Goal: Ask a question: Seek information or help from site administrators or community

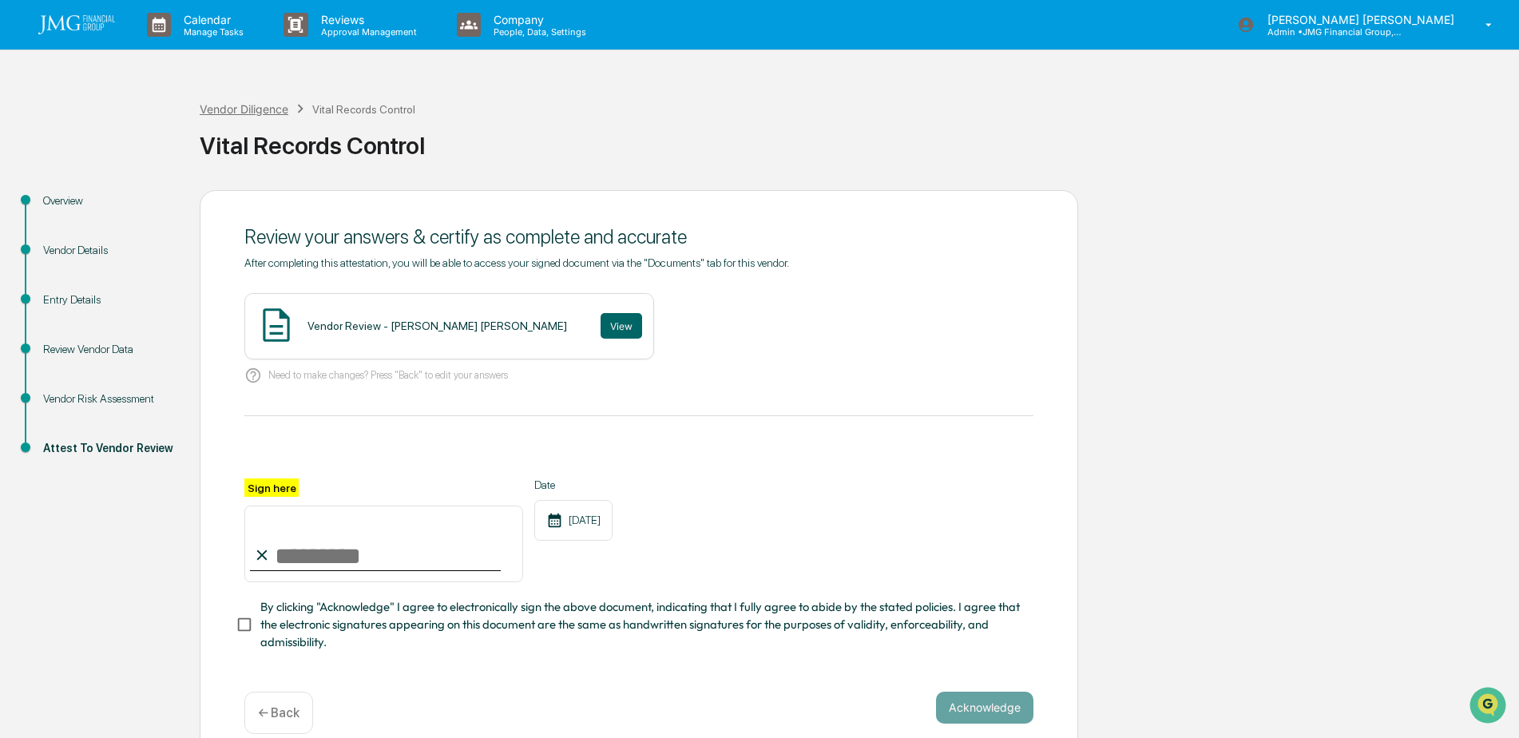
click at [248, 112] on div "Vendor Diligence" at bounding box center [244, 109] width 89 height 14
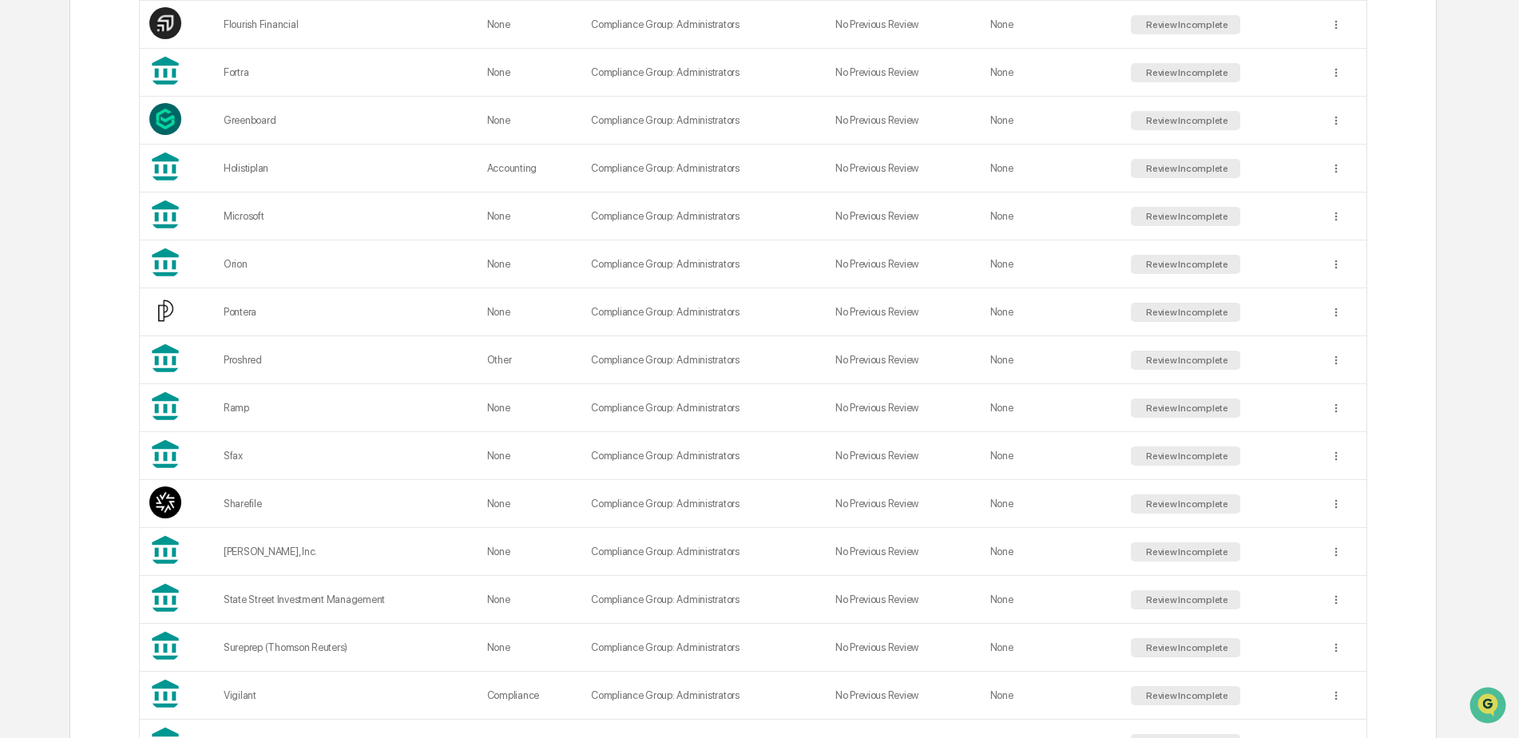
scroll to position [1181, 0]
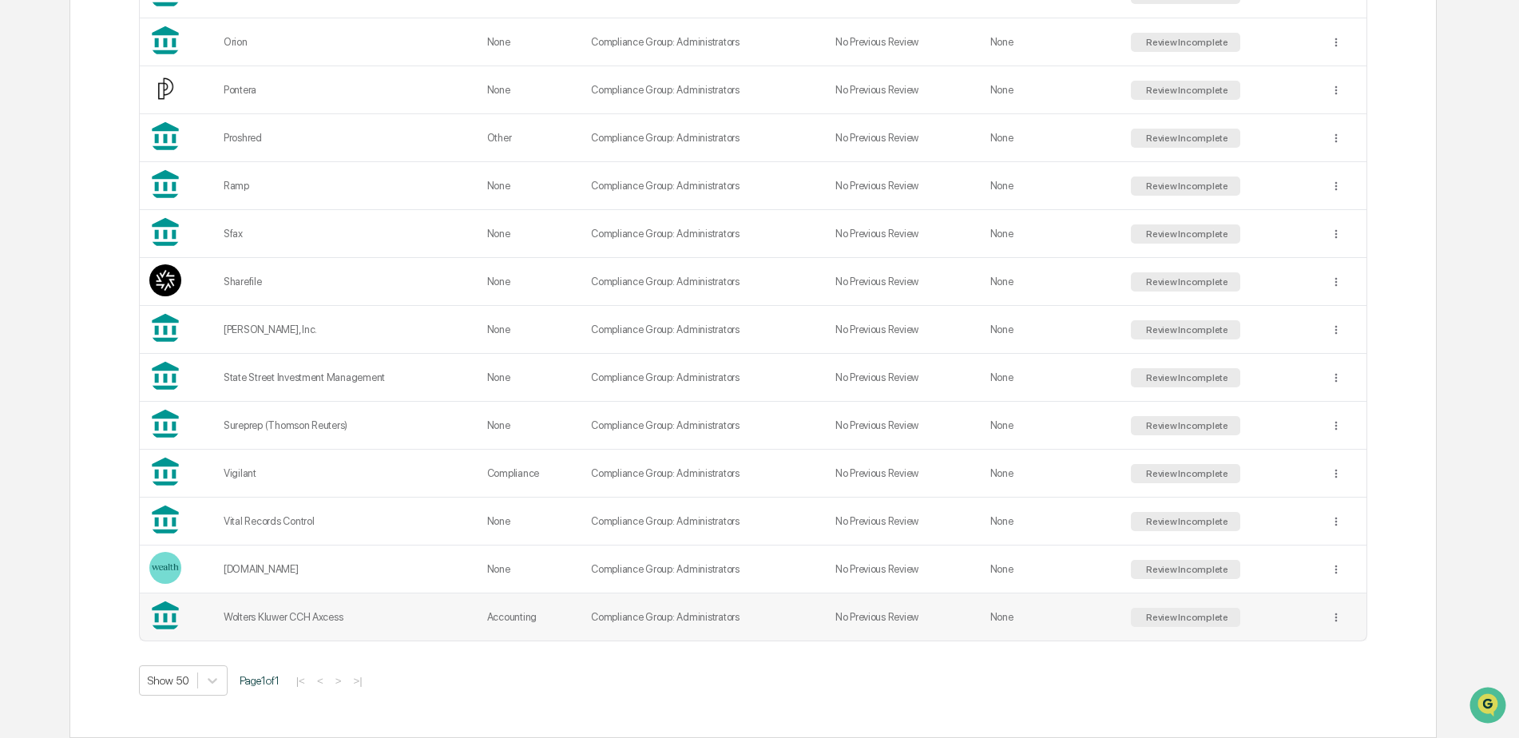
click at [305, 613] on div "Wolters Kluwer CCH Axcess" at bounding box center [346, 617] width 244 height 12
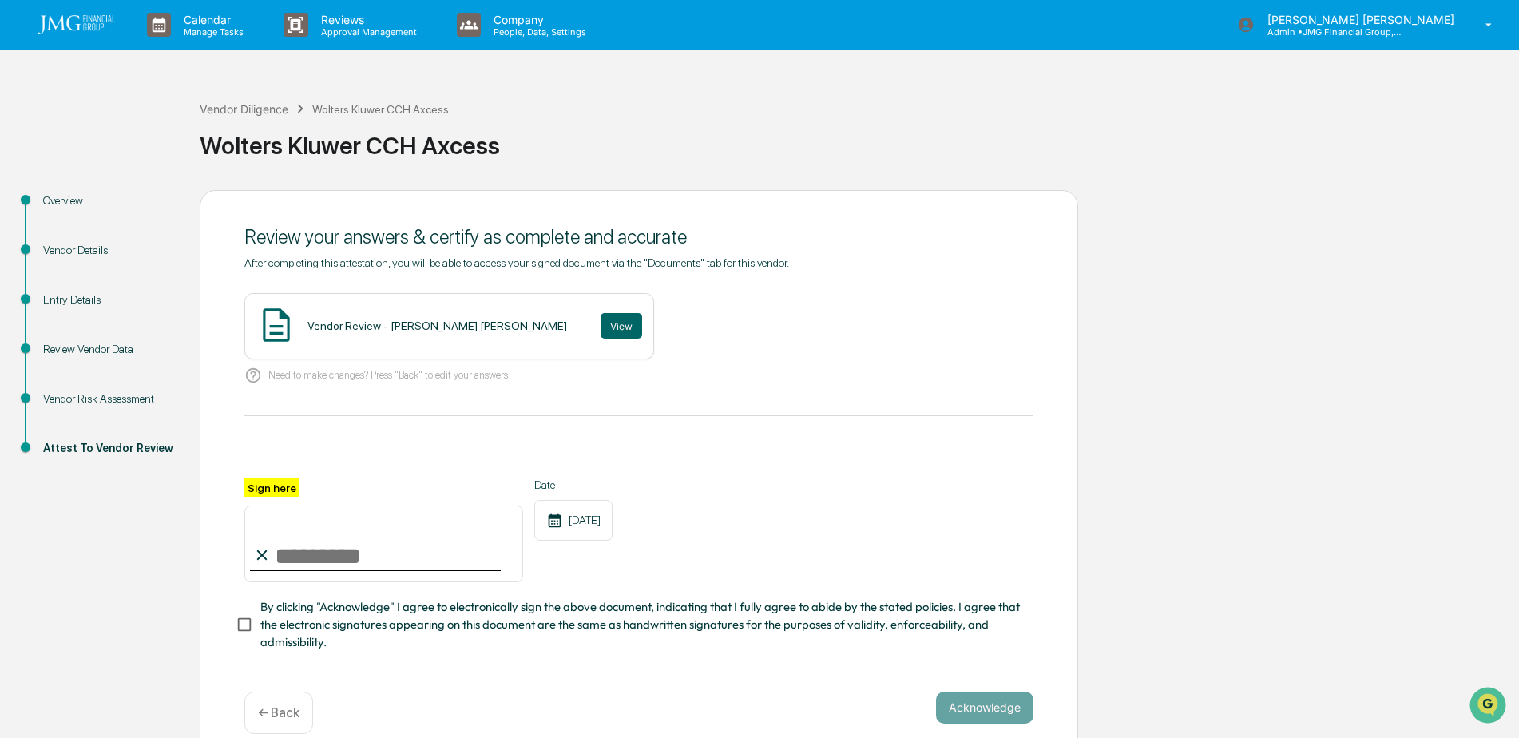
click at [117, 396] on div "Vendor Risk Assessment" at bounding box center [108, 399] width 131 height 17
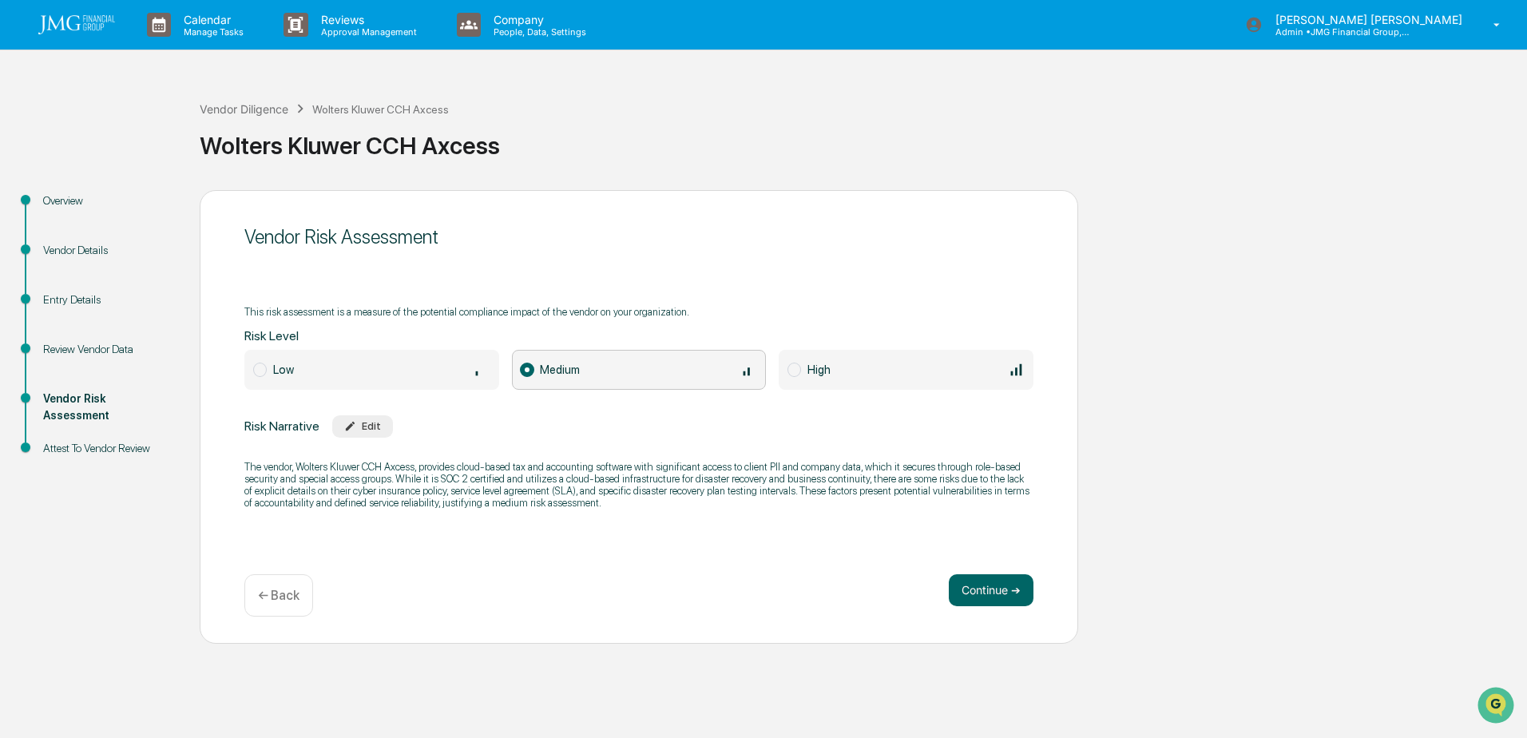
click at [75, 202] on div "Overview" at bounding box center [108, 201] width 131 height 17
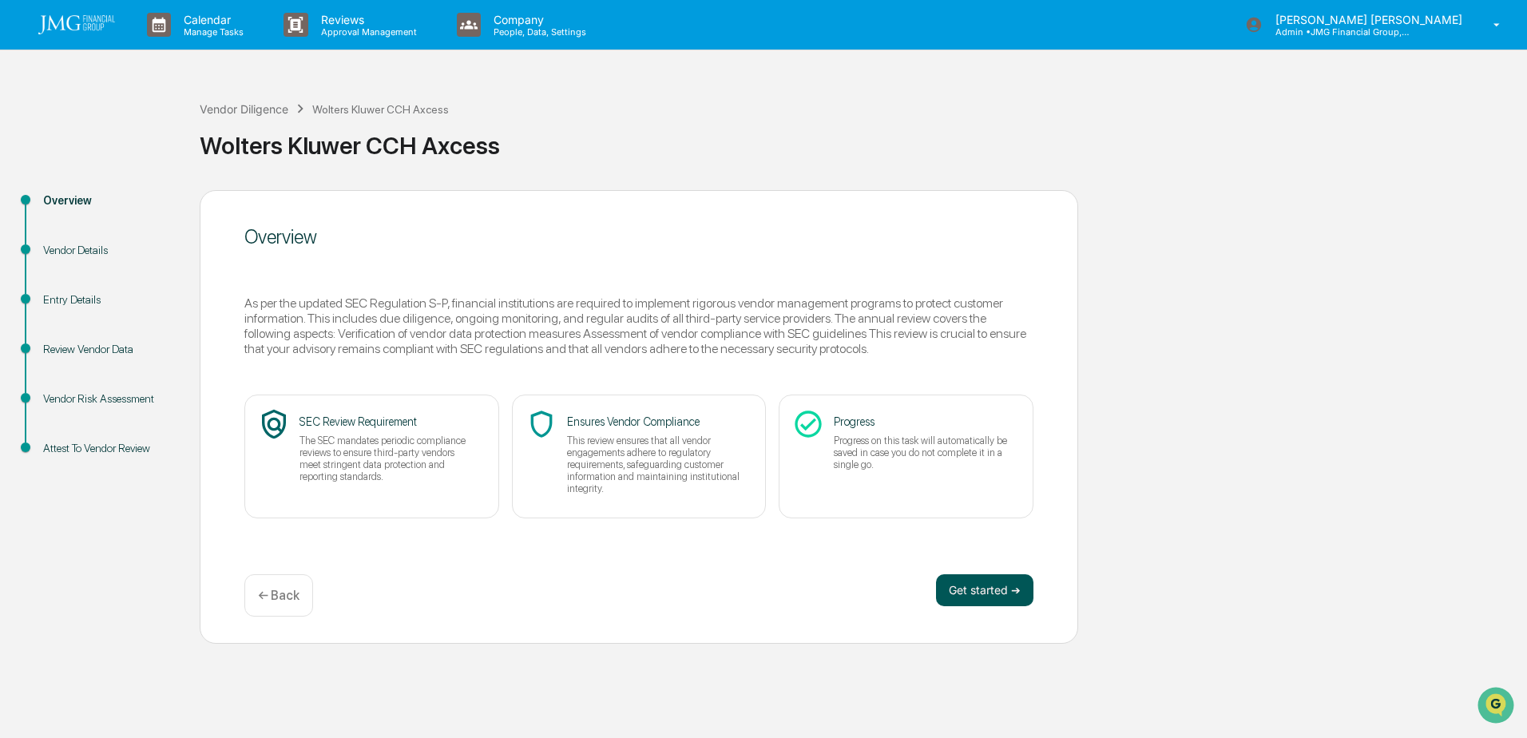
click at [974, 597] on button "Get started ➔" at bounding box center [984, 590] width 97 height 32
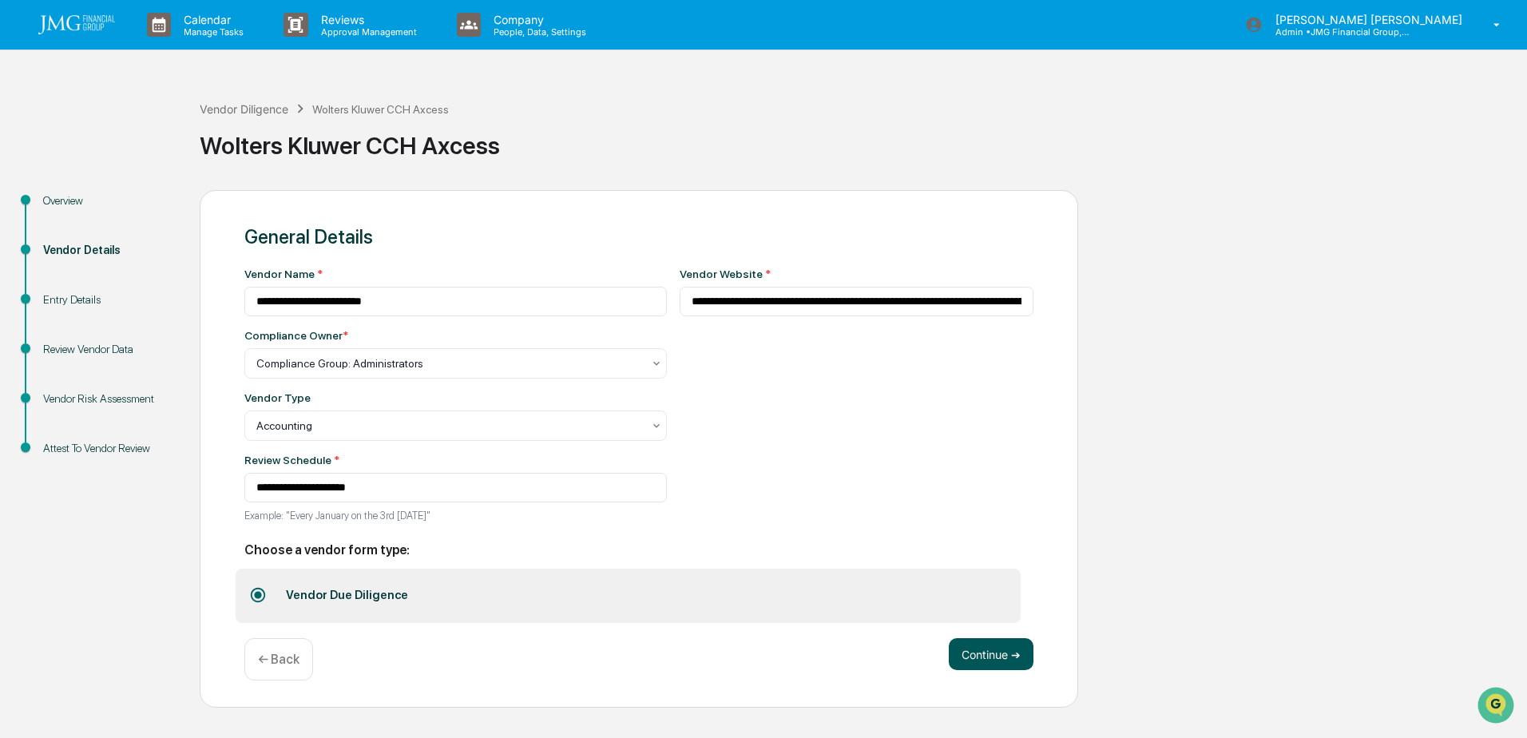
click at [967, 653] on button "Continue ➔" at bounding box center [991, 654] width 85 height 32
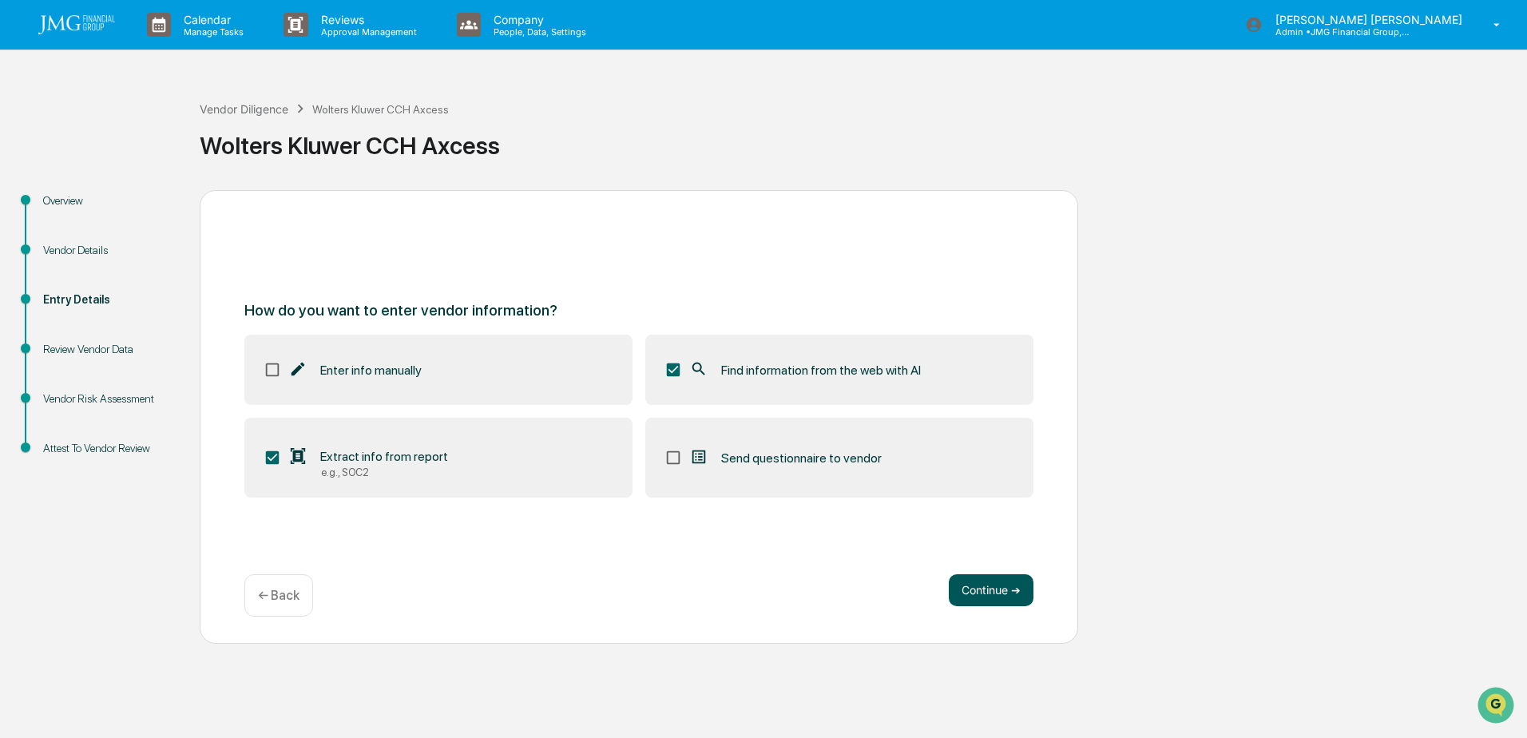
click at [983, 590] on button "Continue ➔" at bounding box center [991, 590] width 85 height 32
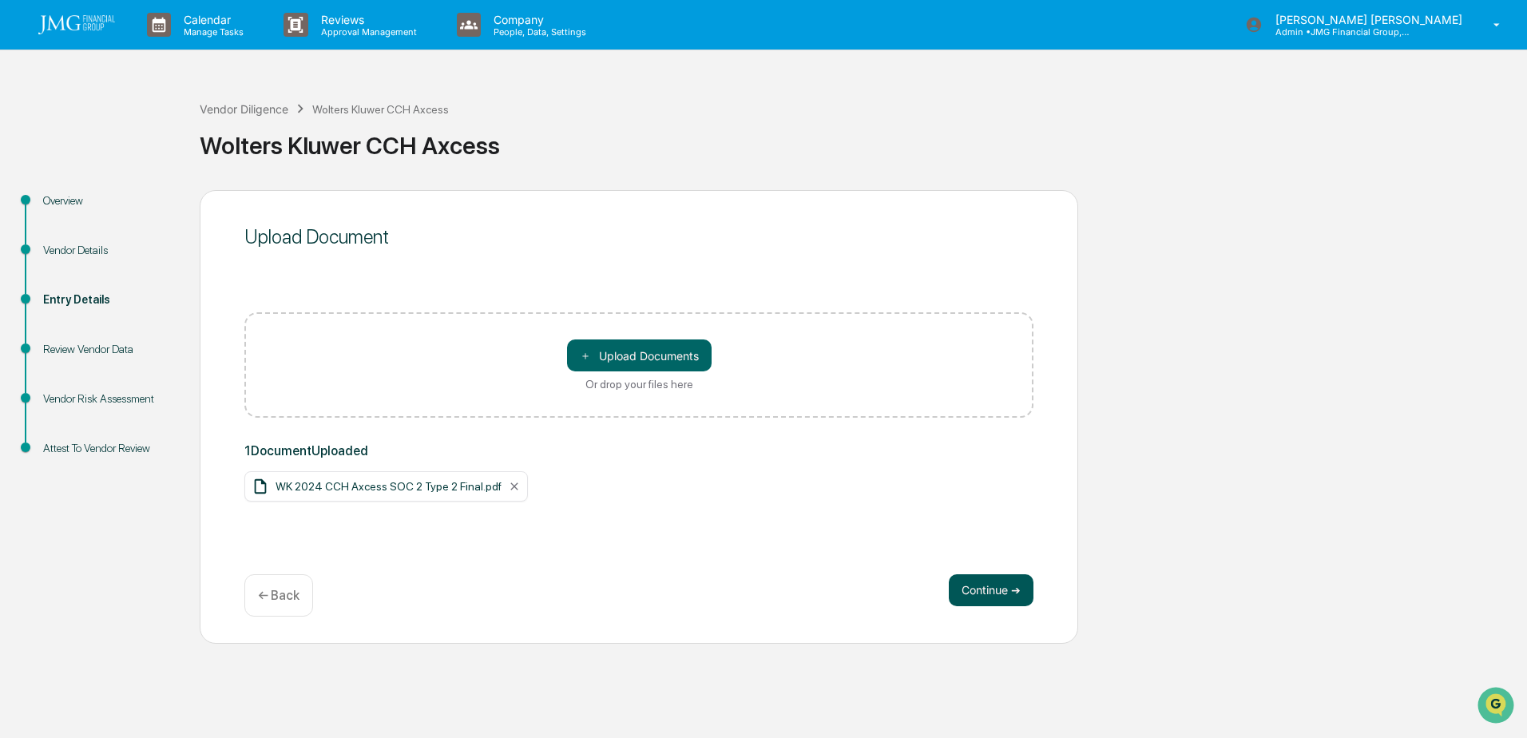
click at [1023, 590] on button "Continue ➔" at bounding box center [991, 590] width 85 height 32
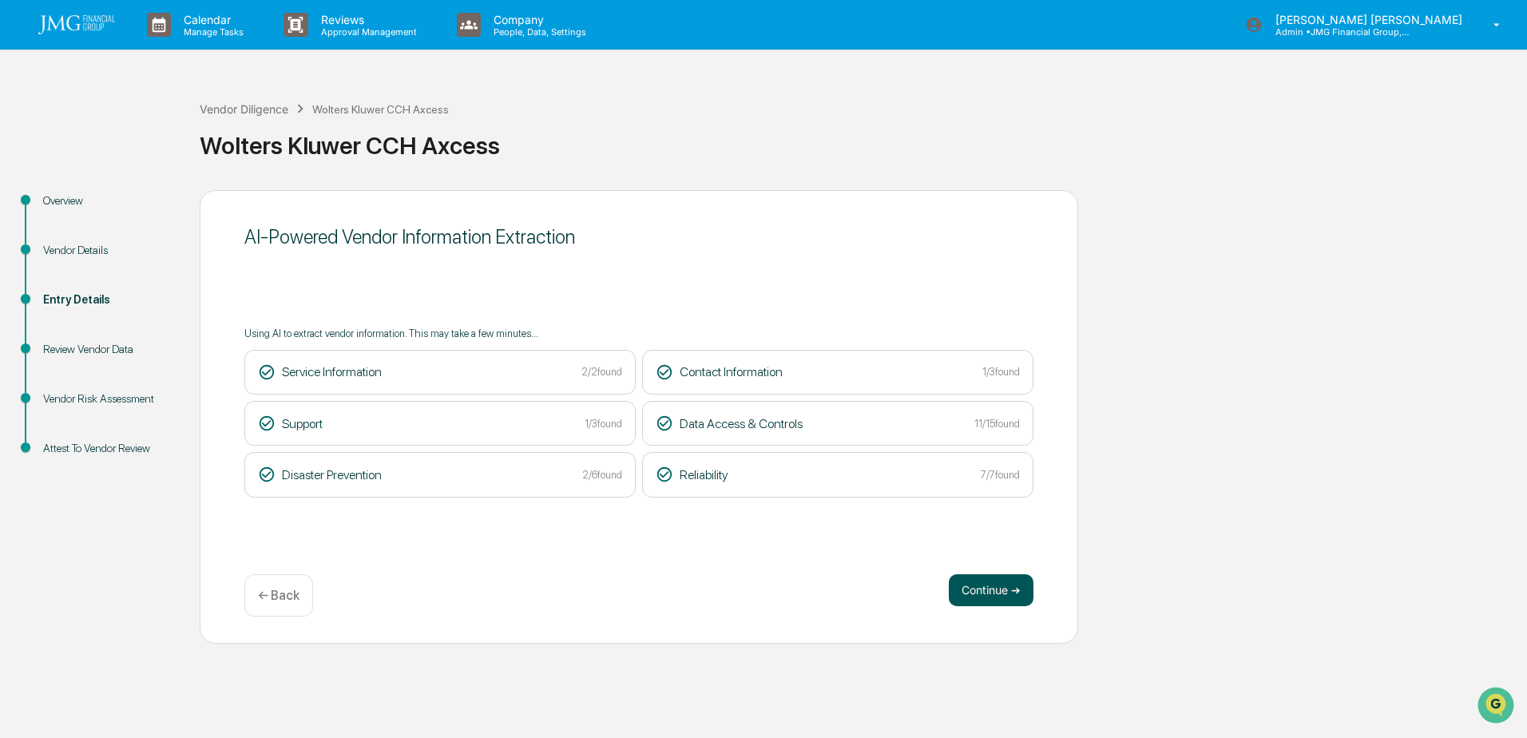
click at [1023, 590] on button "Continue ➔" at bounding box center [991, 590] width 85 height 32
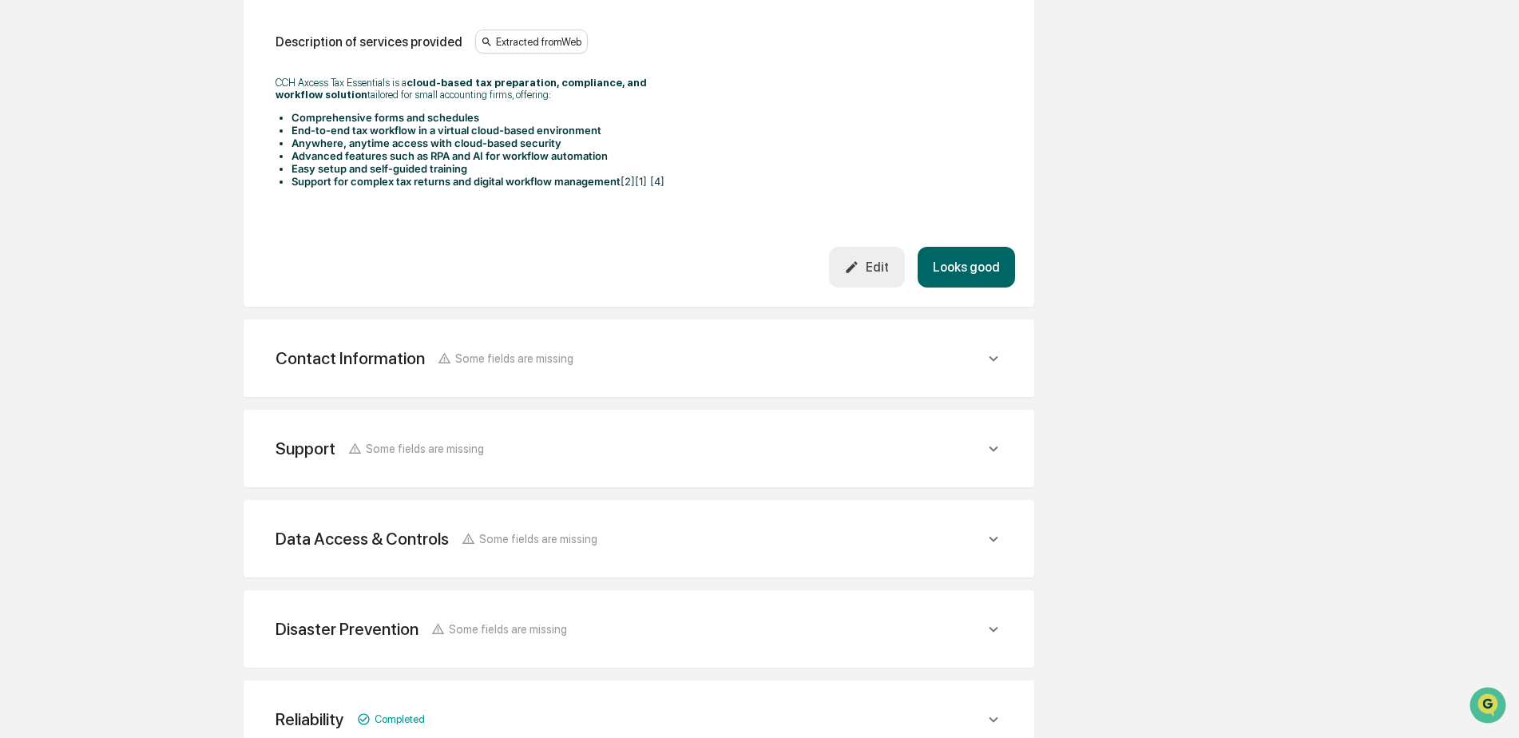
scroll to position [479, 0]
click at [991, 275] on button "Looks good" at bounding box center [966, 266] width 97 height 41
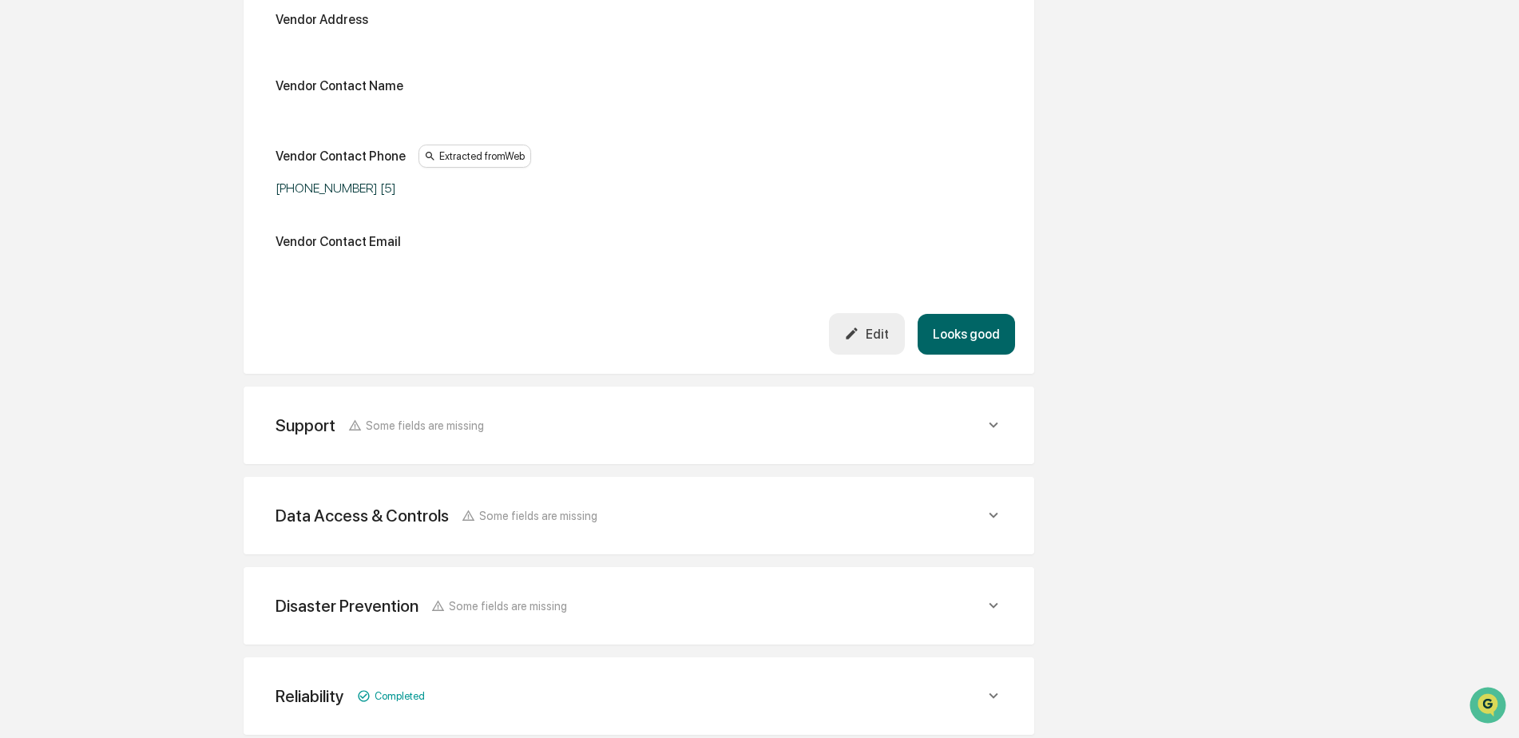
scroll to position [284, 0]
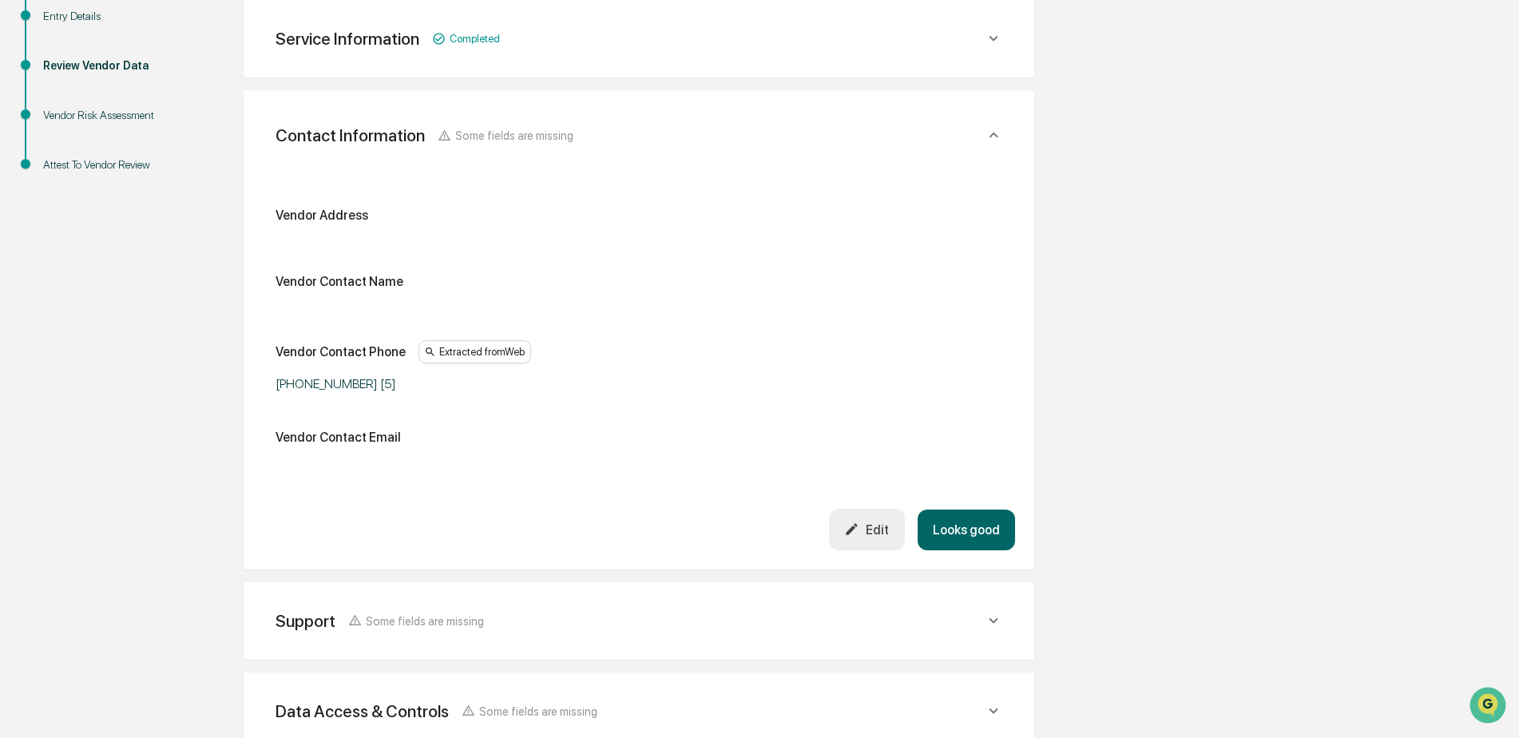
click at [979, 521] on button "Looks good" at bounding box center [966, 530] width 97 height 41
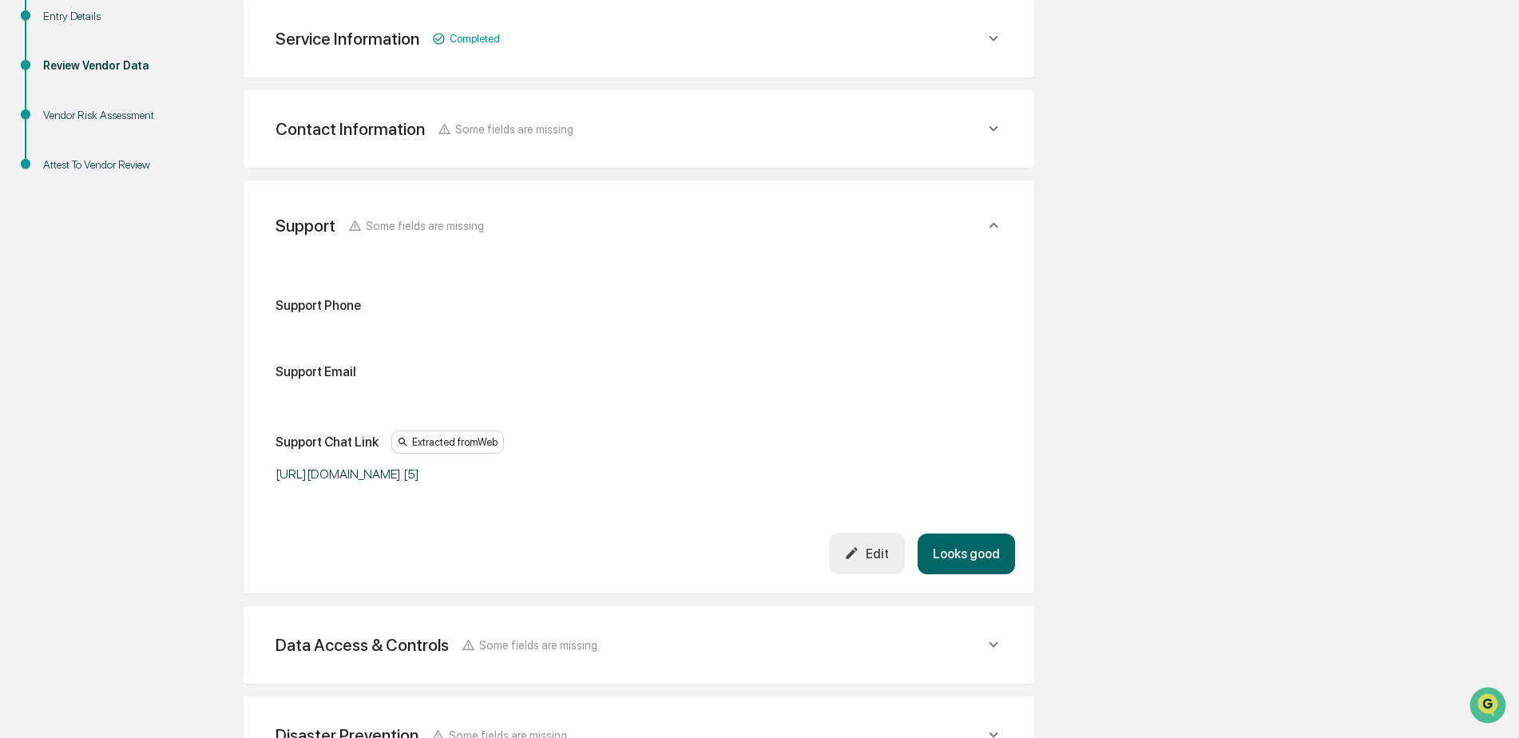
scroll to position [374, 0]
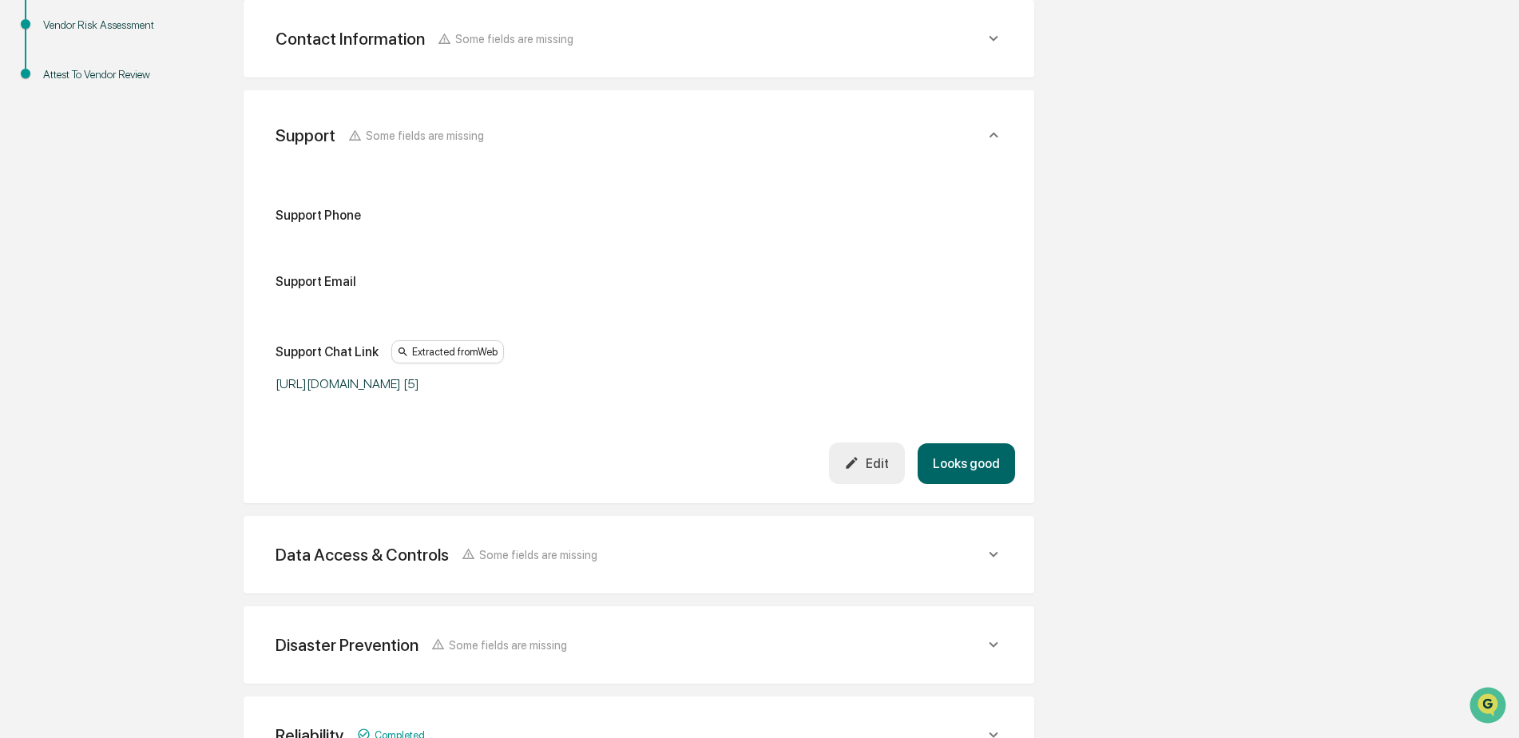
click at [975, 469] on button "Looks good" at bounding box center [966, 463] width 97 height 41
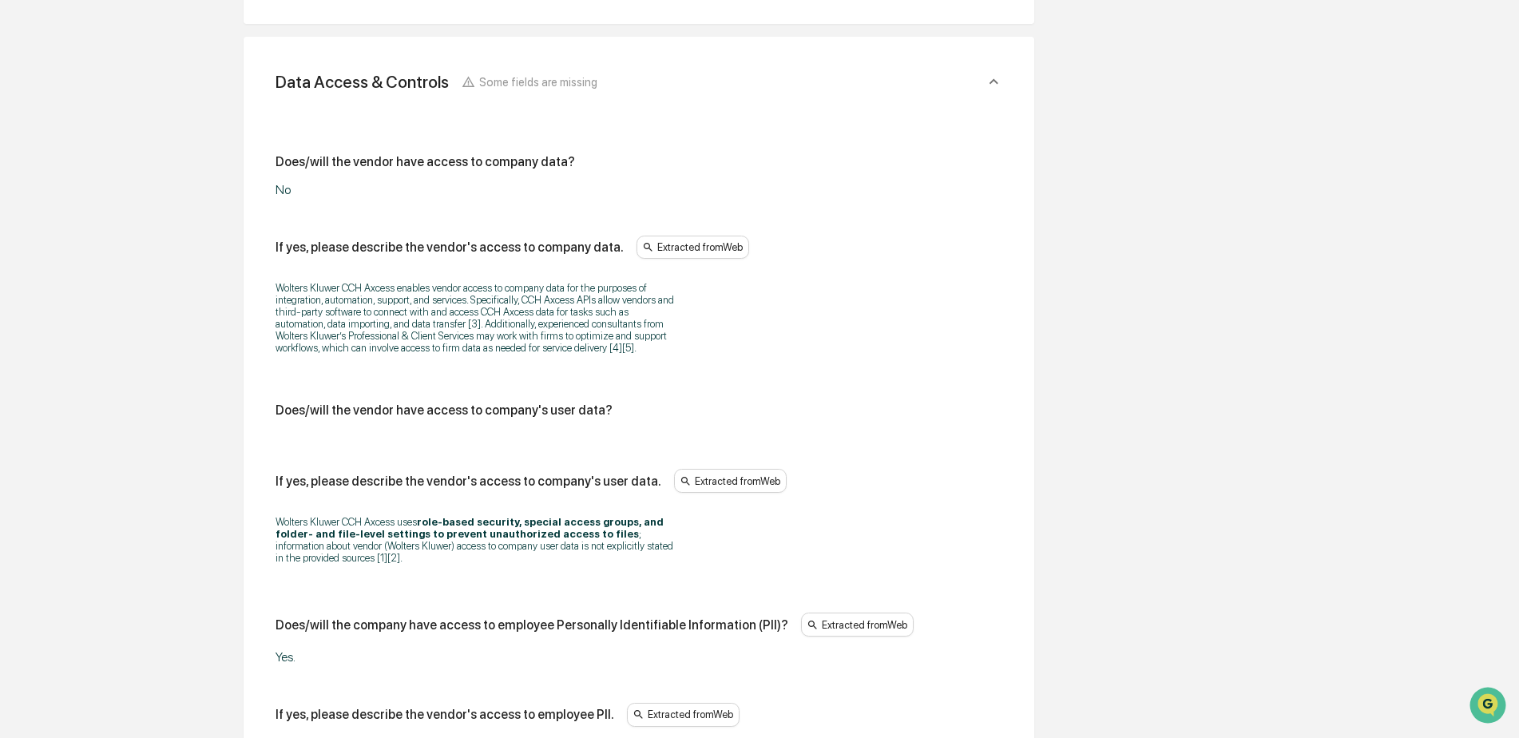
scroll to position [544, 0]
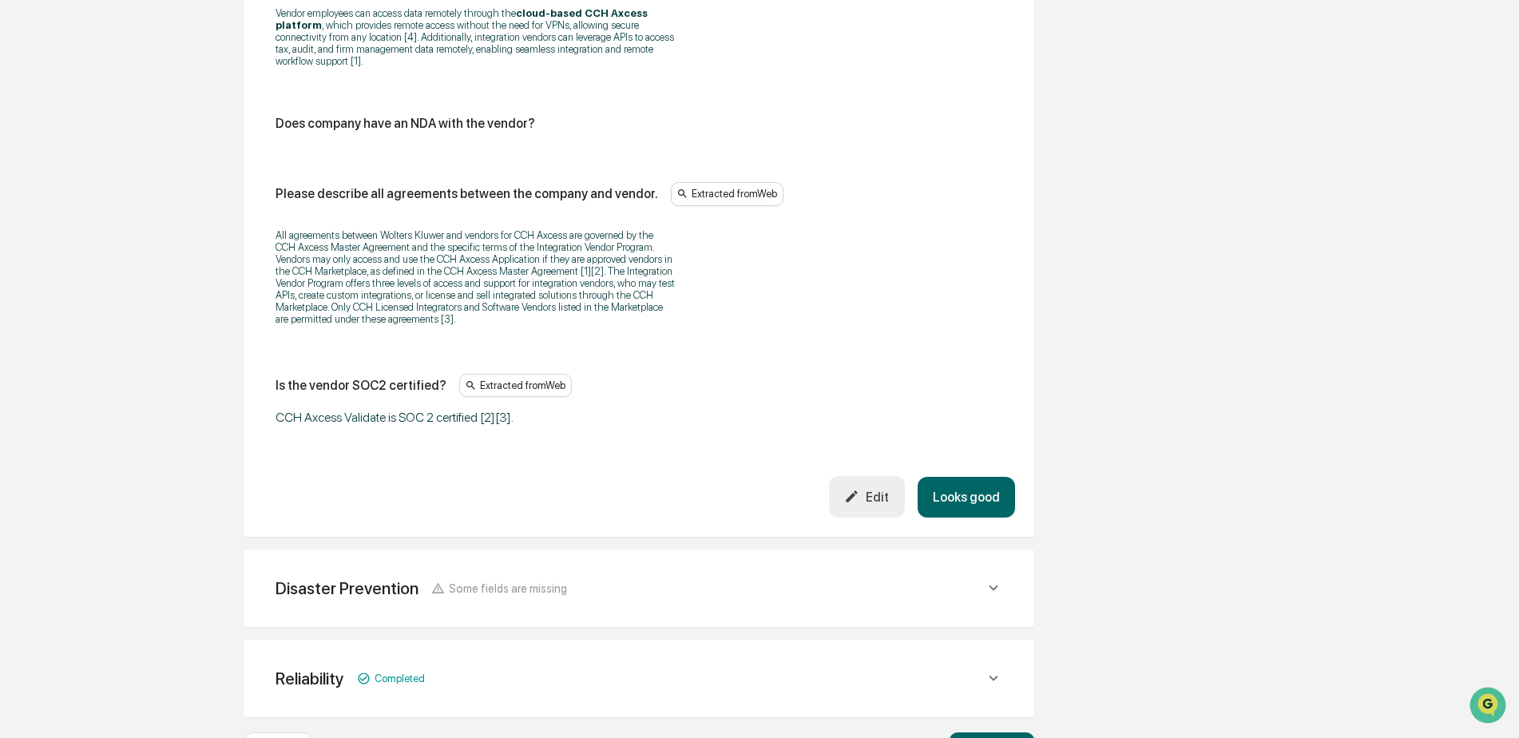
click at [975, 477] on button "Looks good" at bounding box center [966, 497] width 97 height 41
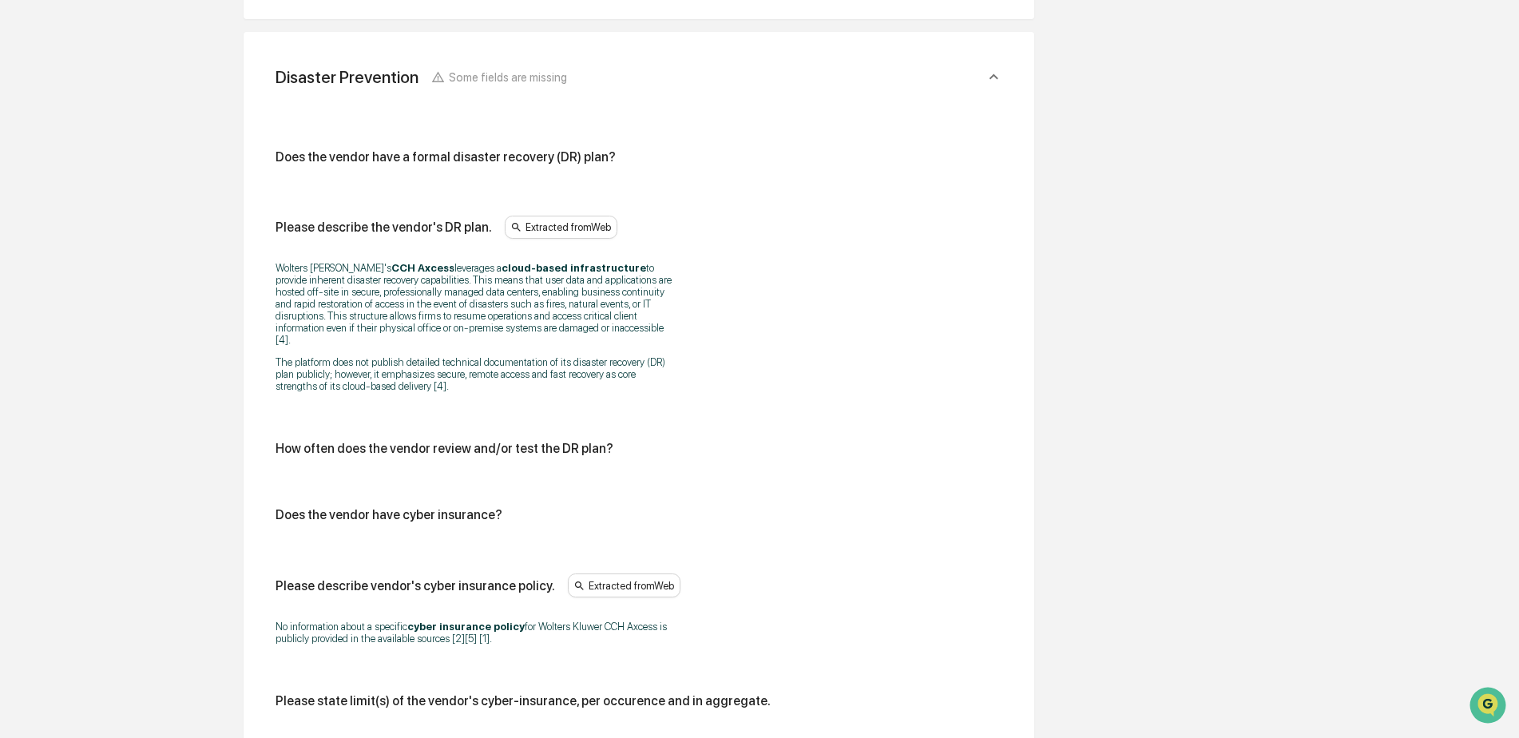
scroll to position [554, 0]
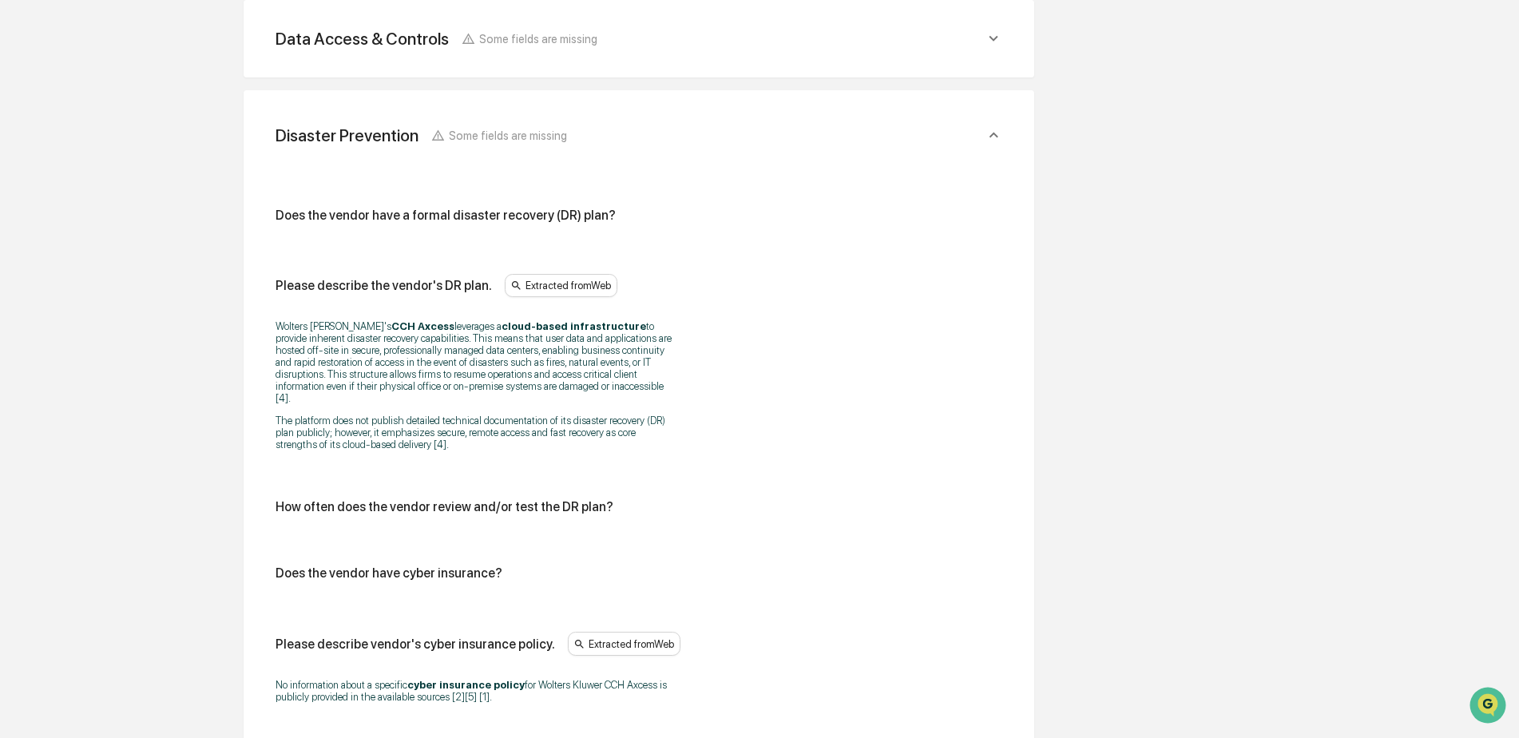
click at [997, 46] on icon at bounding box center [994, 39] width 18 height 18
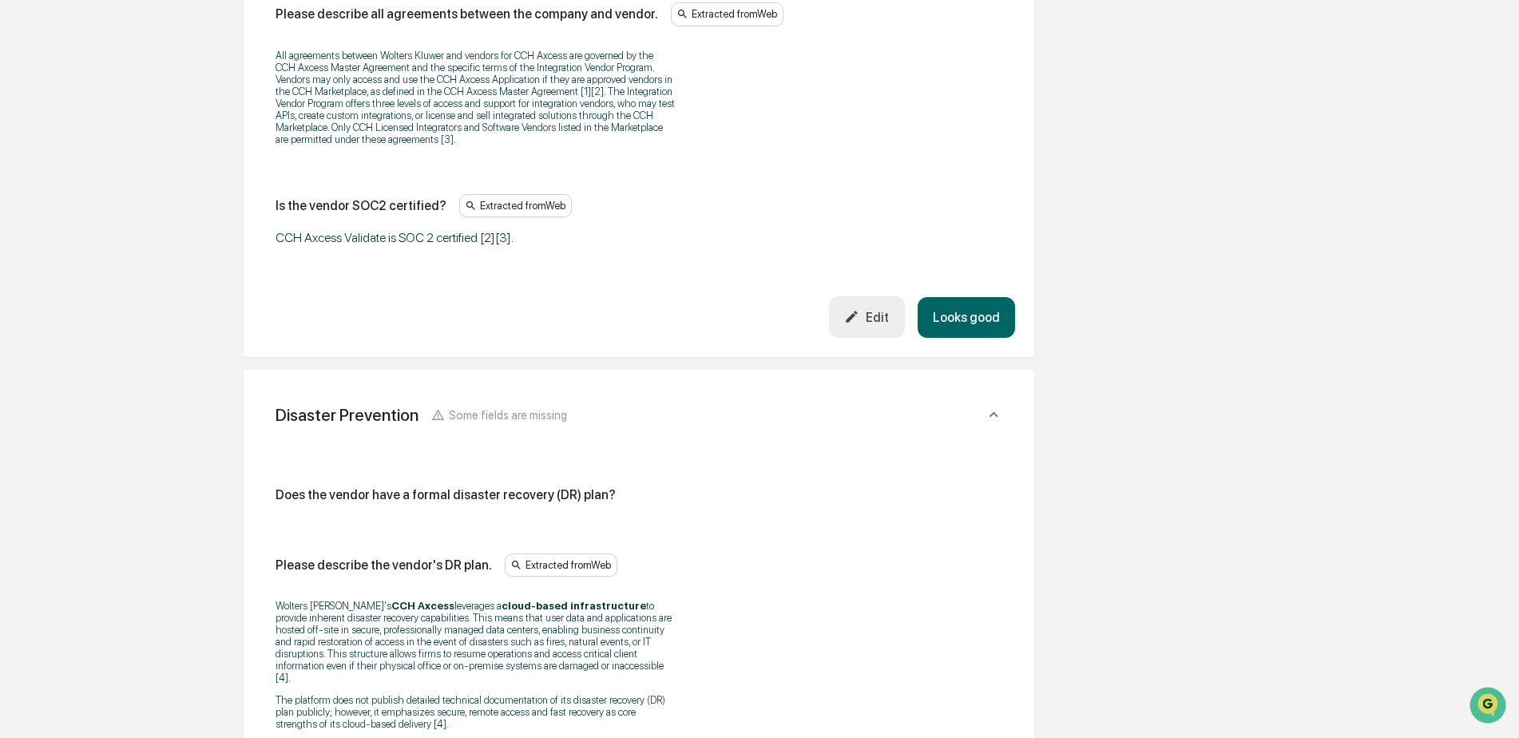
scroll to position [2072, 0]
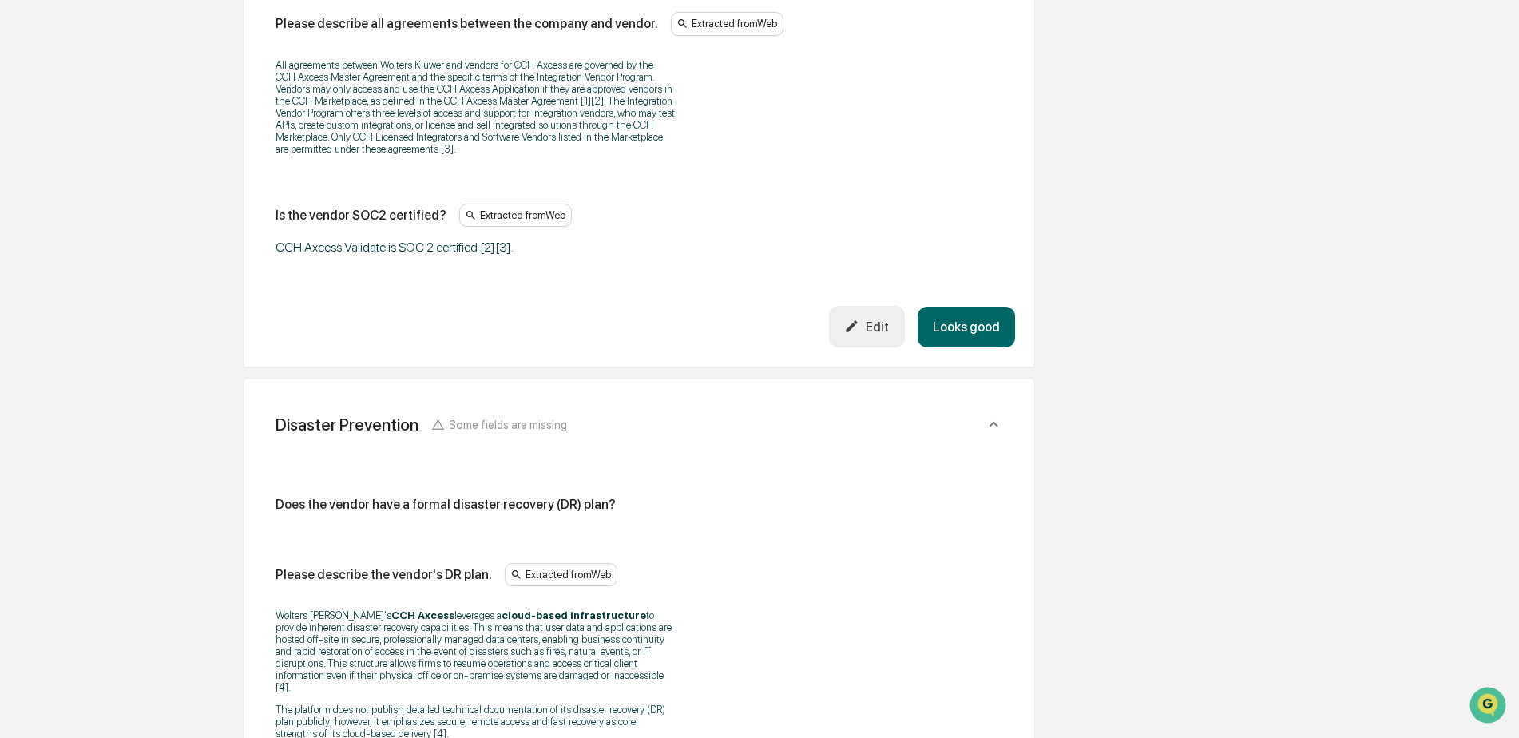
click at [955, 316] on button "Looks good" at bounding box center [966, 327] width 97 height 41
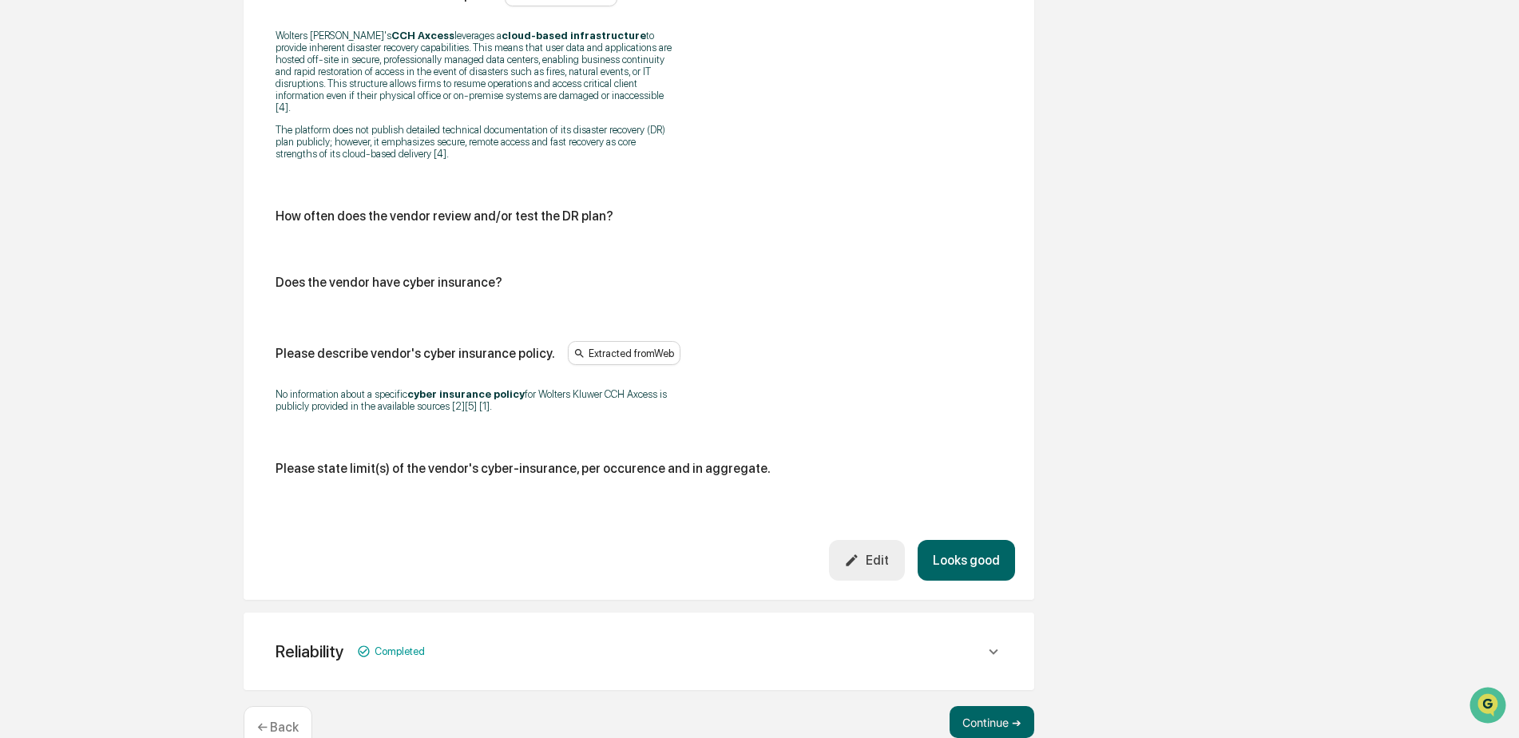
scroll to position [870, 0]
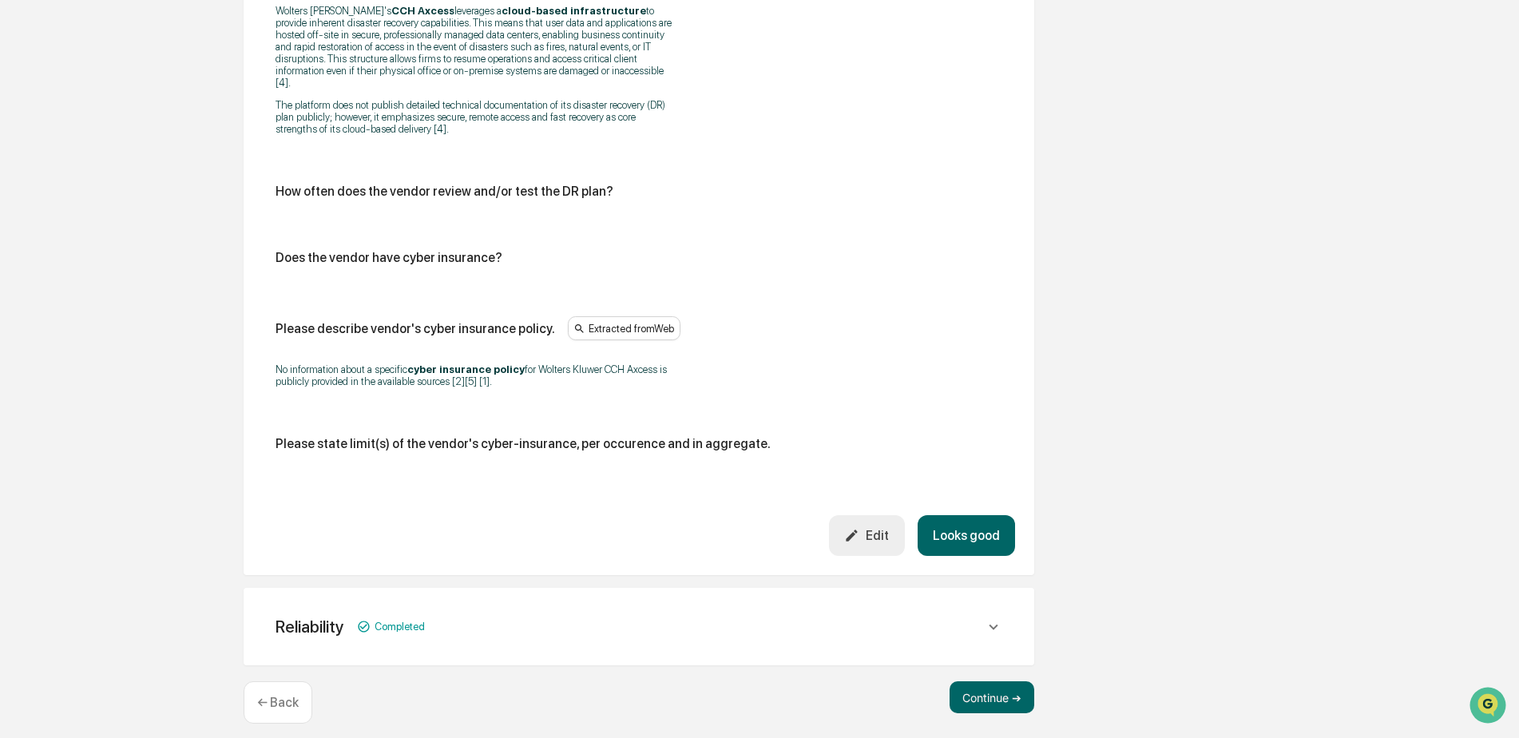
click at [987, 525] on button "Looks good" at bounding box center [966, 535] width 97 height 41
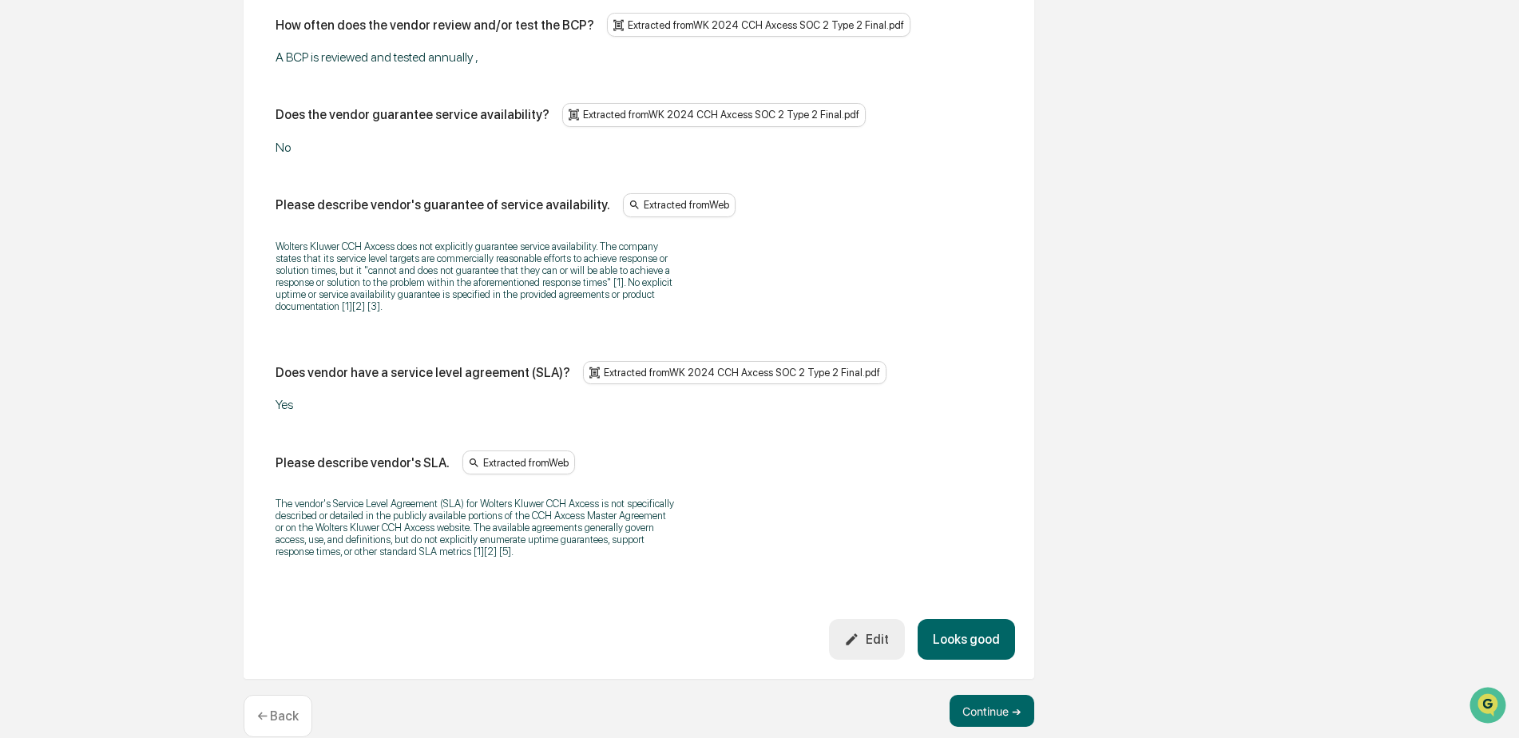
scroll to position [1098, 0]
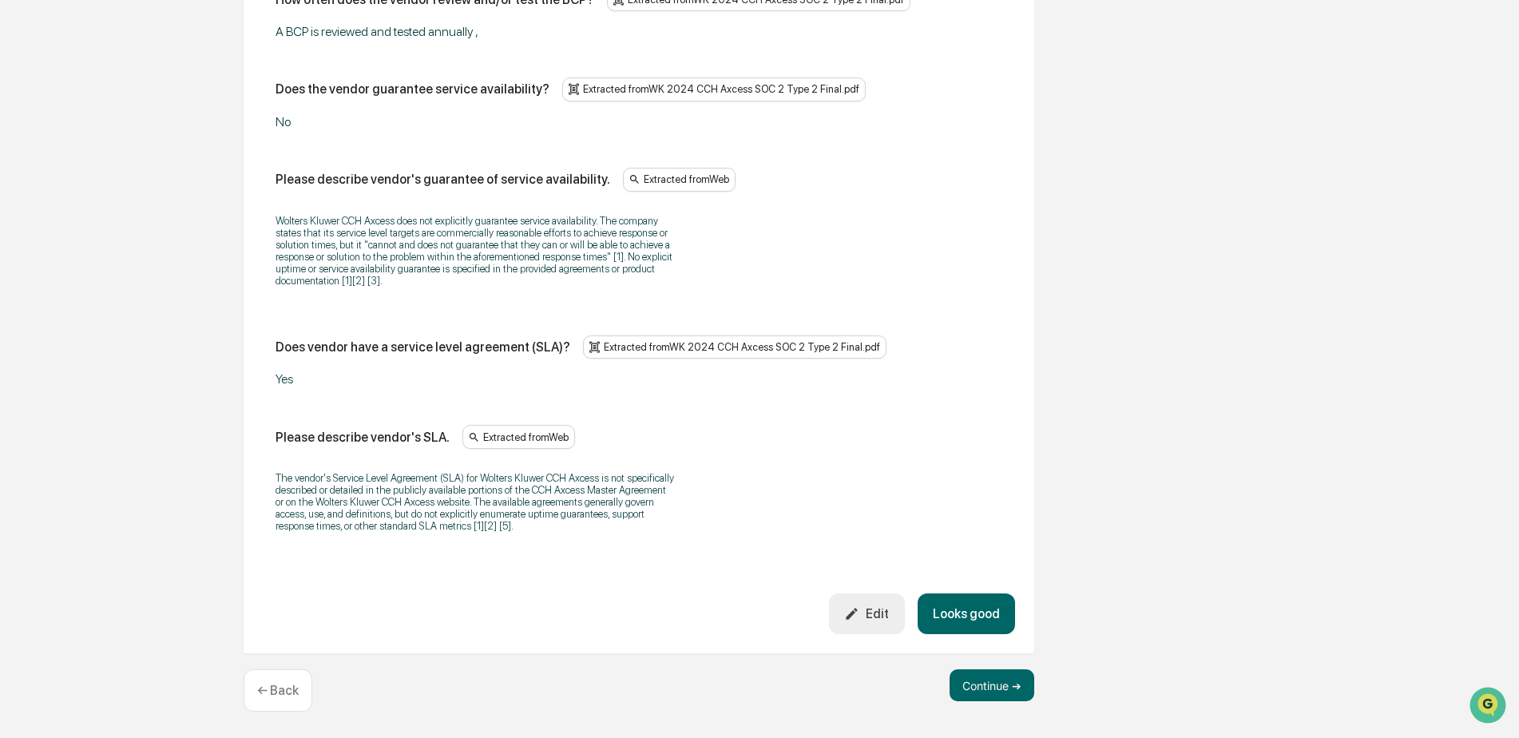
click at [973, 606] on button "Looks good" at bounding box center [966, 614] width 97 height 41
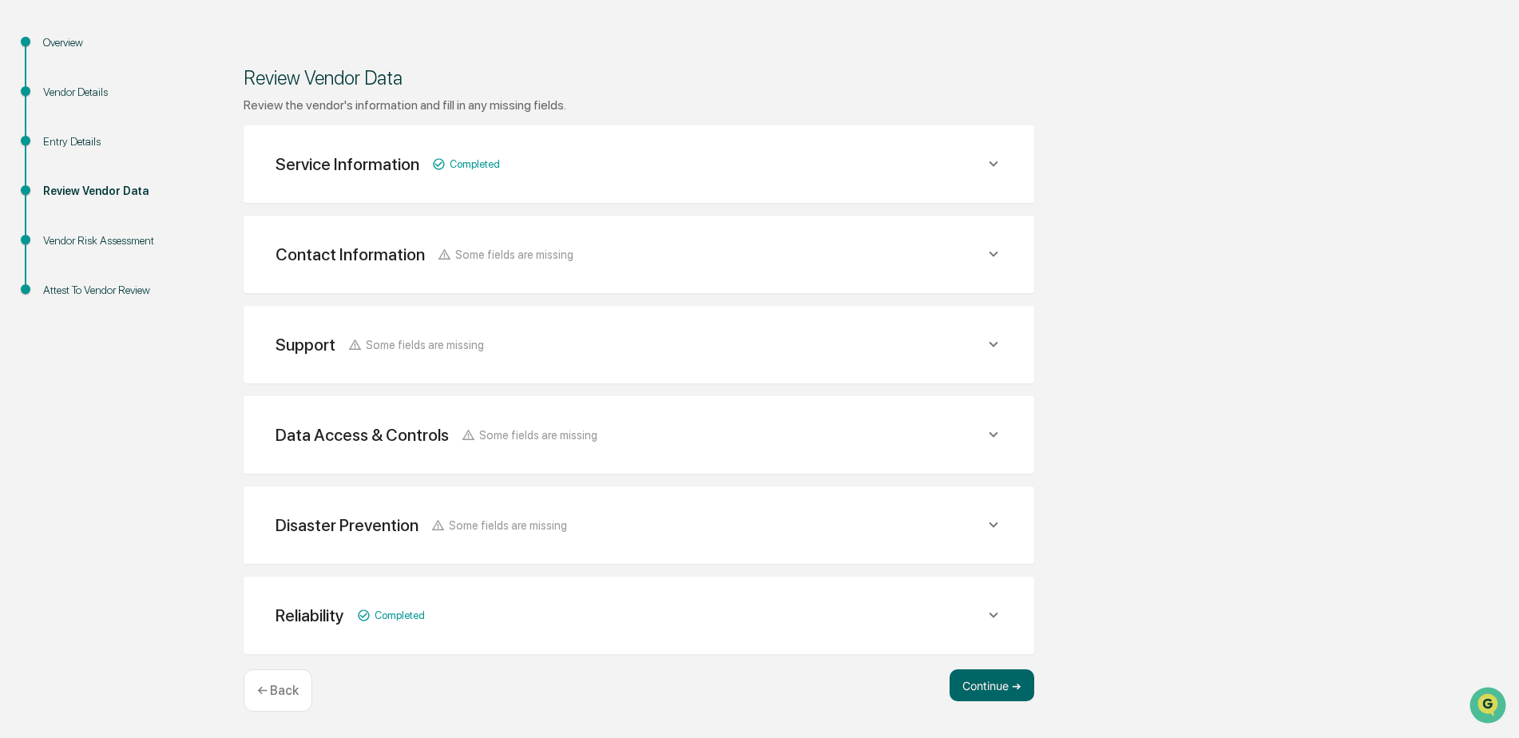
scroll to position [158, 0]
click at [990, 678] on button "Continue ➔" at bounding box center [992, 685] width 85 height 32
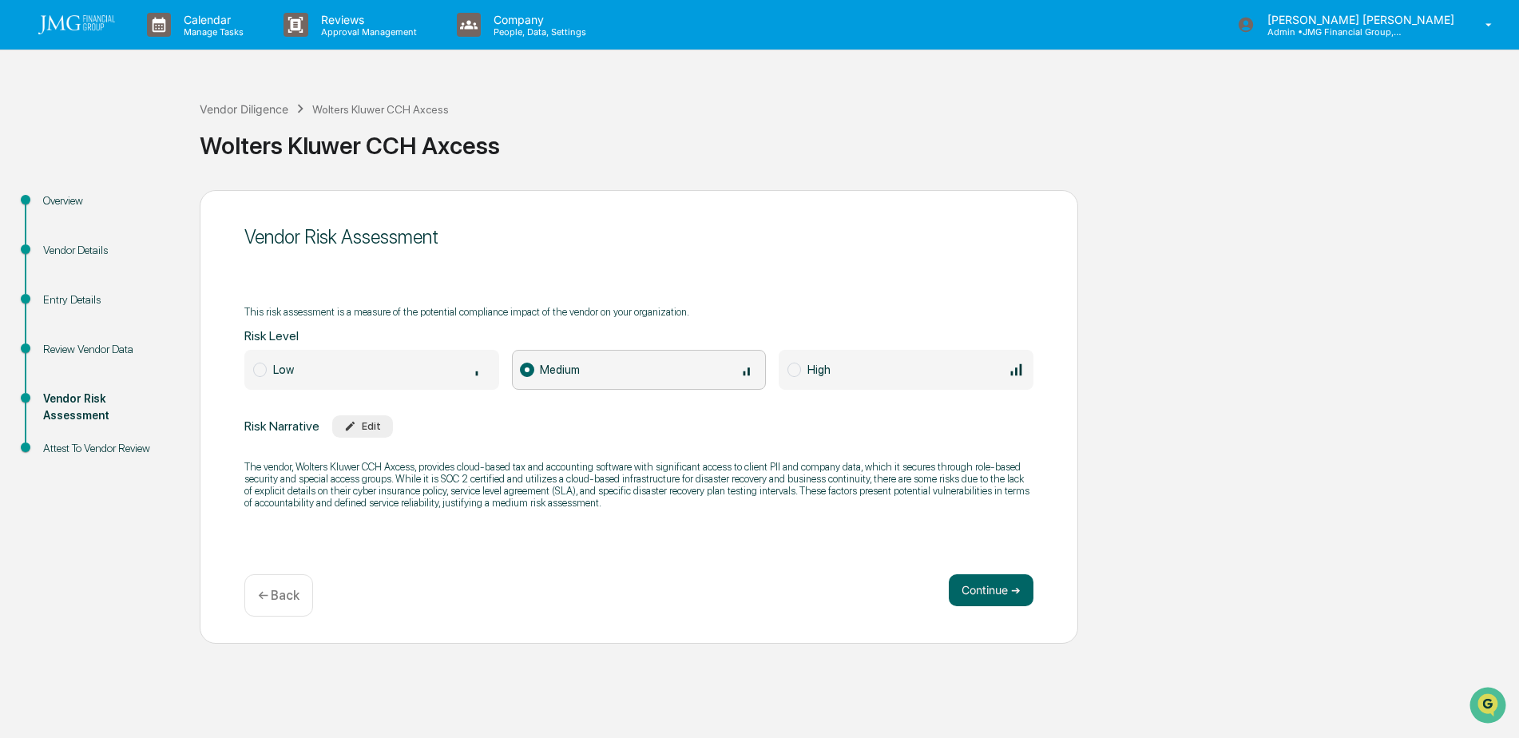
scroll to position [0, 0]
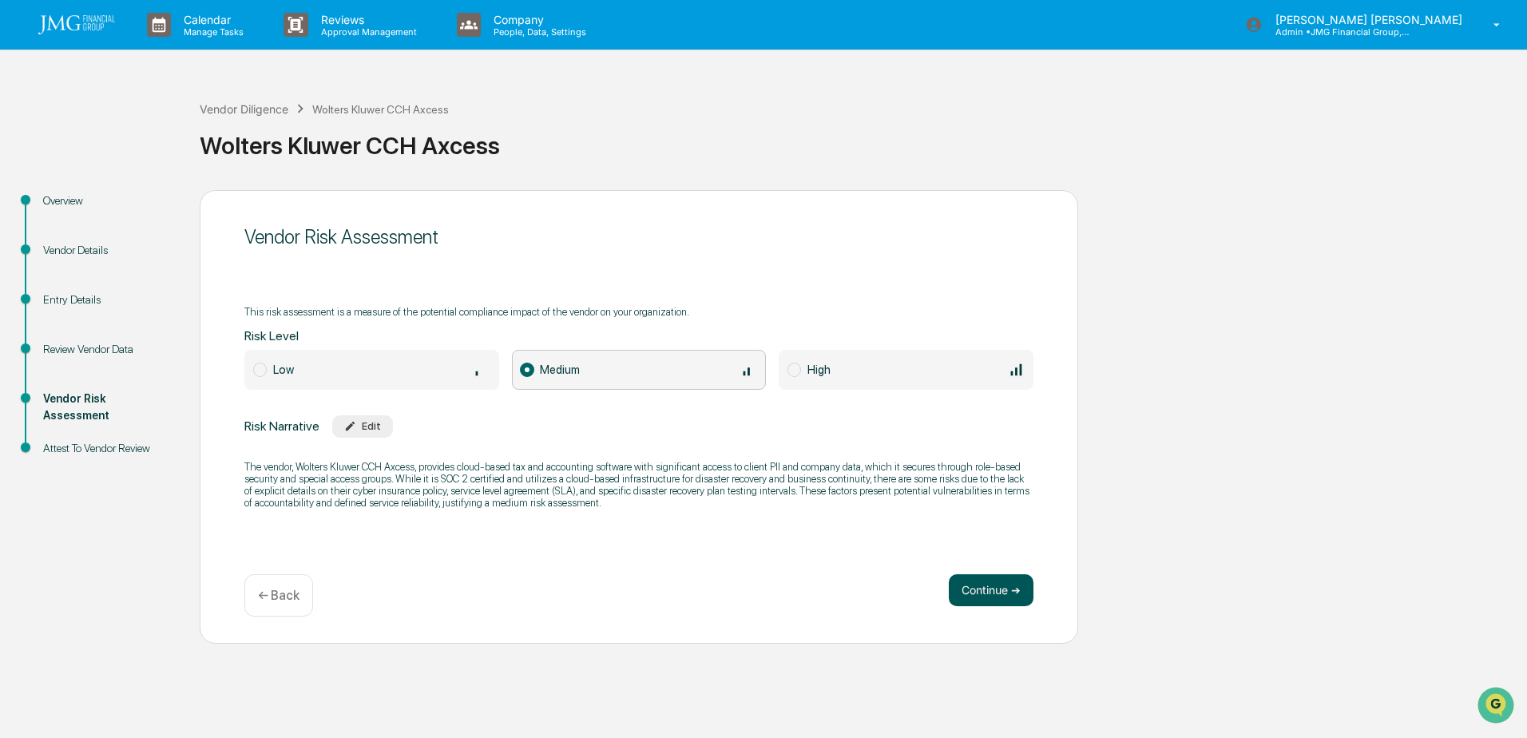
click at [979, 592] on button "Continue ➔" at bounding box center [991, 590] width 85 height 32
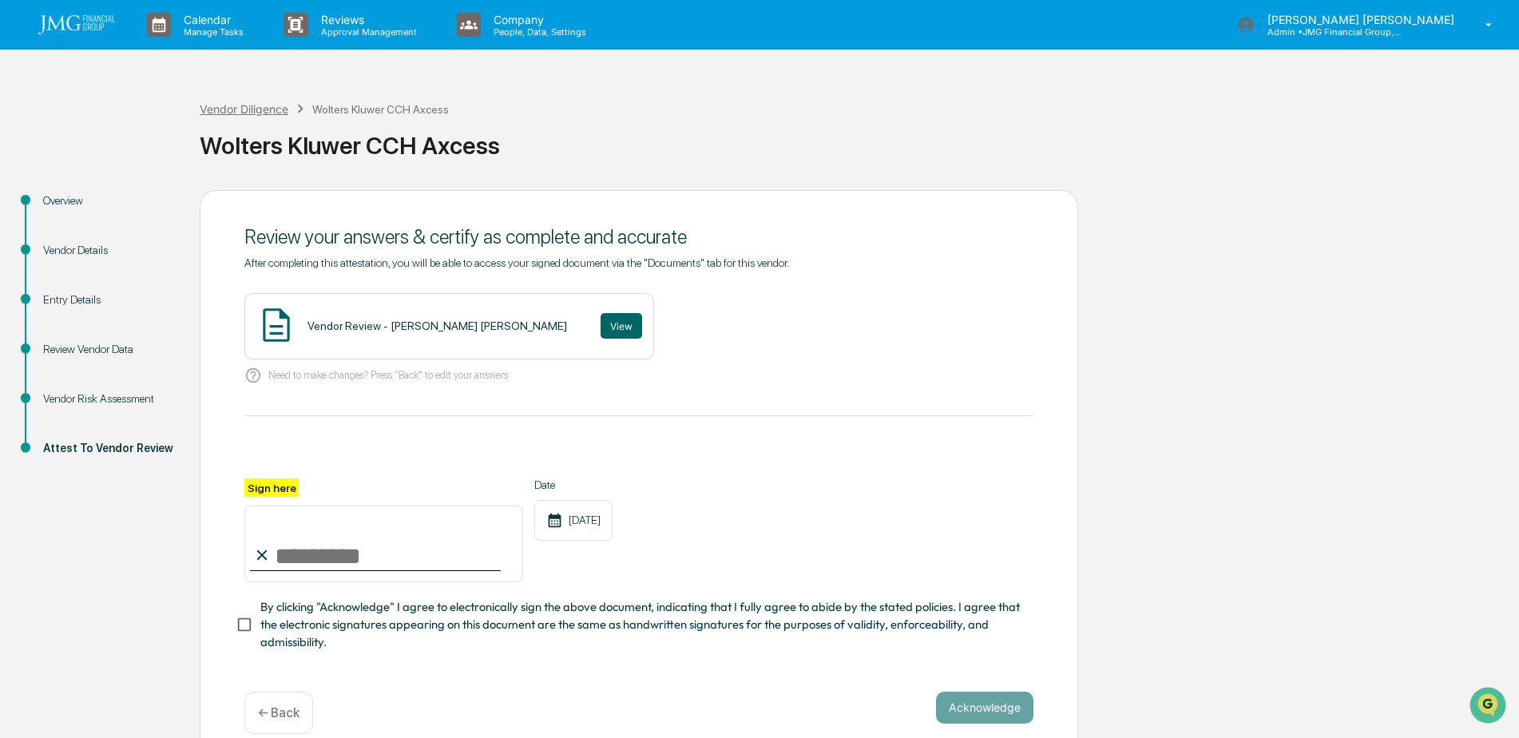
click at [215, 102] on div "Vendor Diligence" at bounding box center [244, 109] width 89 height 14
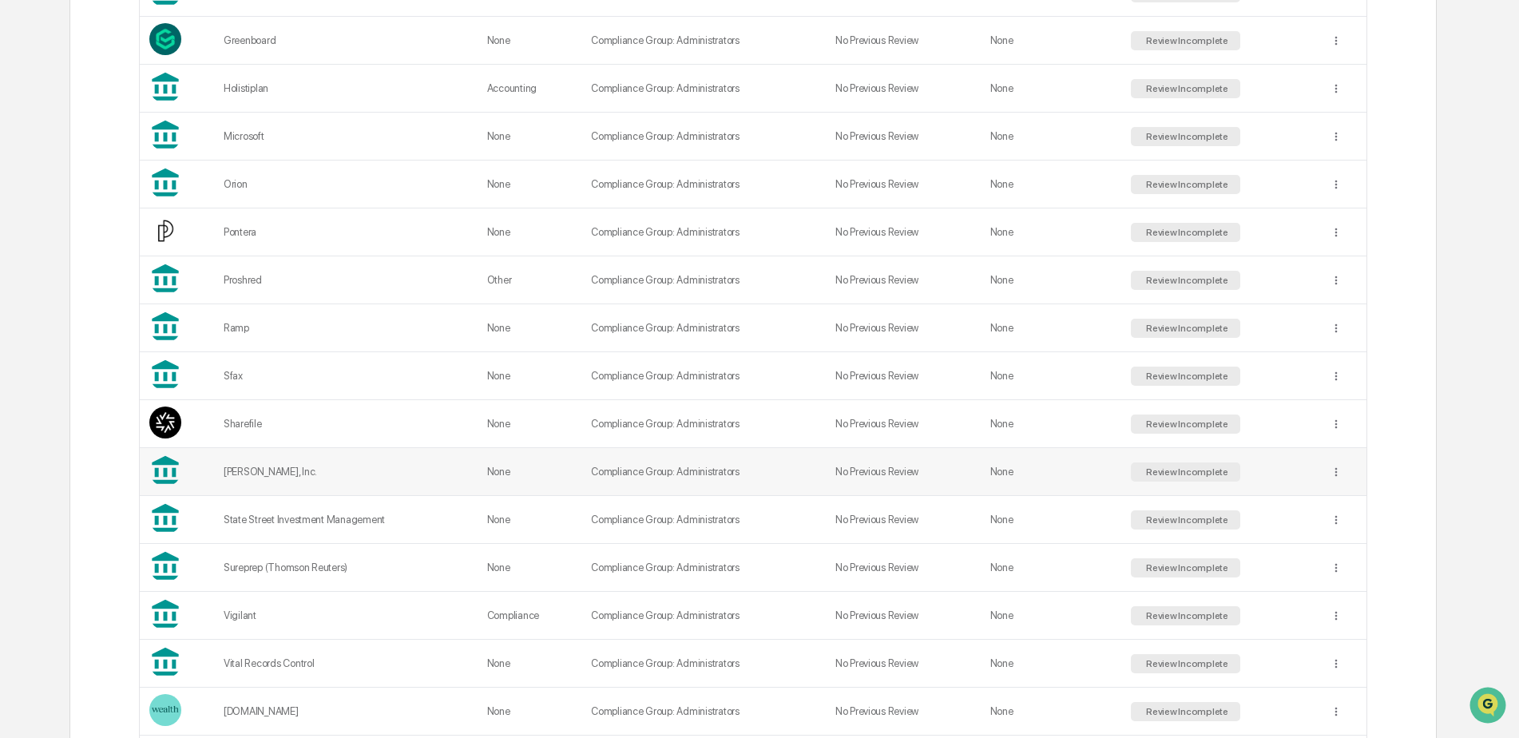
click at [268, 478] on td "[PERSON_NAME], Inc." at bounding box center [346, 472] width 264 height 48
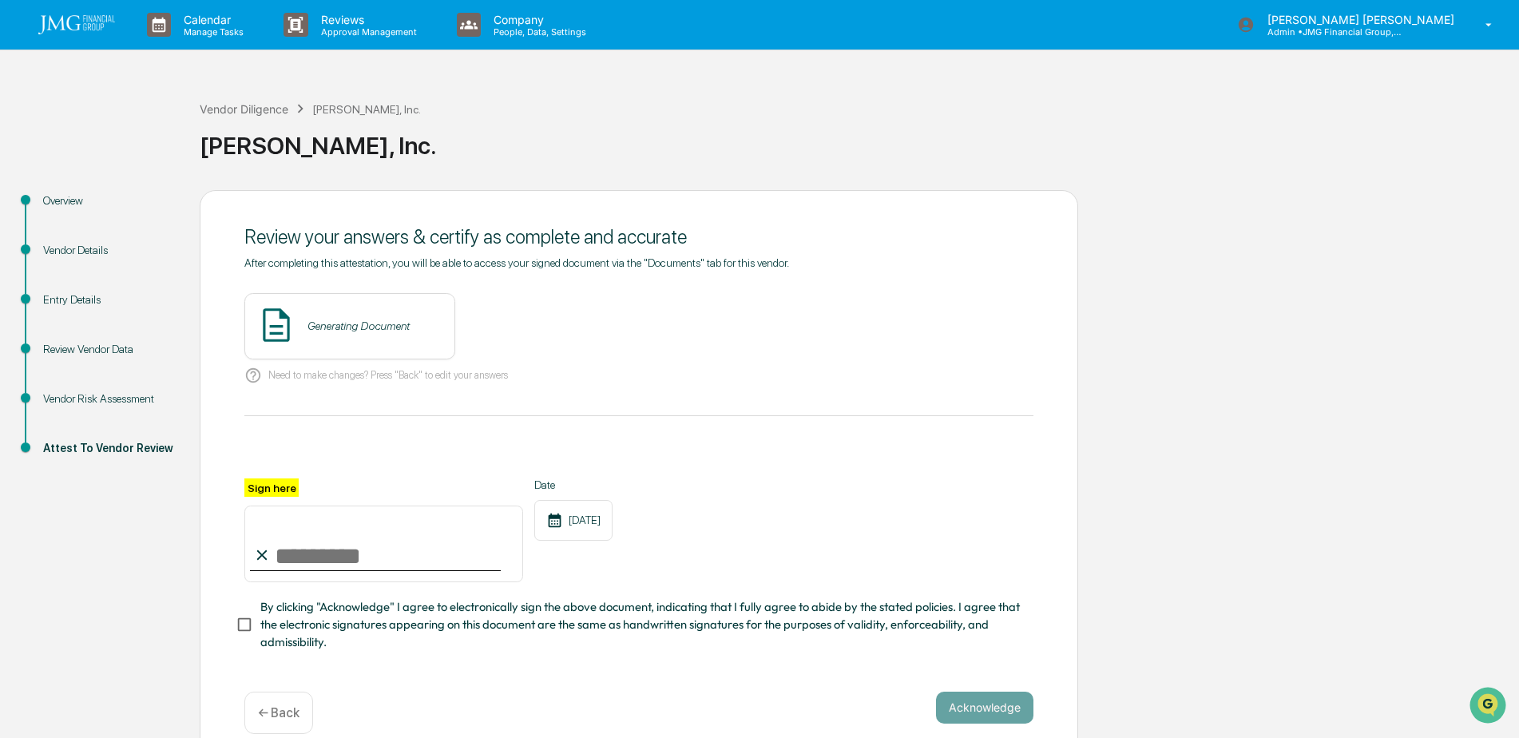
click at [114, 397] on div "Vendor Risk Assessment" at bounding box center [108, 399] width 131 height 17
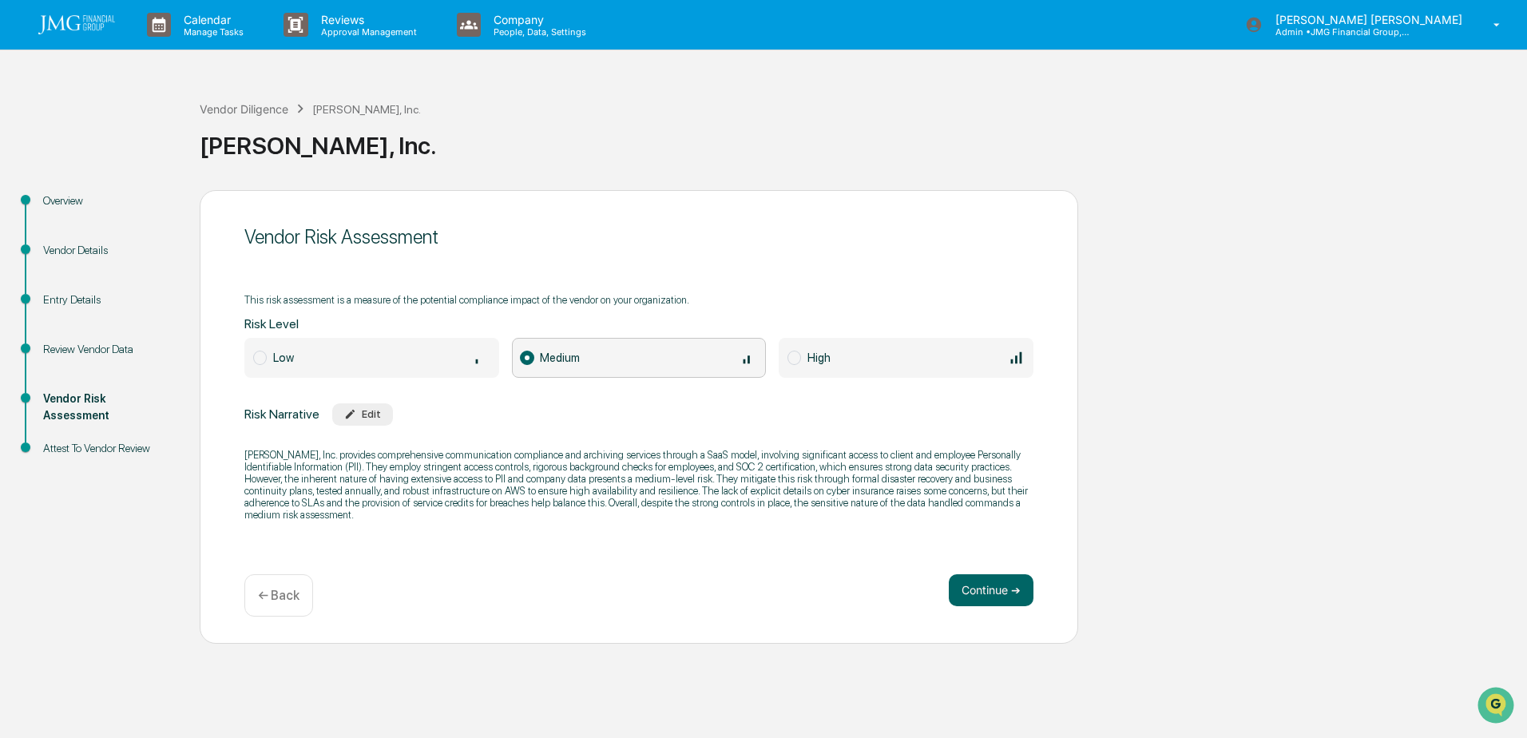
click at [70, 201] on div "Overview" at bounding box center [108, 201] width 131 height 17
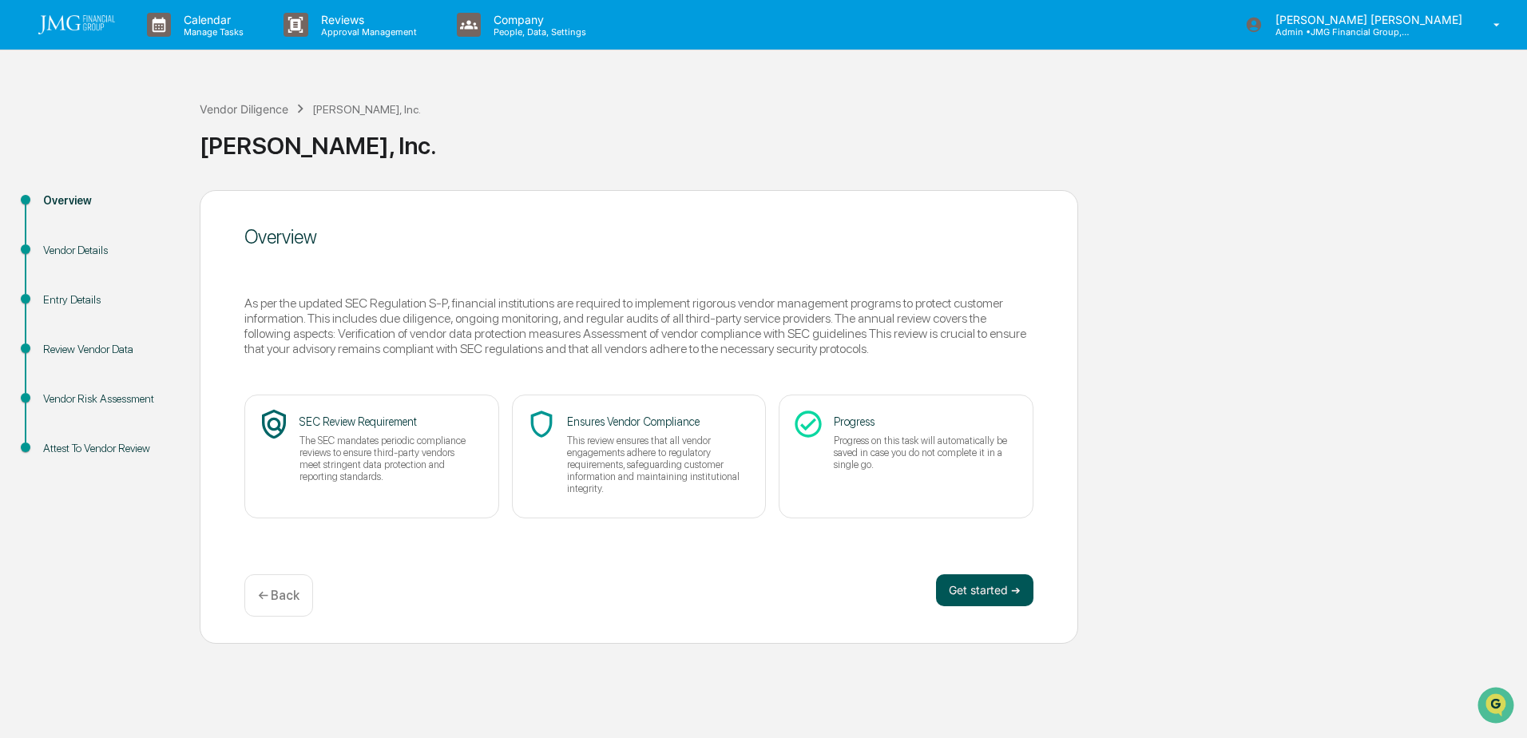
click at [971, 574] on button "Get started ➔" at bounding box center [984, 590] width 97 height 32
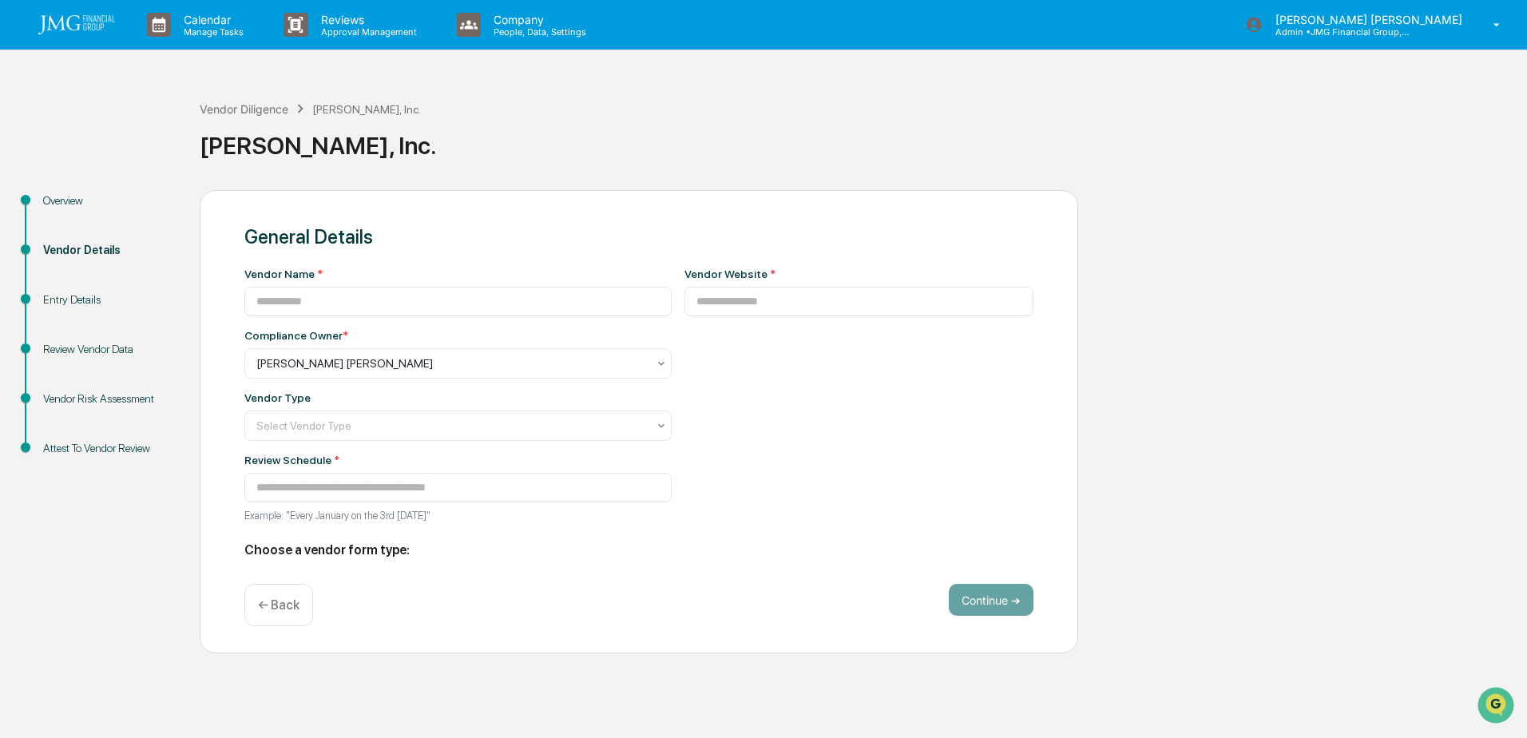
type input "**********"
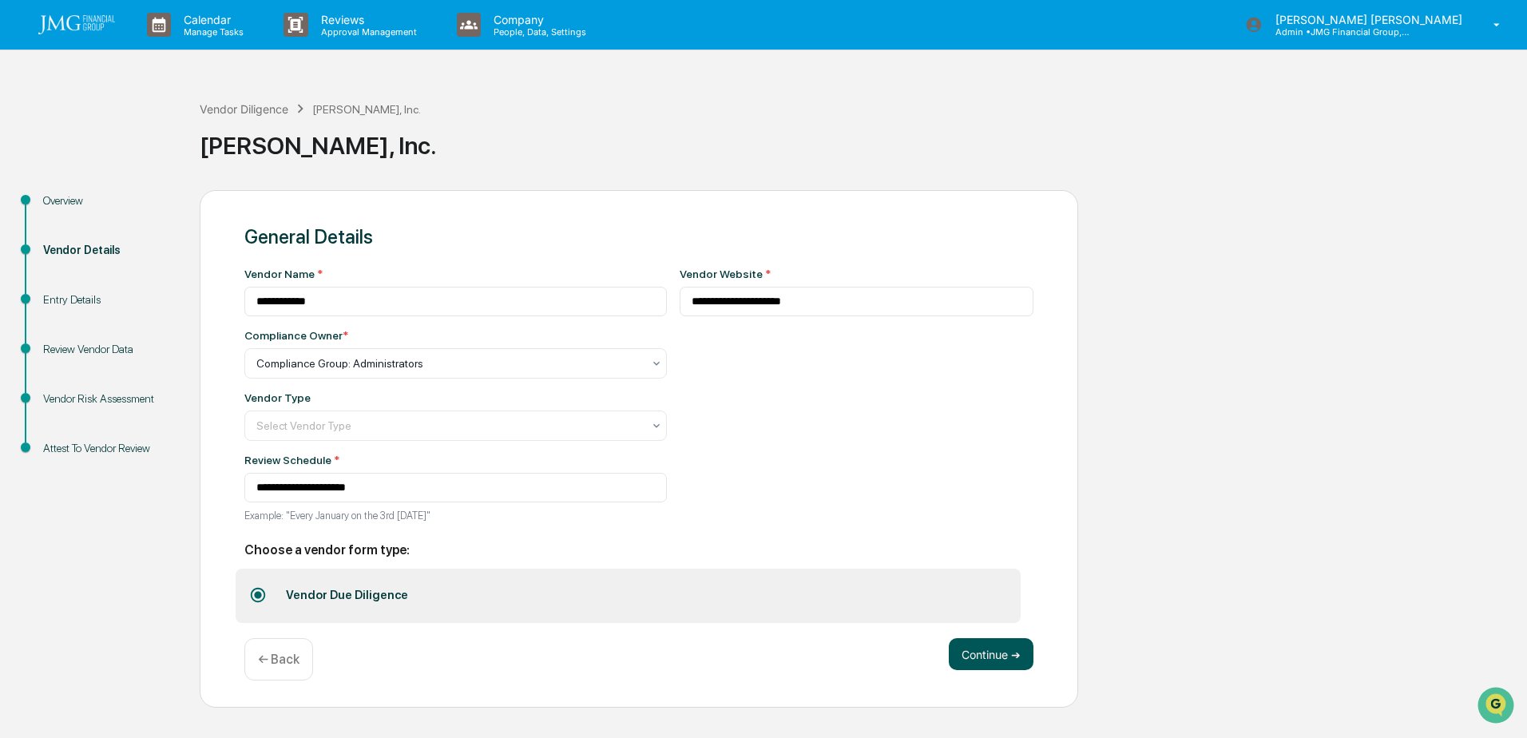
click at [994, 654] on button "Continue ➔" at bounding box center [991, 654] width 85 height 32
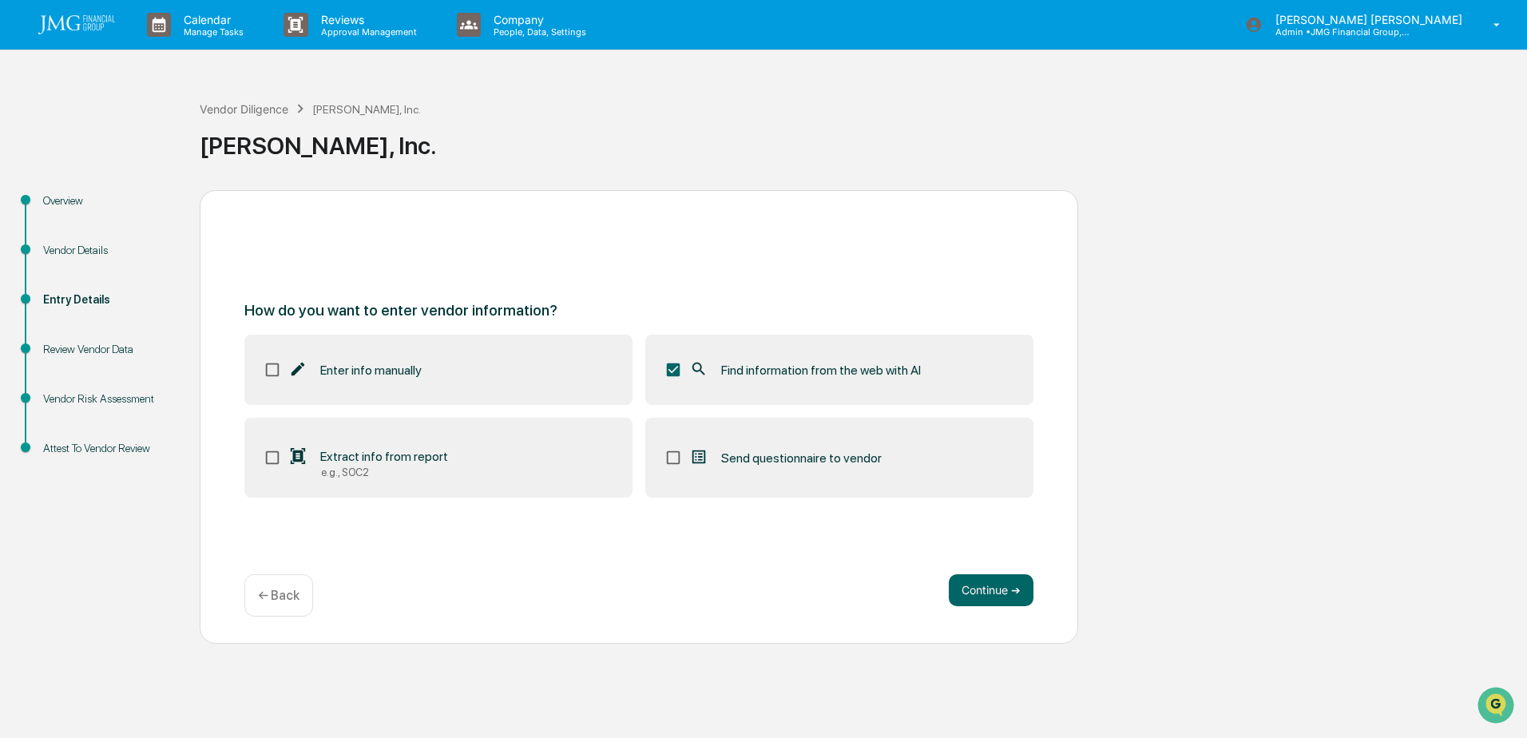
click at [262, 458] on label "Extract info from report e.g., SOC2" at bounding box center [438, 458] width 388 height 80
click at [978, 594] on button "Continue ➔" at bounding box center [991, 590] width 85 height 32
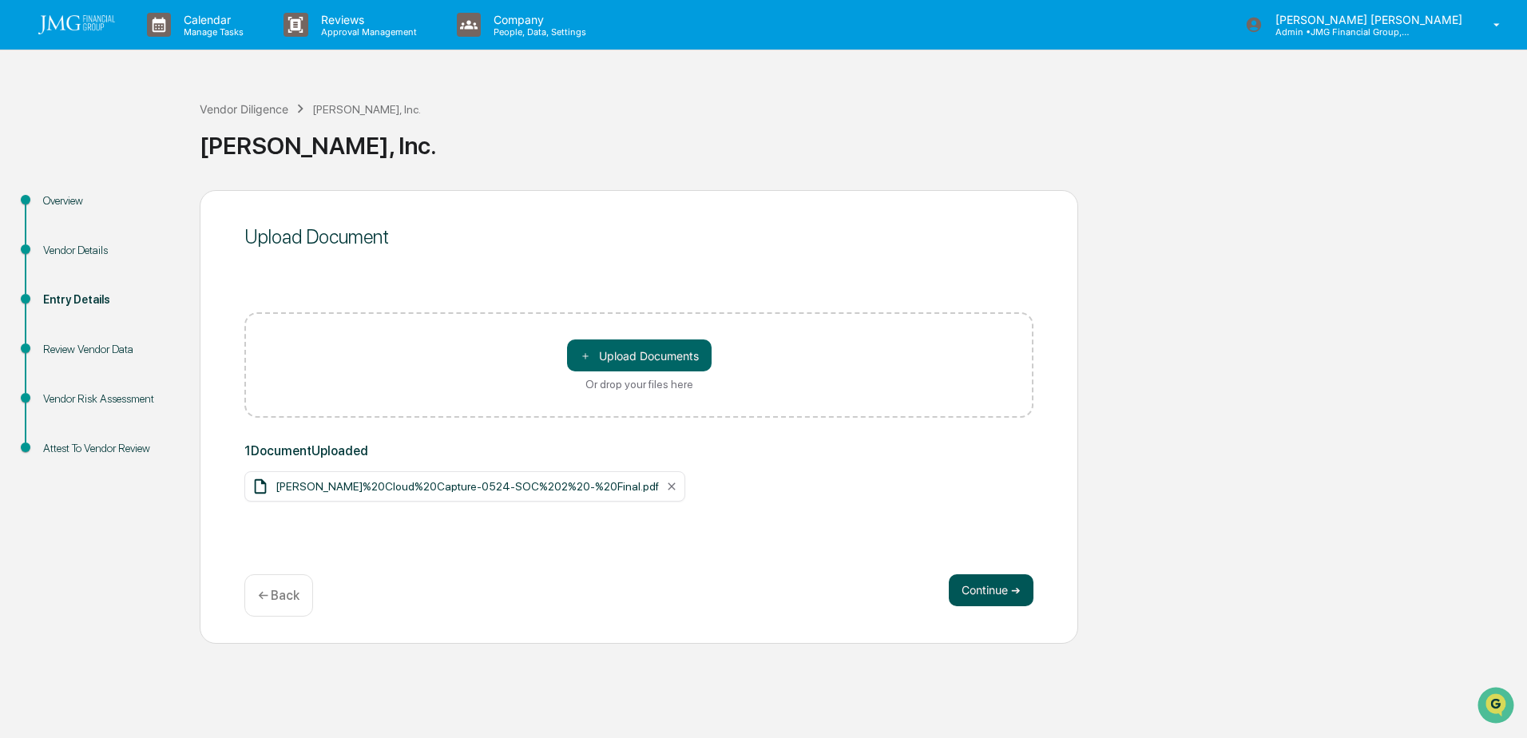
click at [972, 593] on button "Continue ➔" at bounding box center [991, 590] width 85 height 32
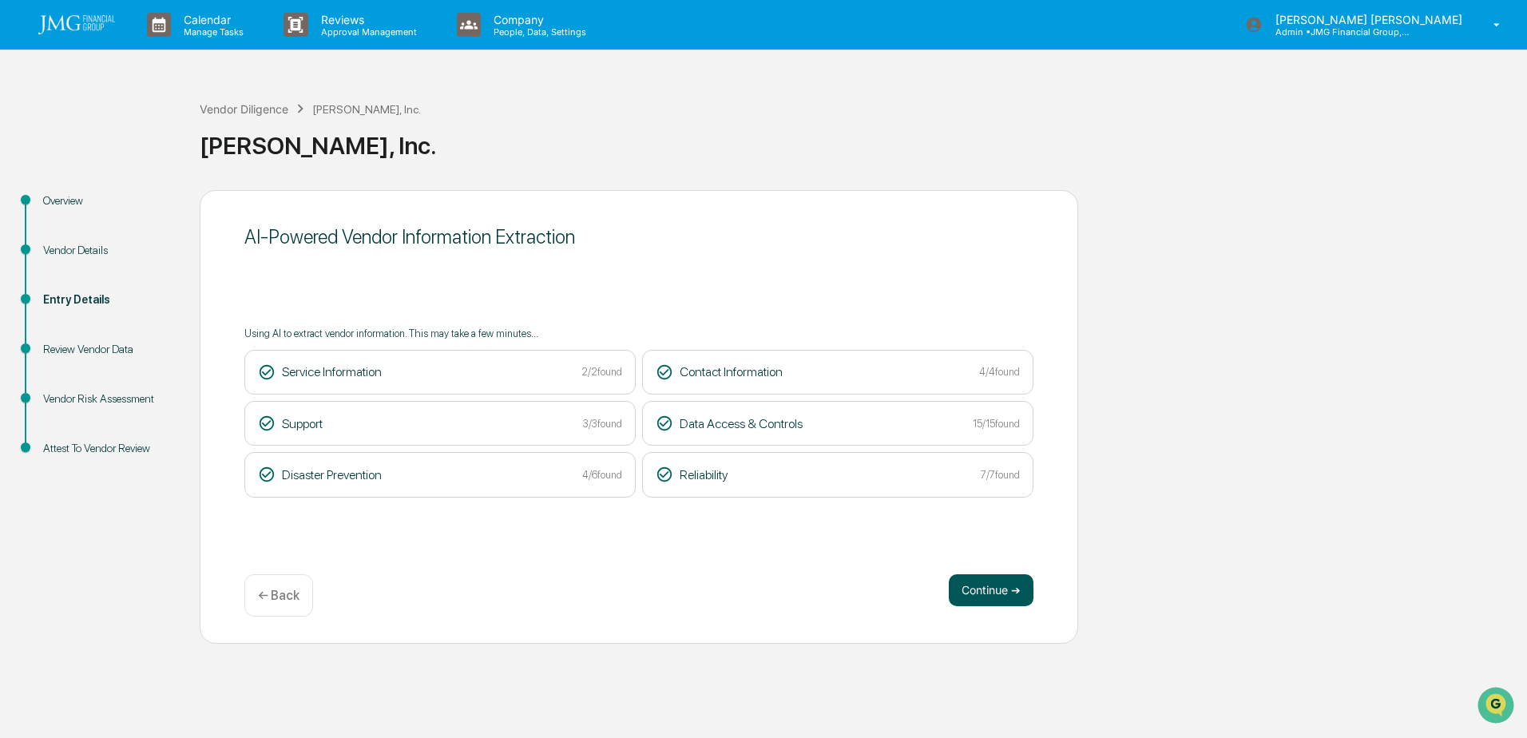
click at [972, 594] on button "Continue ➔" at bounding box center [991, 590] width 85 height 32
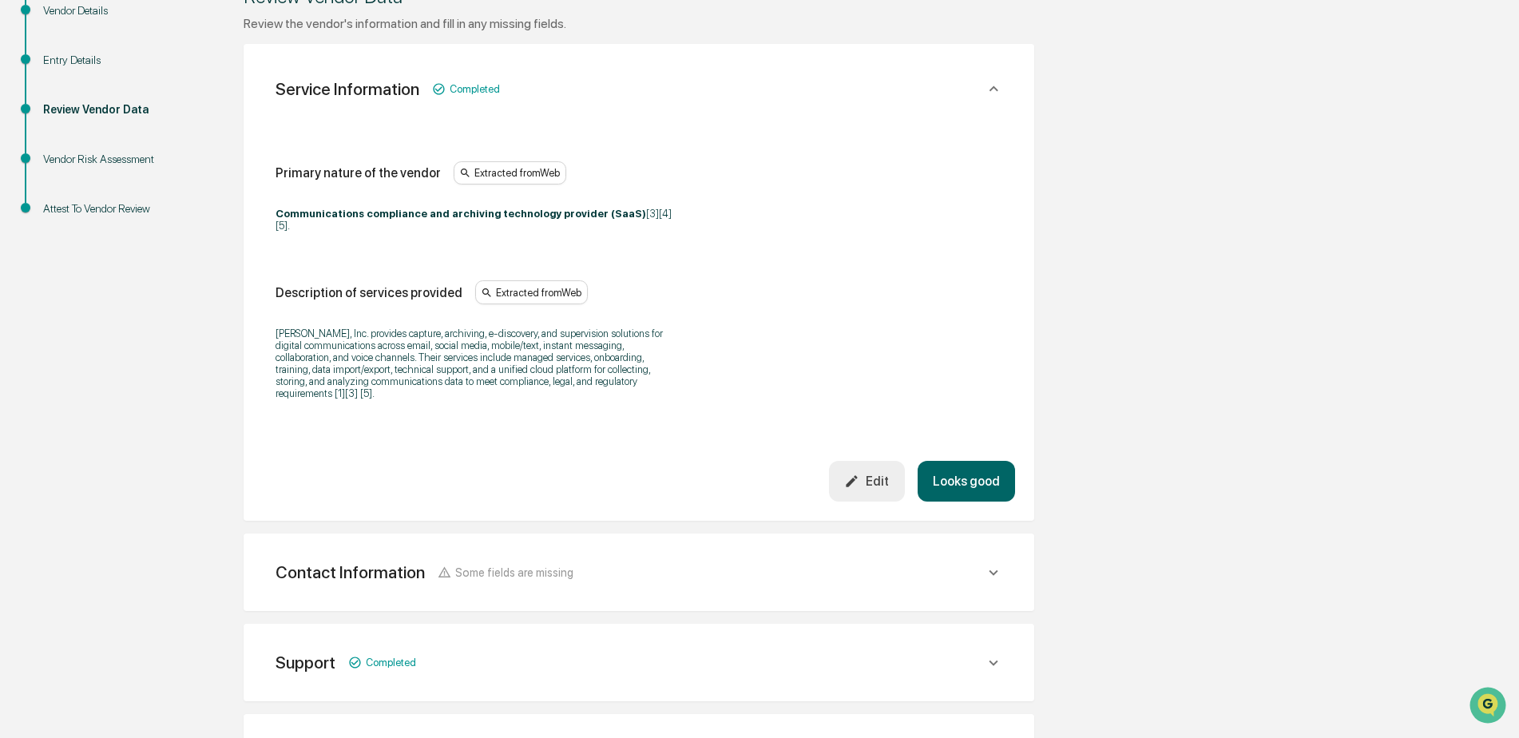
scroll to position [320, 0]
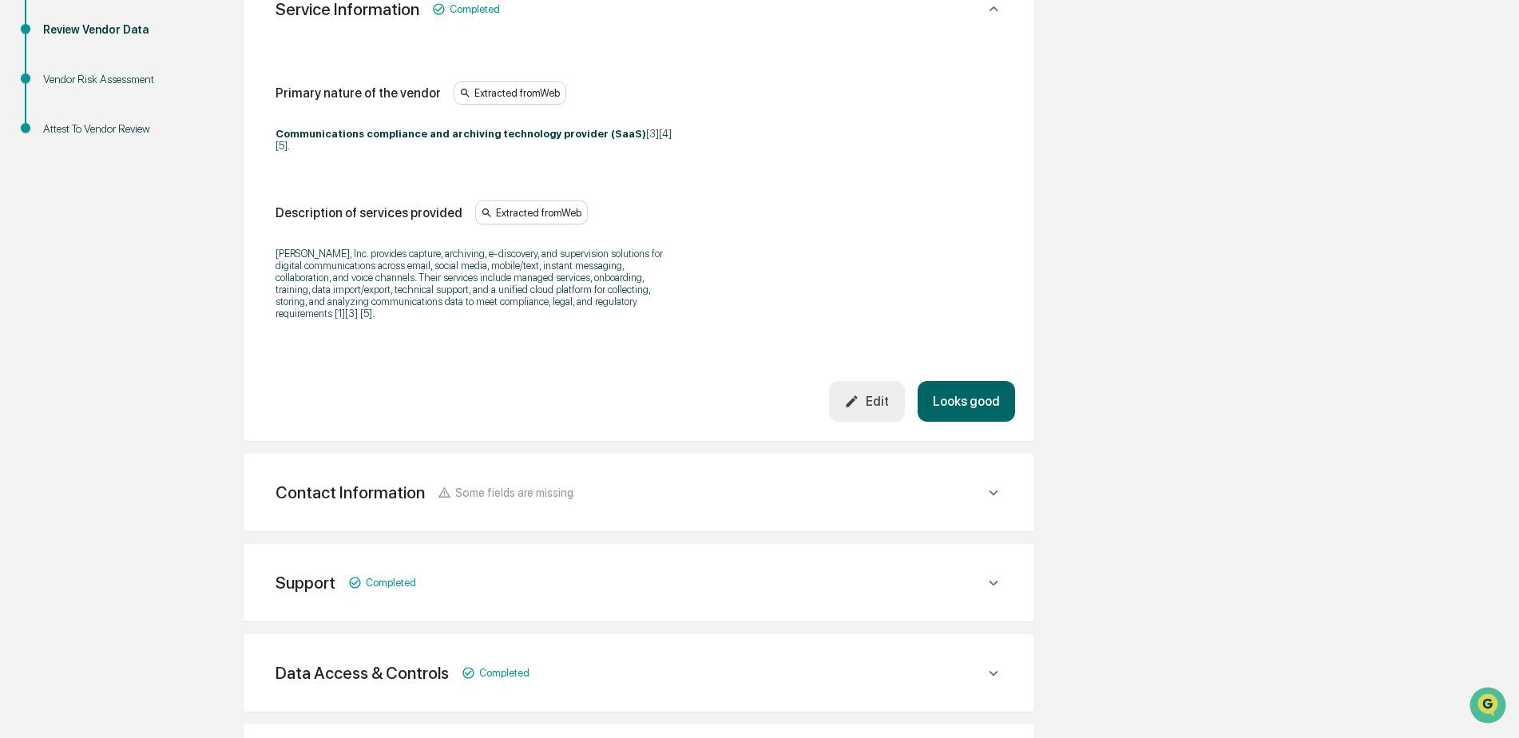
click at [944, 399] on button "Looks good" at bounding box center [966, 401] width 97 height 41
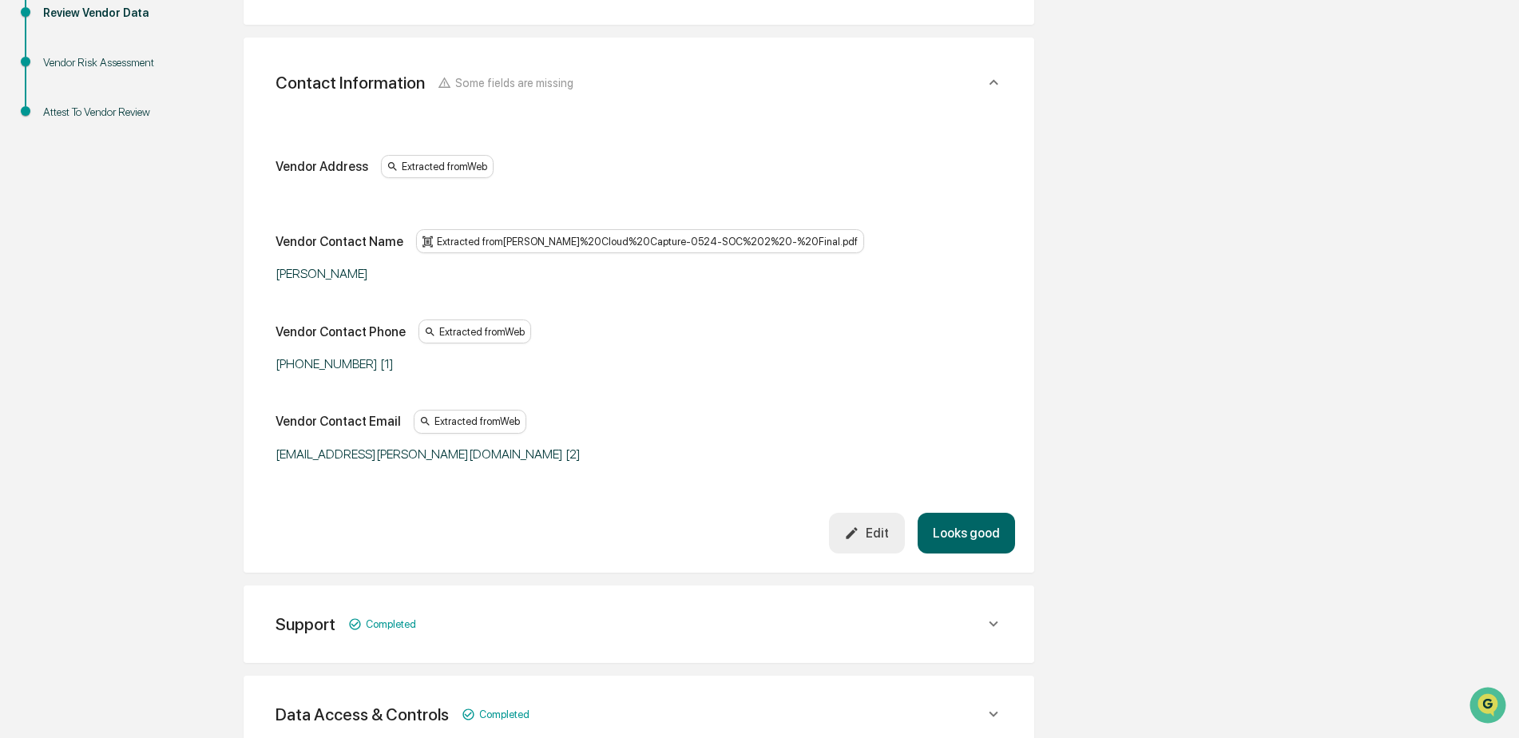
scroll to position [363, 0]
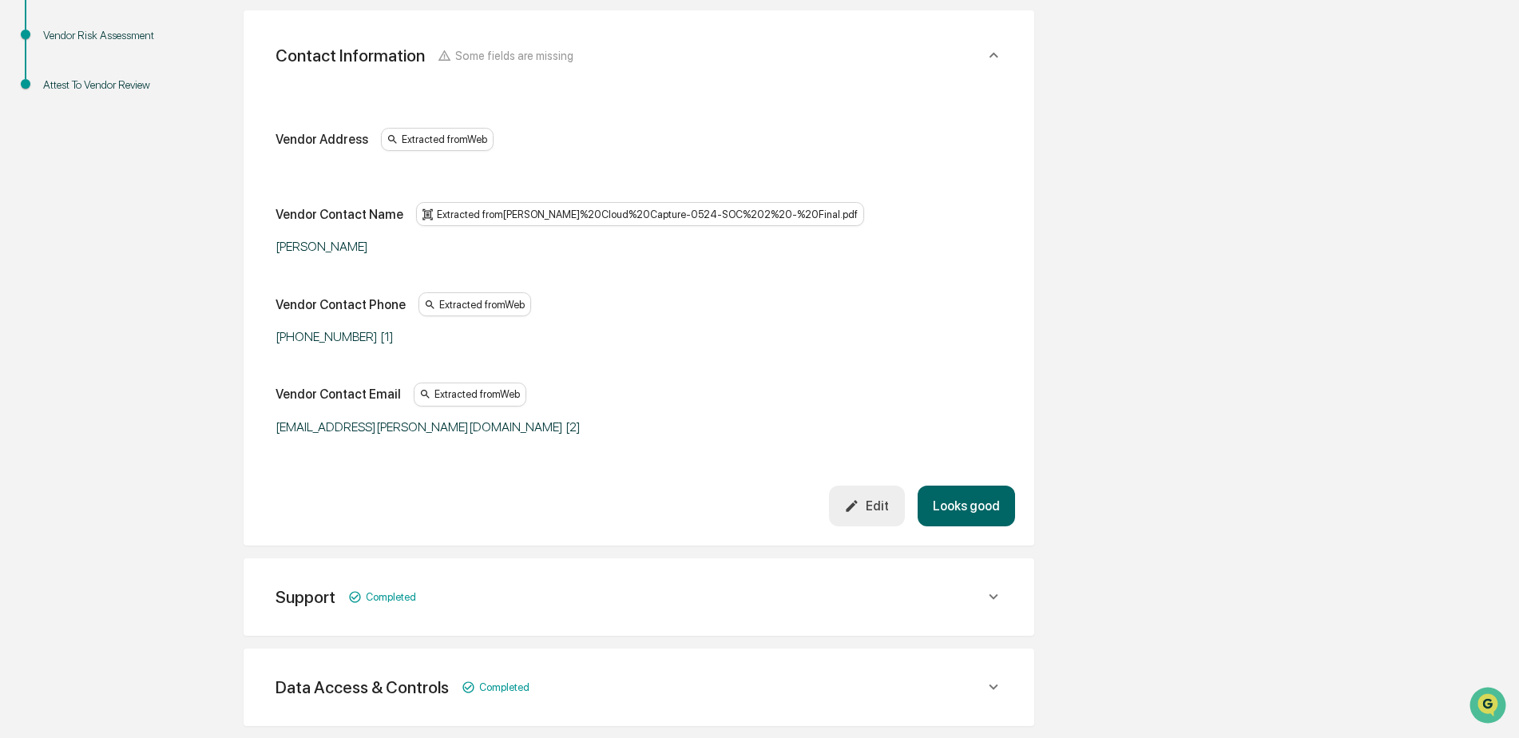
click at [938, 502] on button "Looks good" at bounding box center [966, 506] width 97 height 41
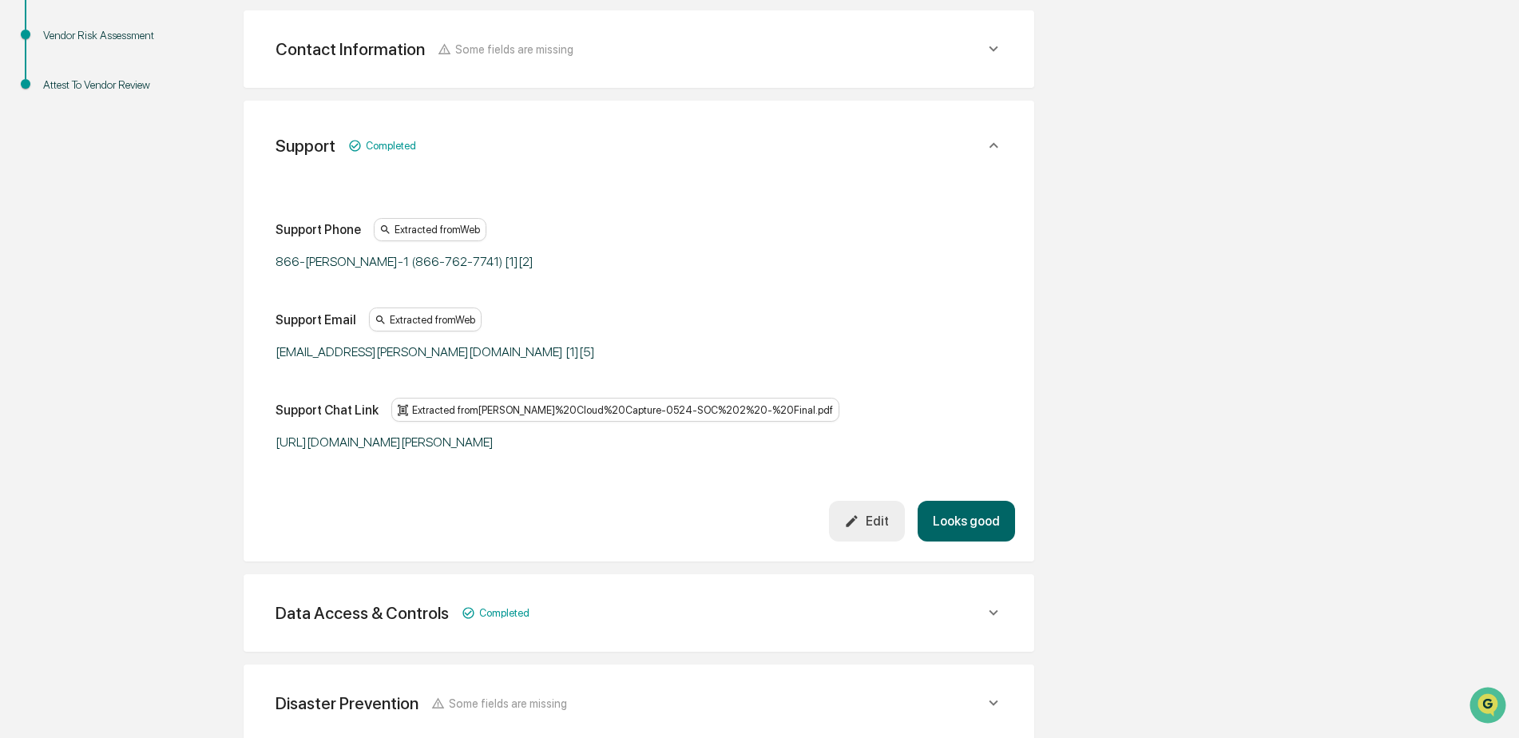
scroll to position [374, 0]
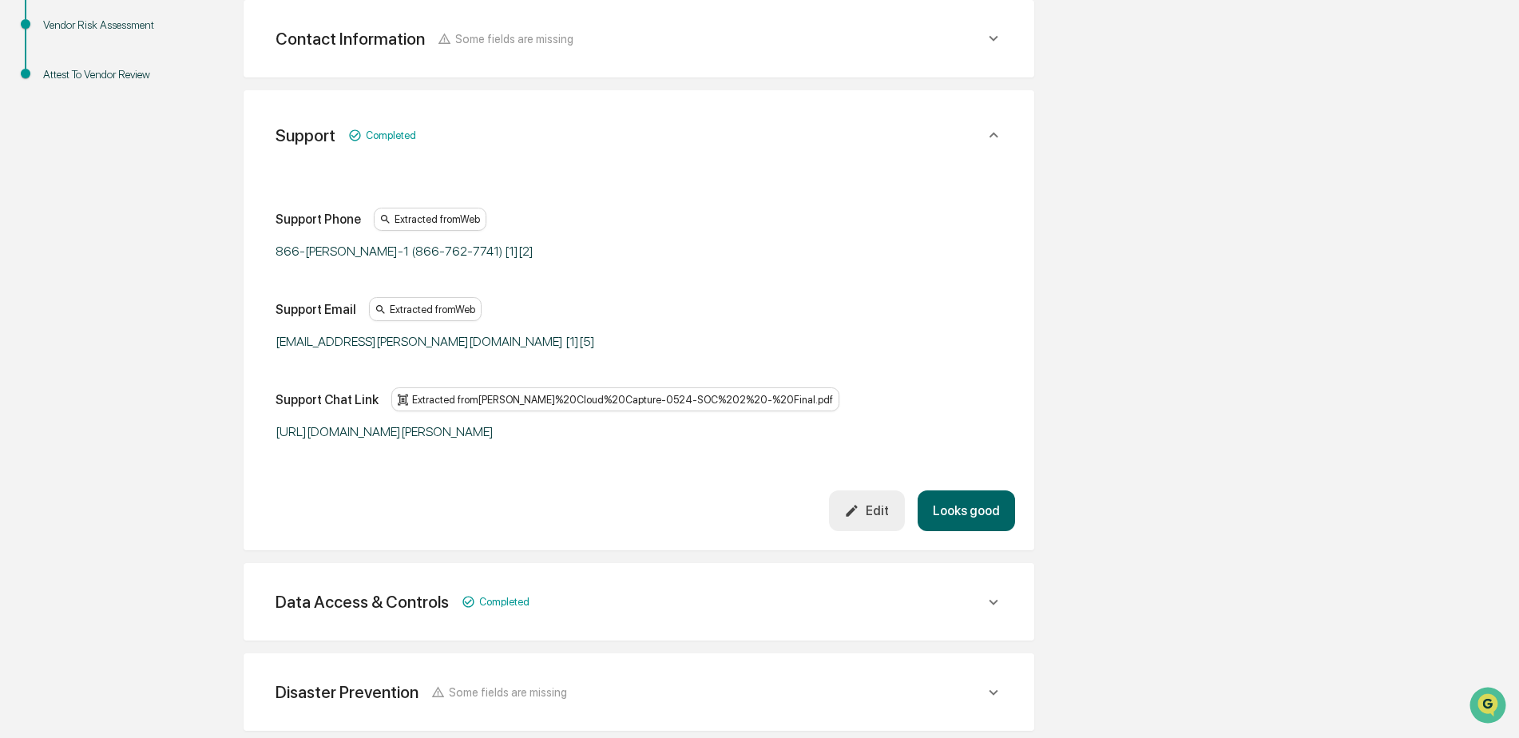
click at [955, 518] on button "Looks good" at bounding box center [966, 510] width 97 height 41
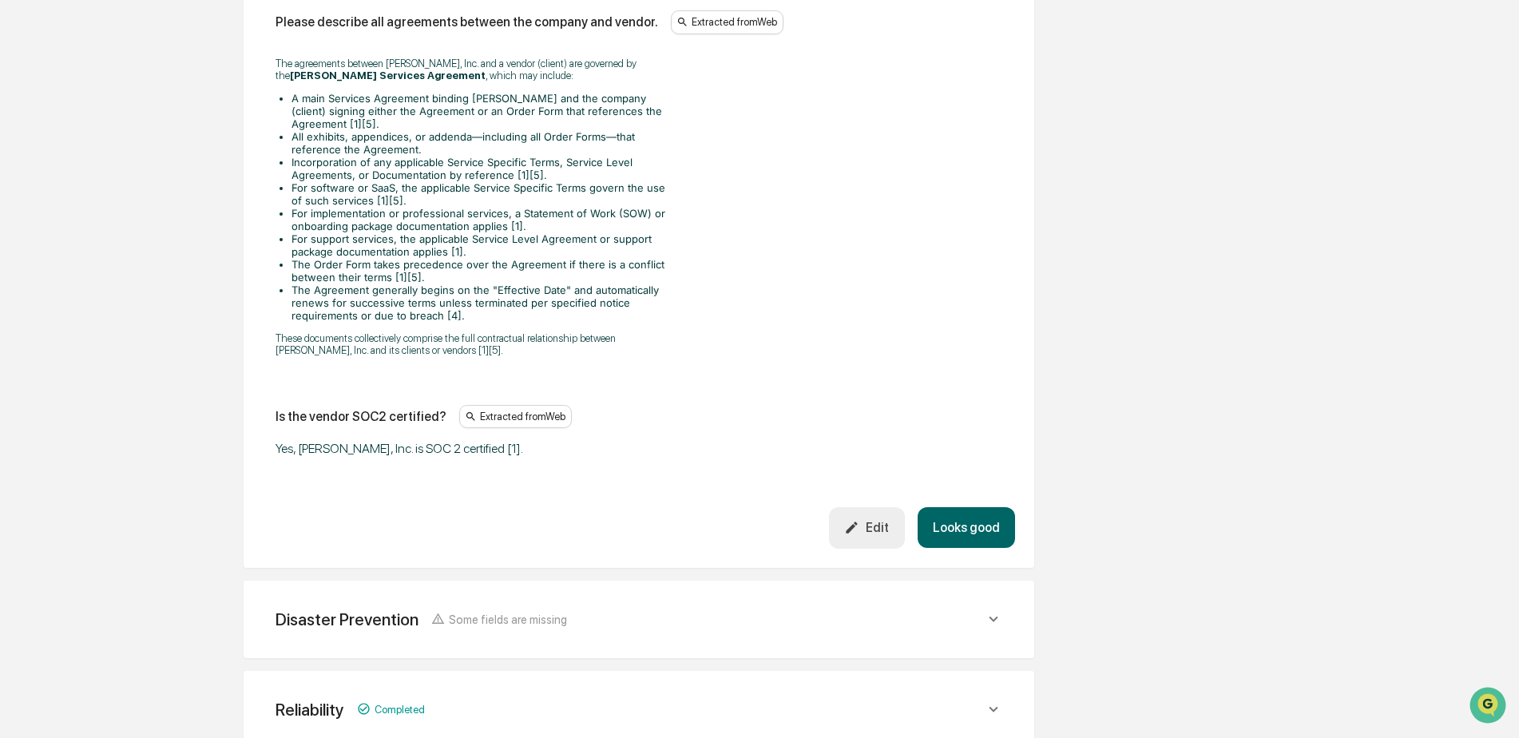
scroll to position [2301, 0]
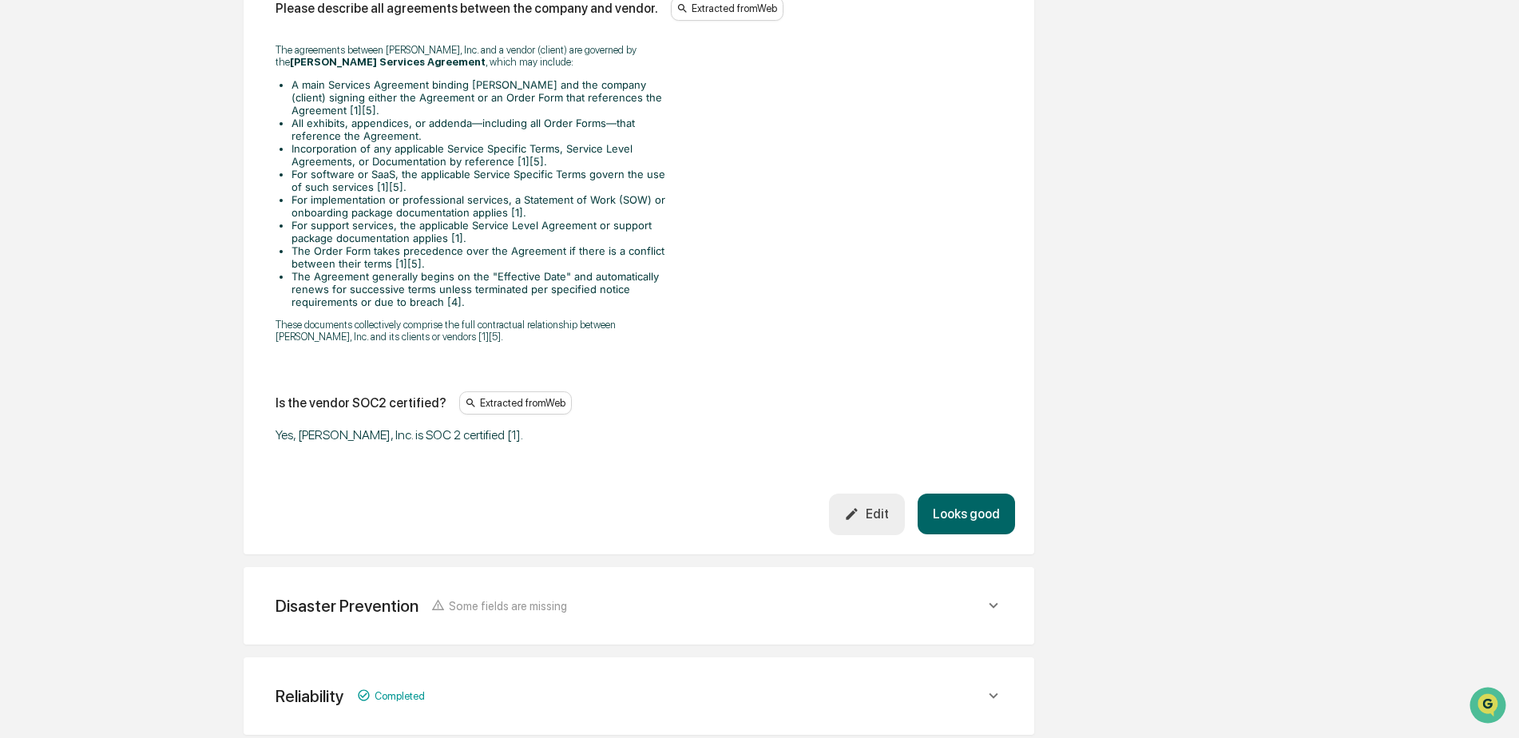
click at [981, 494] on button "Looks good" at bounding box center [966, 514] width 97 height 41
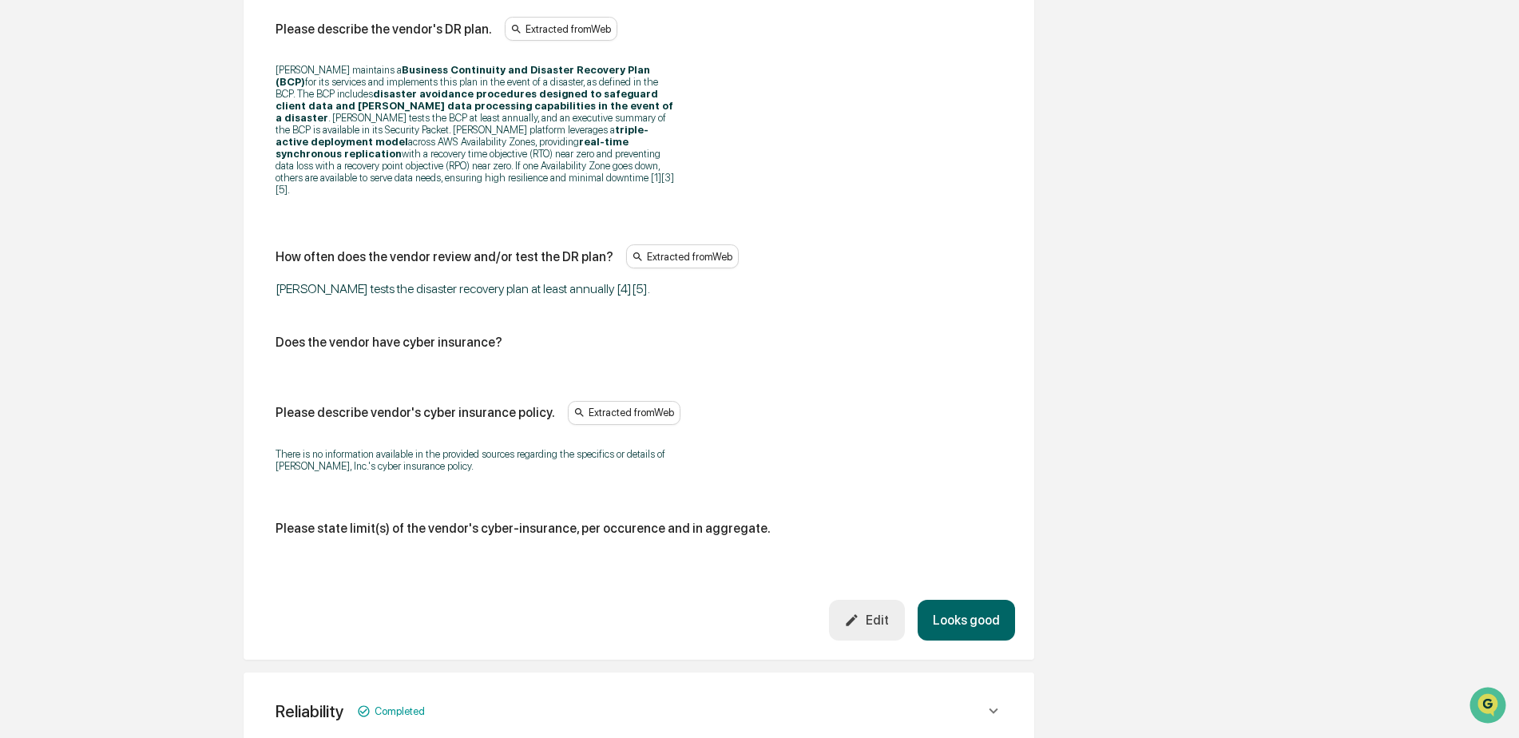
scroll to position [874, 0]
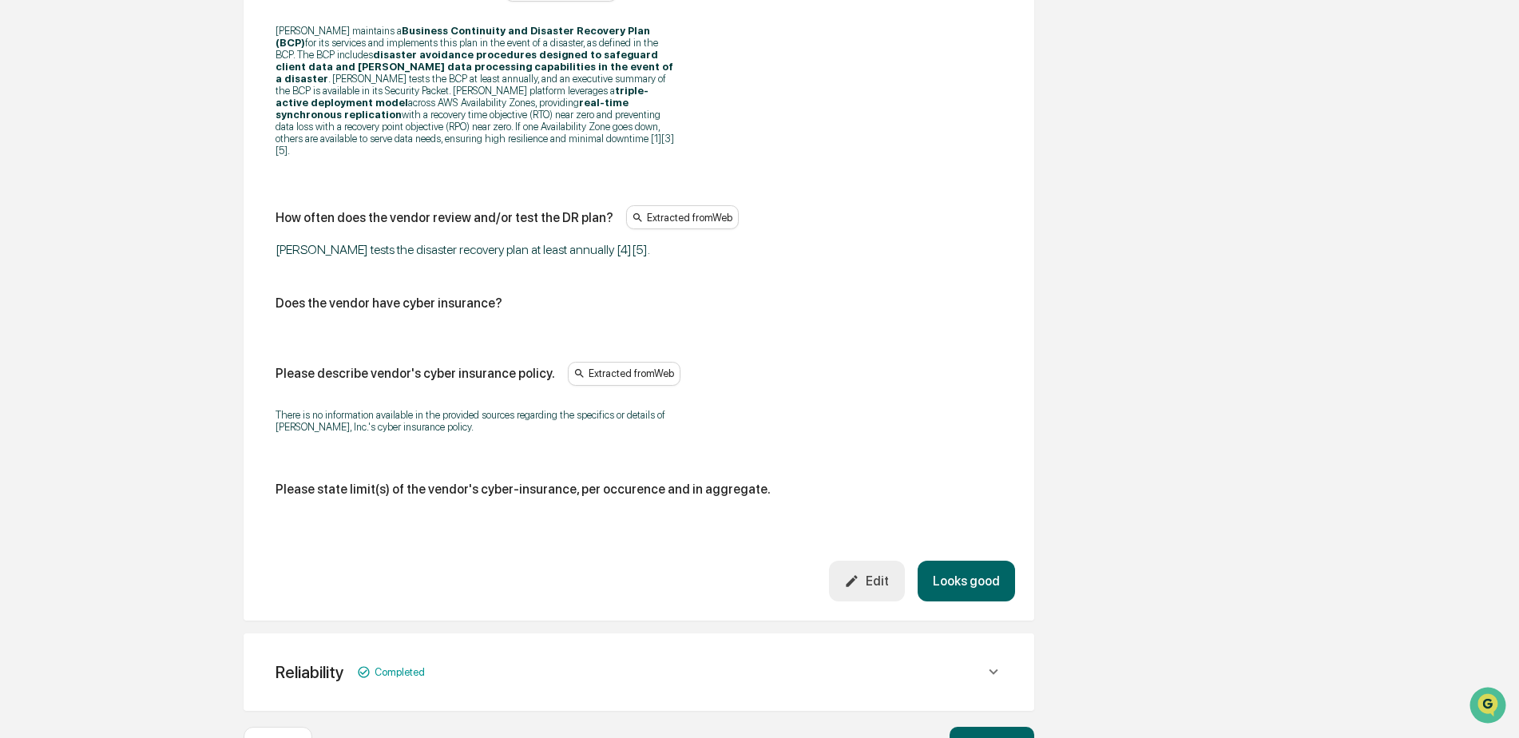
click at [962, 561] on button "Looks good" at bounding box center [966, 581] width 97 height 41
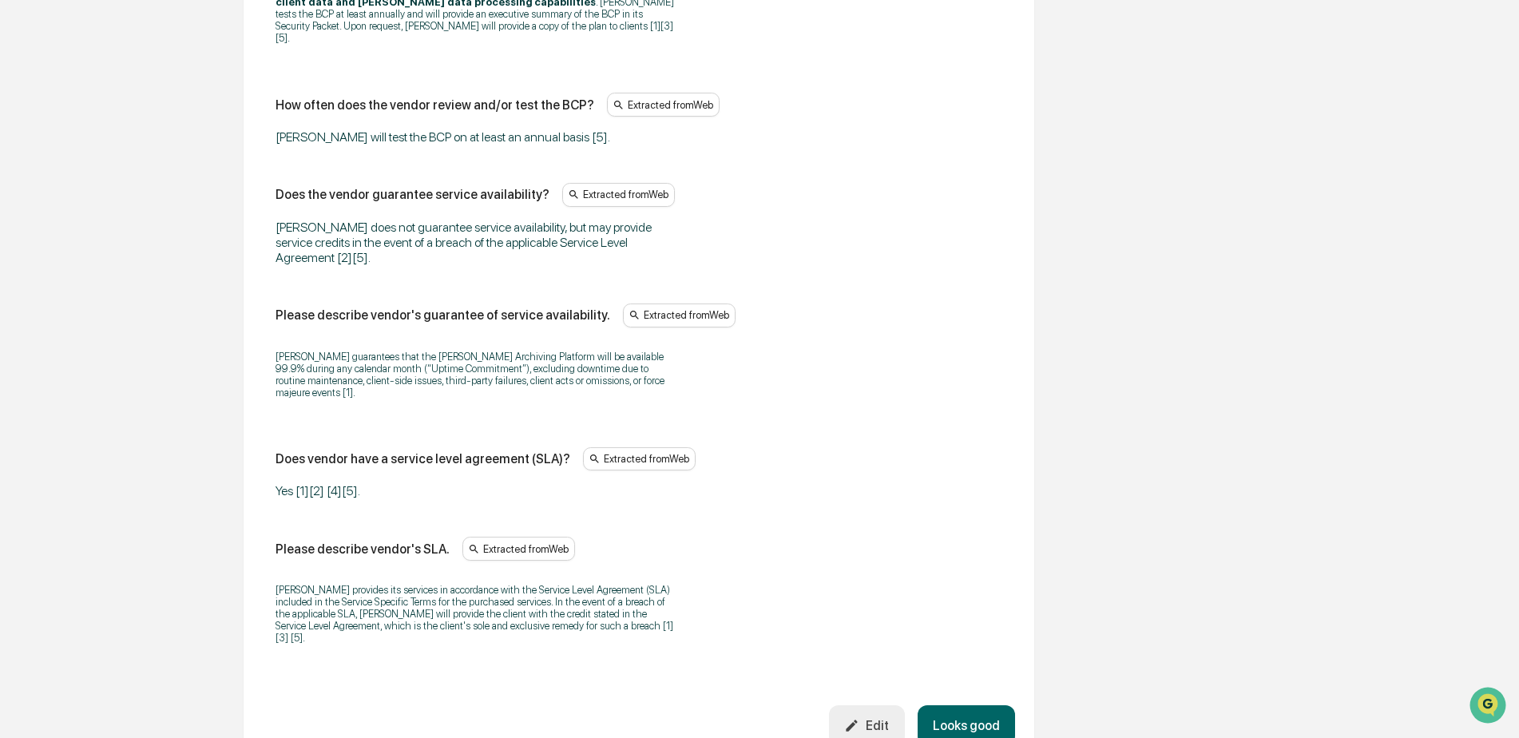
scroll to position [1105, 0]
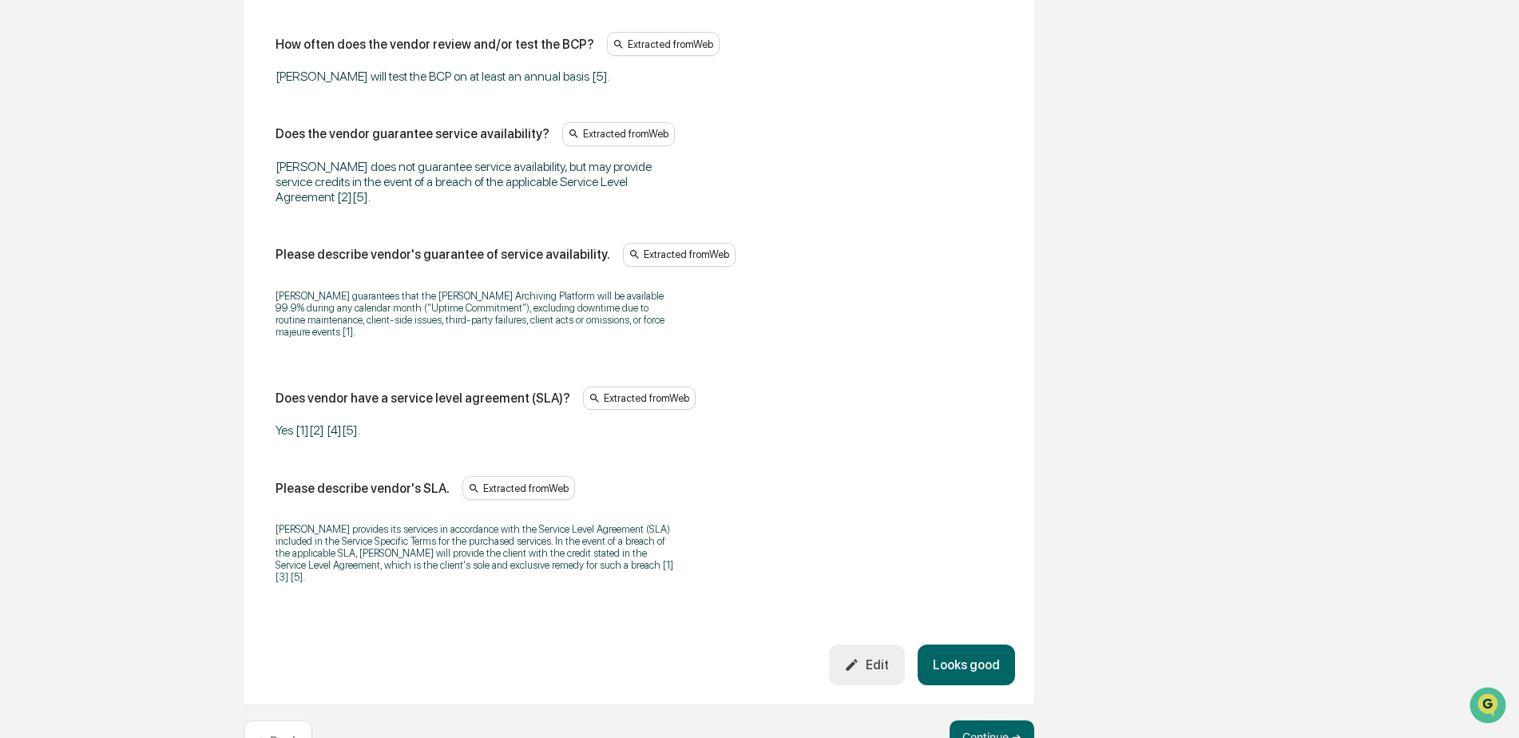
click at [957, 645] on button "Looks good" at bounding box center [966, 665] width 97 height 41
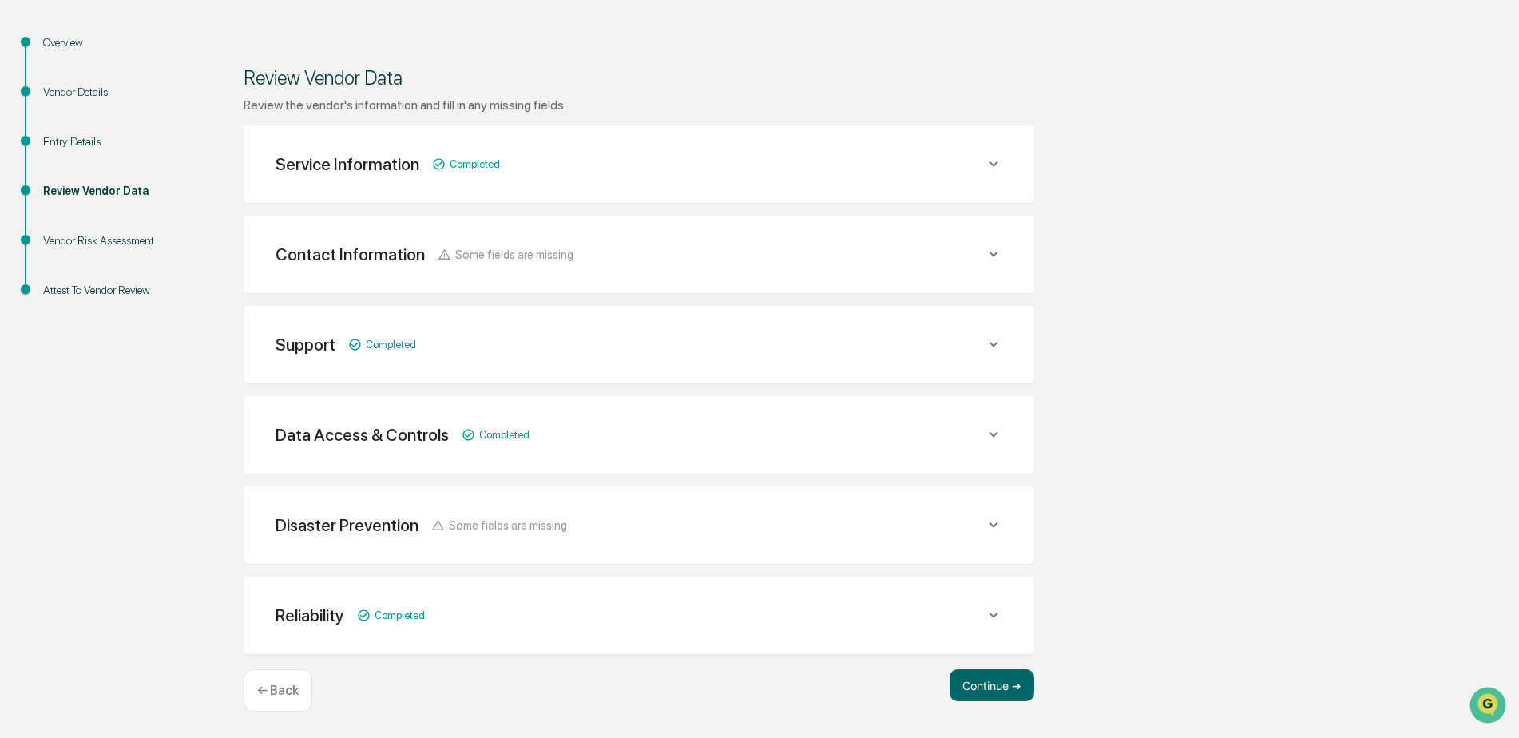
scroll to position [158, 0]
click at [971, 690] on button "Continue ➔" at bounding box center [992, 685] width 85 height 32
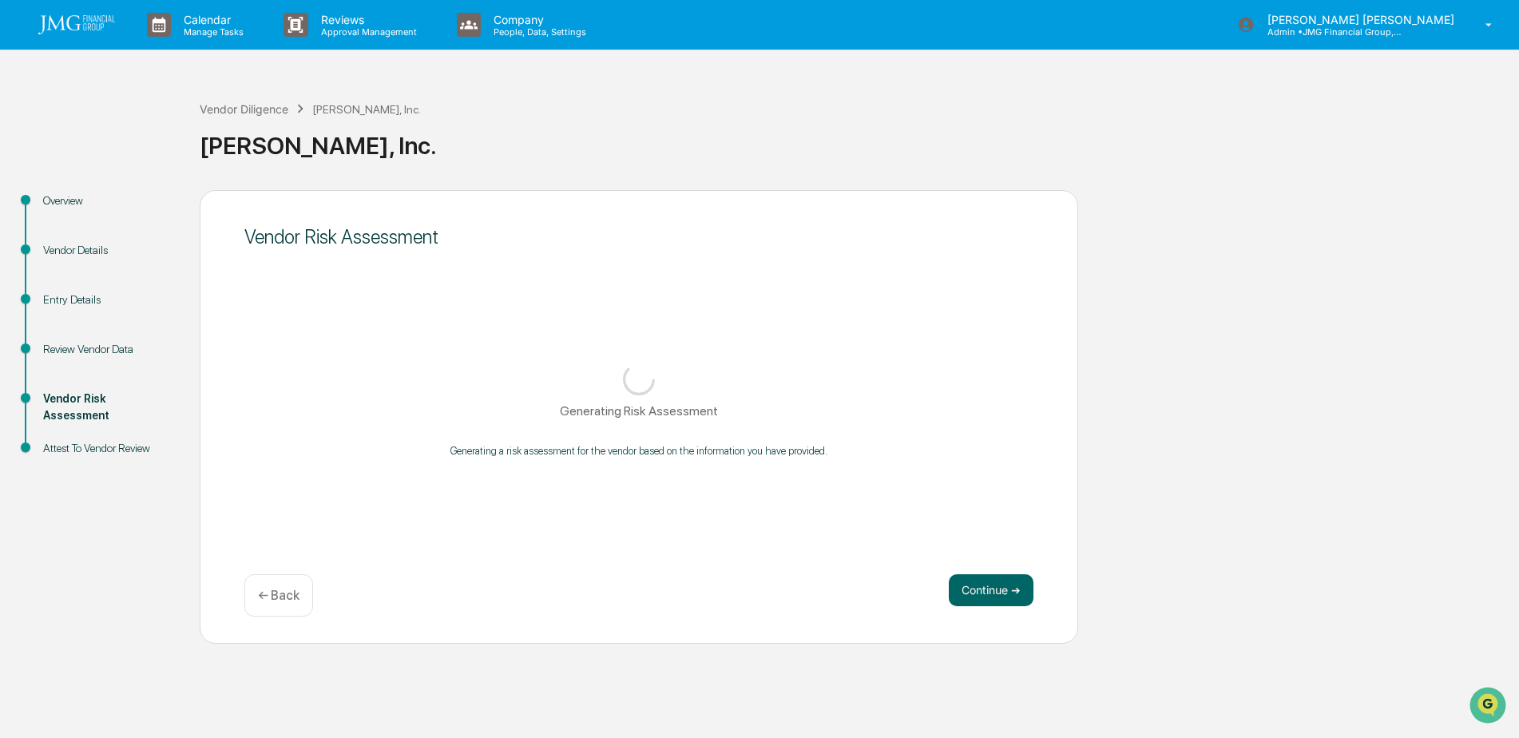
scroll to position [0, 0]
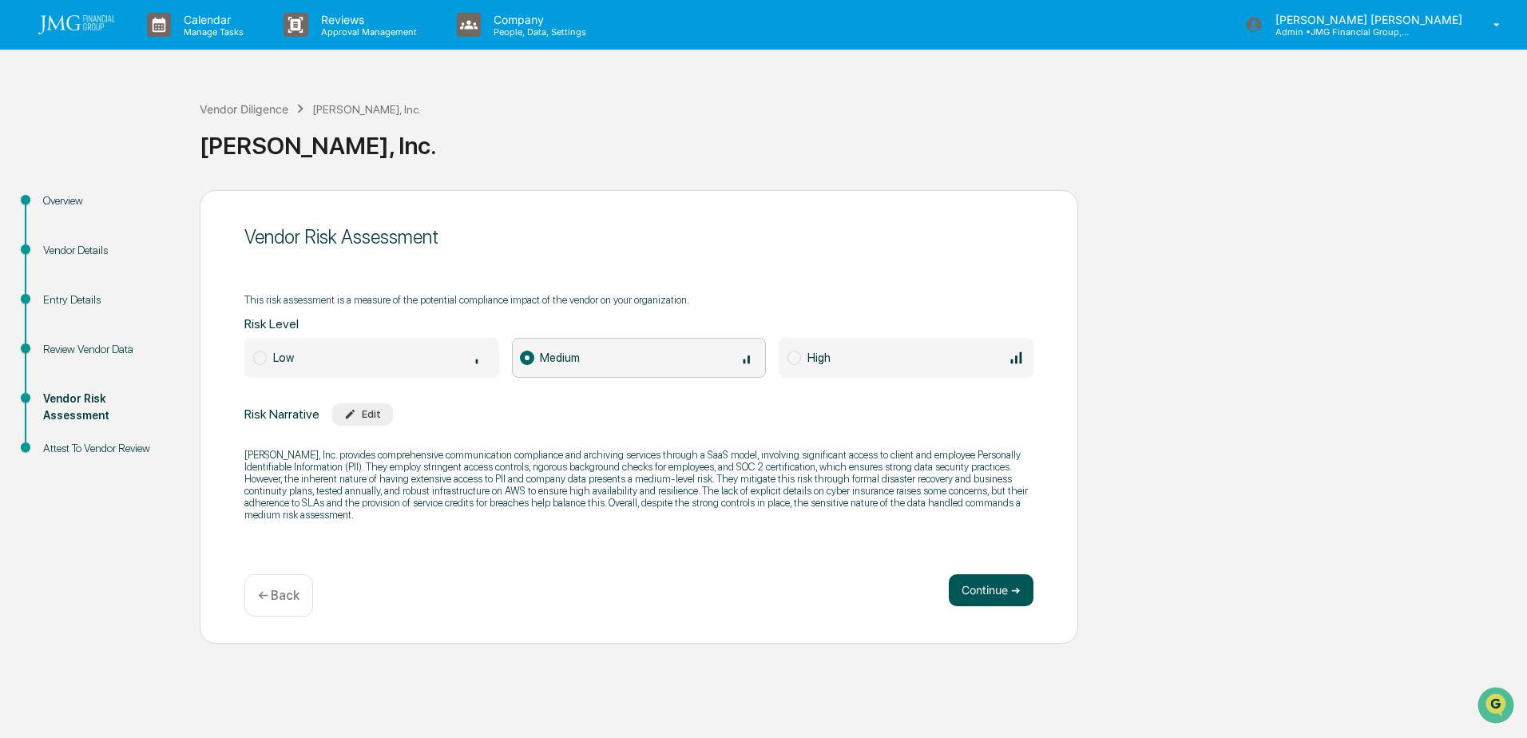
click at [971, 599] on button "Continue ➔" at bounding box center [991, 590] width 85 height 32
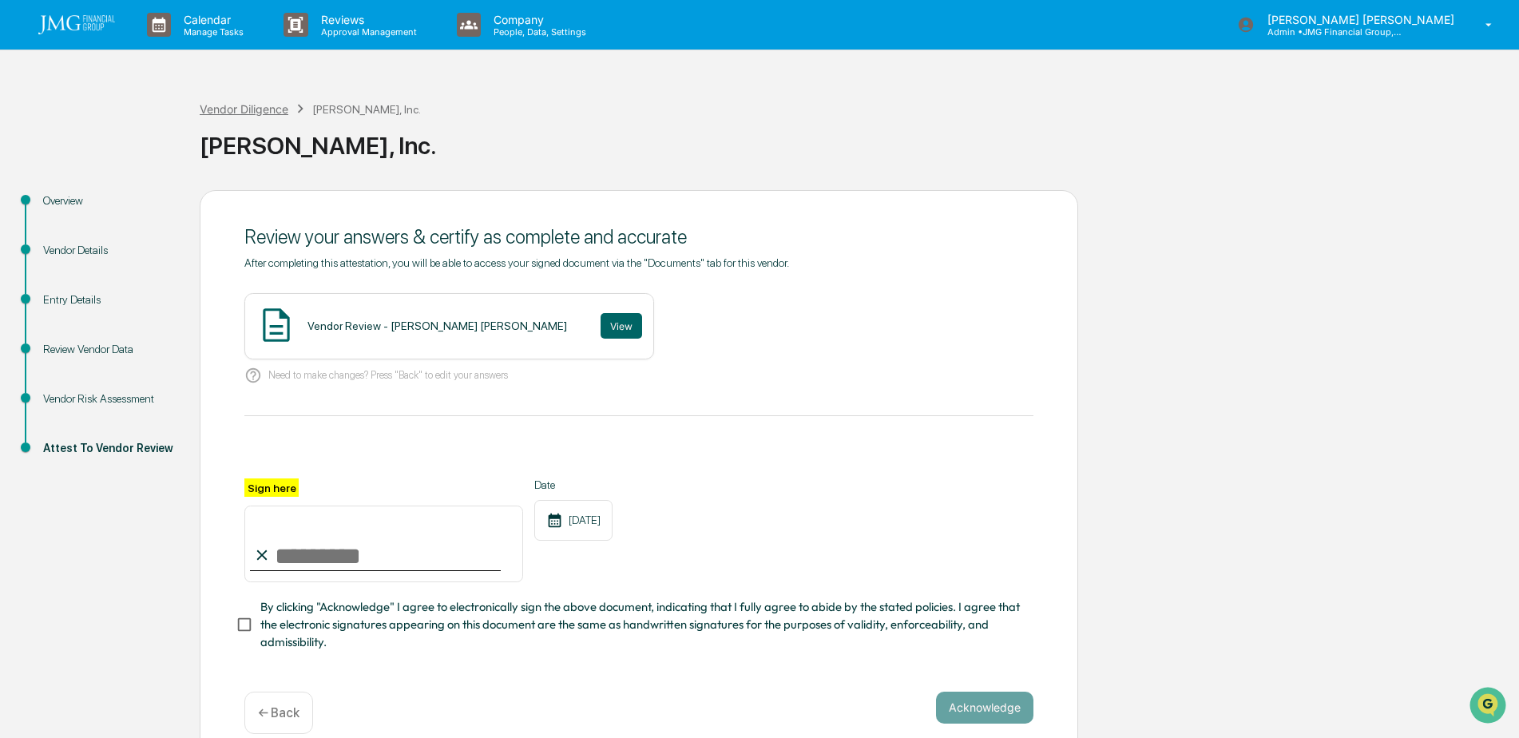
click at [223, 109] on div "Vendor Diligence" at bounding box center [244, 109] width 89 height 14
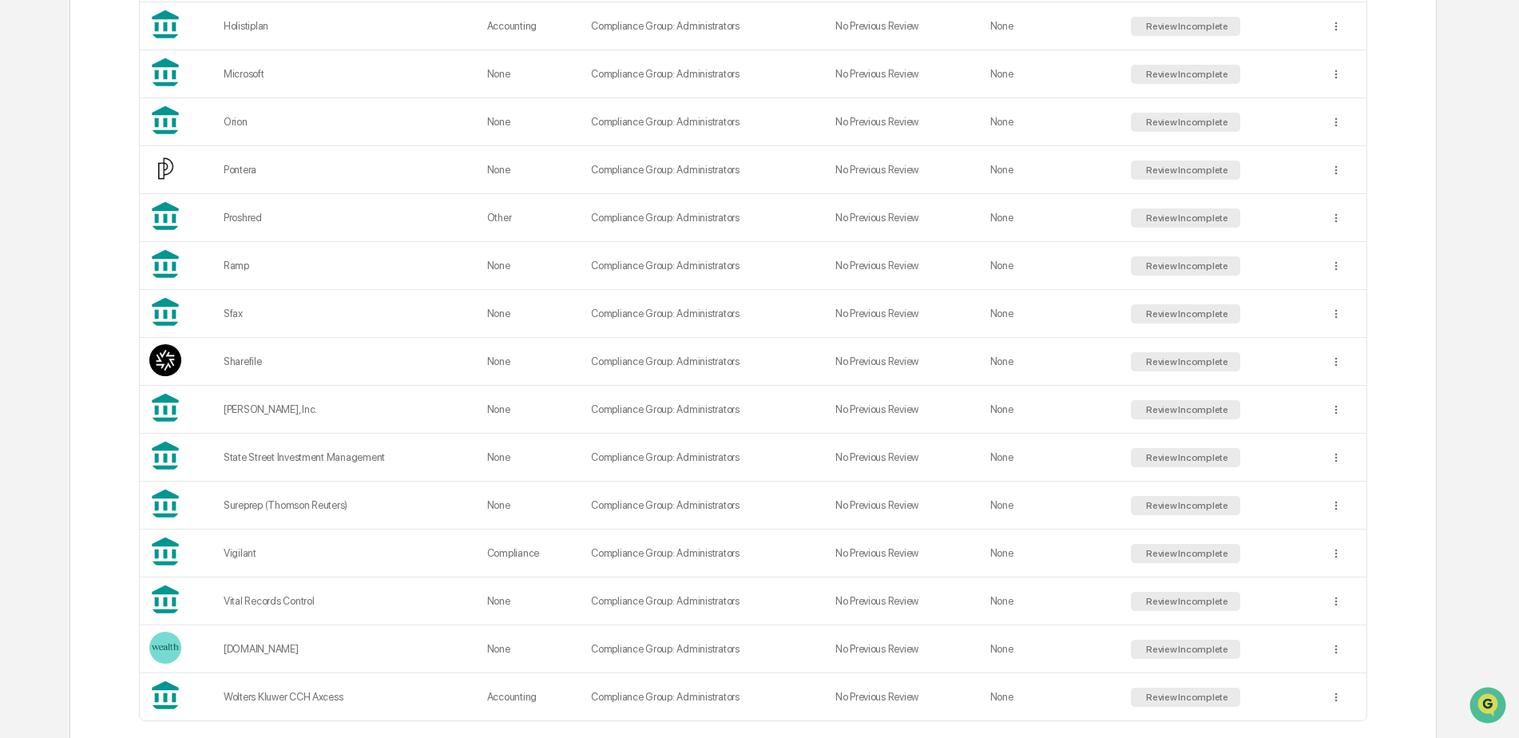
scroll to position [1021, 0]
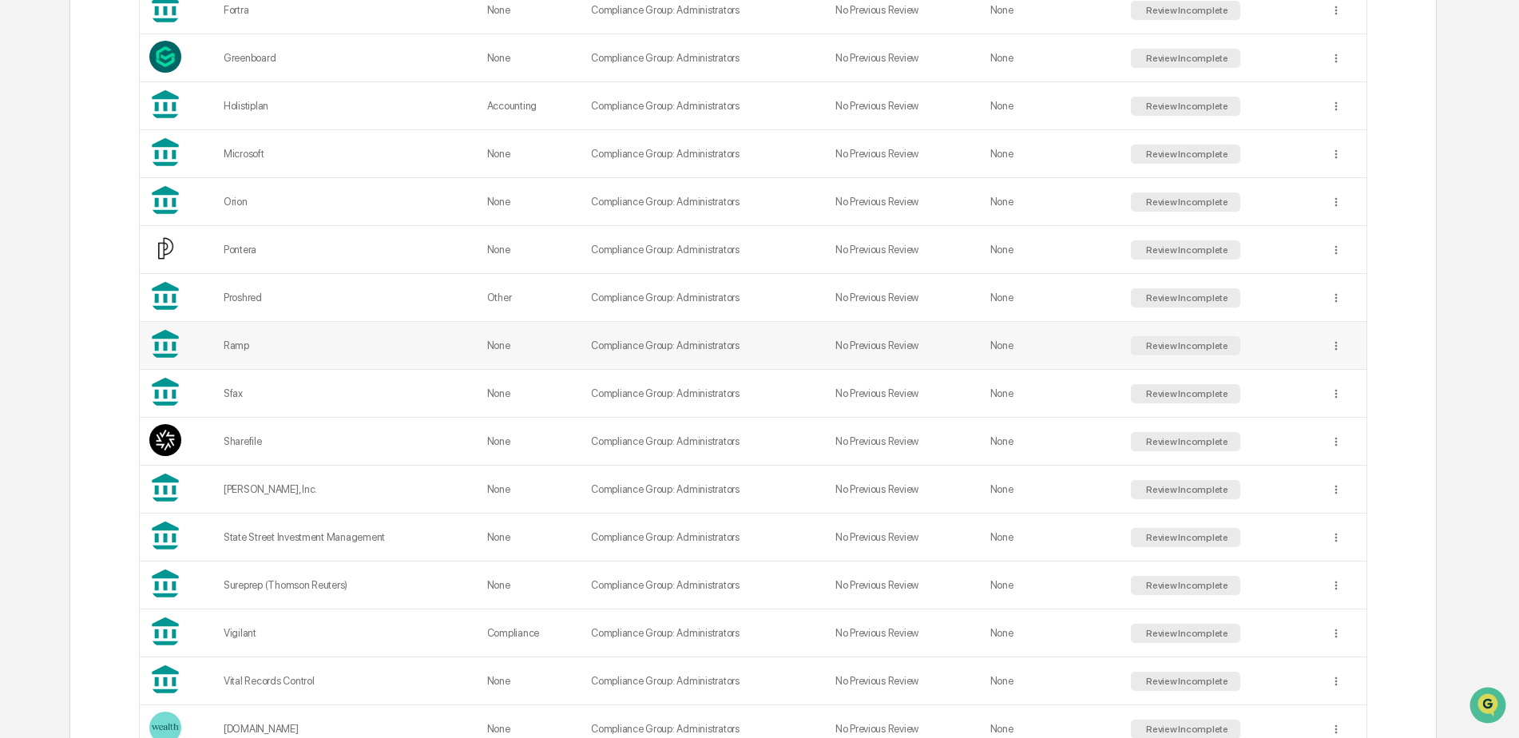
click at [402, 342] on div "Ramp" at bounding box center [346, 345] width 244 height 12
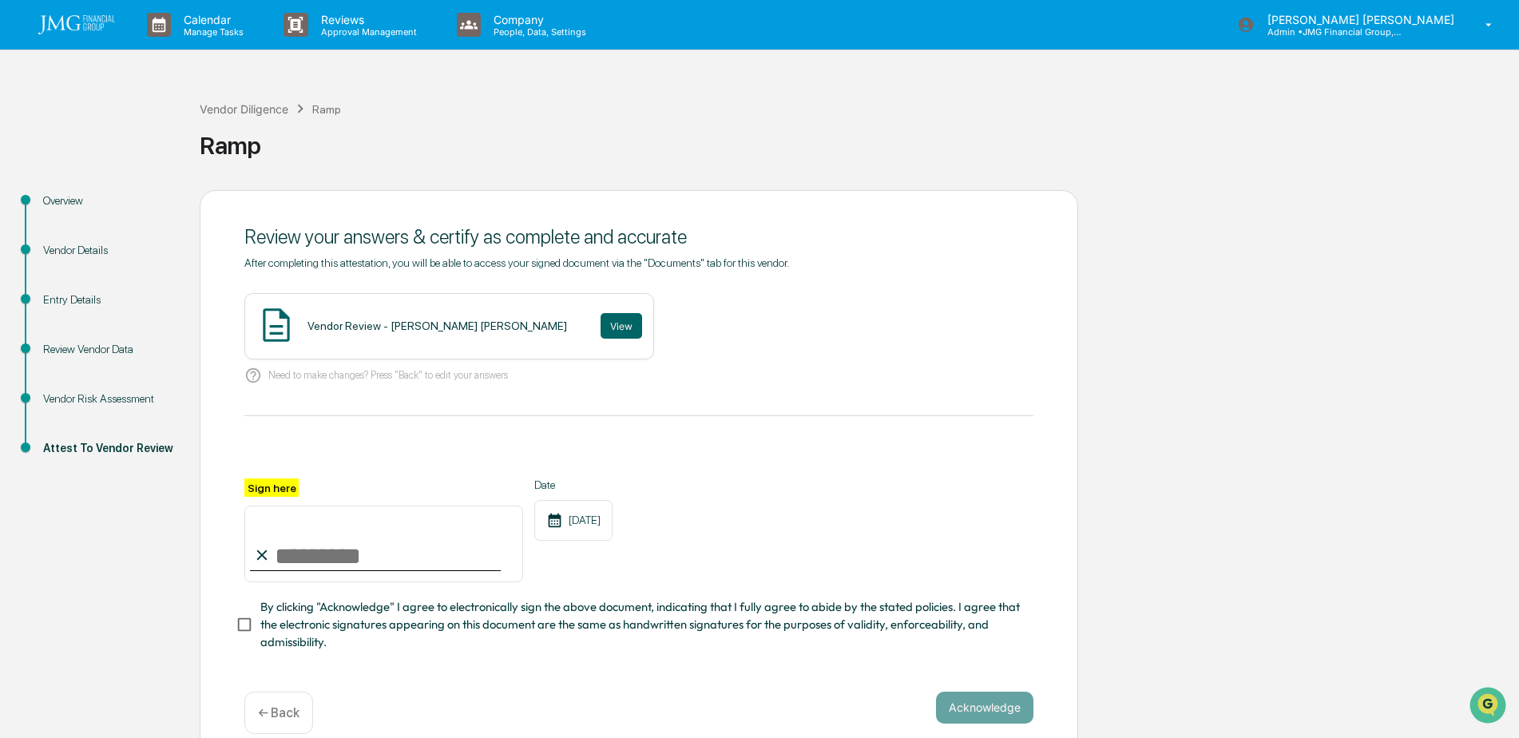
click at [137, 403] on div "Vendor Risk Assessment" at bounding box center [108, 399] width 131 height 17
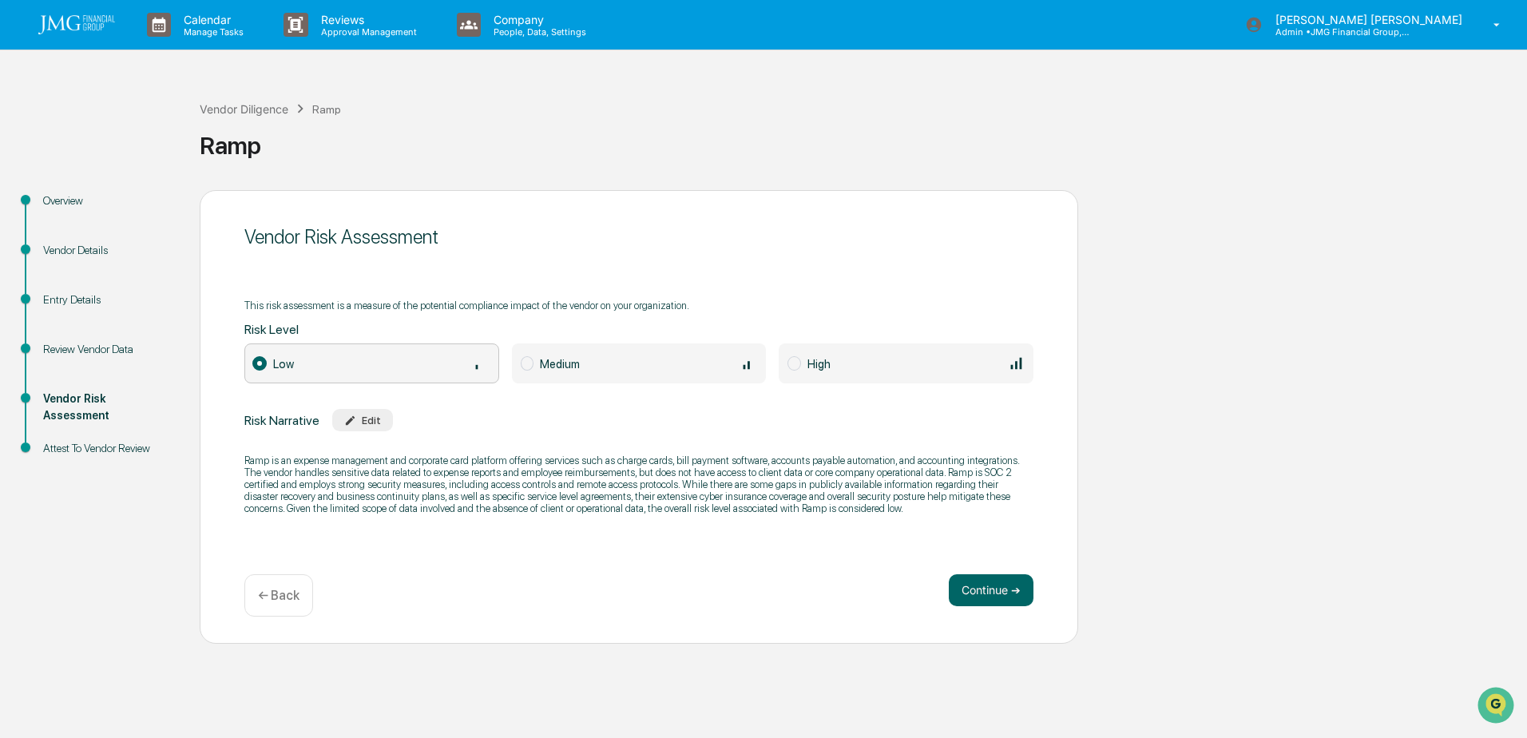
click at [69, 200] on div "Overview" at bounding box center [108, 201] width 131 height 17
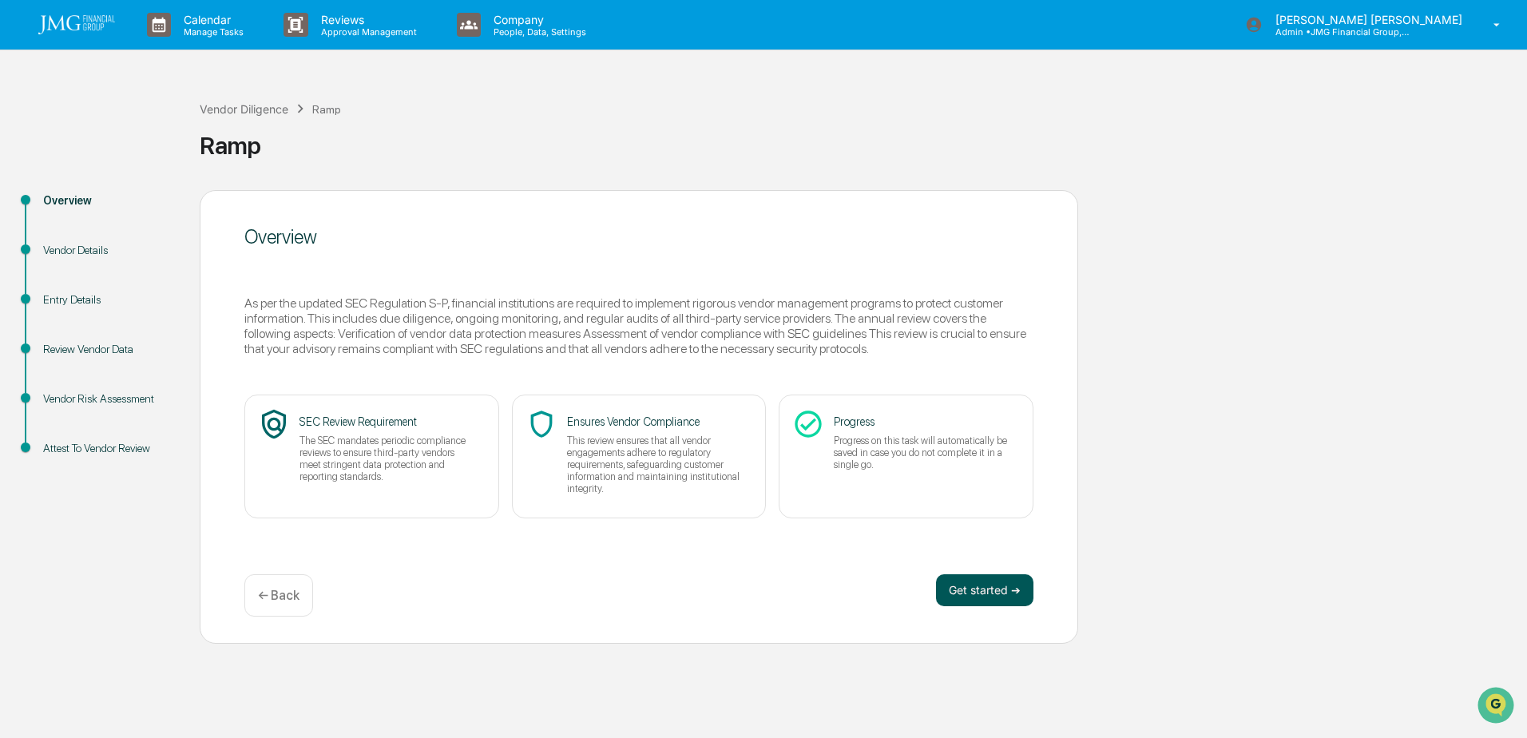
click at [942, 599] on button "Get started ➔" at bounding box center [984, 590] width 97 height 32
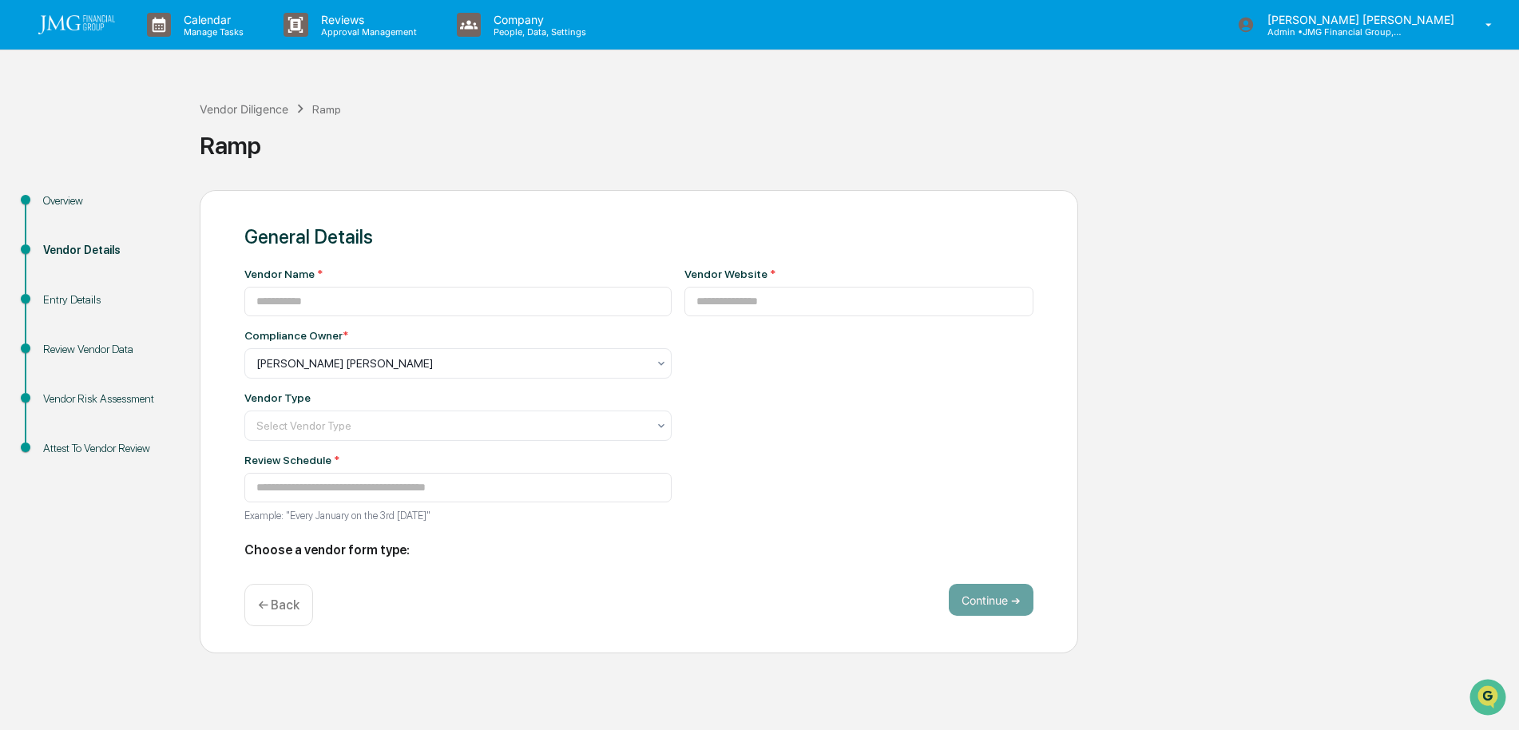
type input "****"
type input "**********"
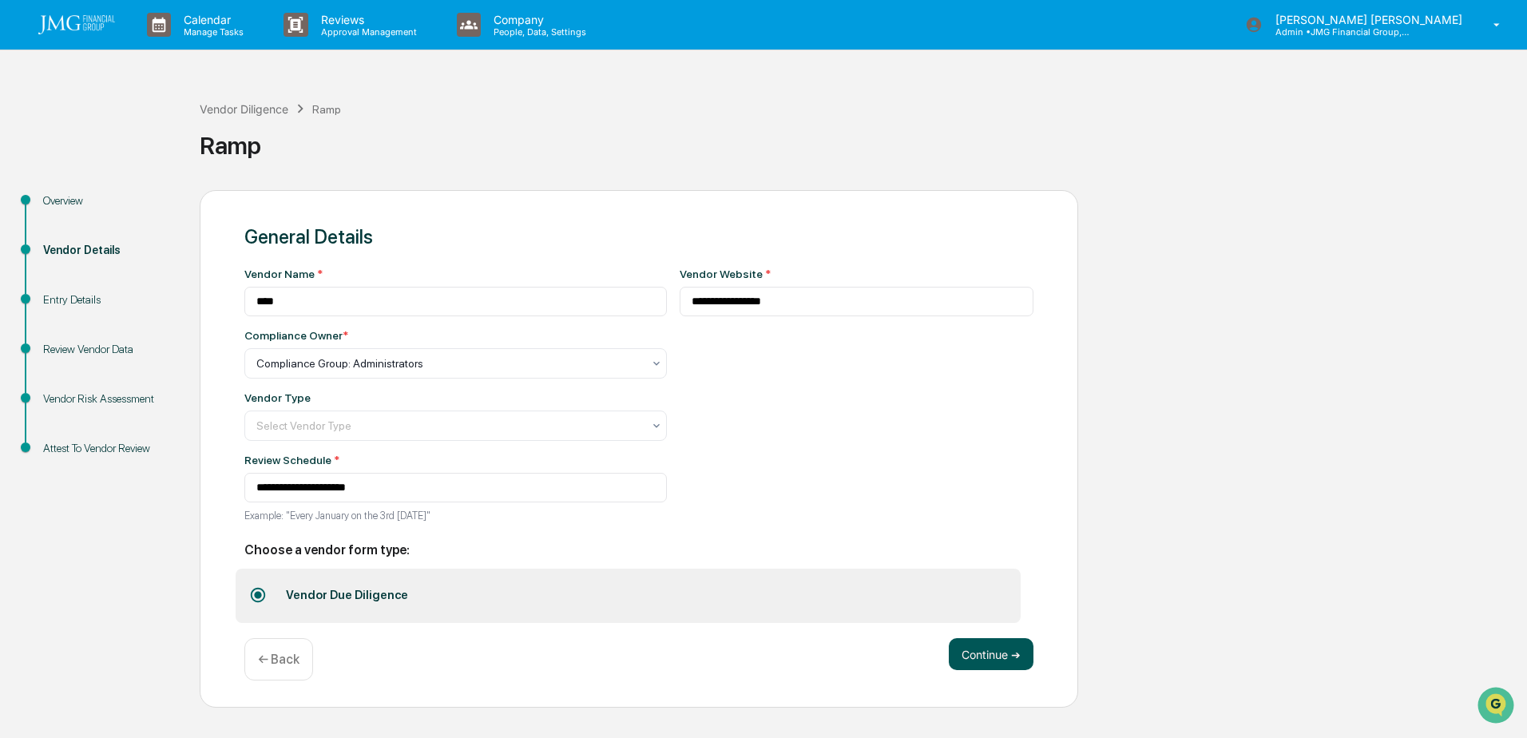
click at [990, 661] on button "Continue ➔" at bounding box center [991, 654] width 85 height 32
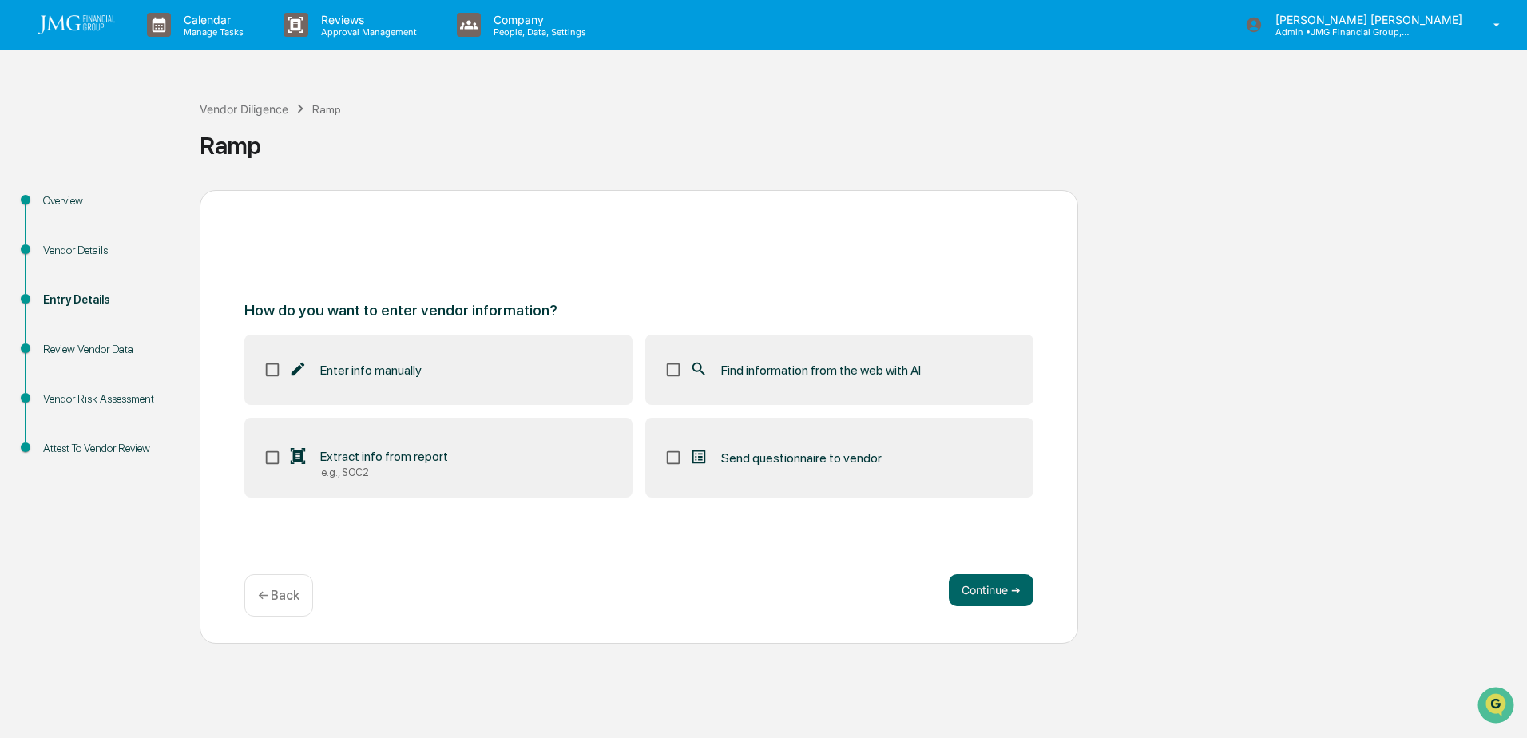
click at [697, 382] on label "Find information from the web with AI" at bounding box center [839, 370] width 388 height 70
click at [353, 459] on span "Extract info from report" at bounding box center [384, 456] width 128 height 15
click at [977, 586] on button "Continue ➔" at bounding box center [991, 590] width 85 height 32
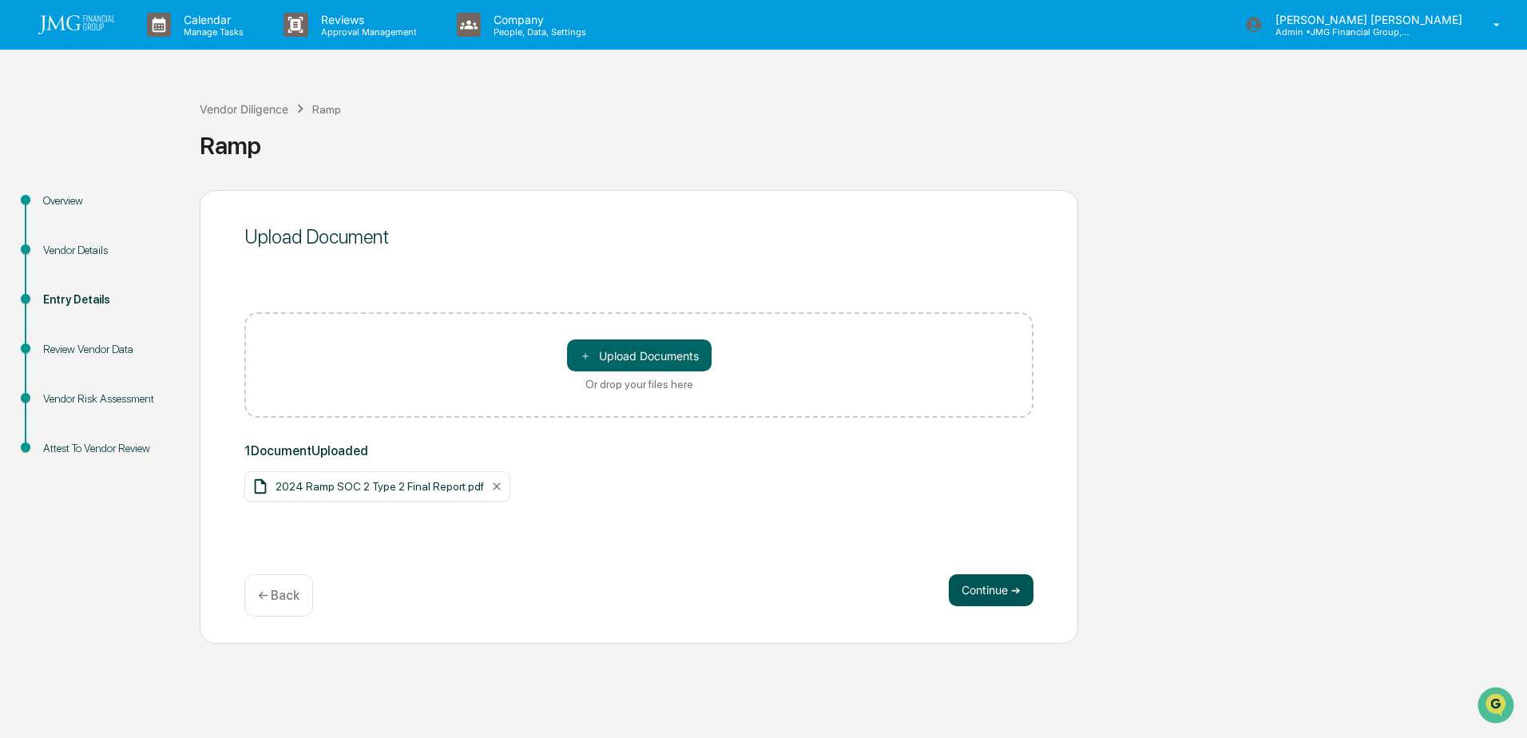
click at [993, 597] on button "Continue ➔" at bounding box center [991, 590] width 85 height 32
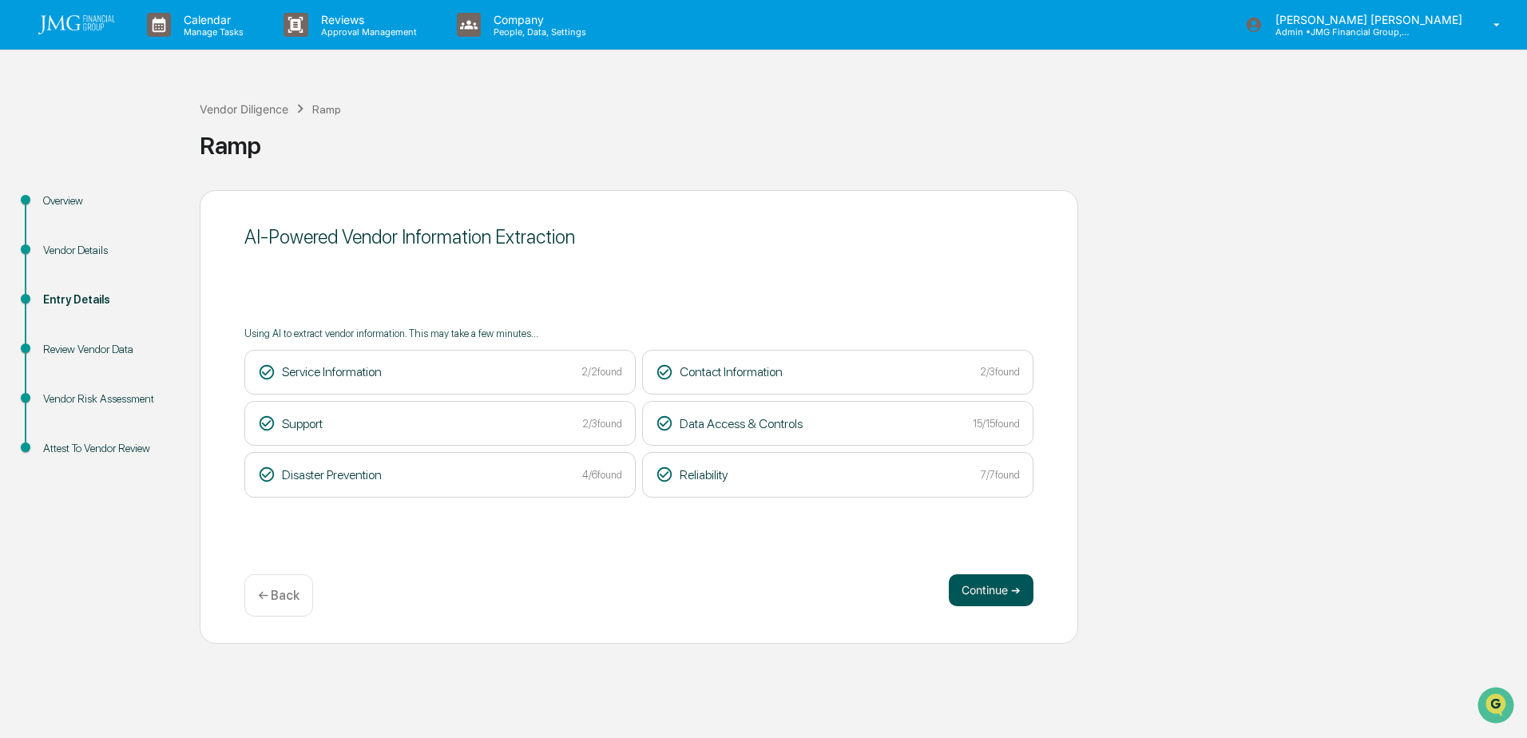
click at [993, 598] on button "Continue ➔" at bounding box center [991, 590] width 85 height 32
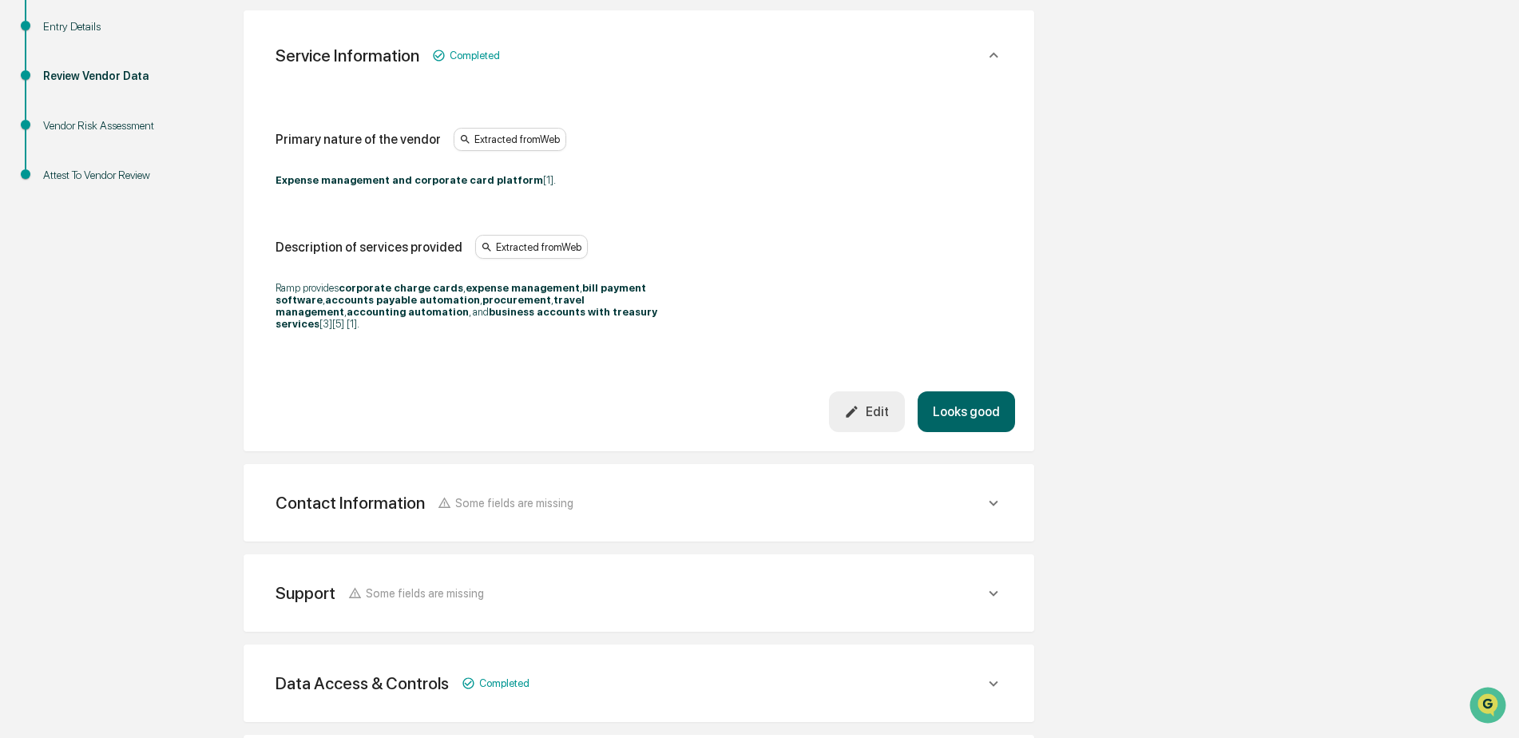
scroll to position [320, 0]
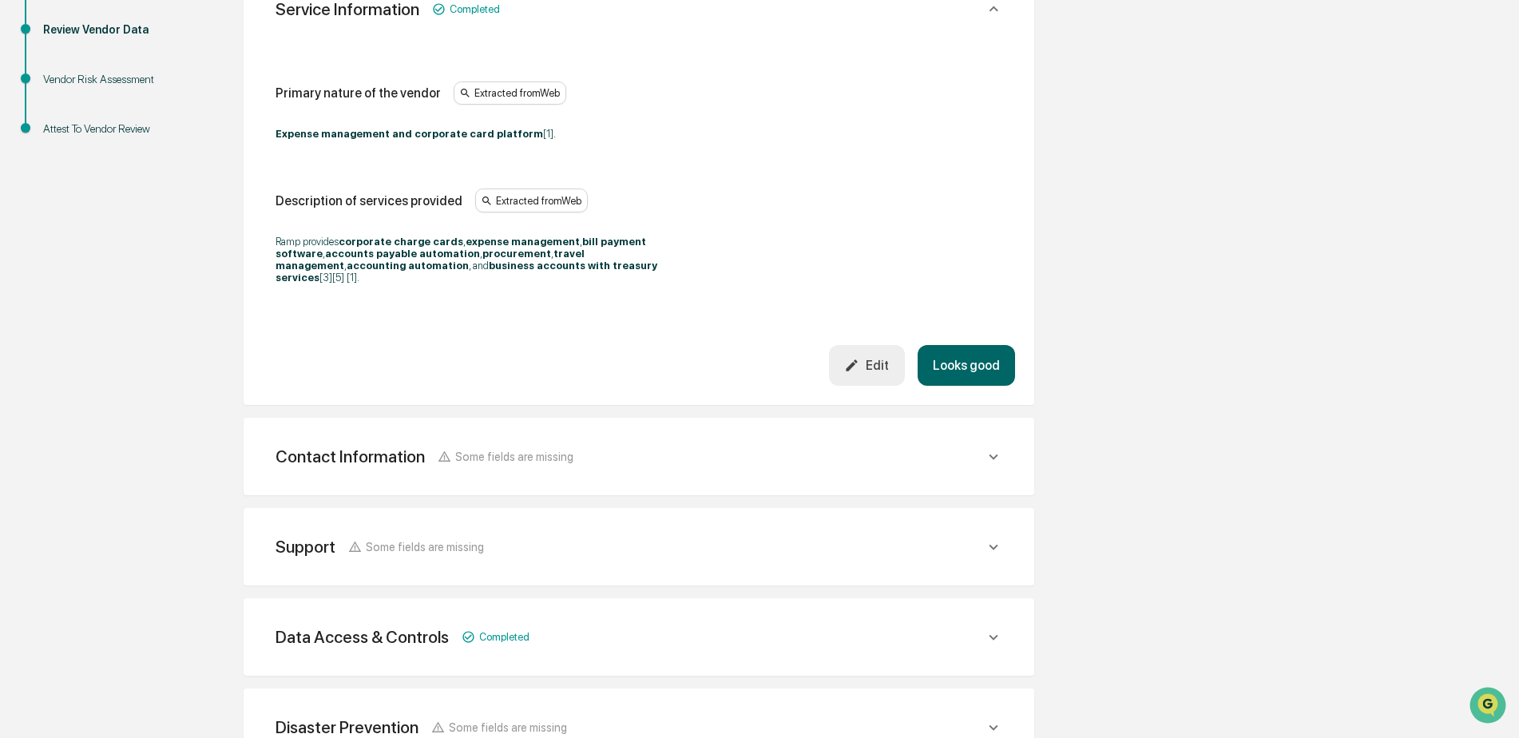
click at [962, 363] on button "Looks good" at bounding box center [966, 365] width 97 height 41
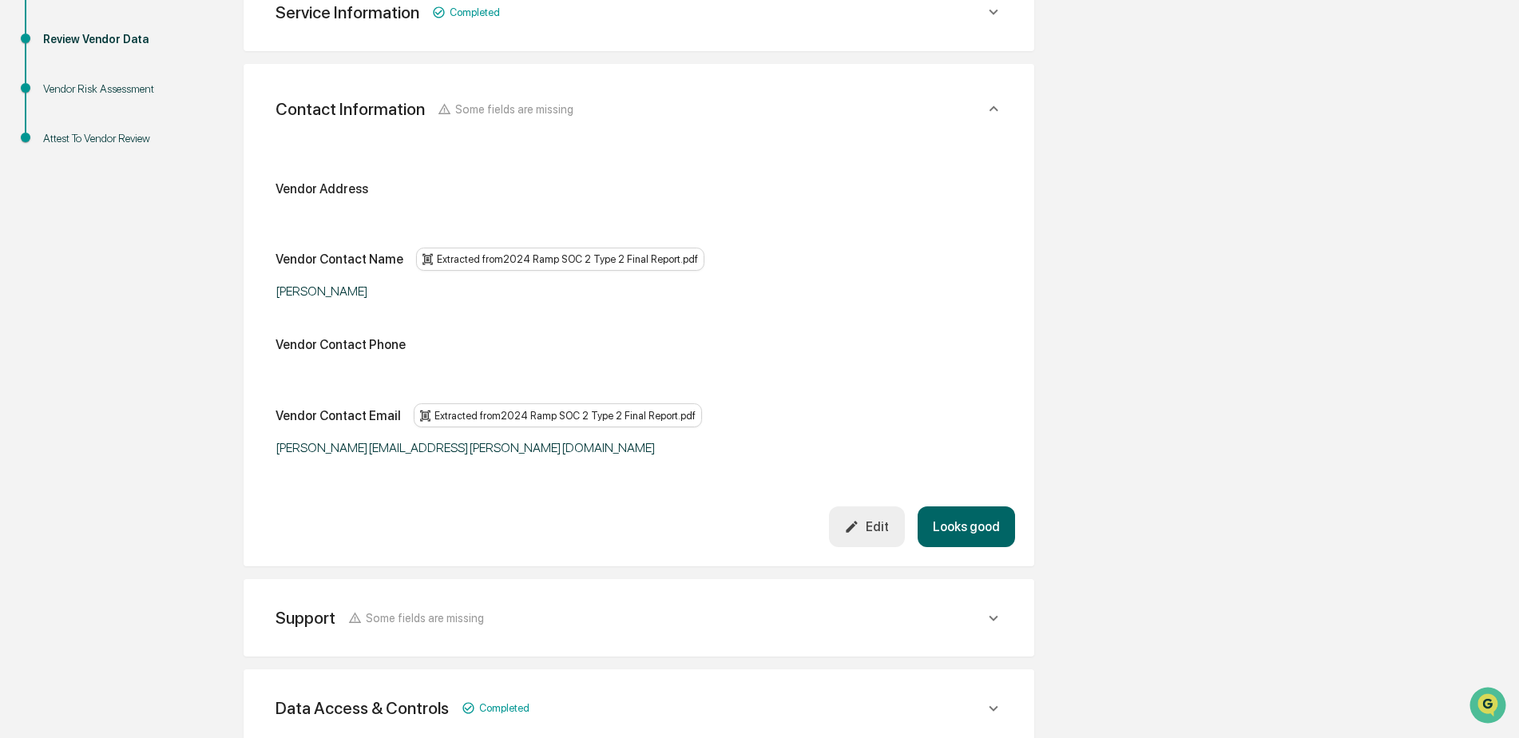
scroll to position [284, 0]
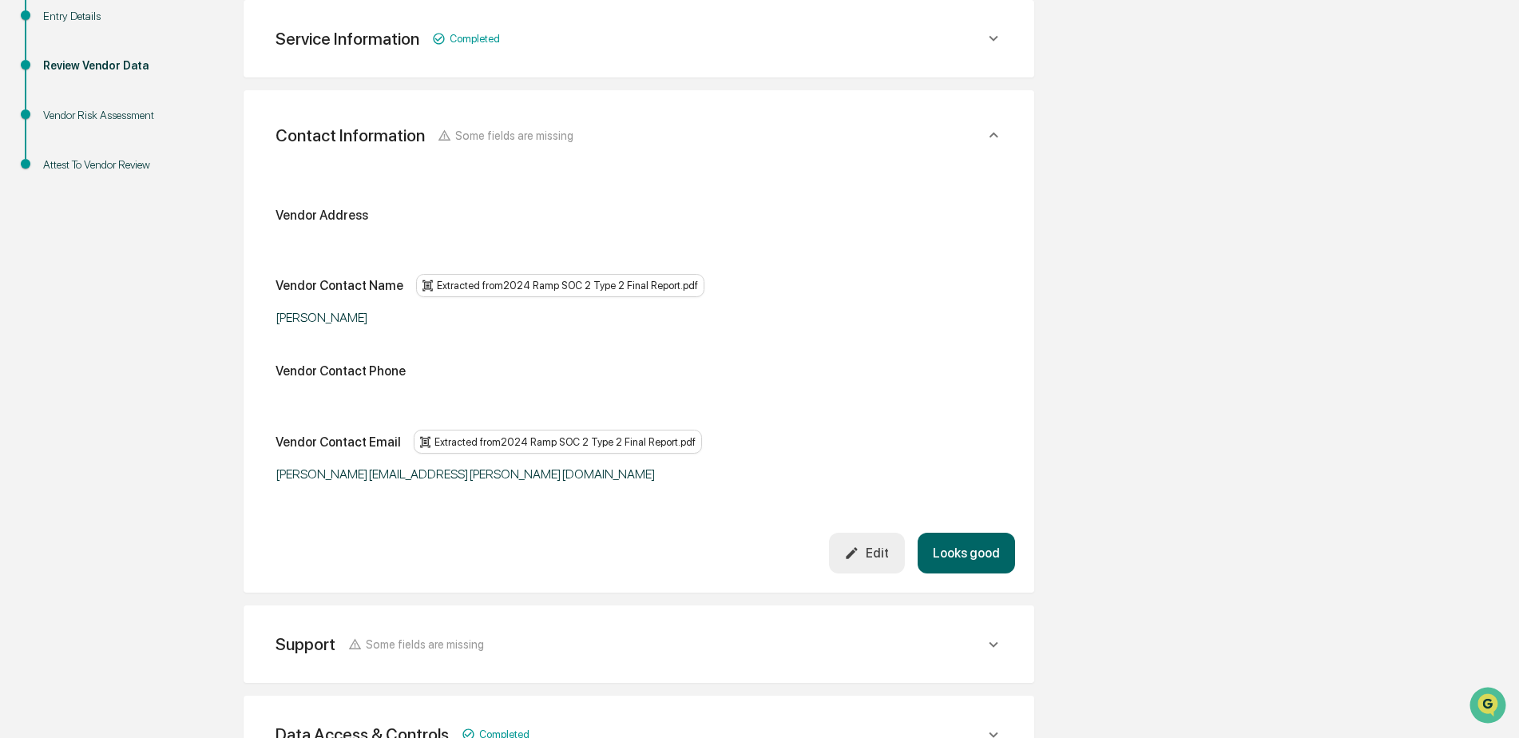
click at [868, 544] on button "Edit" at bounding box center [867, 553] width 76 height 41
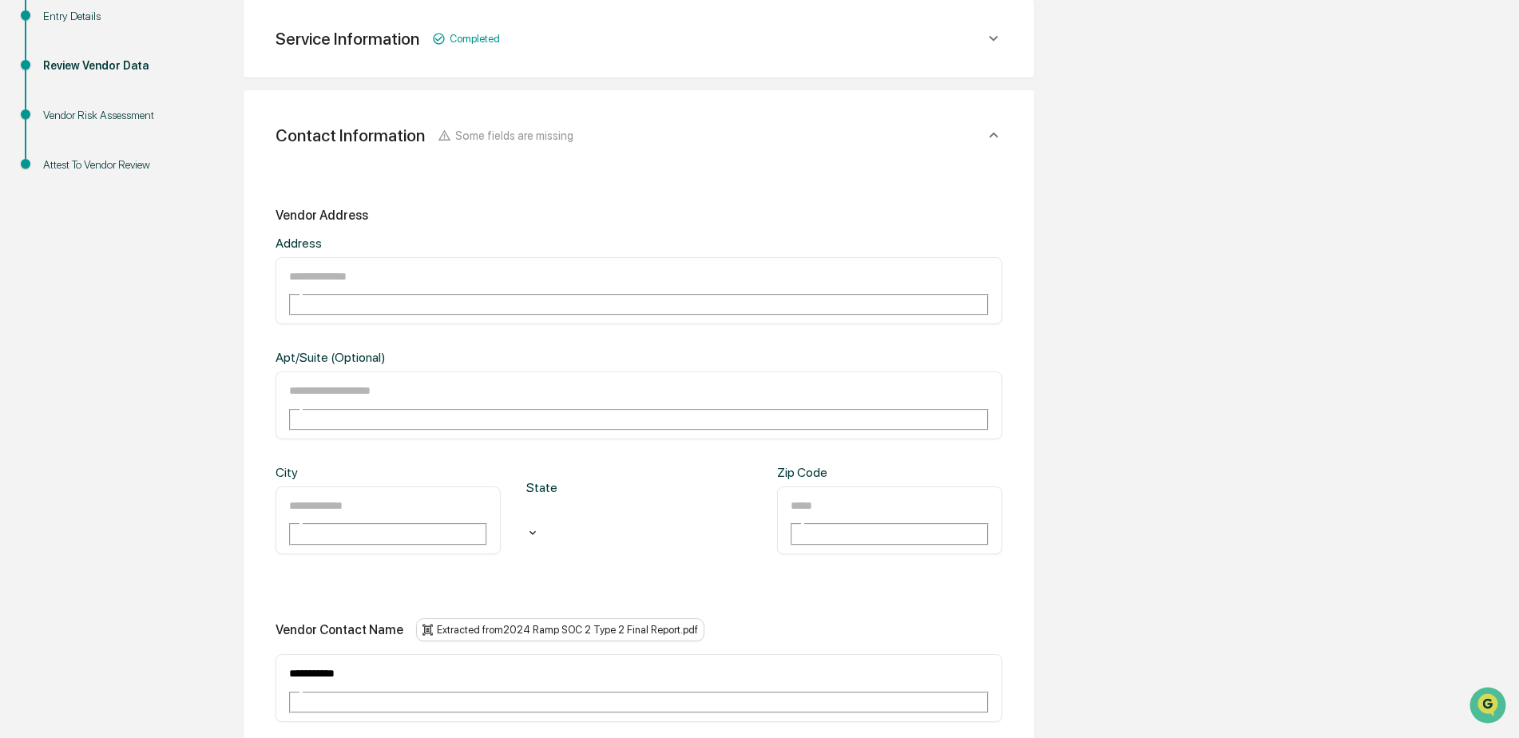
click at [318, 274] on input "text" at bounding box center [345, 276] width 115 height 21
paste input "**********"
type input "**********"
click at [322, 495] on input "text" at bounding box center [345, 505] width 115 height 21
type input "********"
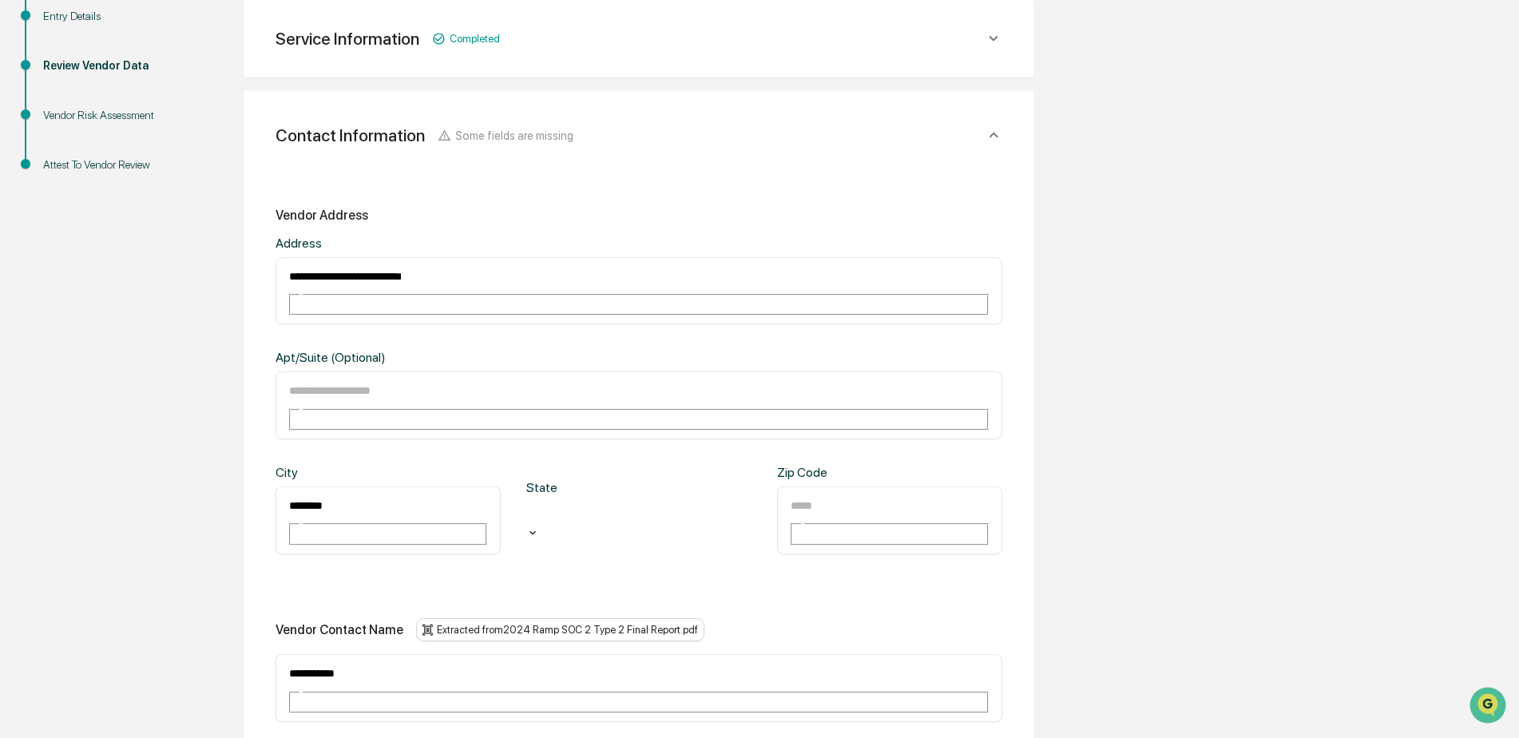
click at [550, 505] on div at bounding box center [638, 514] width 209 height 18
click at [816, 495] on input "text" at bounding box center [846, 505] width 115 height 21
type input "*****"
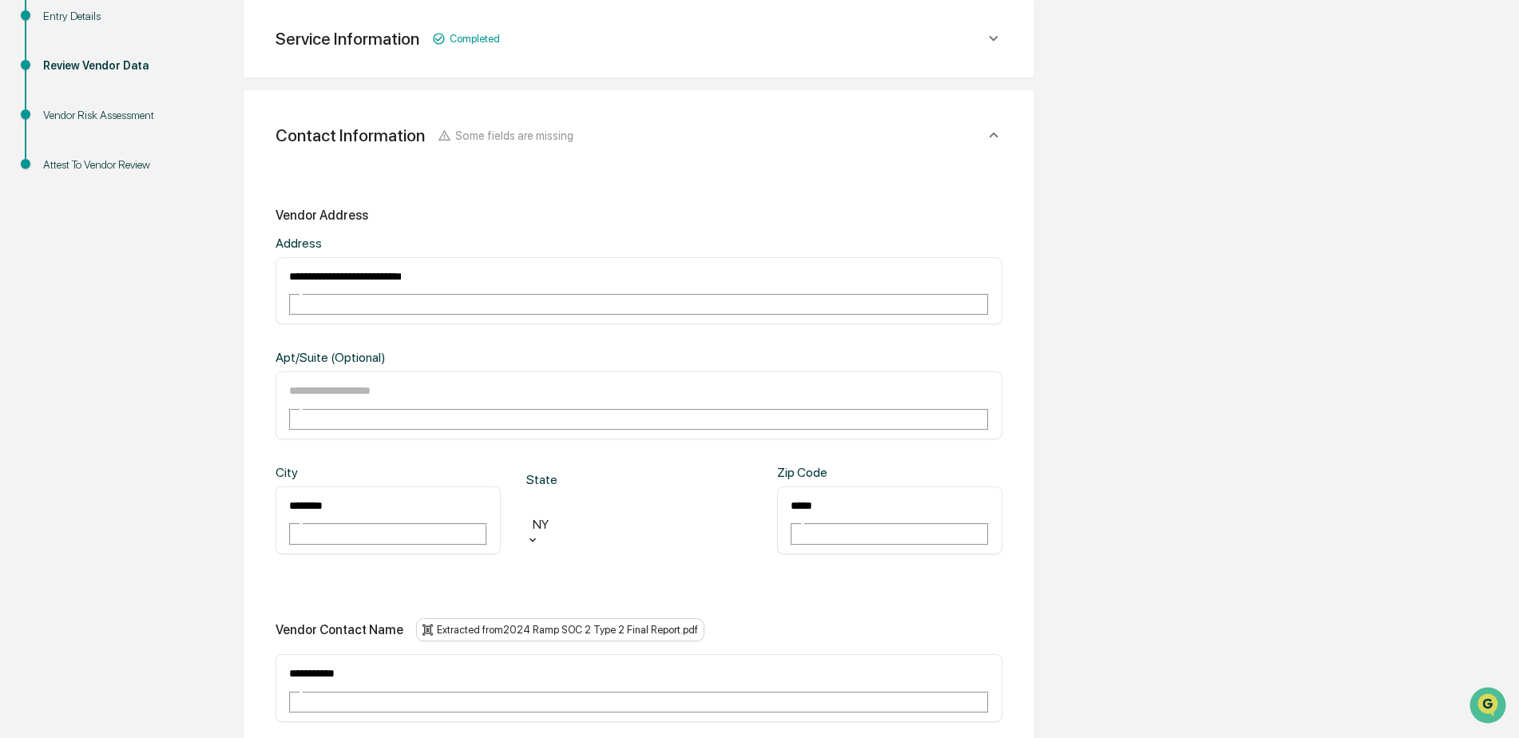
click at [809, 472] on div "City ******** ​ State [US_STATE] Zip Code ***** ​" at bounding box center [639, 522] width 727 height 115
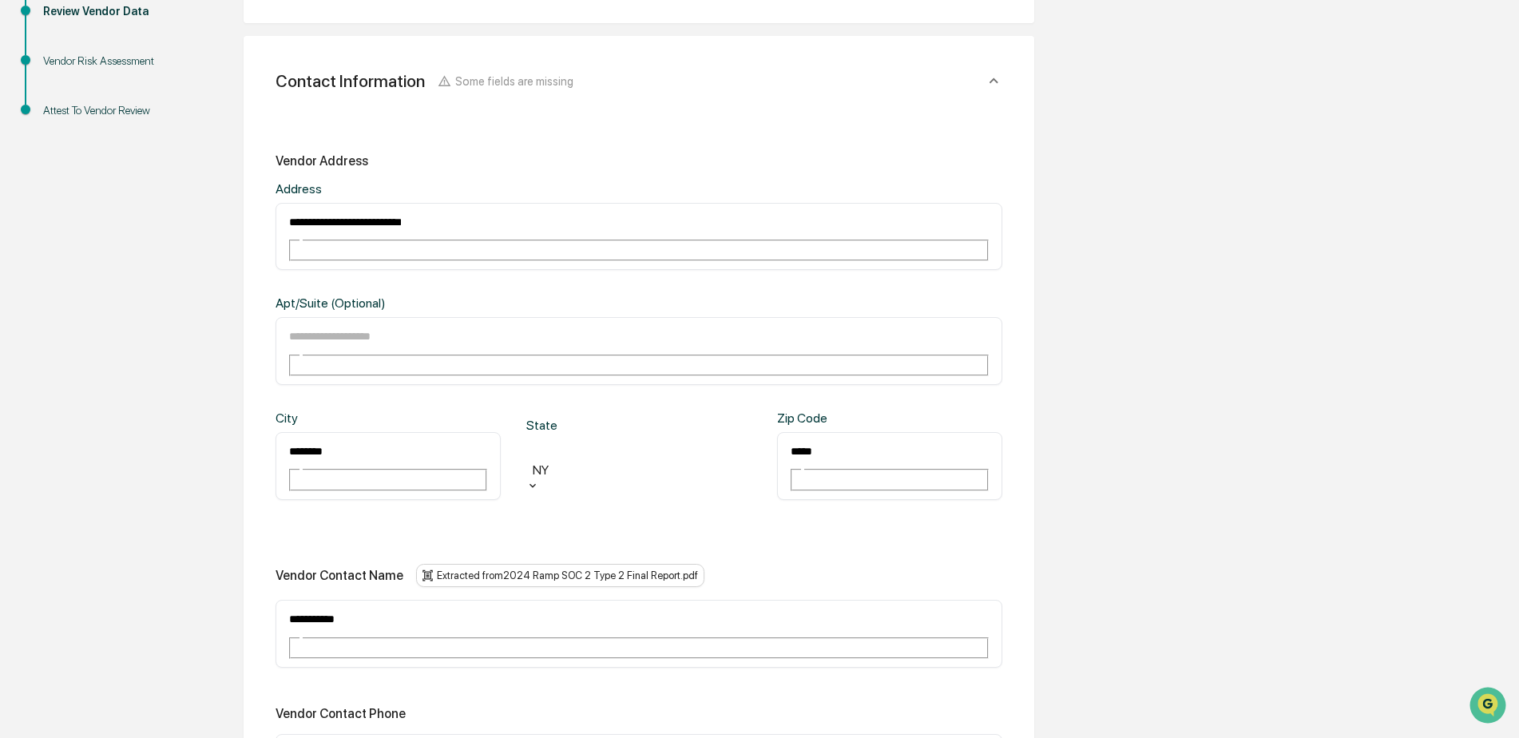
scroll to position [363, 0]
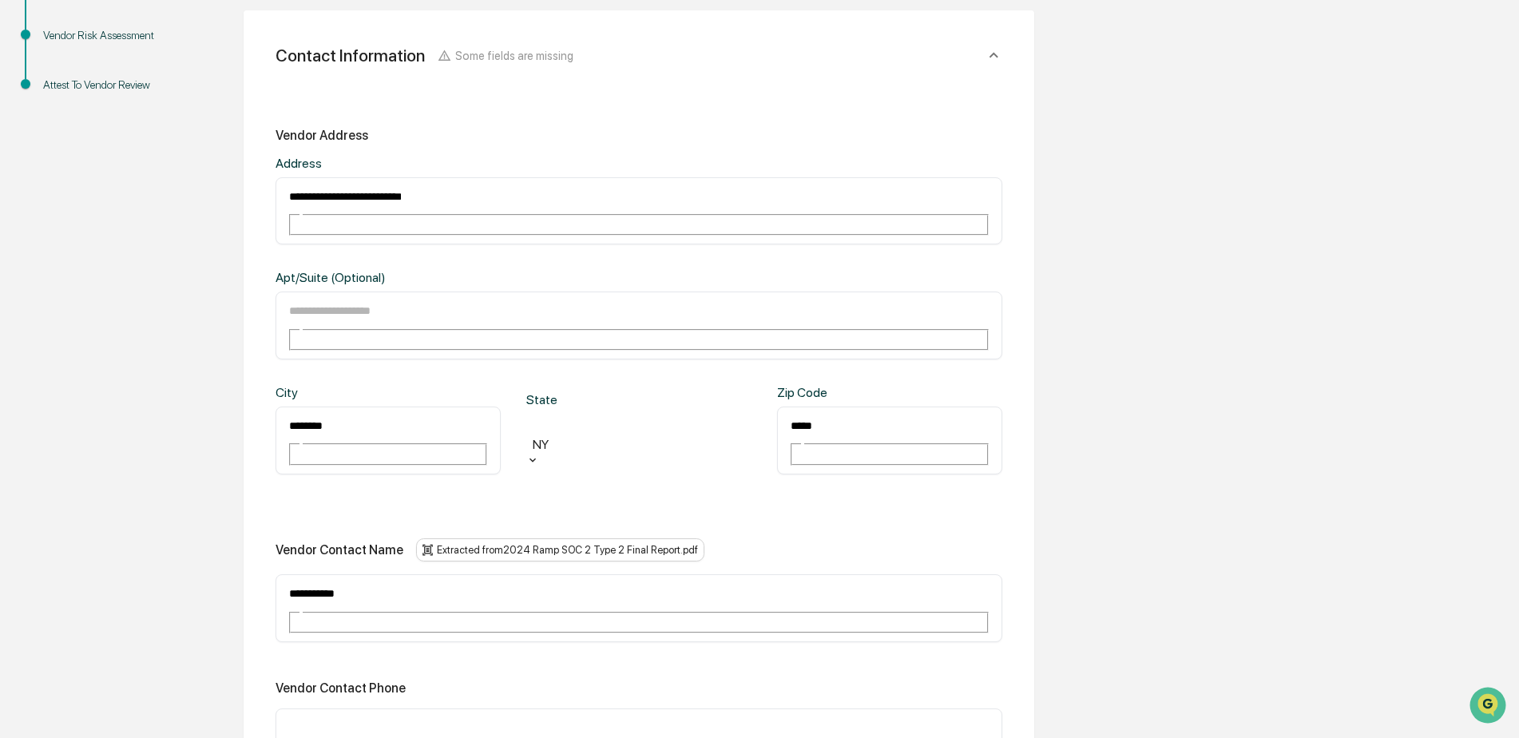
drag, startPoint x: 388, startPoint y: 485, endPoint x: 241, endPoint y: 490, distance: 147.1
click at [241, 489] on div "**********" at bounding box center [639, 663] width 879 height 1673
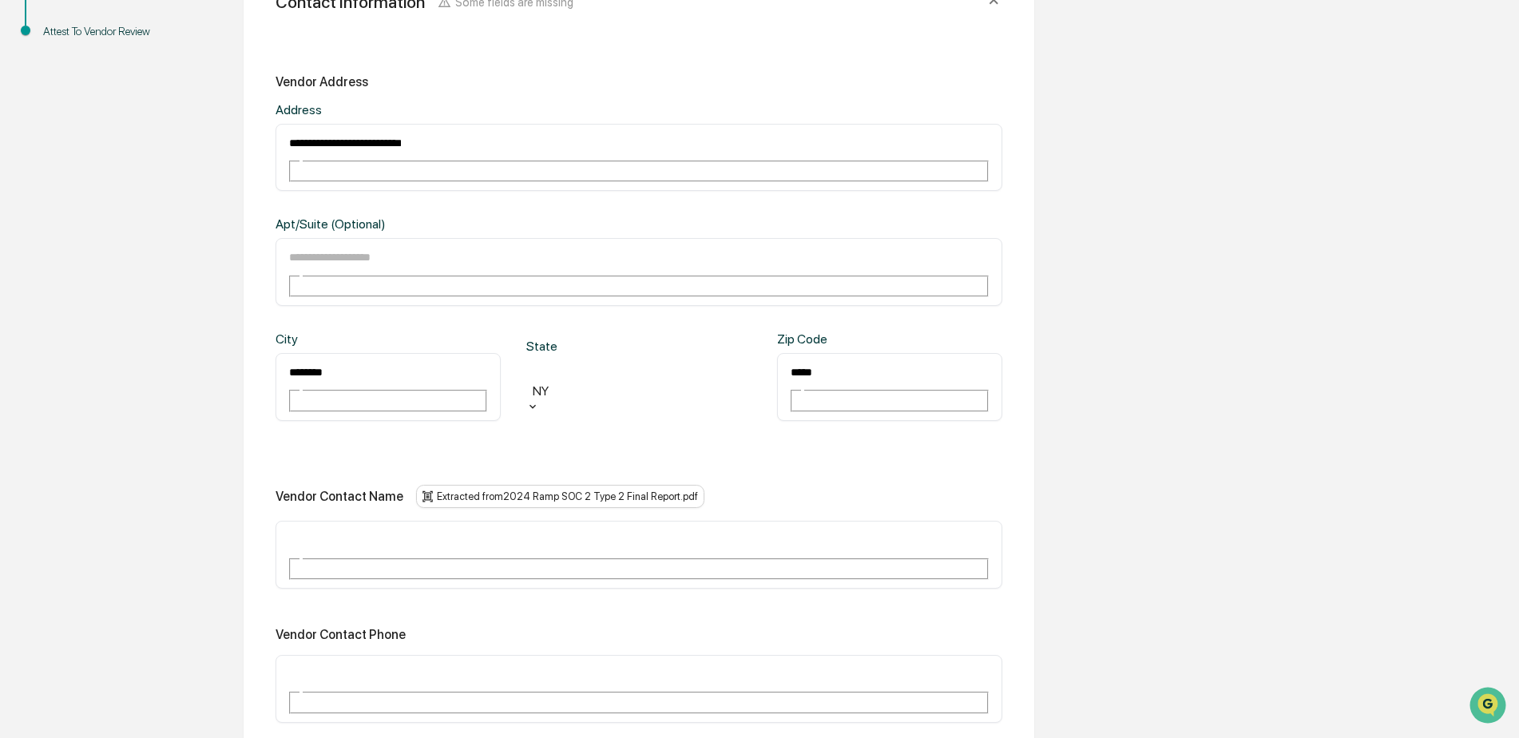
scroll to position [523, 0]
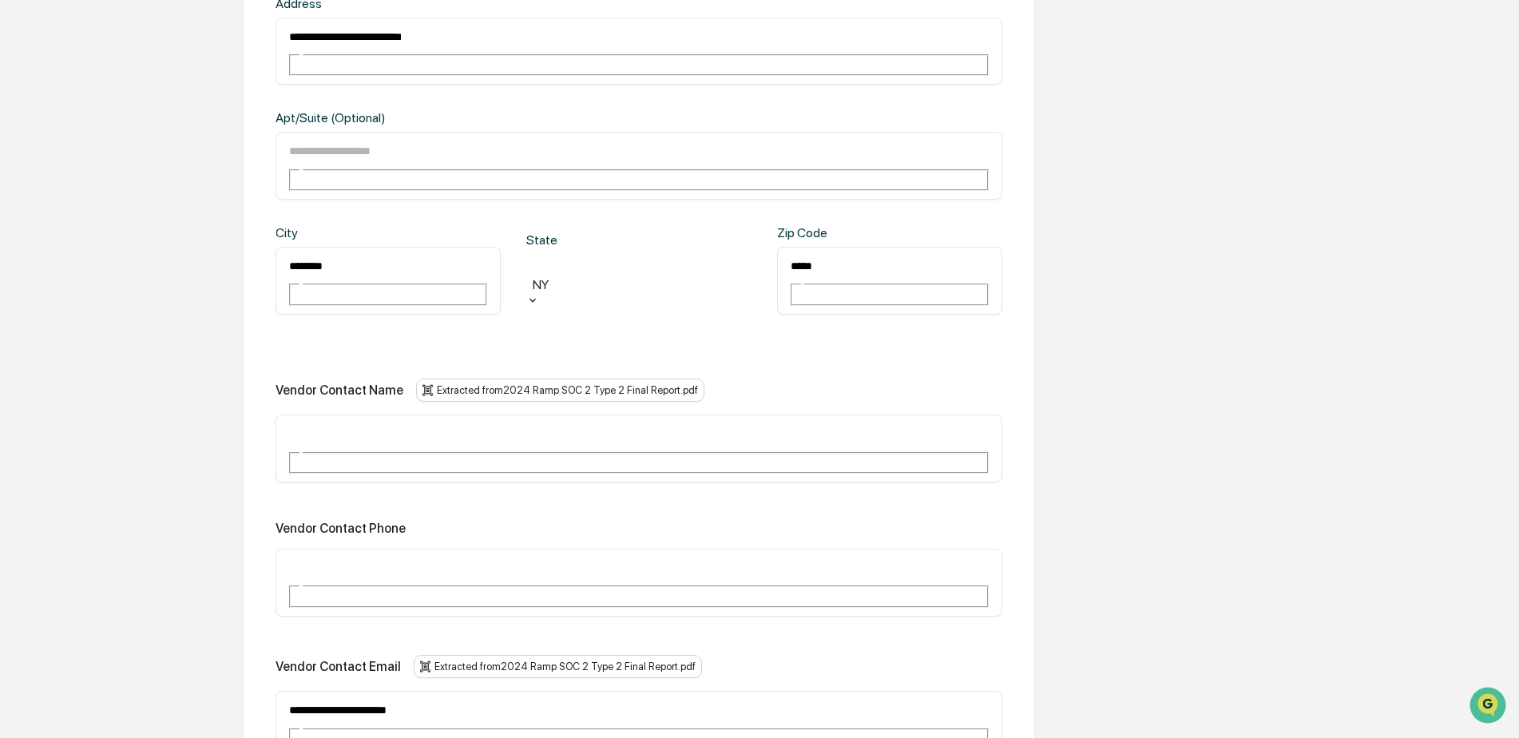
drag, startPoint x: 444, startPoint y: 541, endPoint x: 258, endPoint y: 539, distance: 186.1
click at [258, 539] on div "**********" at bounding box center [639, 372] width 791 height 1043
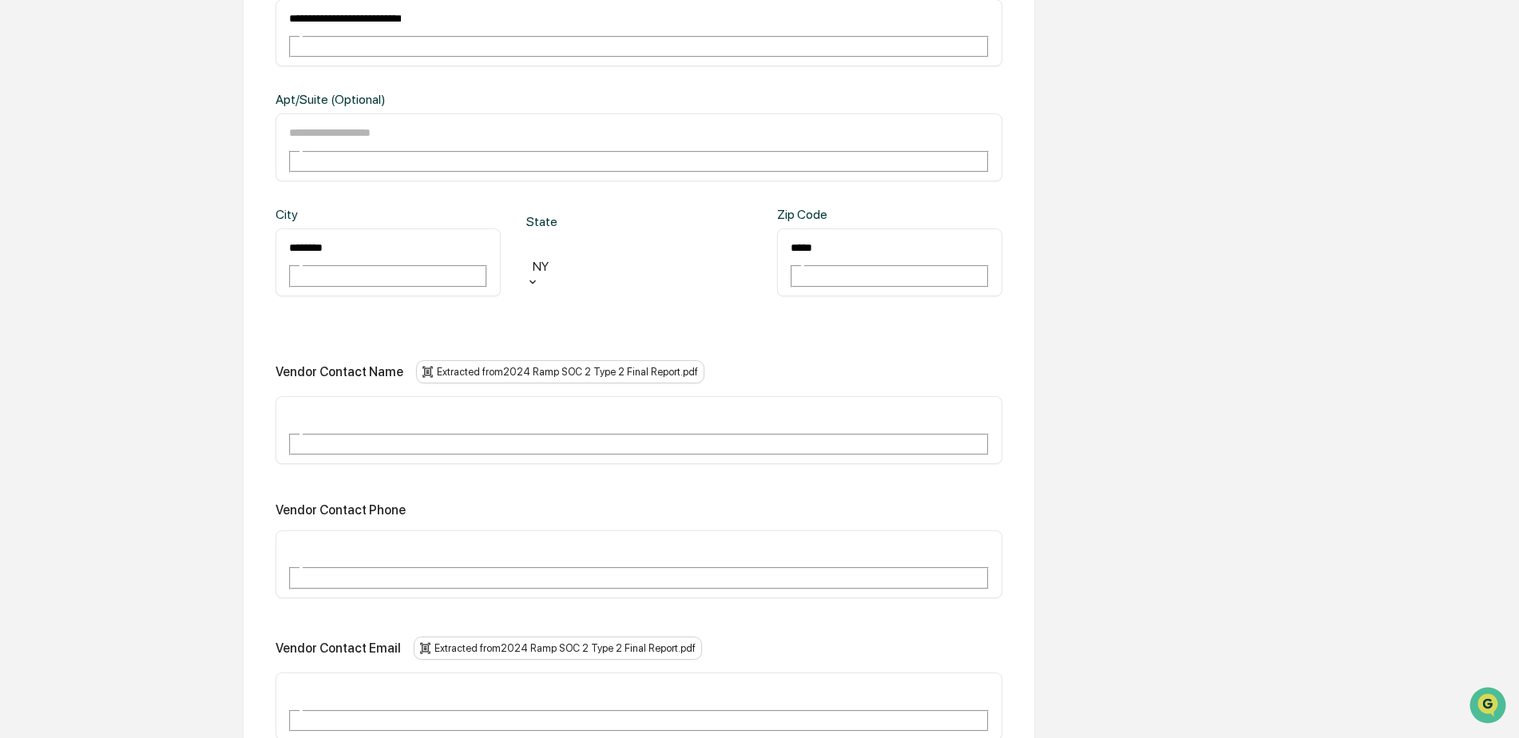
scroll to position [603, 0]
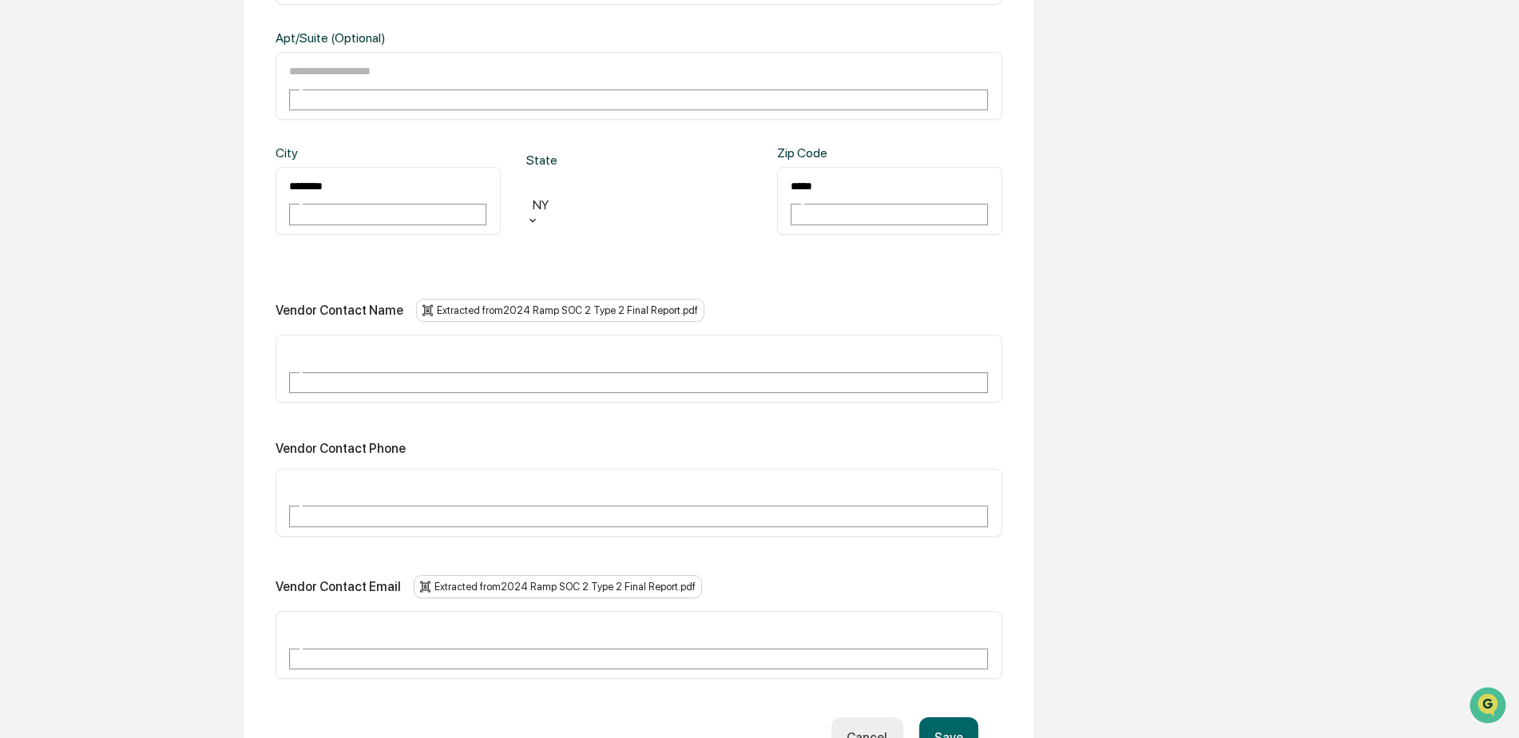
click at [299, 478] on input "text" at bounding box center [345, 488] width 115 height 21
click at [379, 620] on input "text" at bounding box center [345, 630] width 115 height 21
paste input "**********"
click at [373, 620] on input "**********" at bounding box center [345, 630] width 115 height 21
click at [386, 620] on input "**********" at bounding box center [345, 630] width 115 height 21
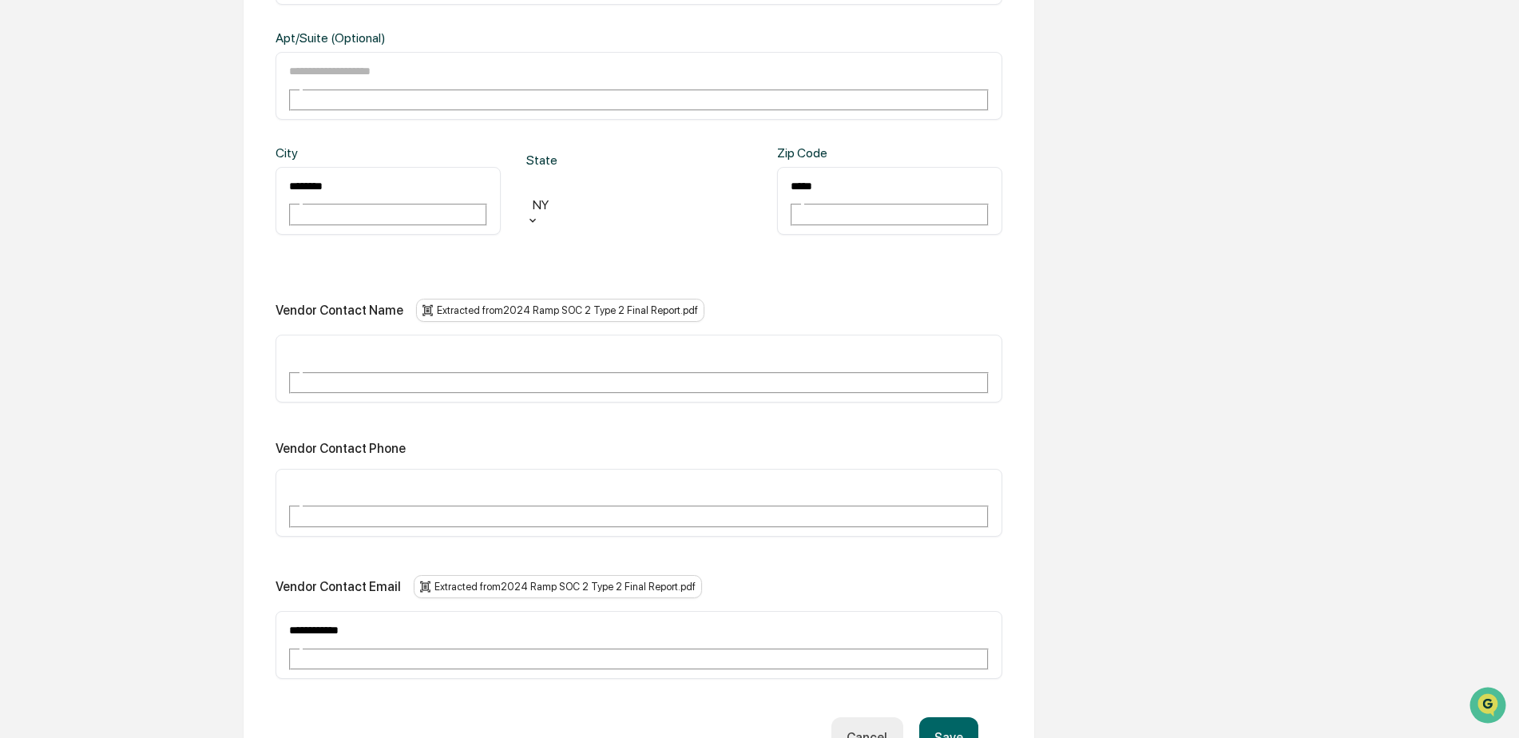
type input "**********"
click at [700, 509] on div "**********" at bounding box center [639, 323] width 727 height 870
click at [943, 717] on button "Save" at bounding box center [948, 737] width 59 height 41
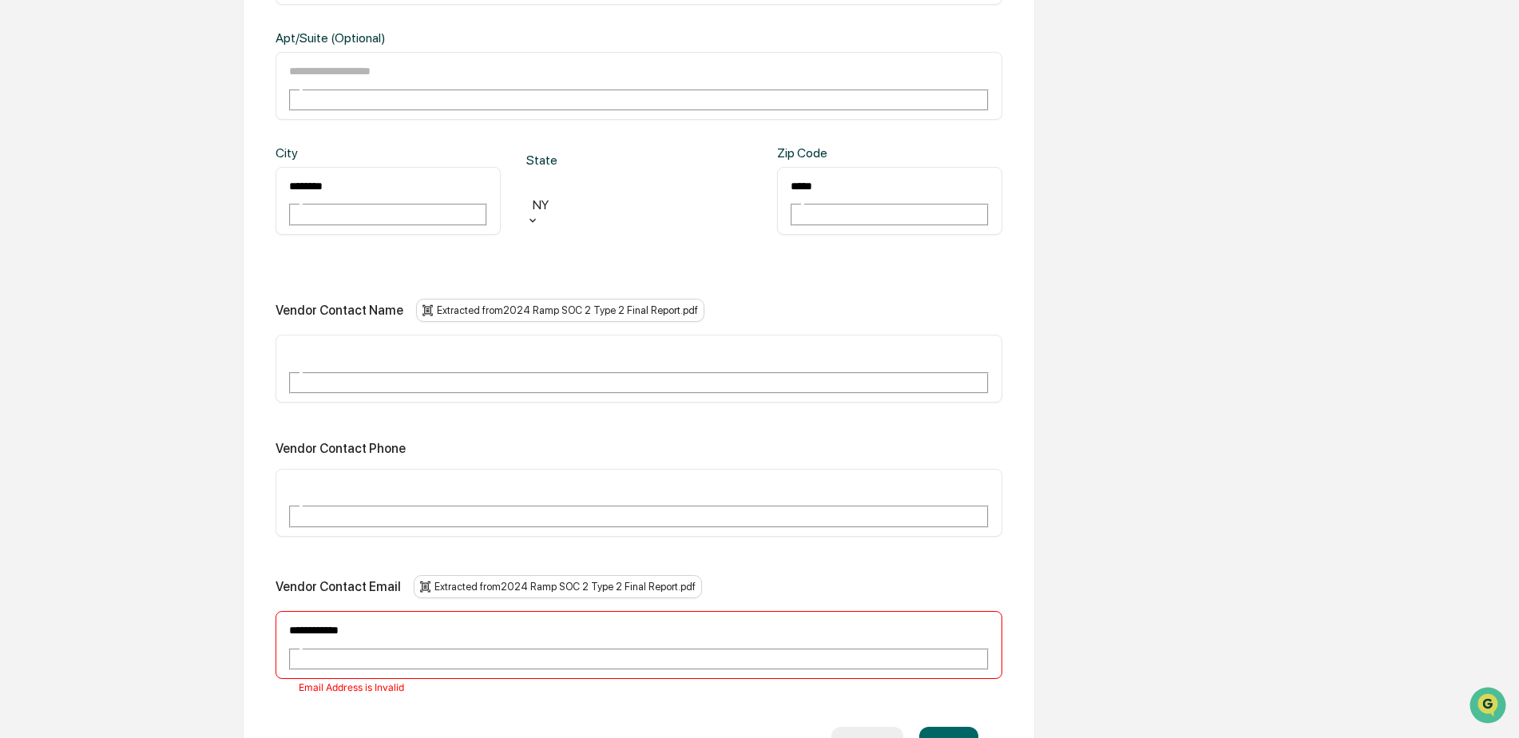
drag, startPoint x: 390, startPoint y: 465, endPoint x: 290, endPoint y: 467, distance: 99.9
click at [244, 461] on div "**********" at bounding box center [639, 297] width 791 height 1053
click at [329, 478] on input "text" at bounding box center [345, 488] width 115 height 21
paste input "**********"
type input "**********"
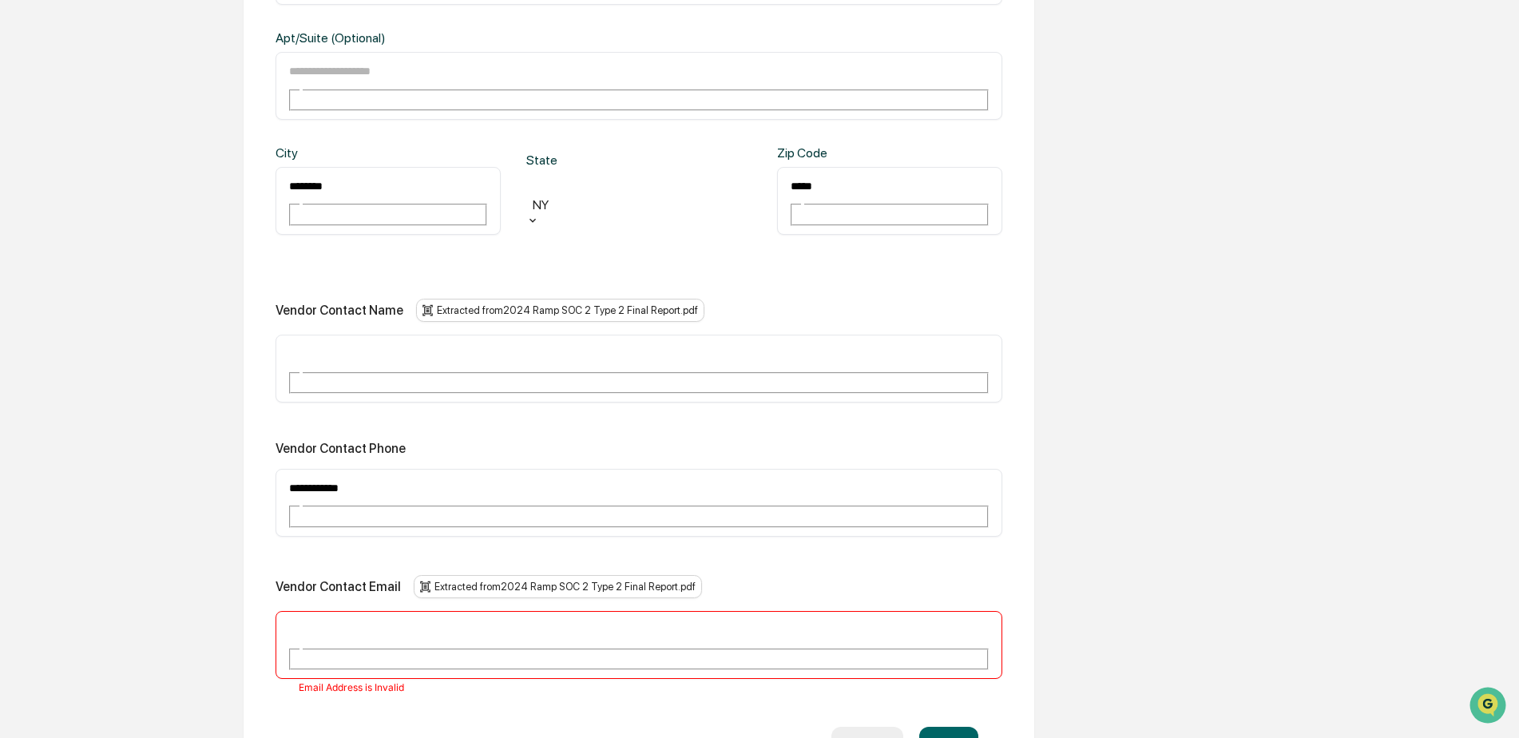
click at [962, 727] on button "Save" at bounding box center [948, 747] width 59 height 41
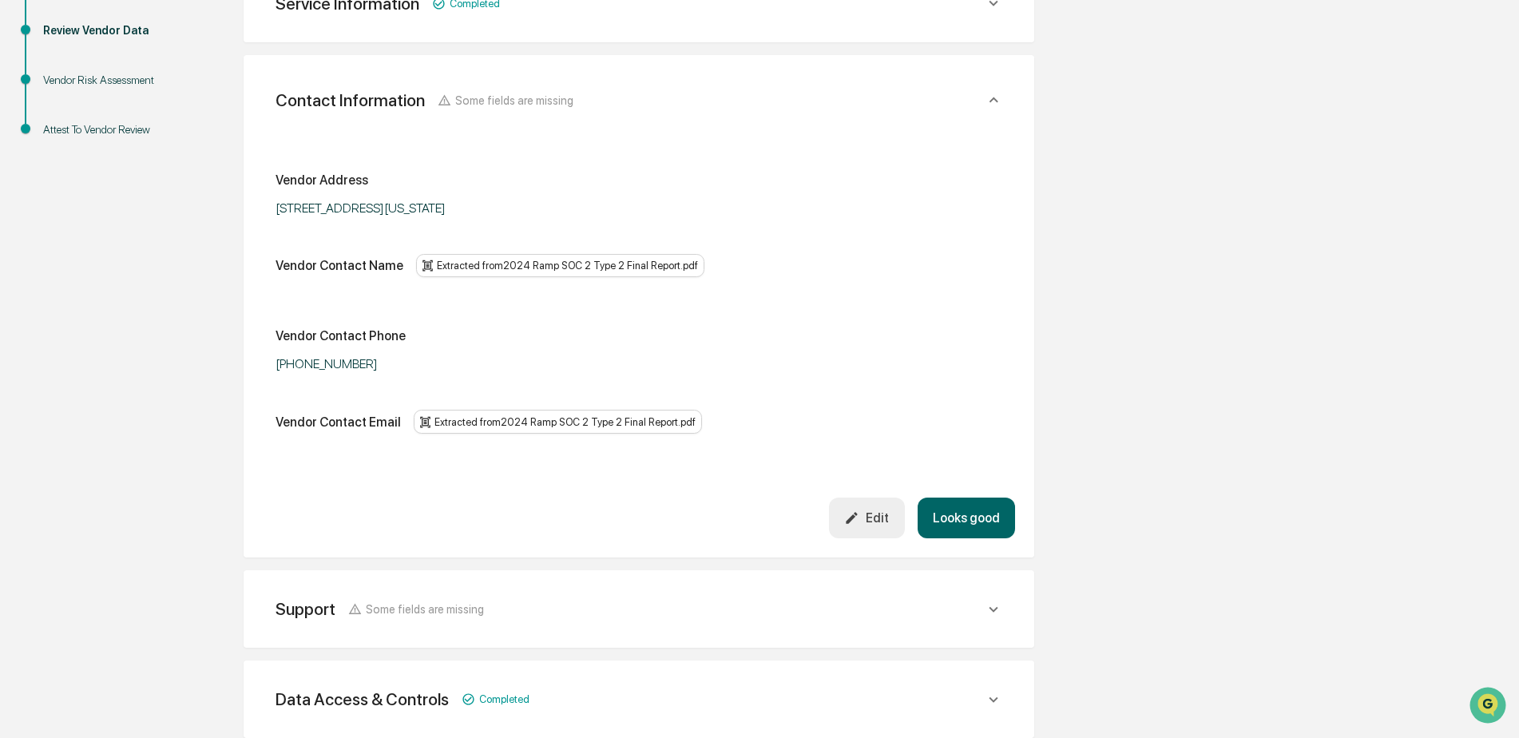
scroll to position [344, 0]
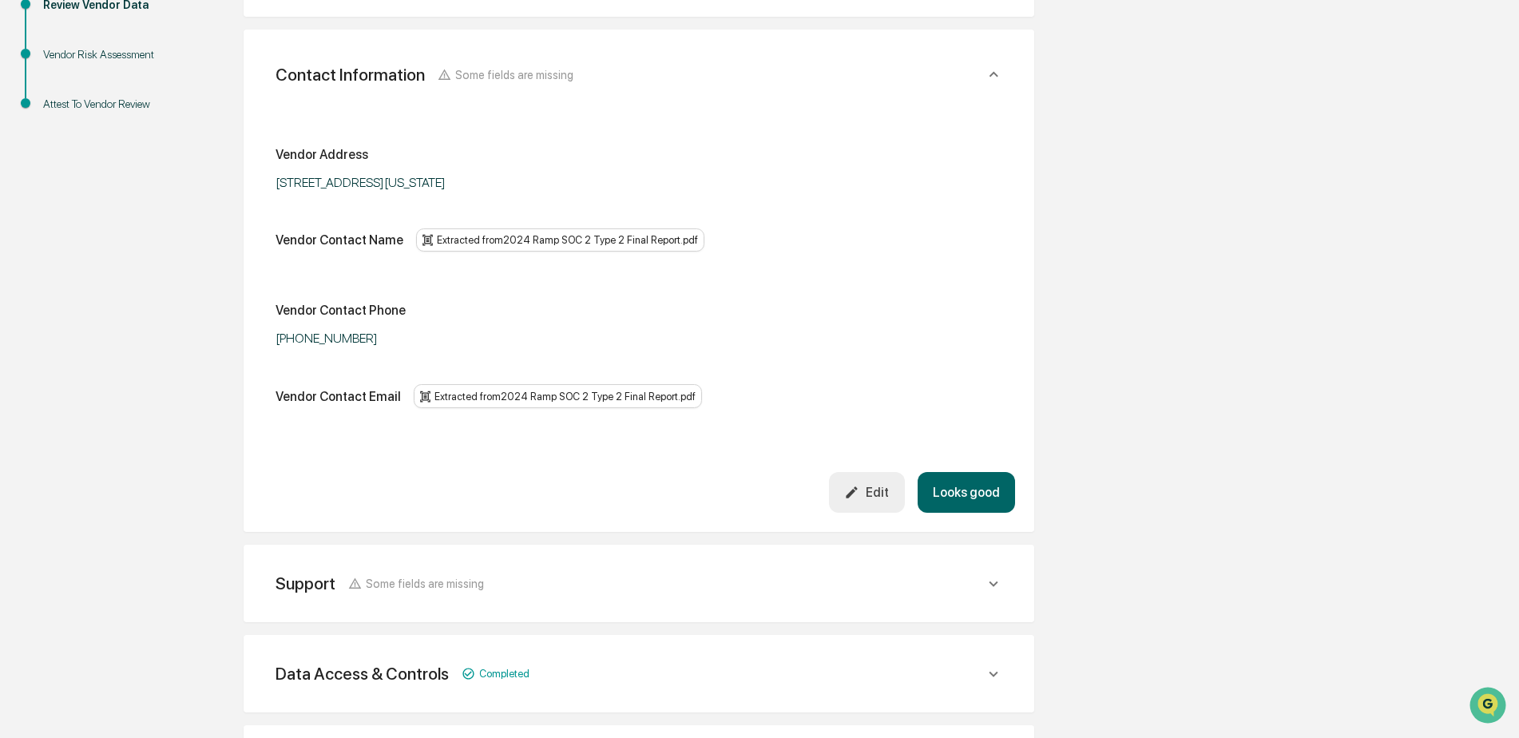
click at [986, 489] on button "Looks good" at bounding box center [966, 492] width 97 height 41
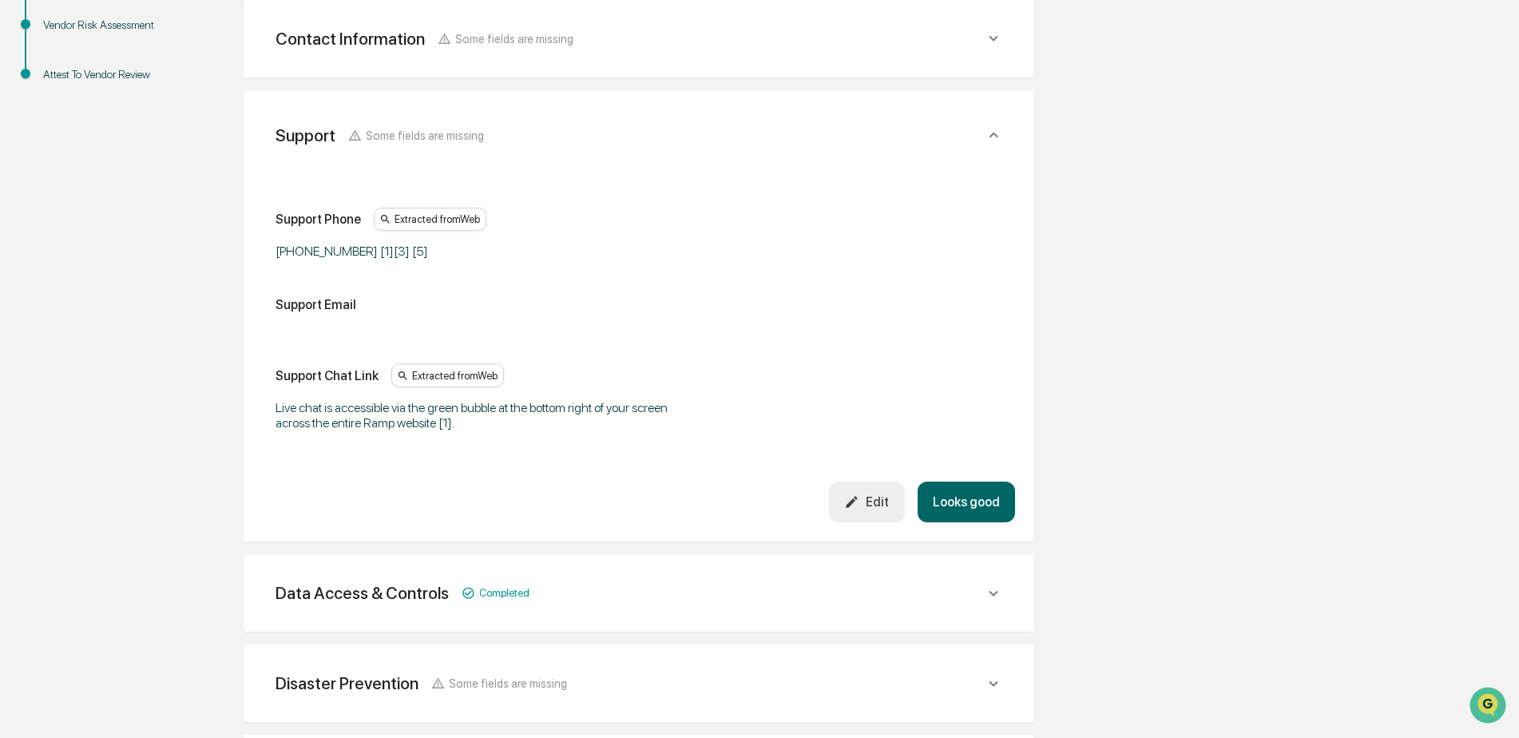
click at [986, 489] on button "Looks good" at bounding box center [966, 502] width 97 height 41
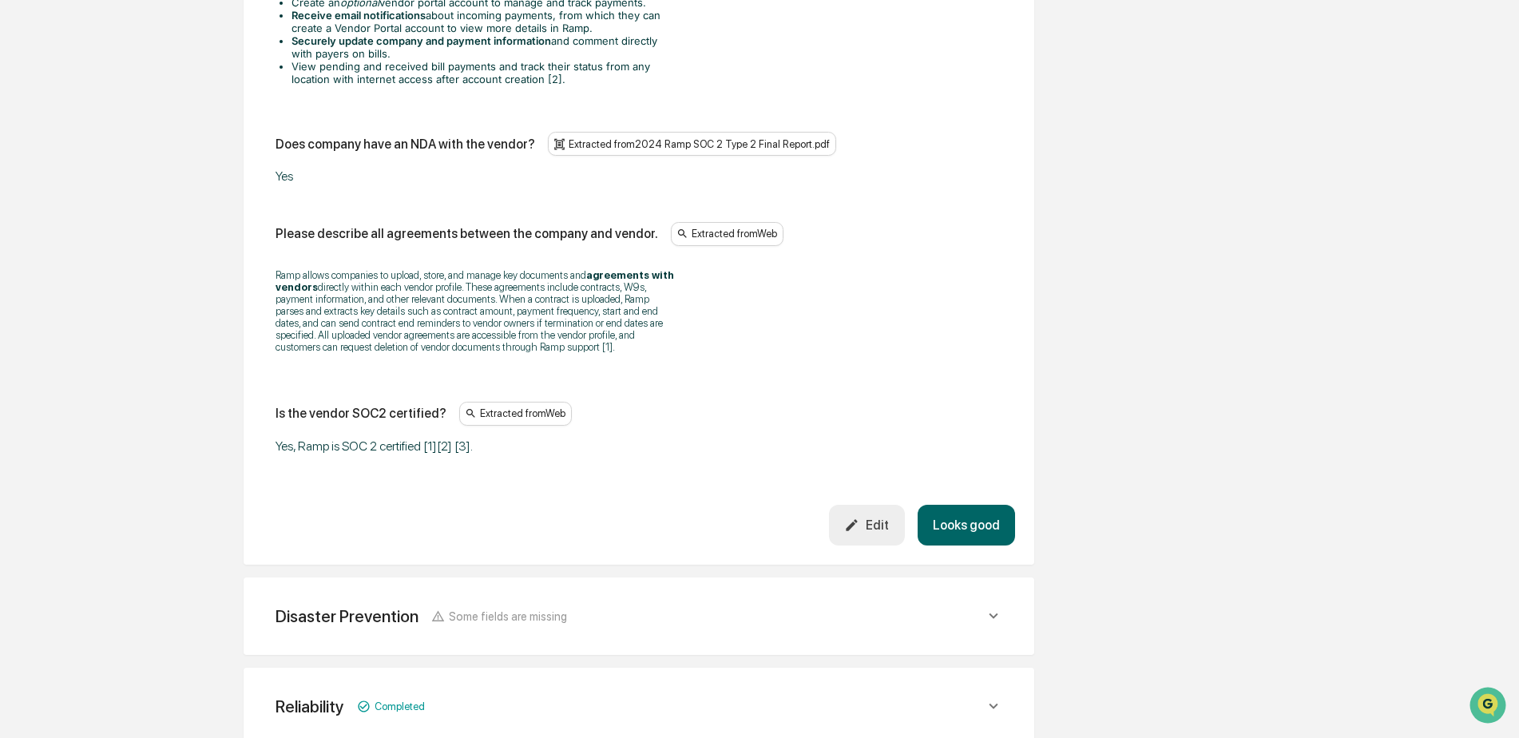
scroll to position [2222, 0]
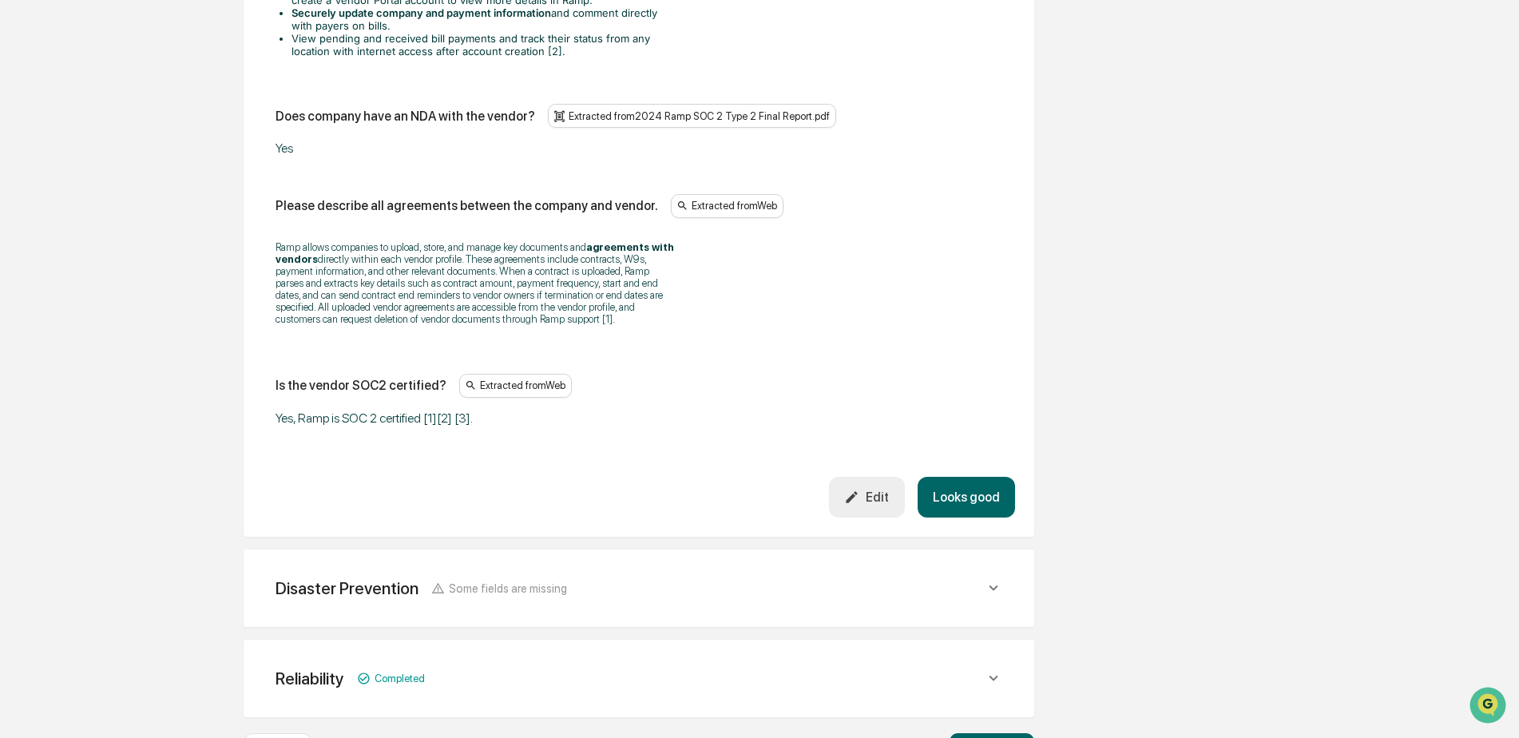
click at [990, 502] on button "Looks good" at bounding box center [966, 497] width 97 height 41
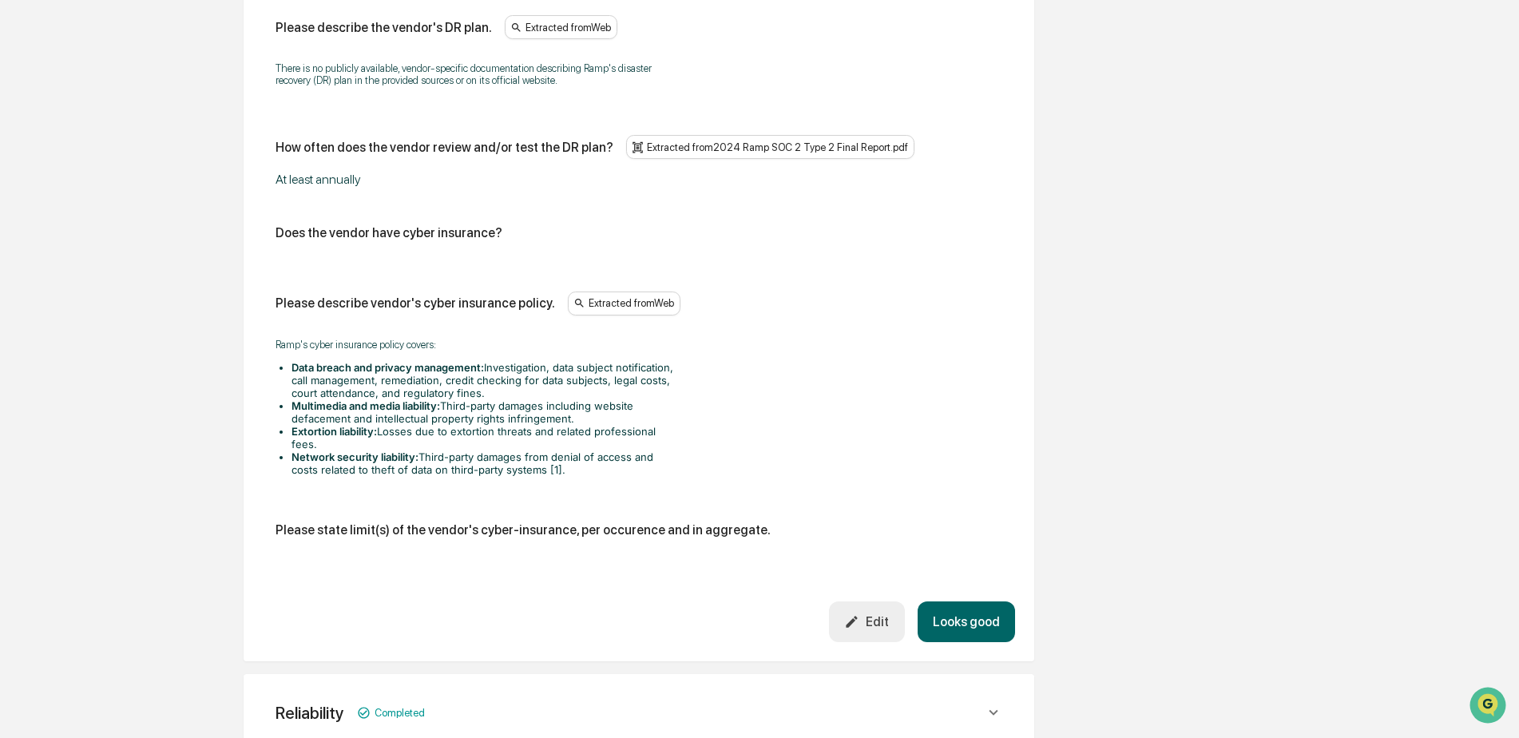
scroll to position [874, 0]
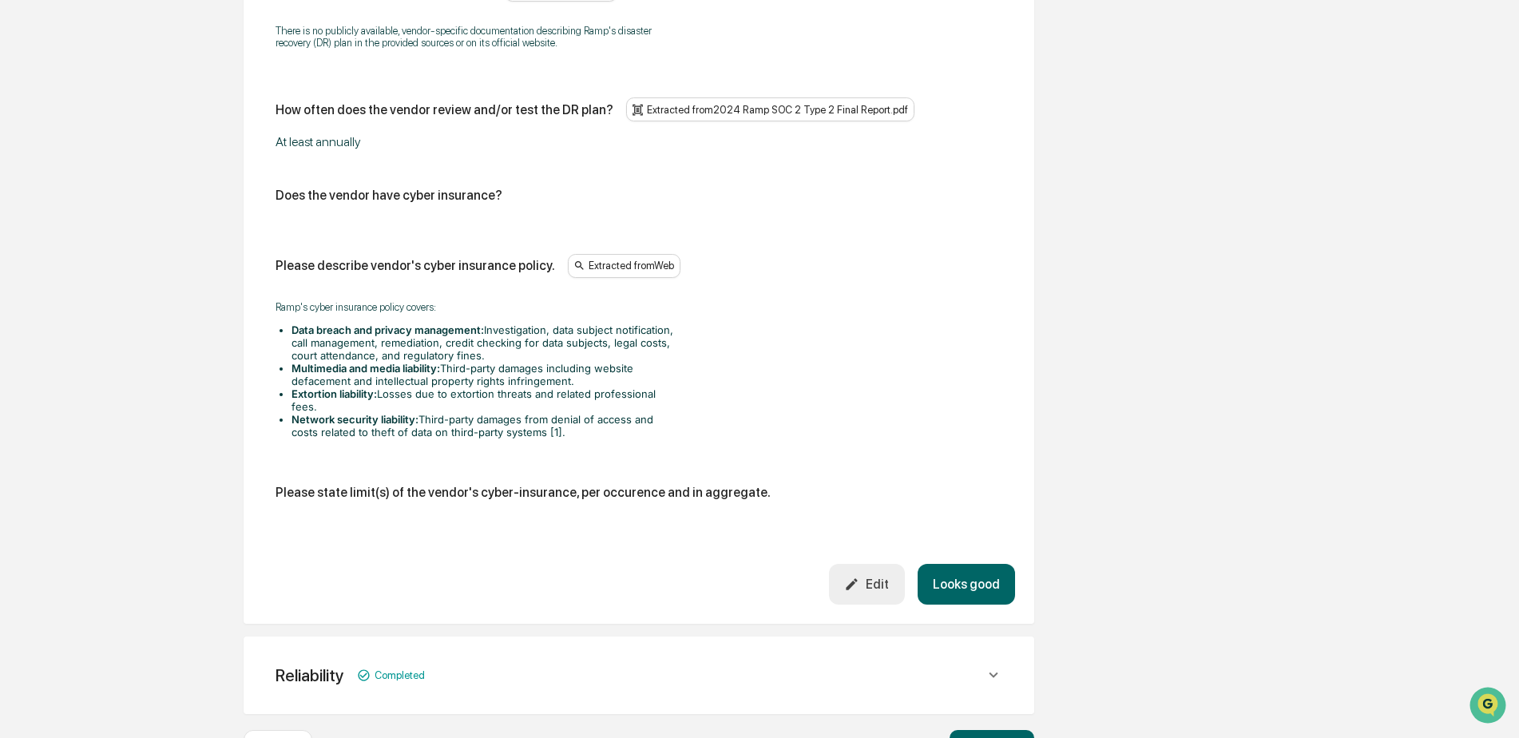
click at [978, 583] on button "Looks good" at bounding box center [966, 584] width 97 height 41
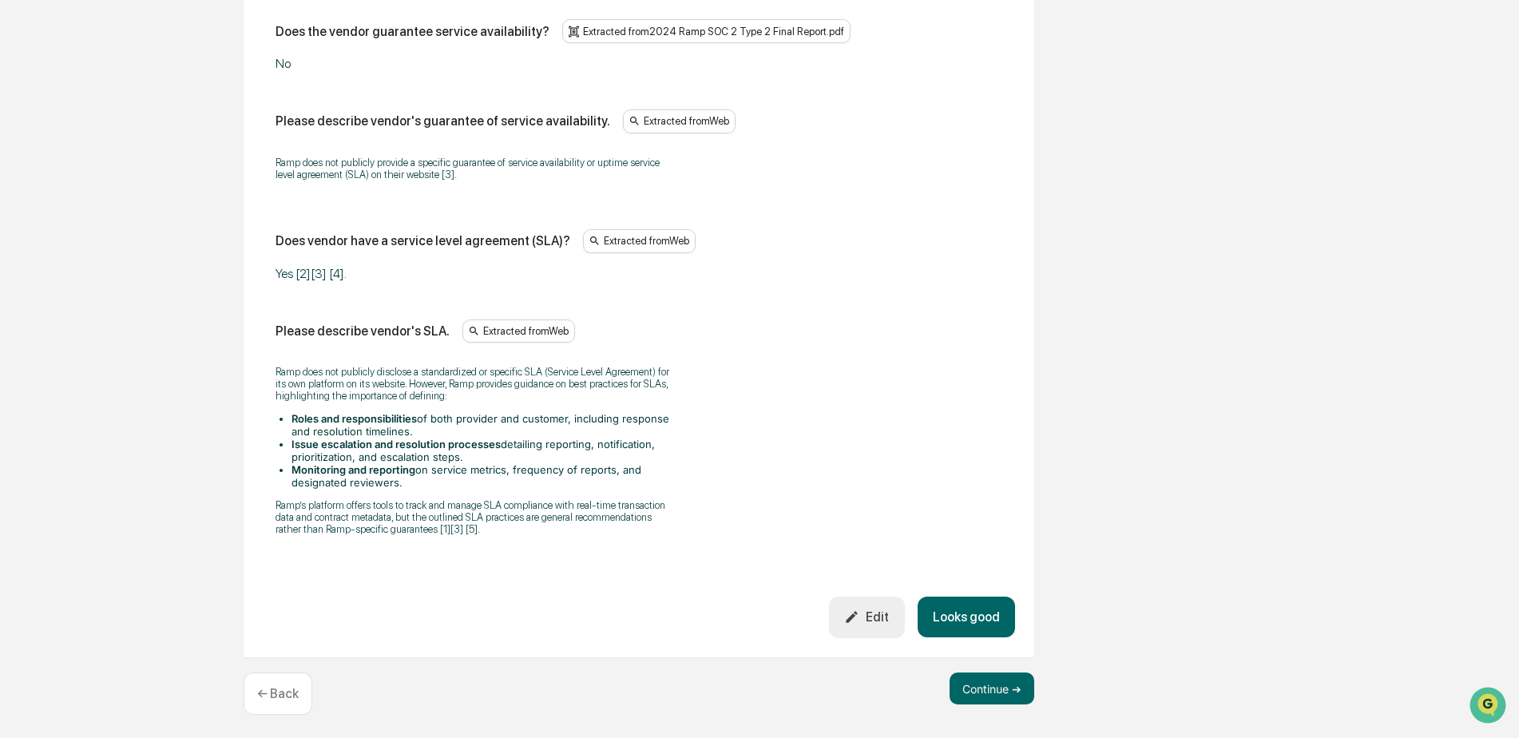
scroll to position [1127, 0]
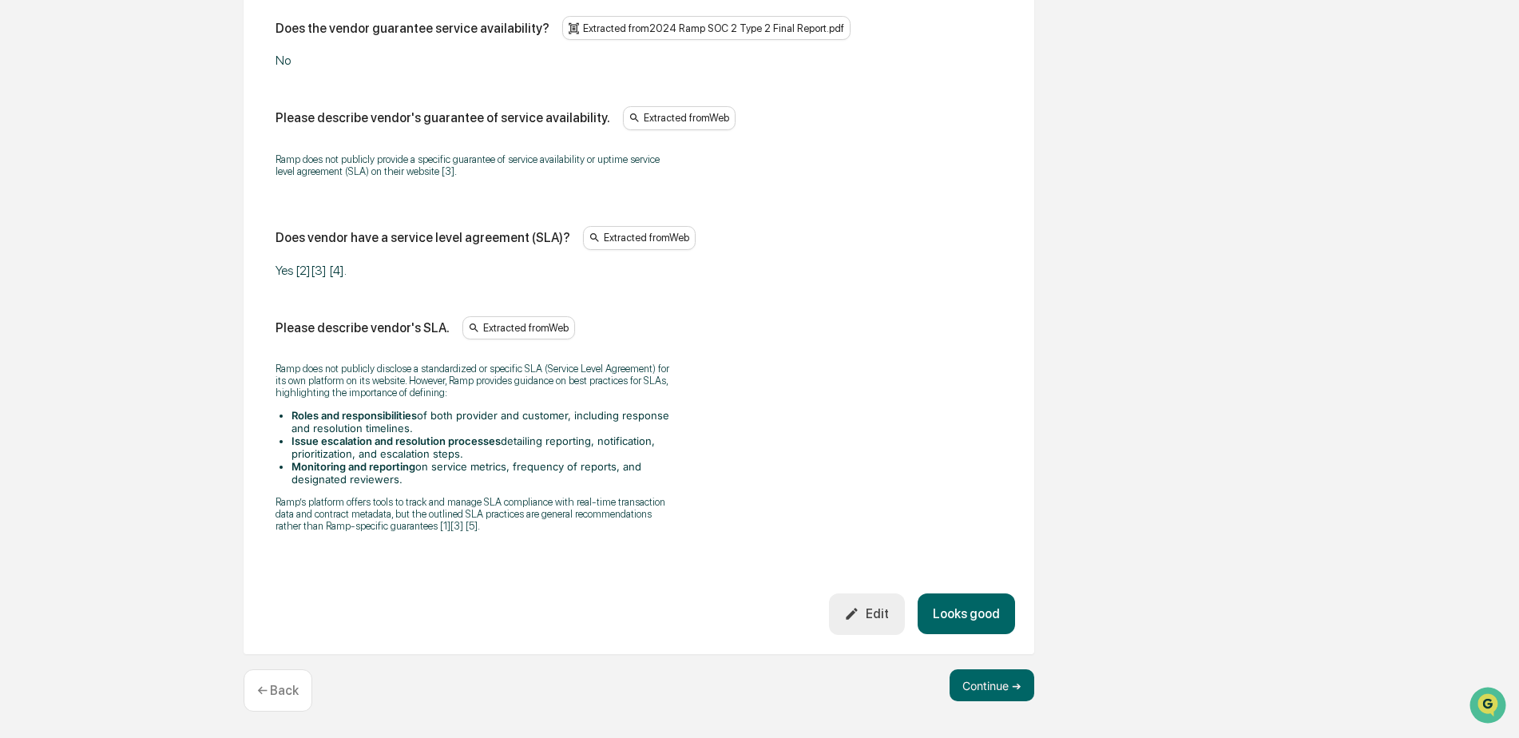
click at [999, 607] on button "Looks good" at bounding box center [966, 614] width 97 height 41
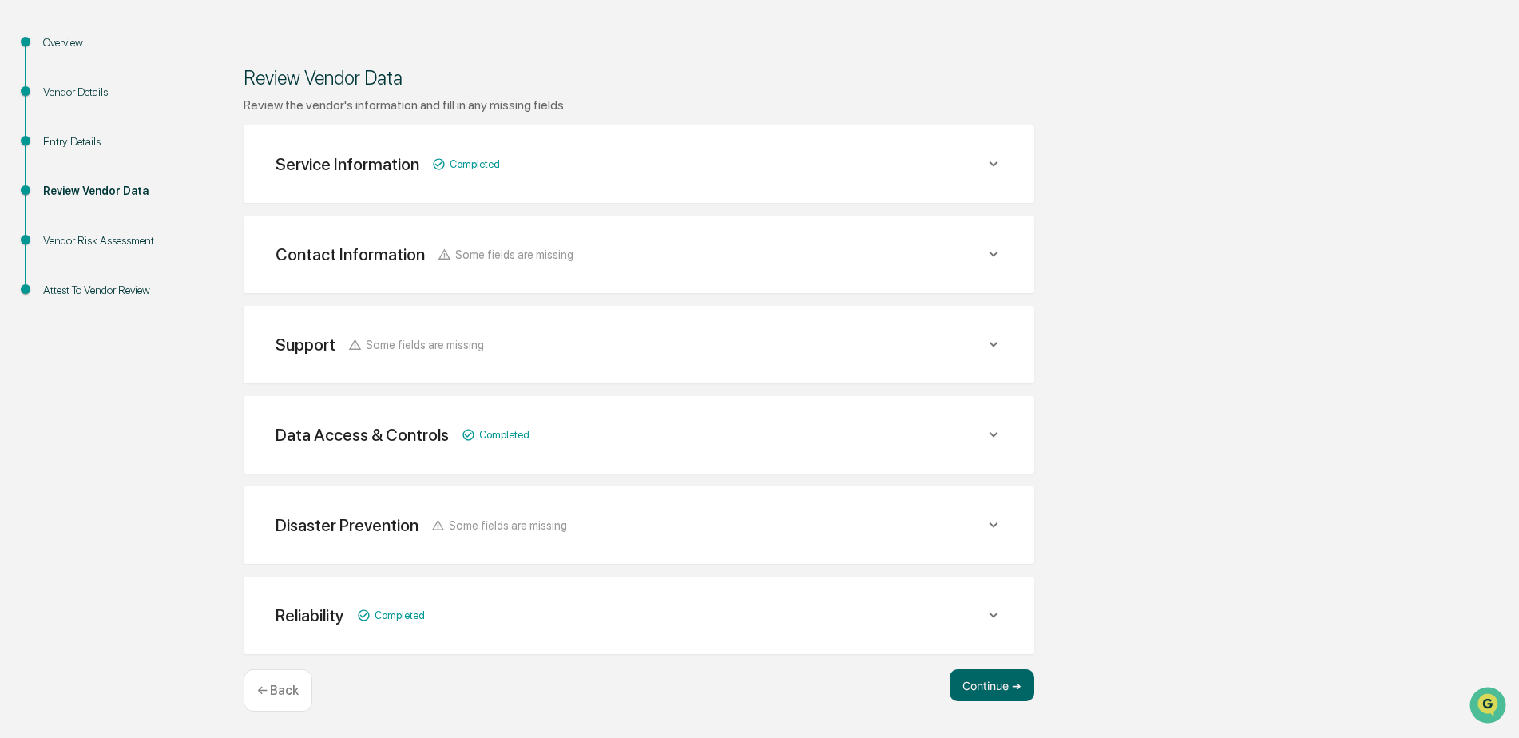
scroll to position [158, 0]
click at [995, 679] on button "Continue ➔" at bounding box center [992, 685] width 85 height 32
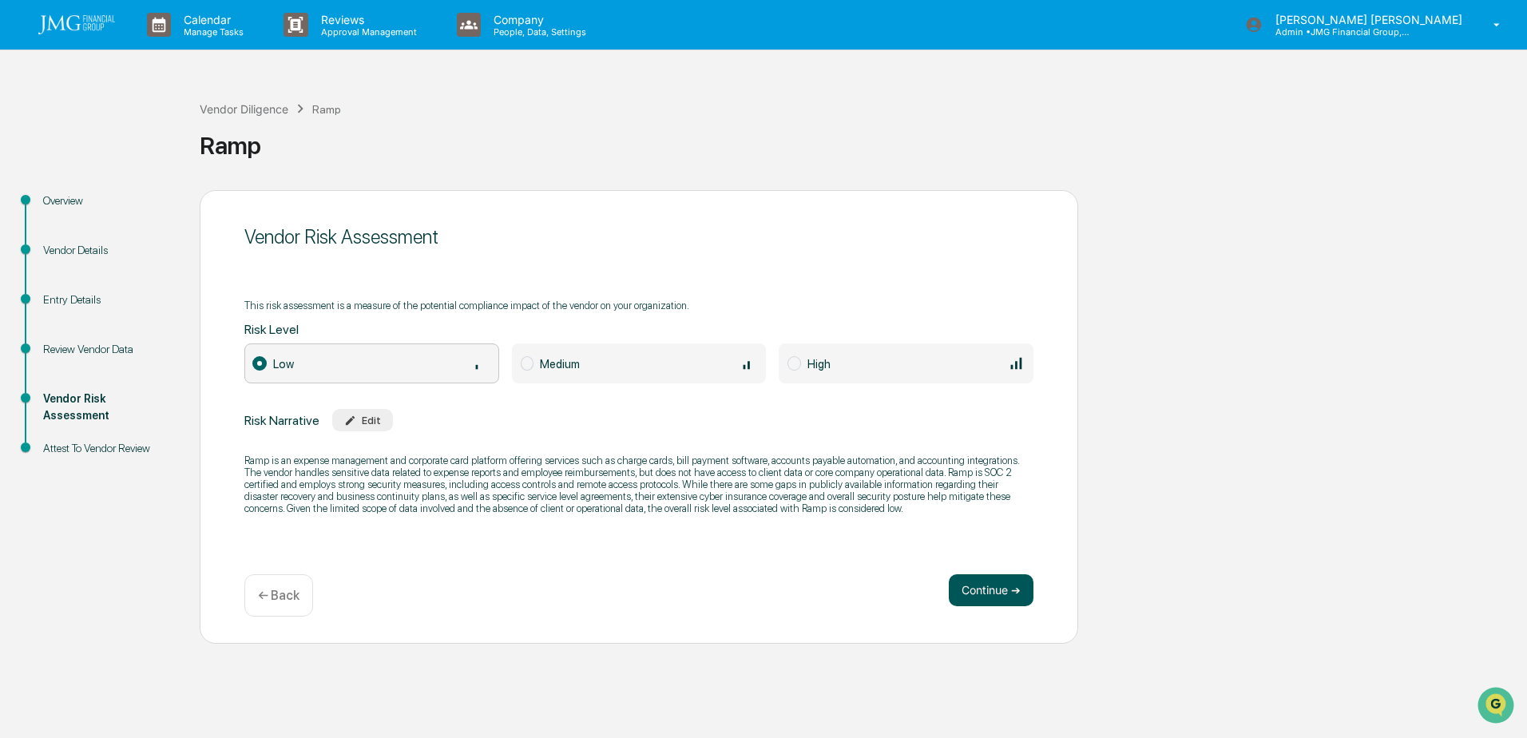
click at [983, 594] on button "Continue ➔" at bounding box center [991, 590] width 85 height 32
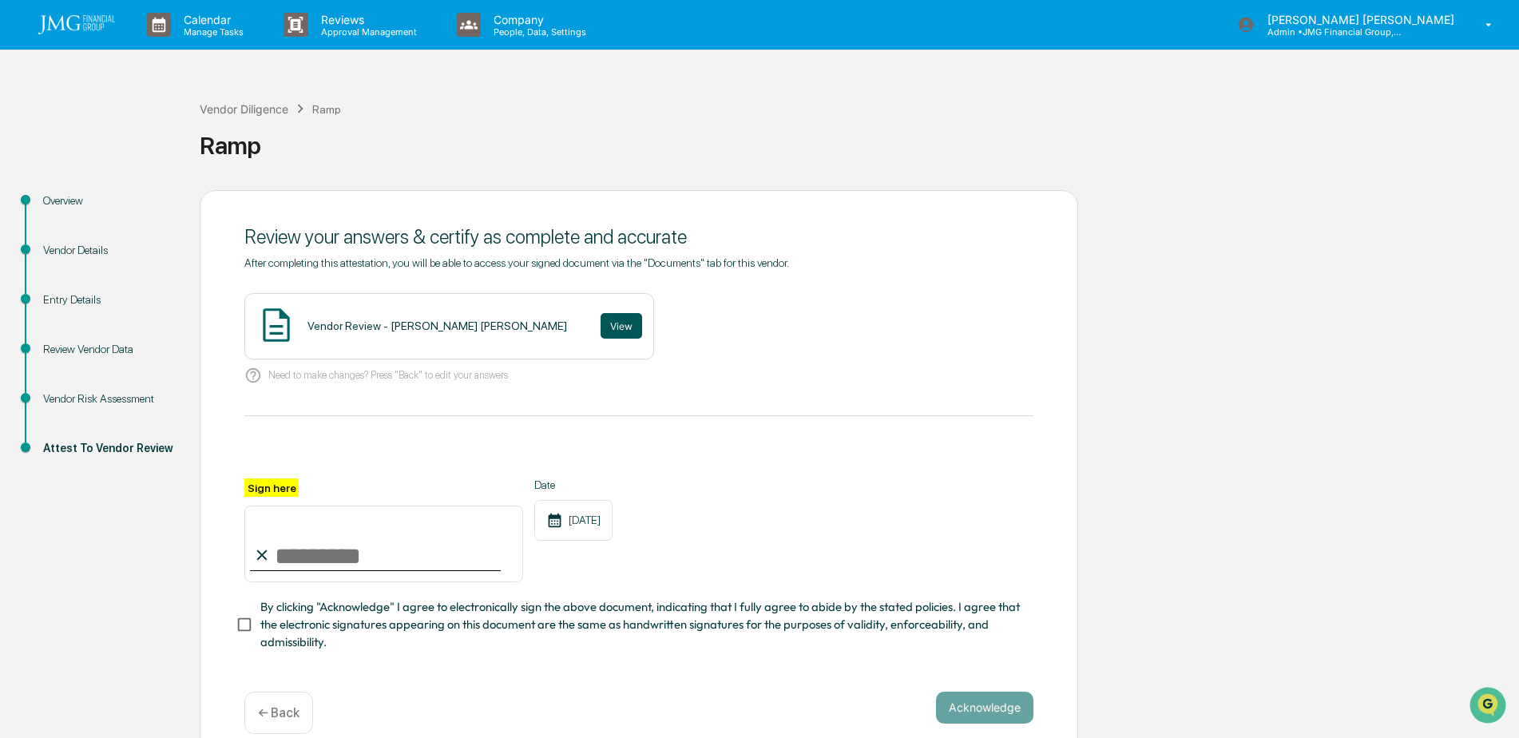
click at [601, 326] on button "View" at bounding box center [622, 326] width 42 height 26
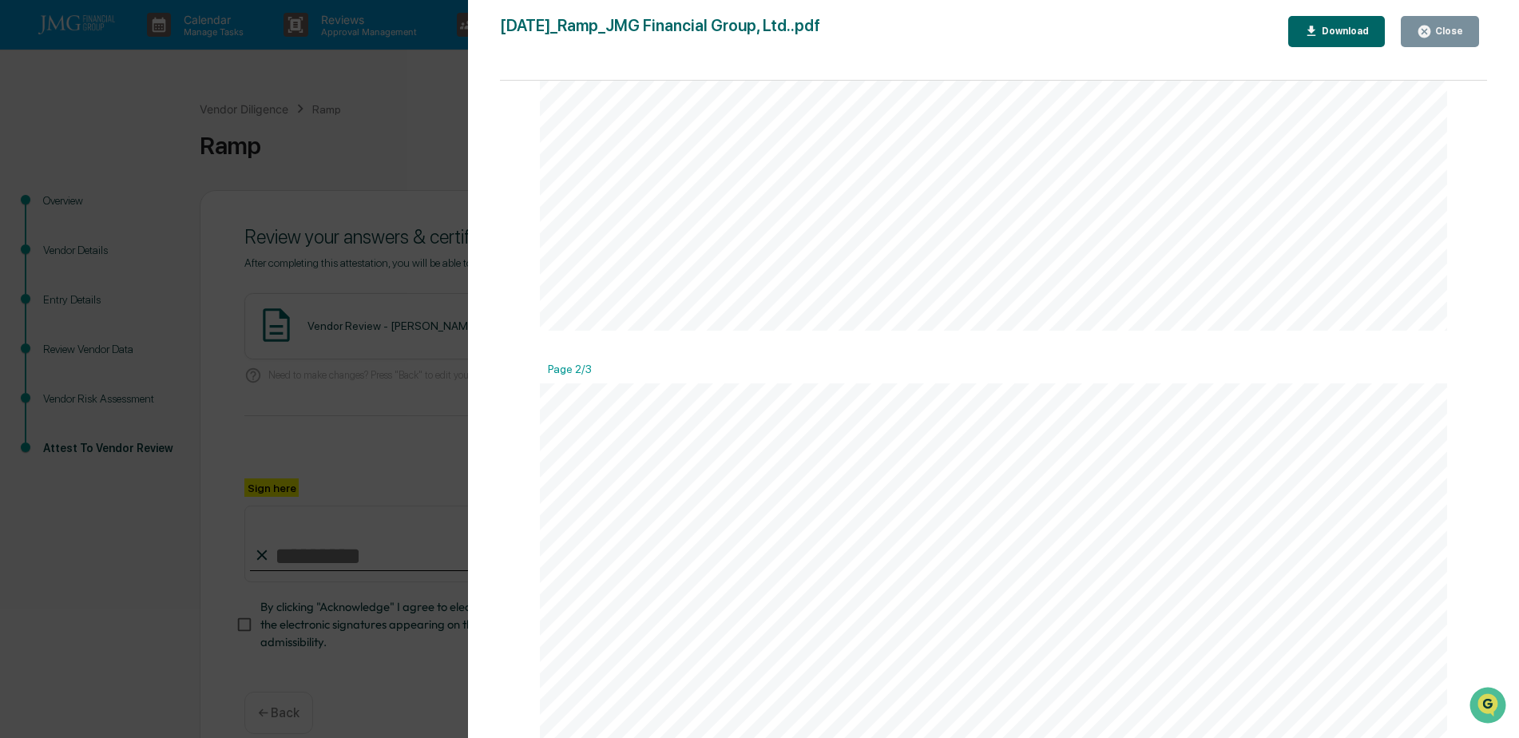
scroll to position [939, 0]
click at [1444, 39] on button "Close" at bounding box center [1440, 31] width 78 height 31
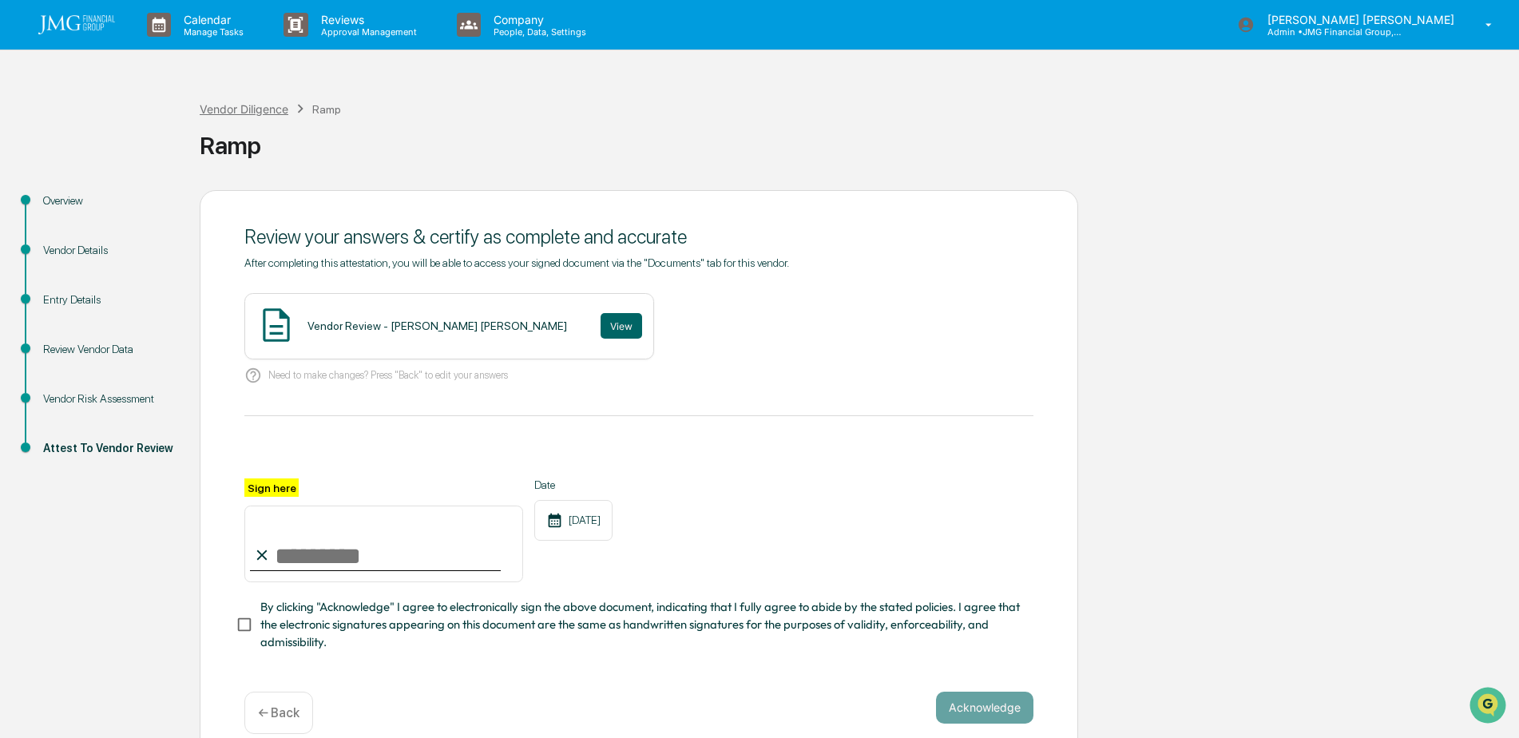
click at [276, 106] on div "Vendor Diligence" at bounding box center [244, 109] width 89 height 14
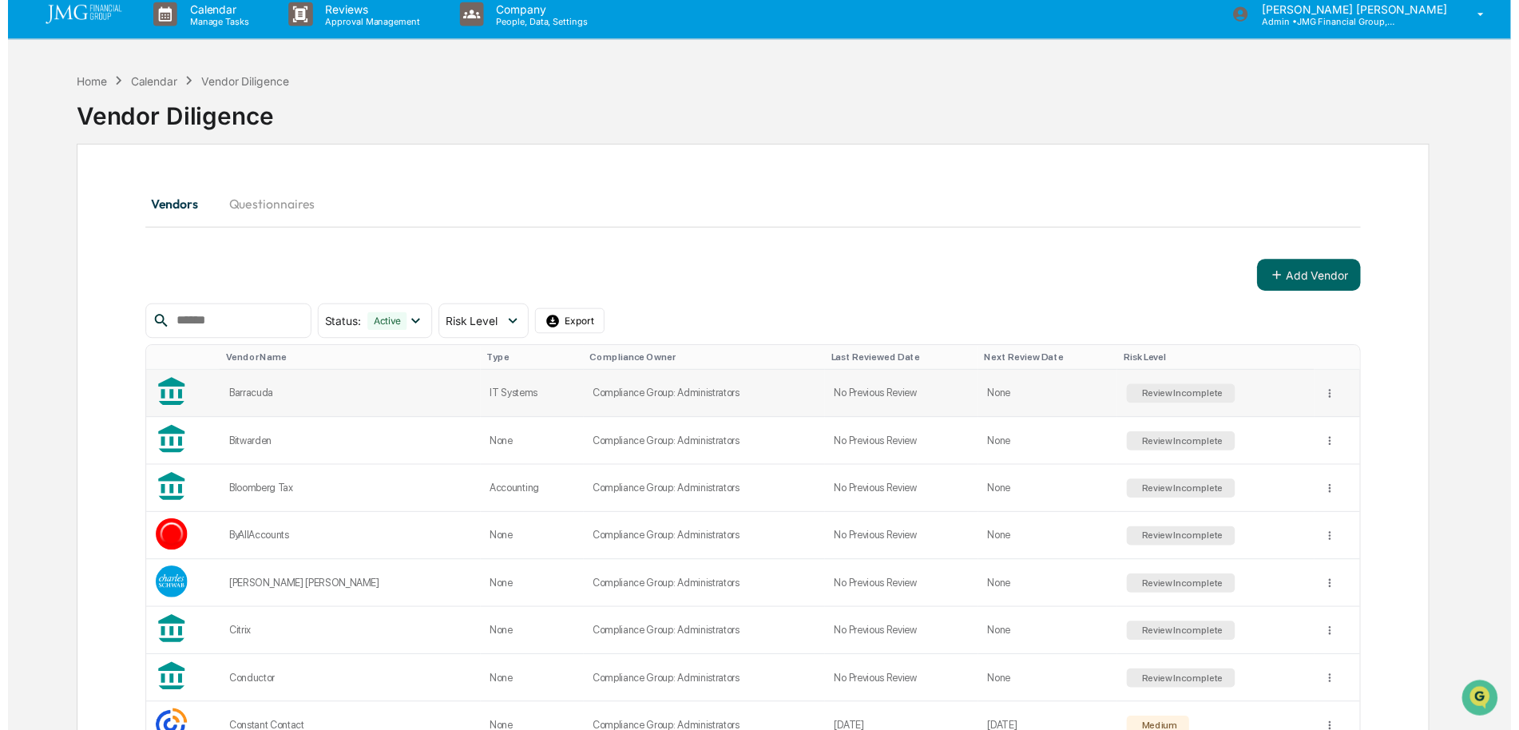
scroll to position [80, 0]
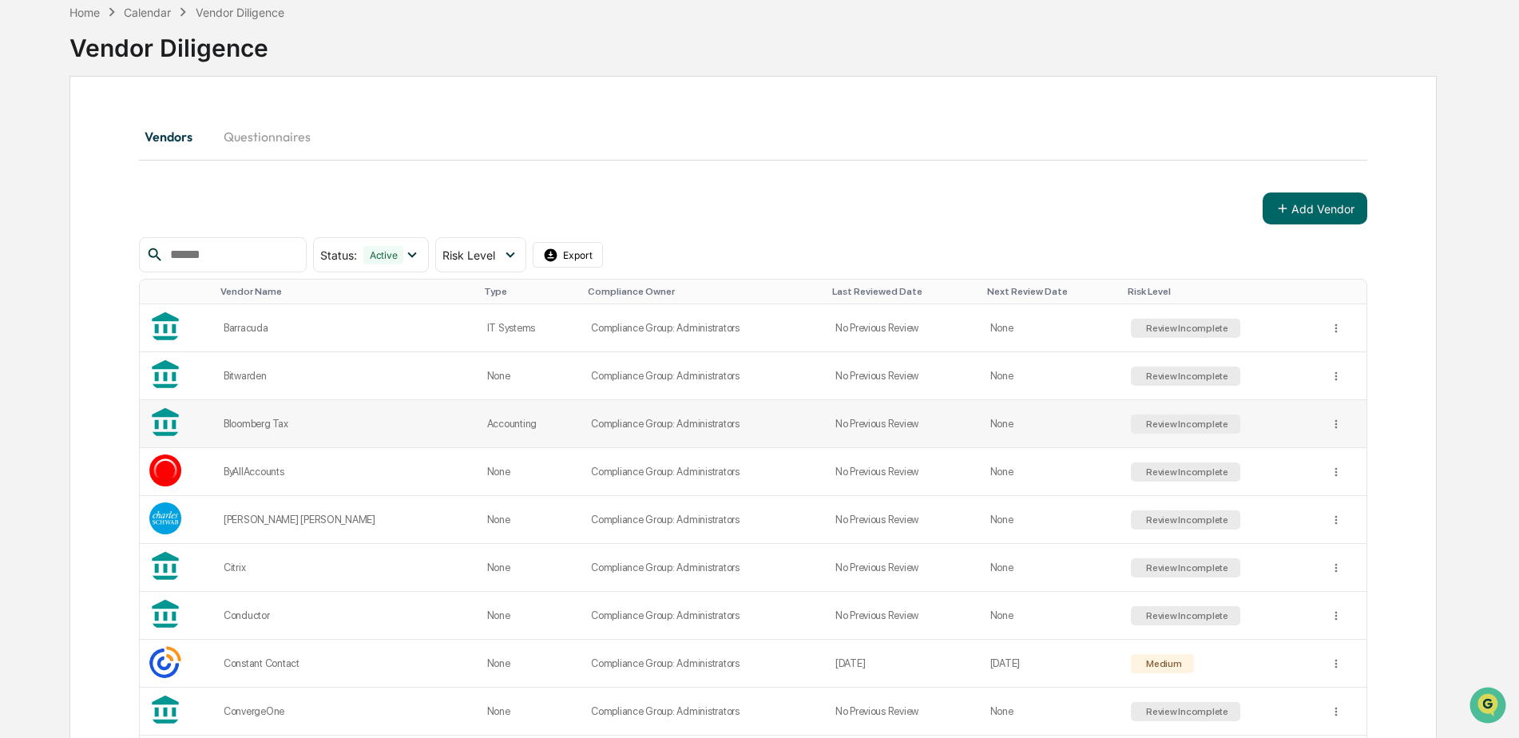
click at [393, 422] on div "Bloomberg Tax" at bounding box center [346, 424] width 244 height 12
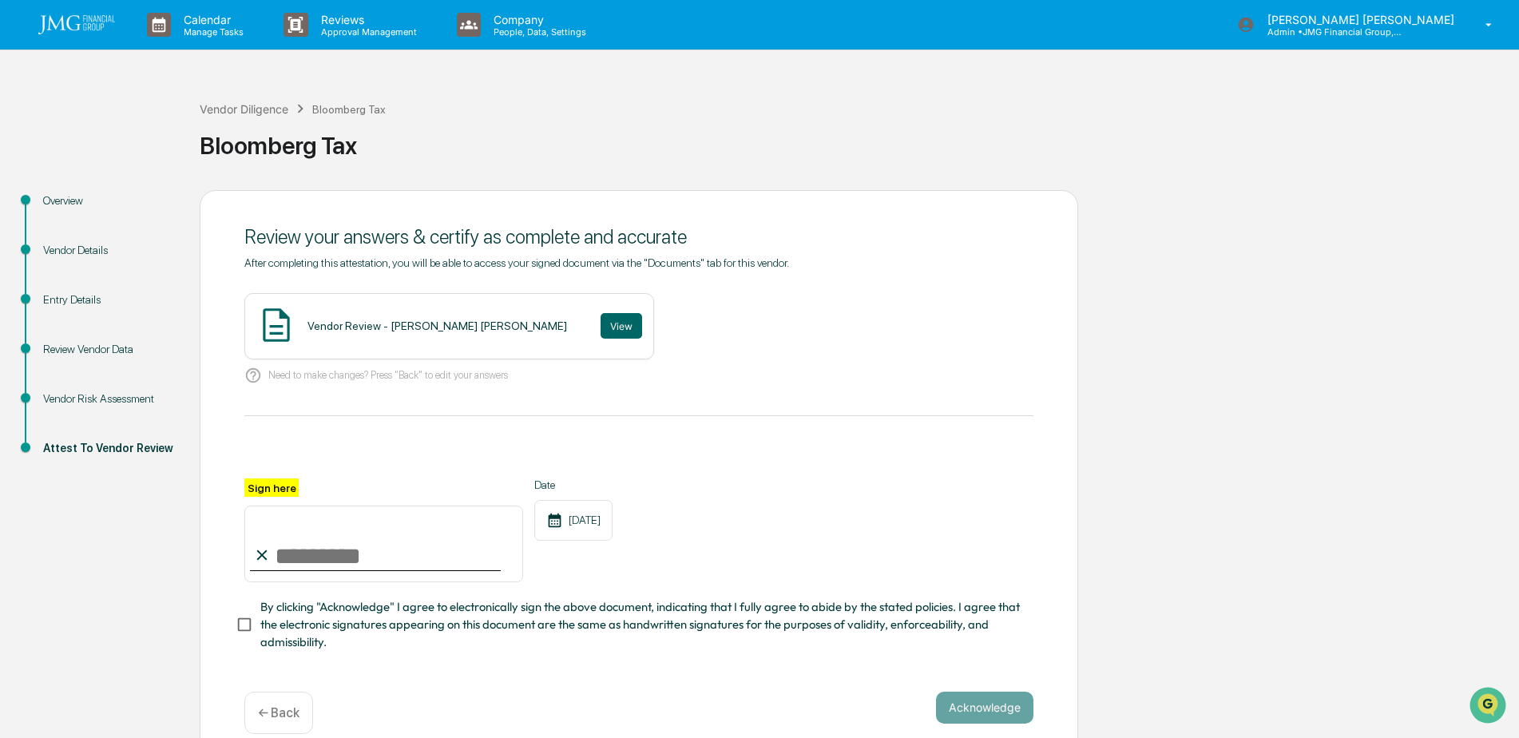
click at [64, 194] on div "Overview" at bounding box center [108, 201] width 131 height 17
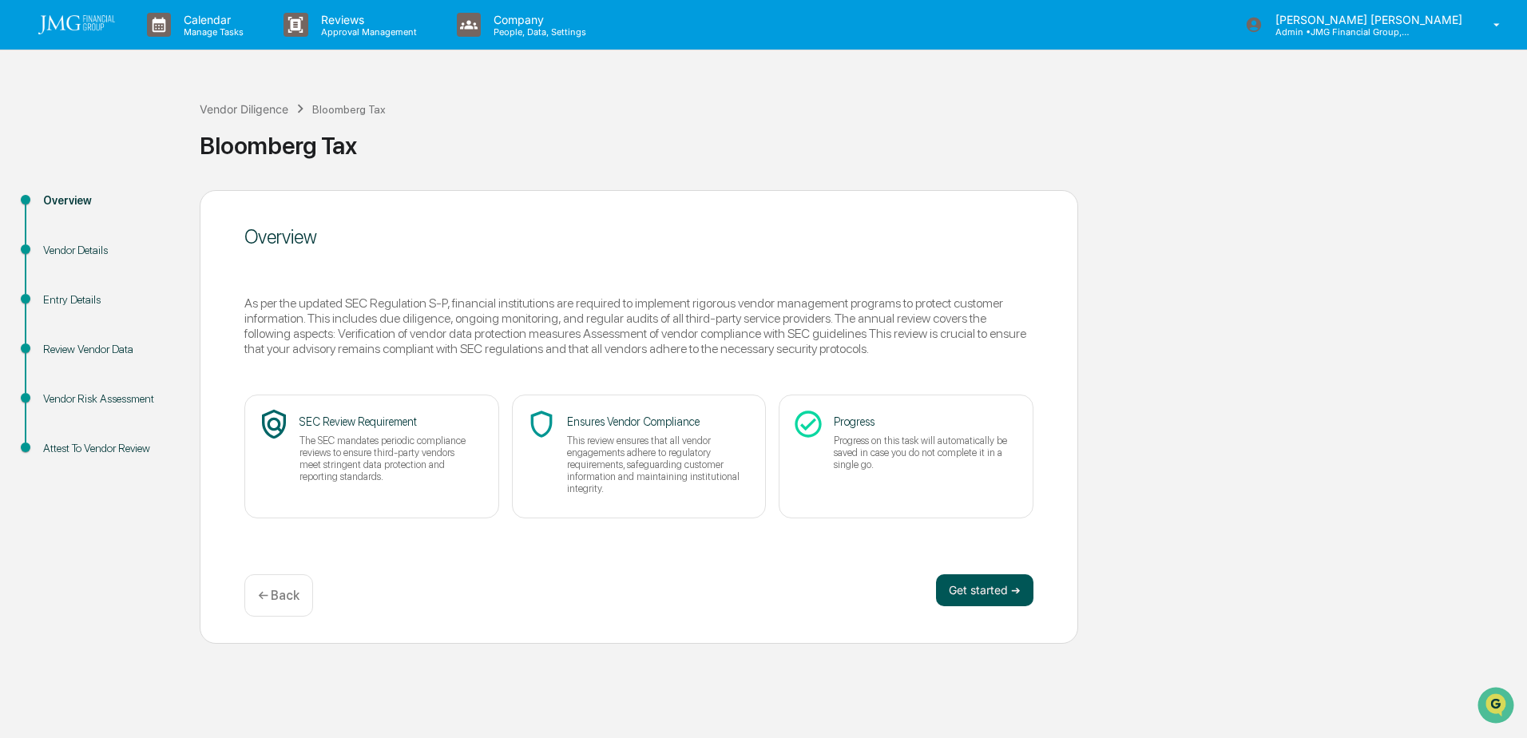
click at [985, 594] on button "Get started ➔" at bounding box center [984, 590] width 97 height 32
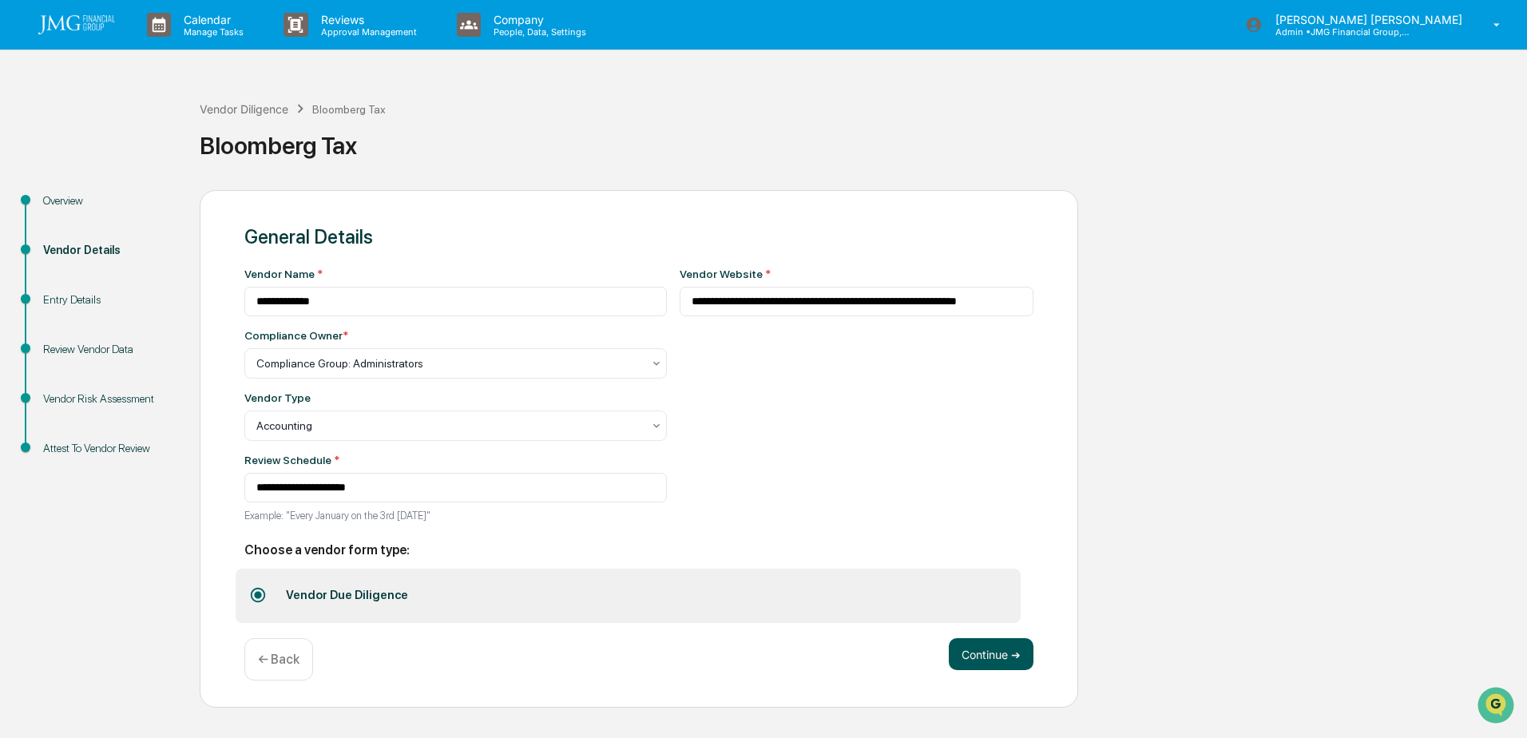
click at [1008, 645] on button "Continue ➔" at bounding box center [991, 654] width 85 height 32
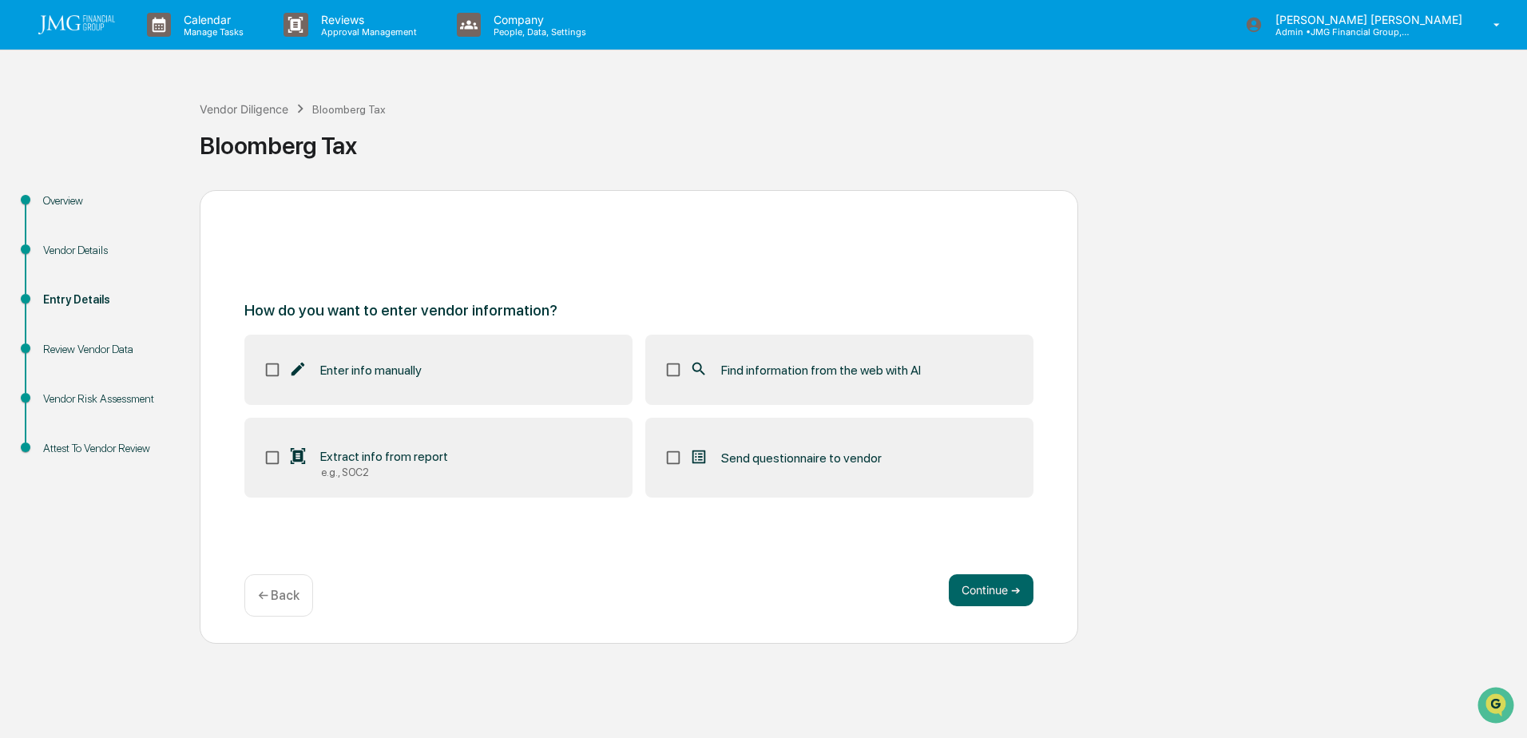
click at [757, 375] on span "Find information from the web with AI" at bounding box center [821, 370] width 200 height 15
click at [112, 395] on div "Vendor Risk Assessment" at bounding box center [108, 399] width 131 height 17
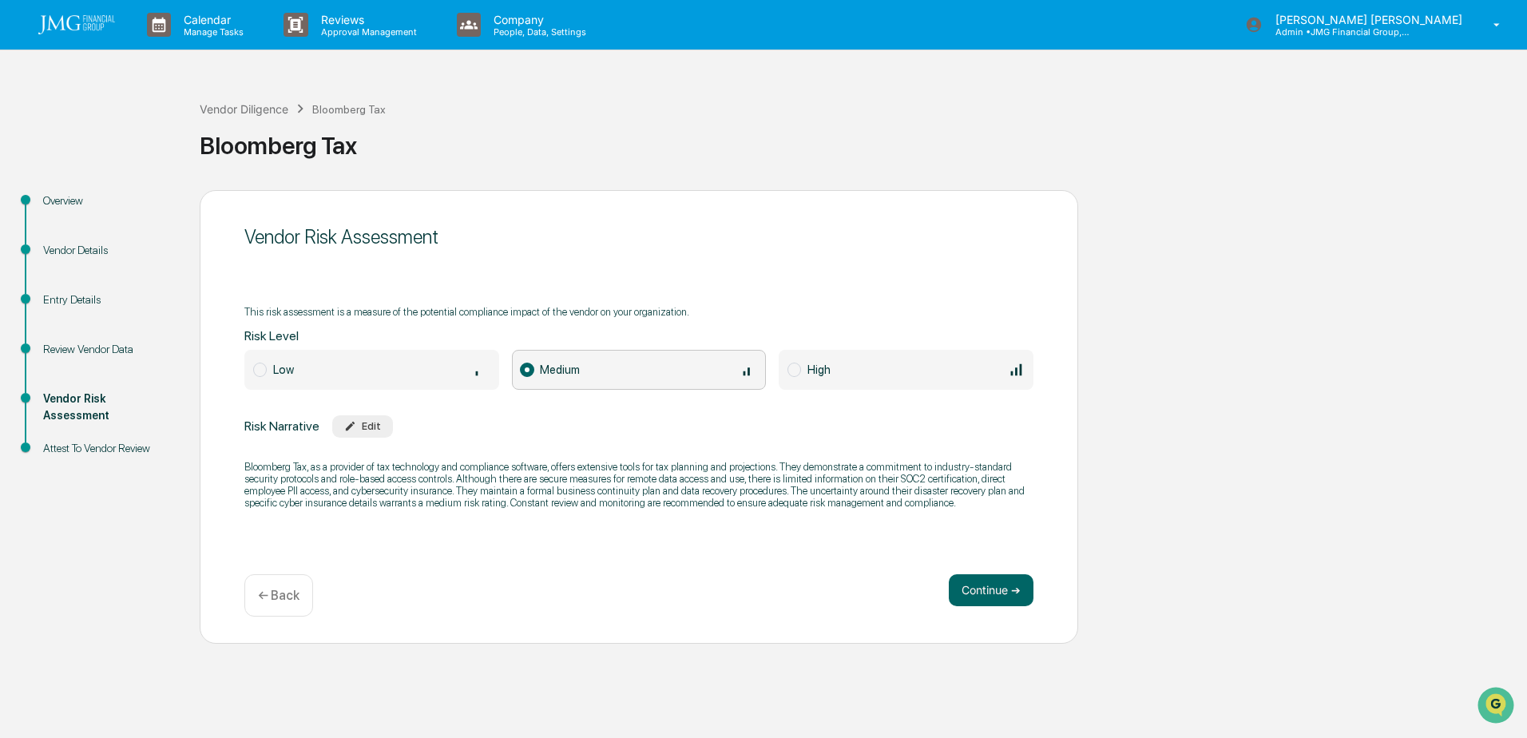
click at [71, 248] on div "Vendor Details" at bounding box center [108, 250] width 131 height 17
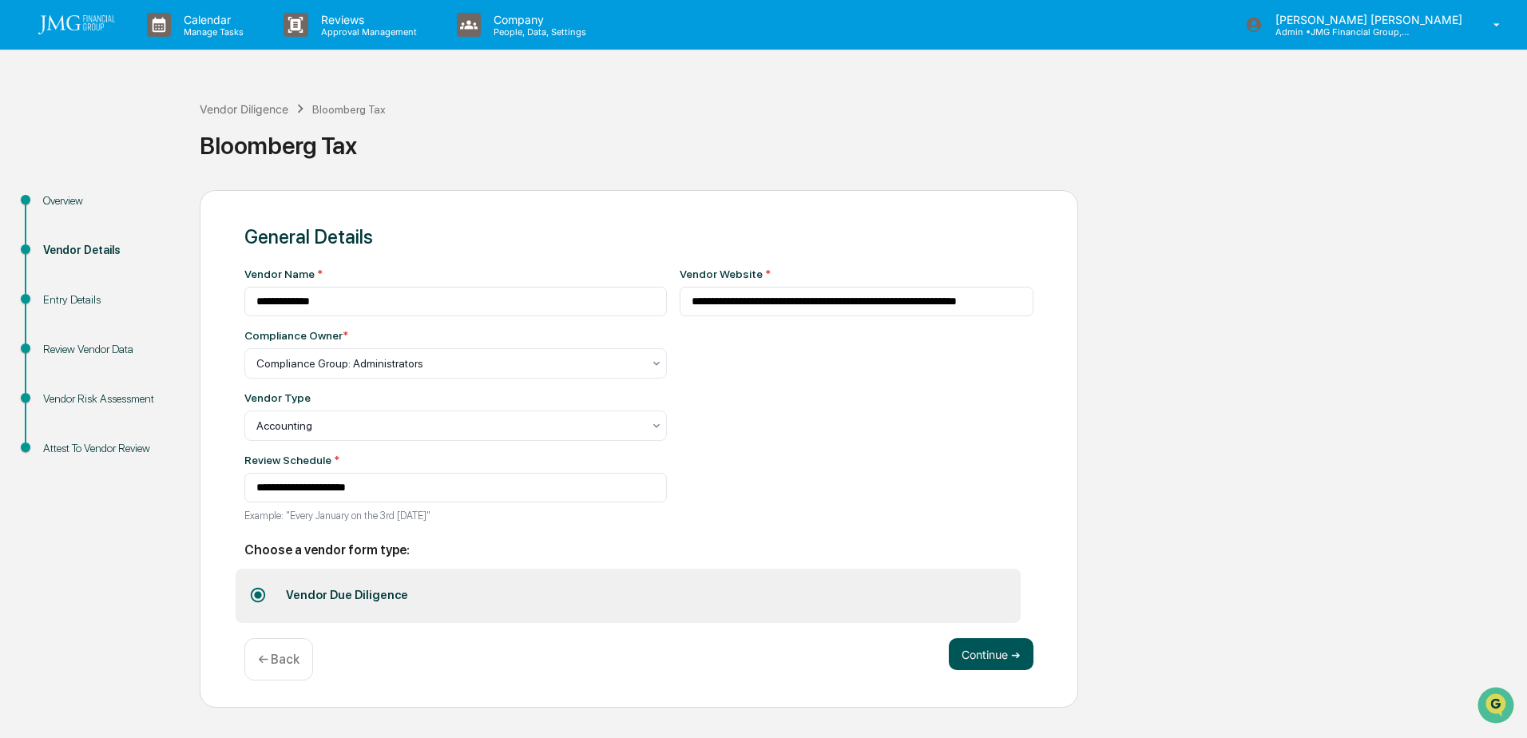
click at [987, 649] on button "Continue ➔" at bounding box center [991, 654] width 85 height 32
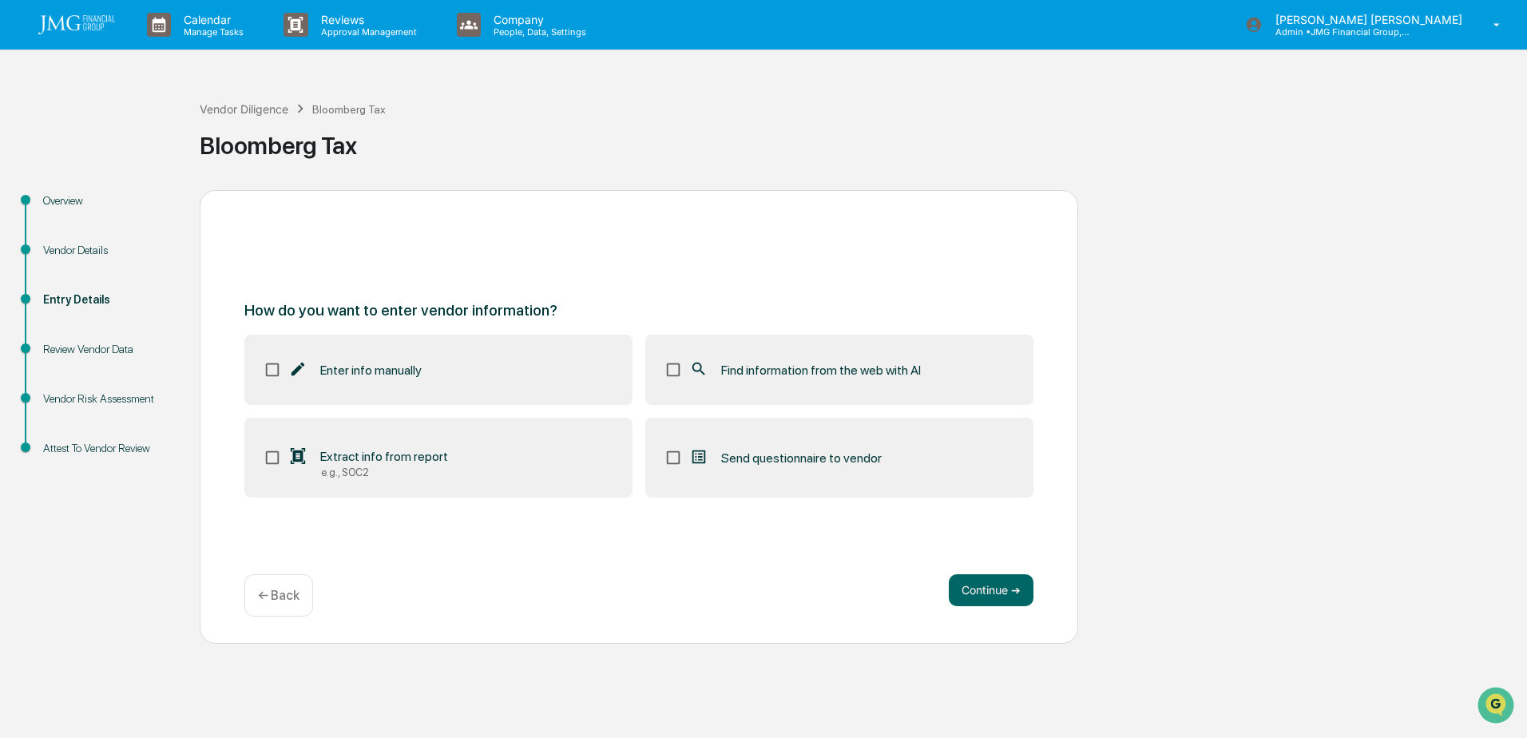
click at [705, 382] on label "Find information from the web with AI" at bounding box center [839, 370] width 388 height 70
click at [448, 467] on label "Extract info from report e.g., SOC2" at bounding box center [438, 458] width 388 height 80
click at [988, 594] on button "Continue ➔" at bounding box center [991, 590] width 85 height 32
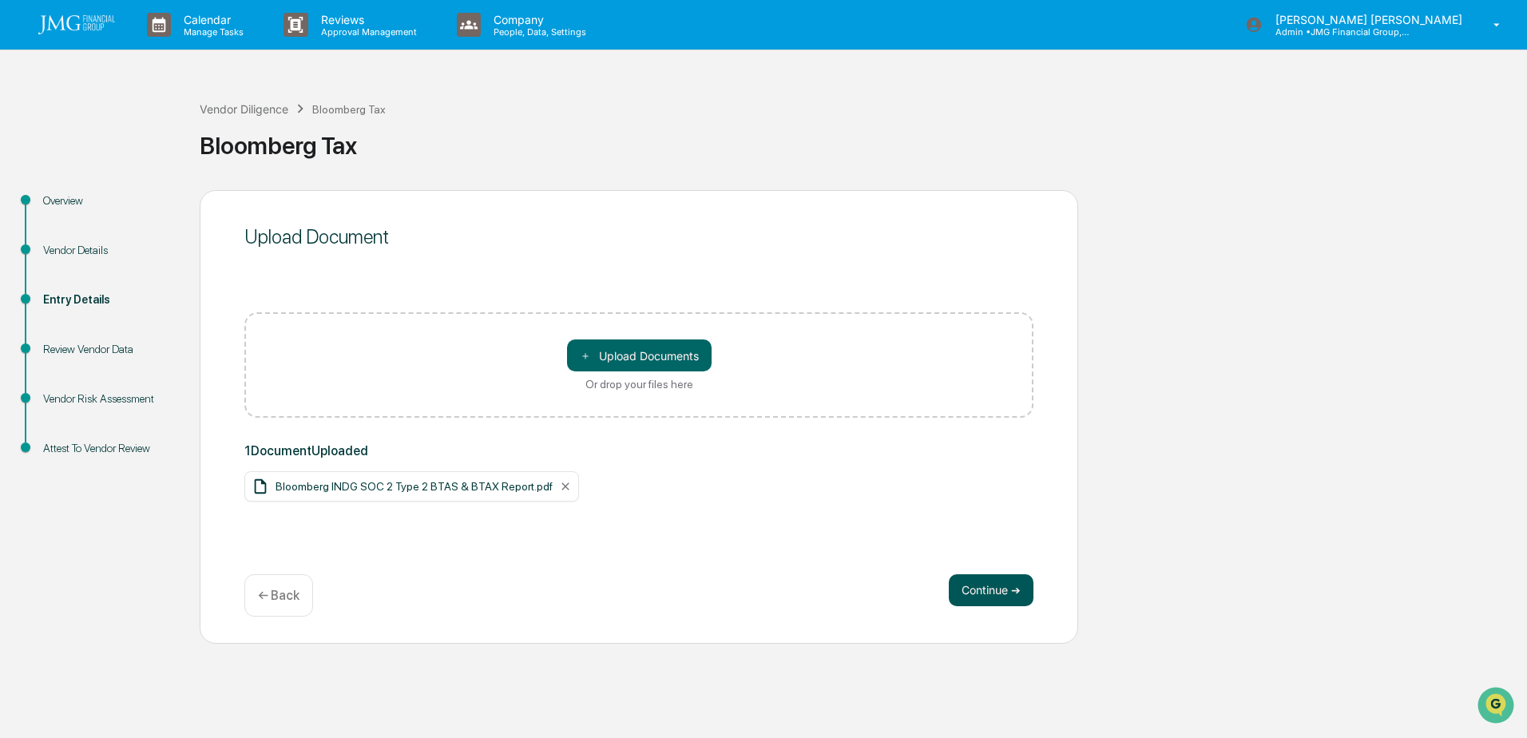
click at [995, 594] on button "Continue ➔" at bounding box center [991, 590] width 85 height 32
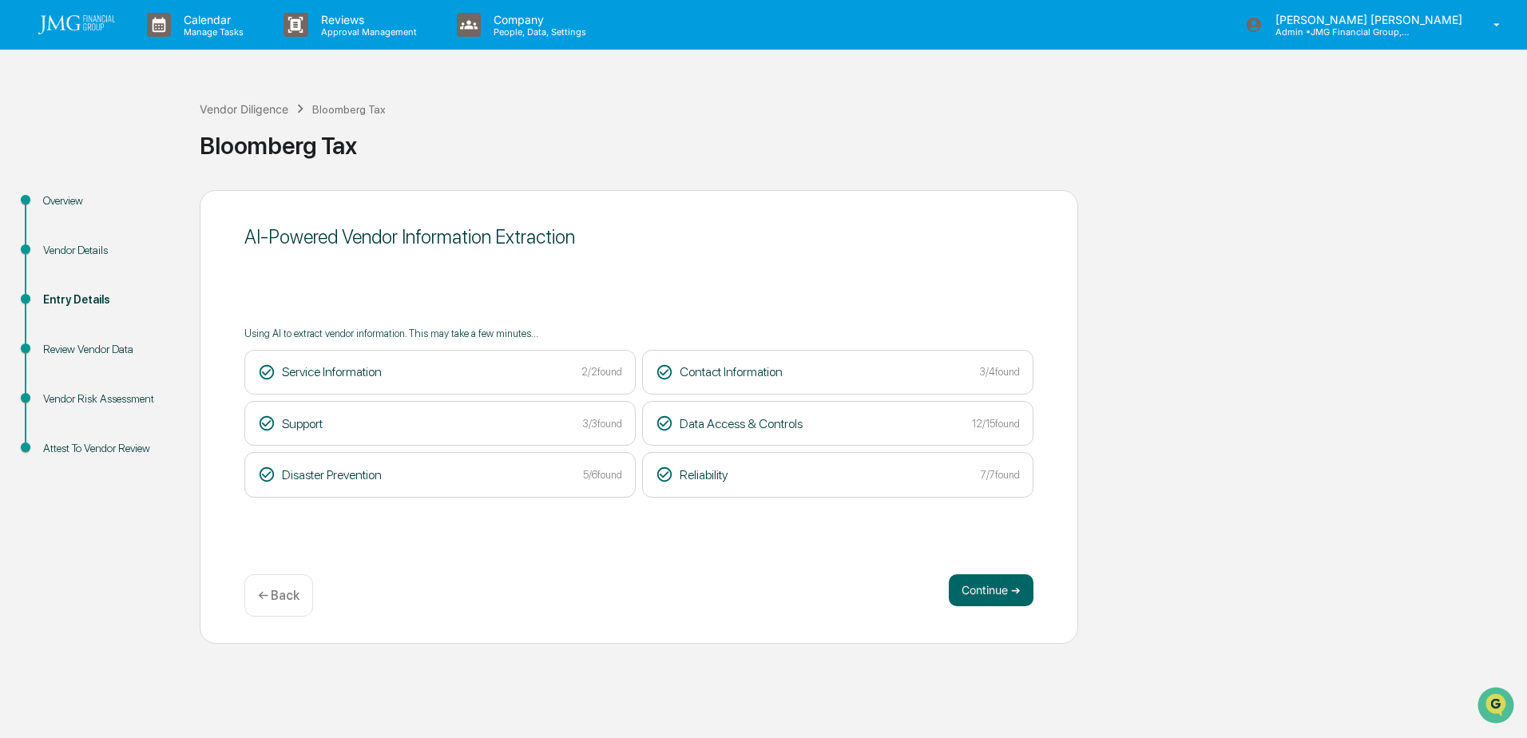
click at [995, 594] on button "Continue ➔" at bounding box center [991, 590] width 85 height 32
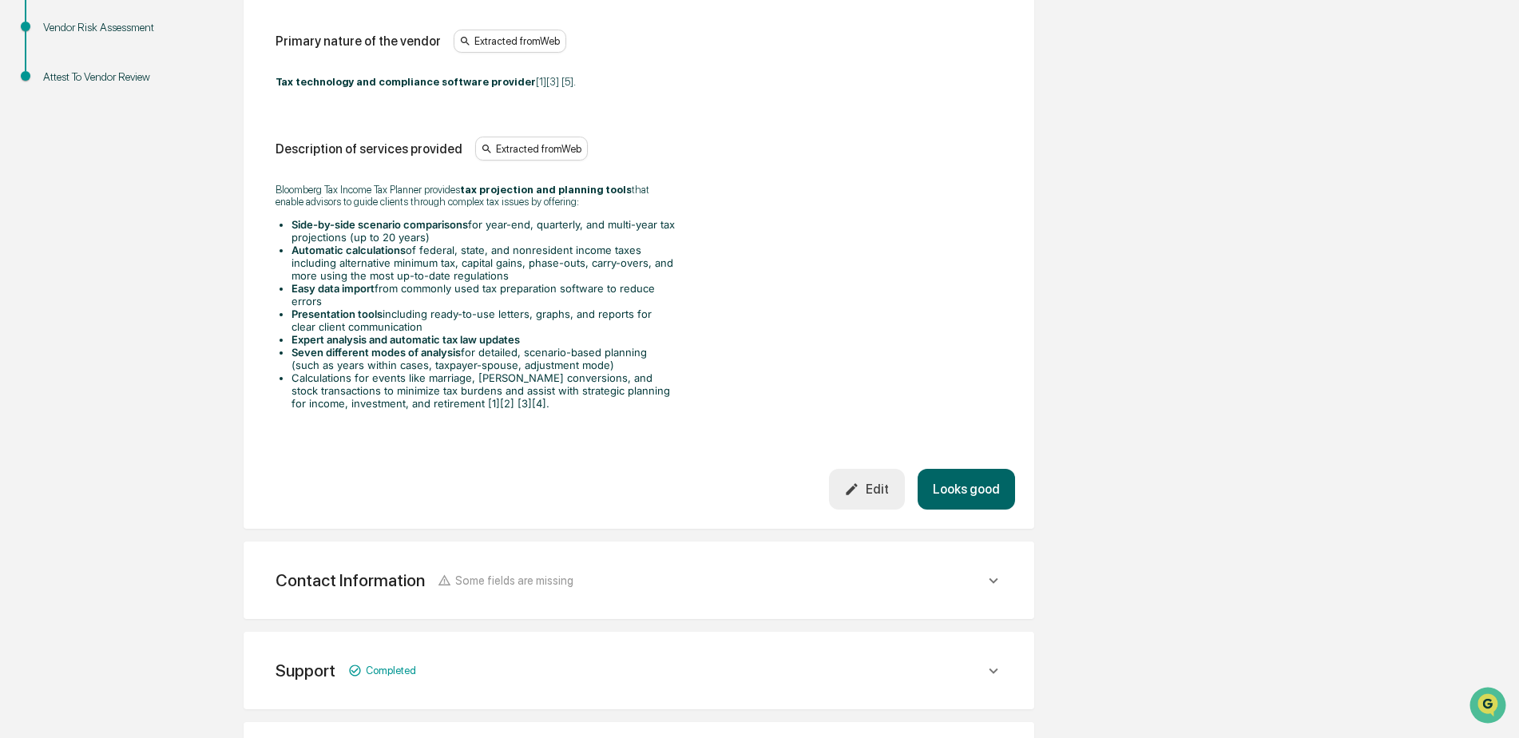
scroll to position [399, 0]
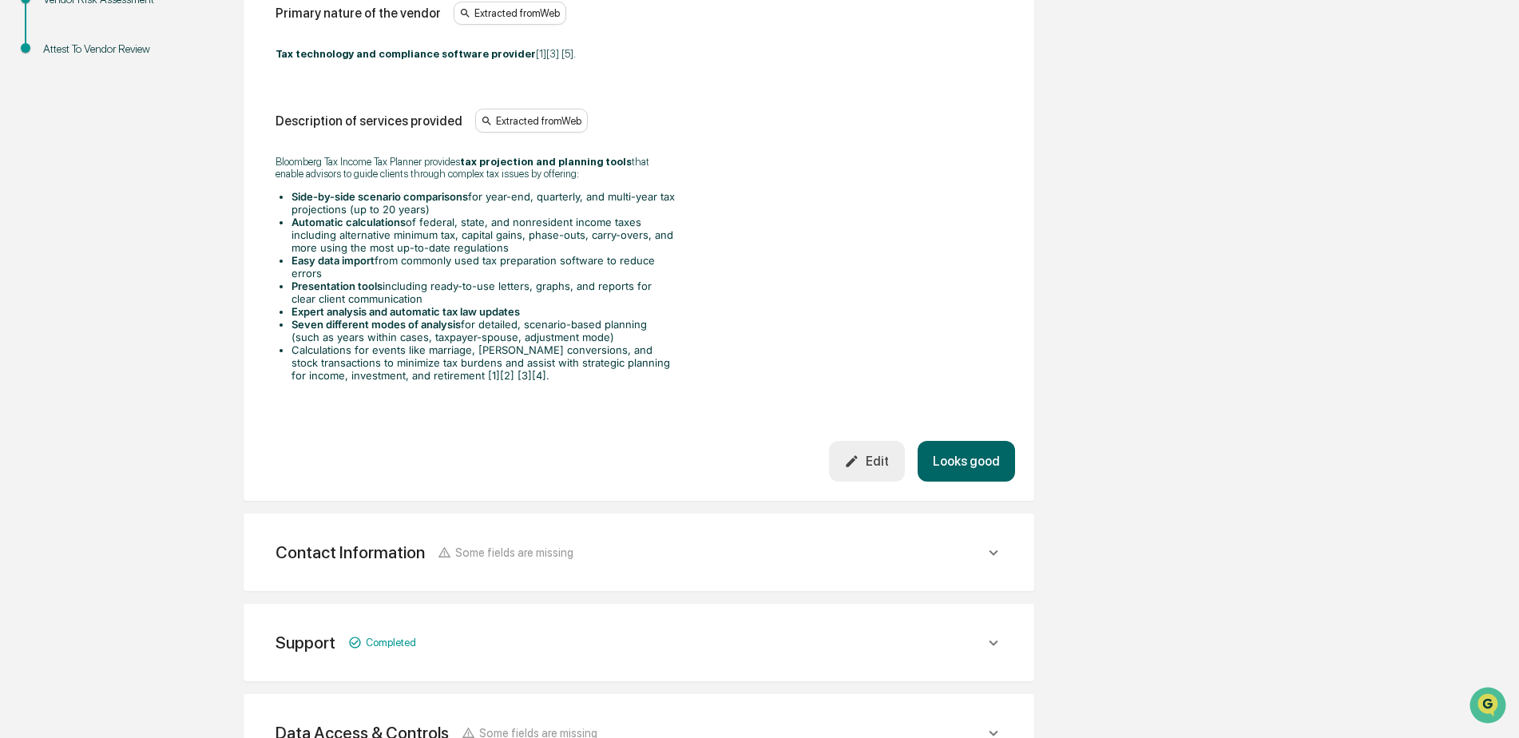
click at [964, 464] on button "Looks good" at bounding box center [966, 461] width 97 height 41
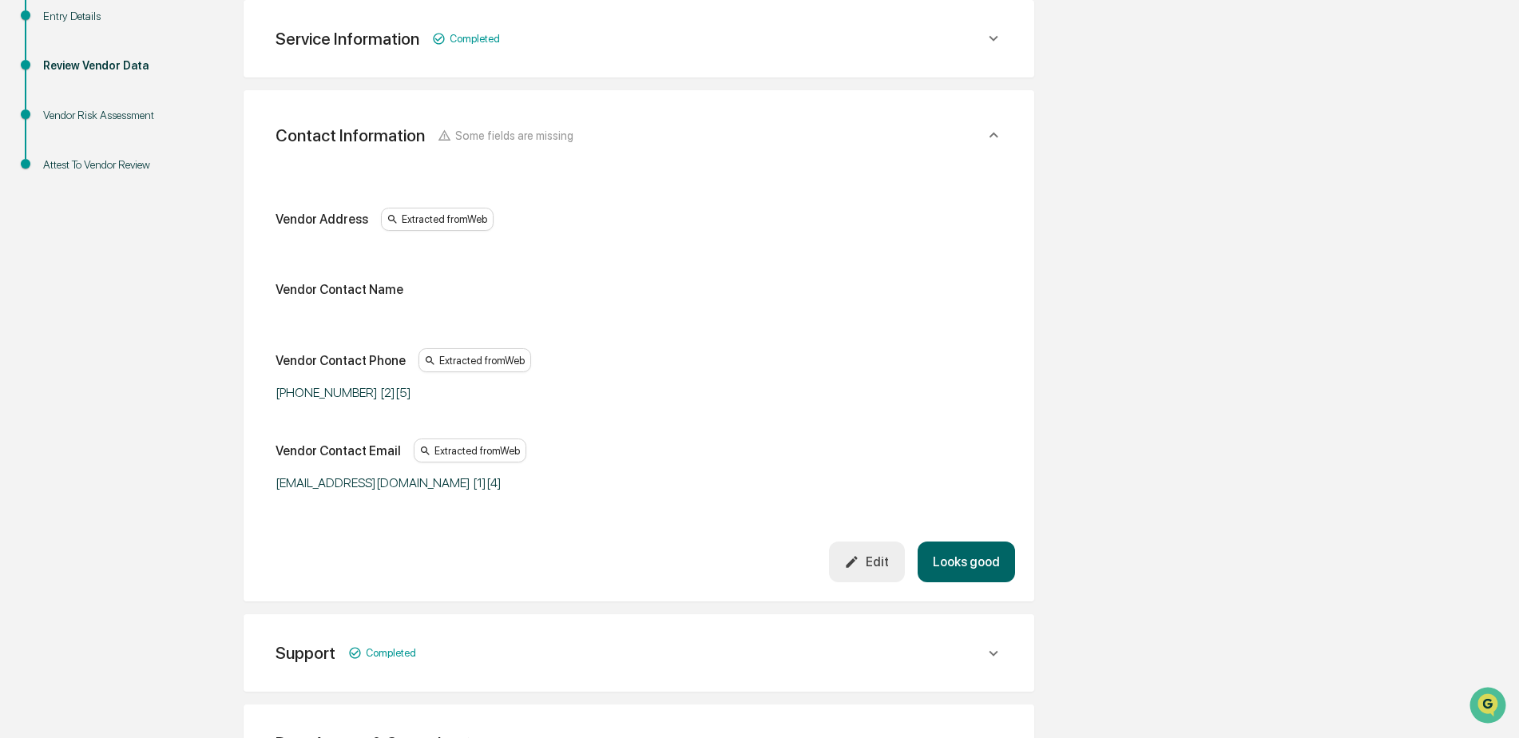
scroll to position [363, 0]
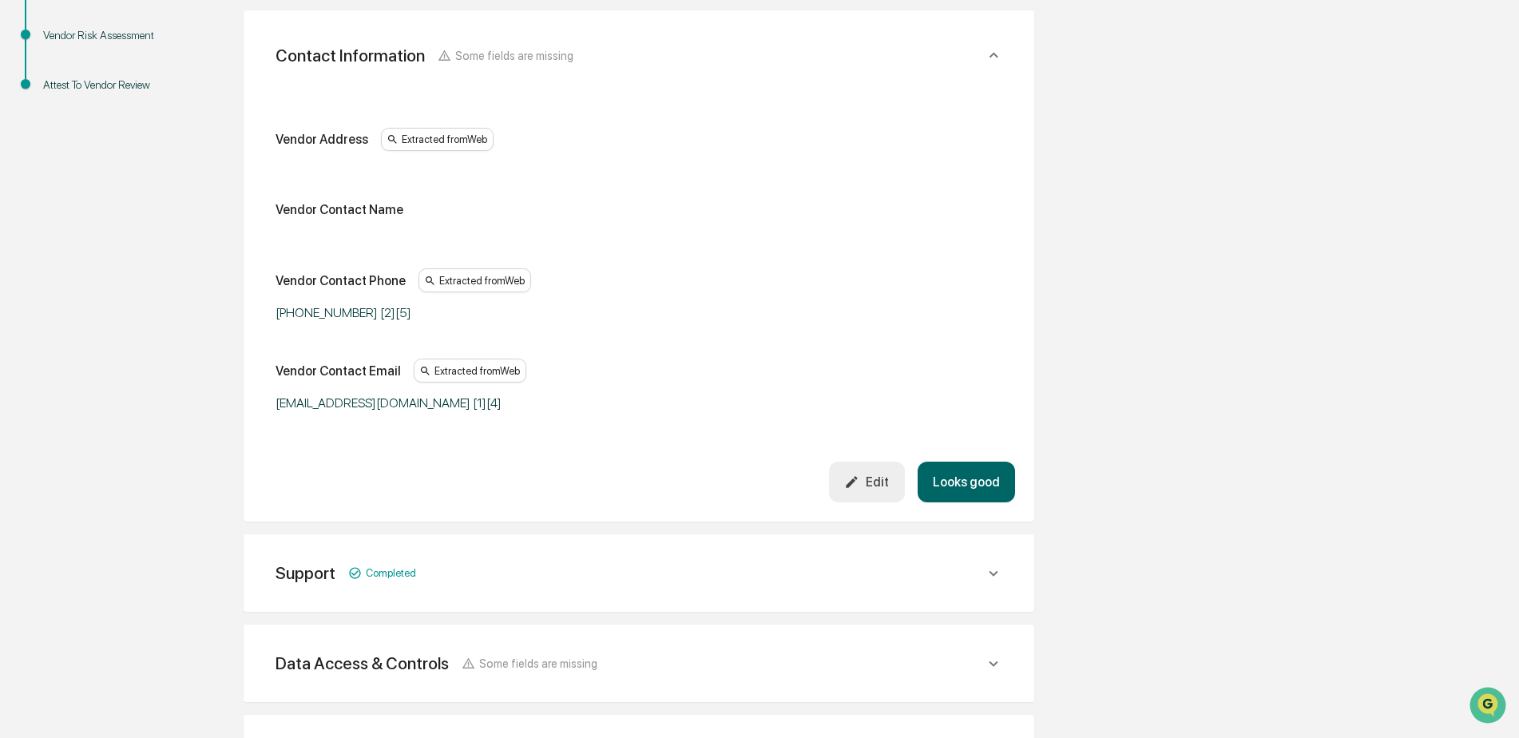
click at [985, 490] on button "Looks good" at bounding box center [966, 482] width 97 height 41
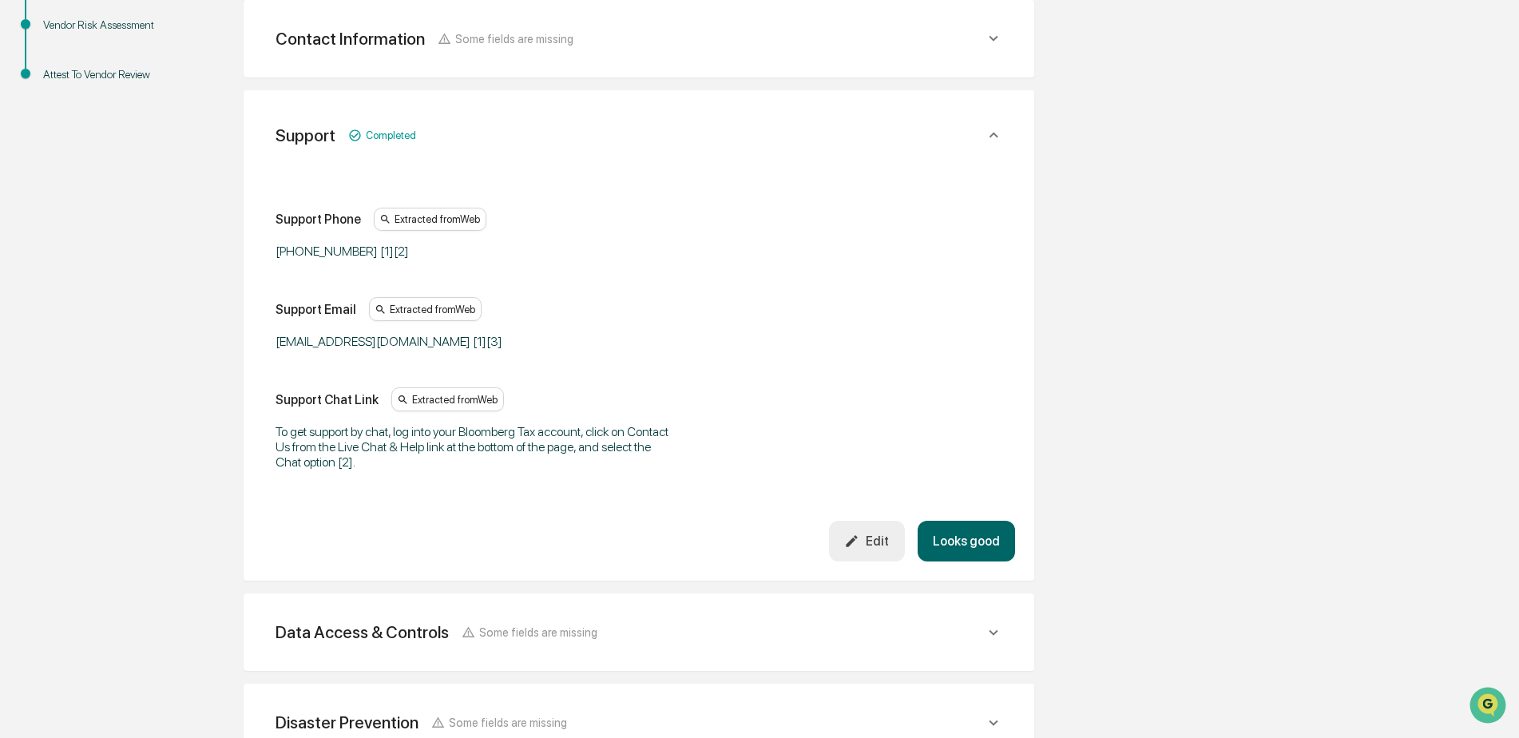
click at [978, 534] on button "Looks good" at bounding box center [966, 541] width 97 height 41
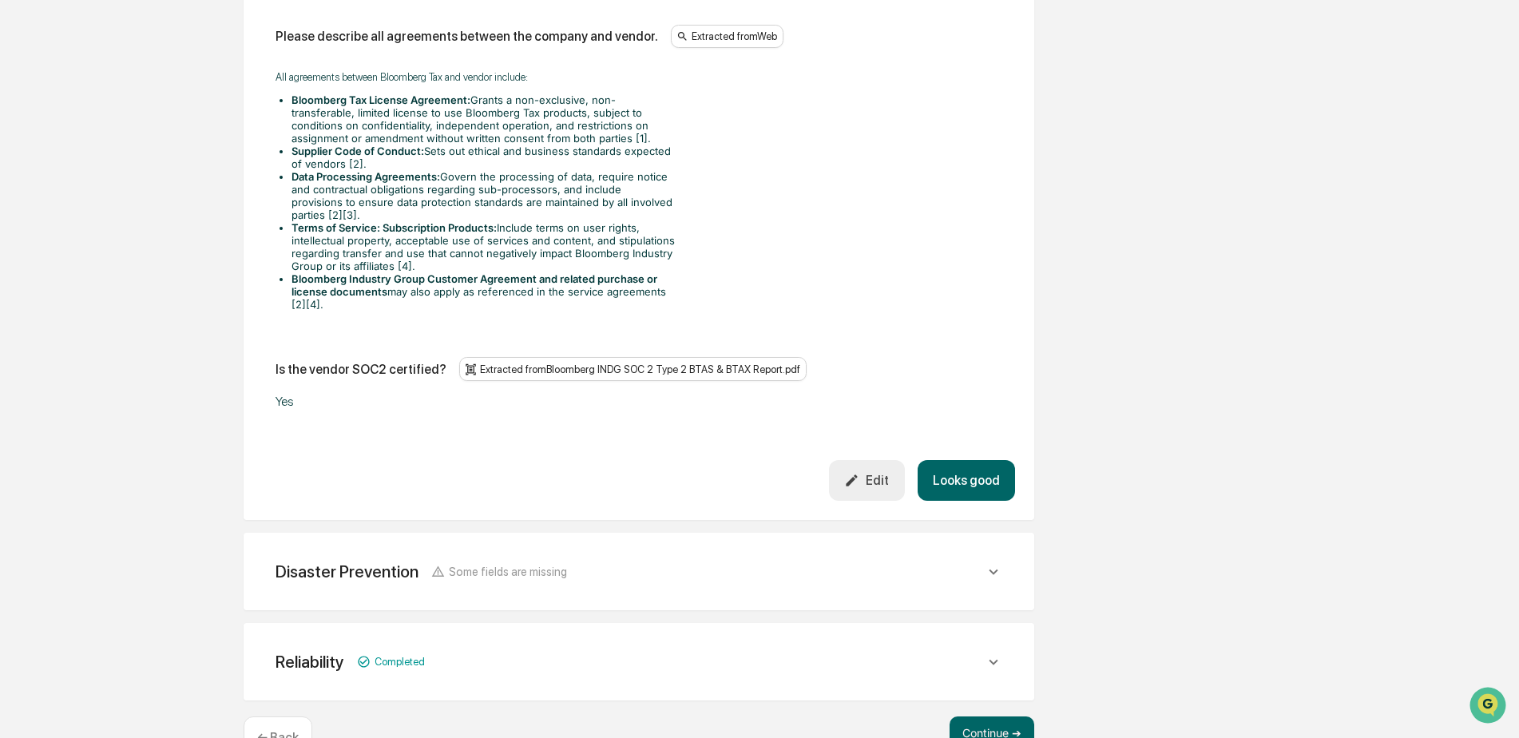
scroll to position [2142, 0]
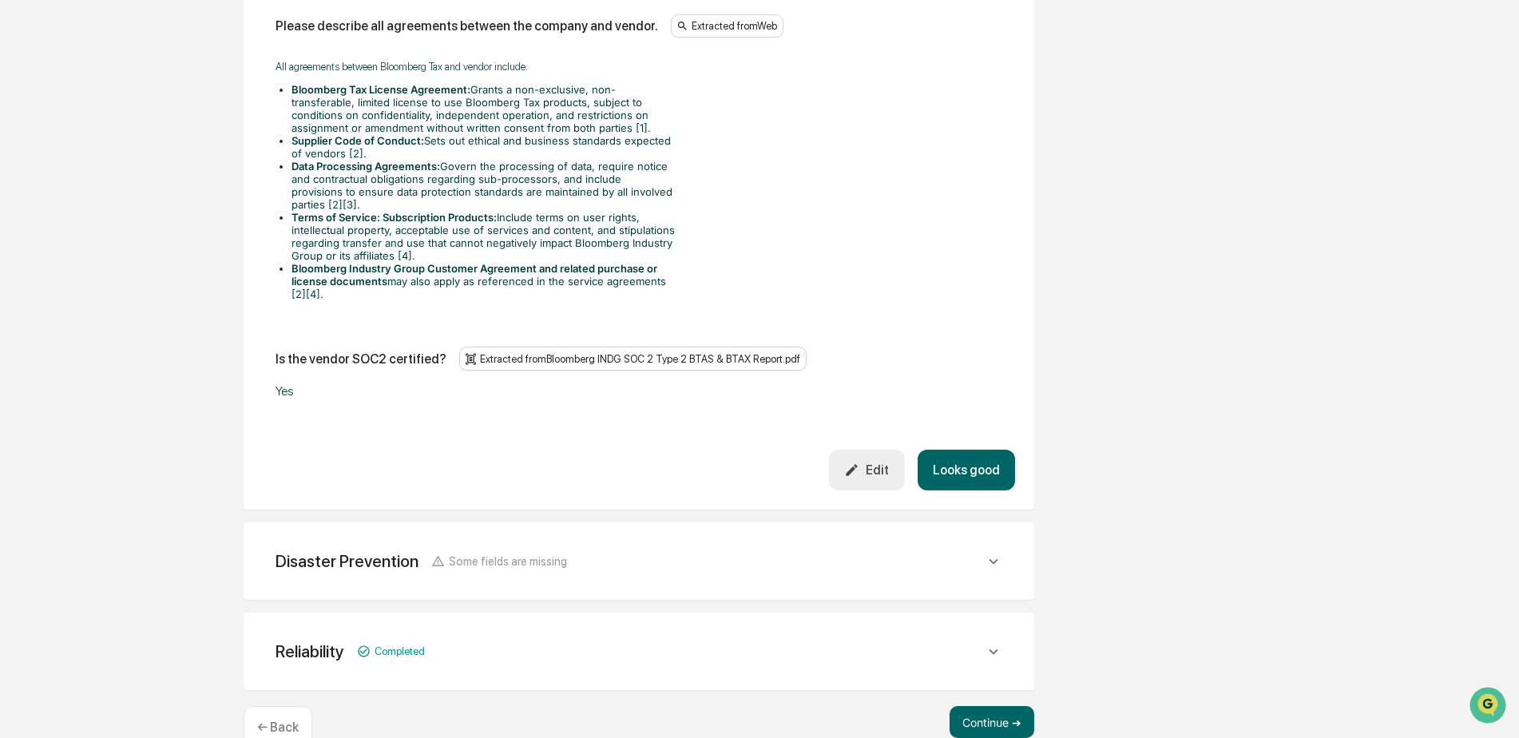
click at [971, 482] on button "Looks good" at bounding box center [966, 470] width 97 height 41
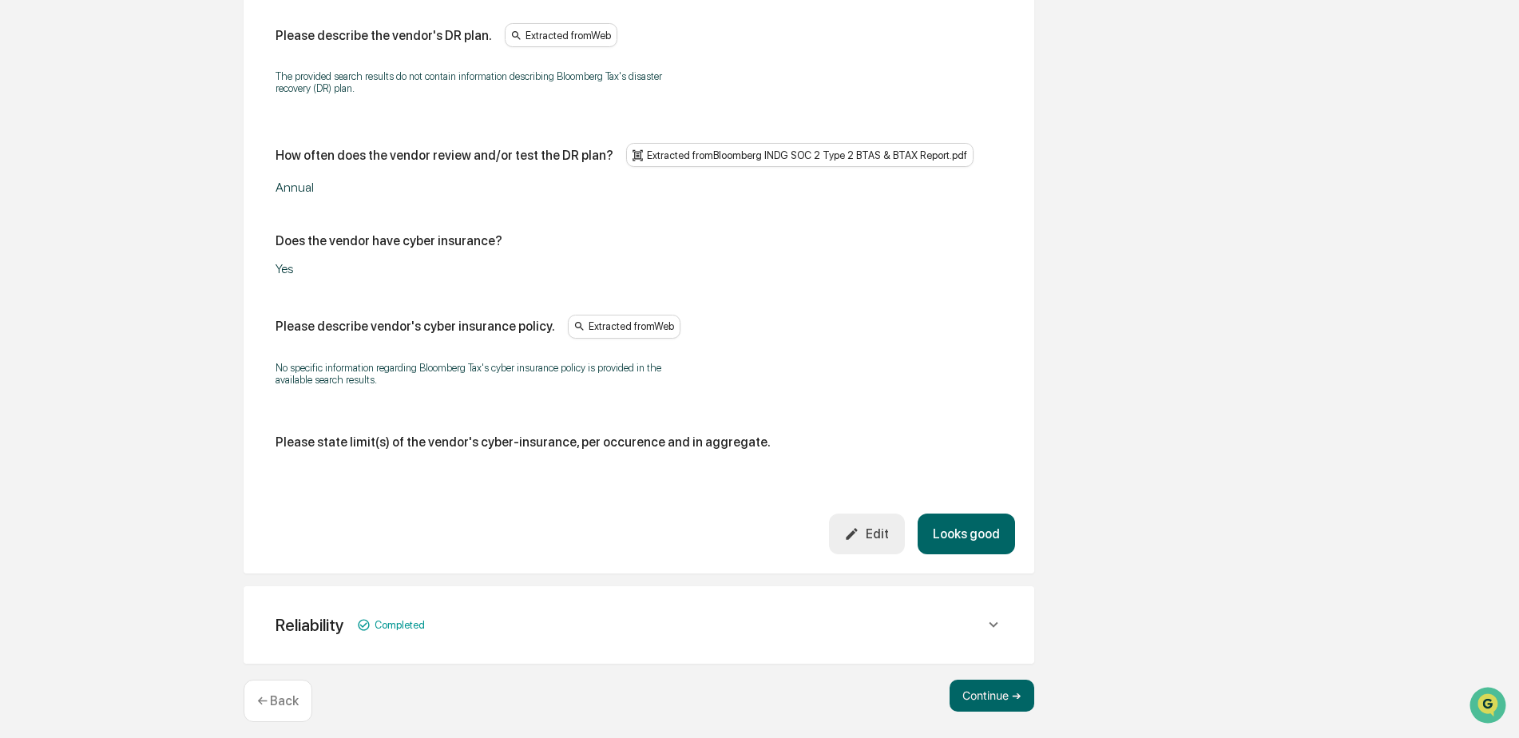
scroll to position [839, 0]
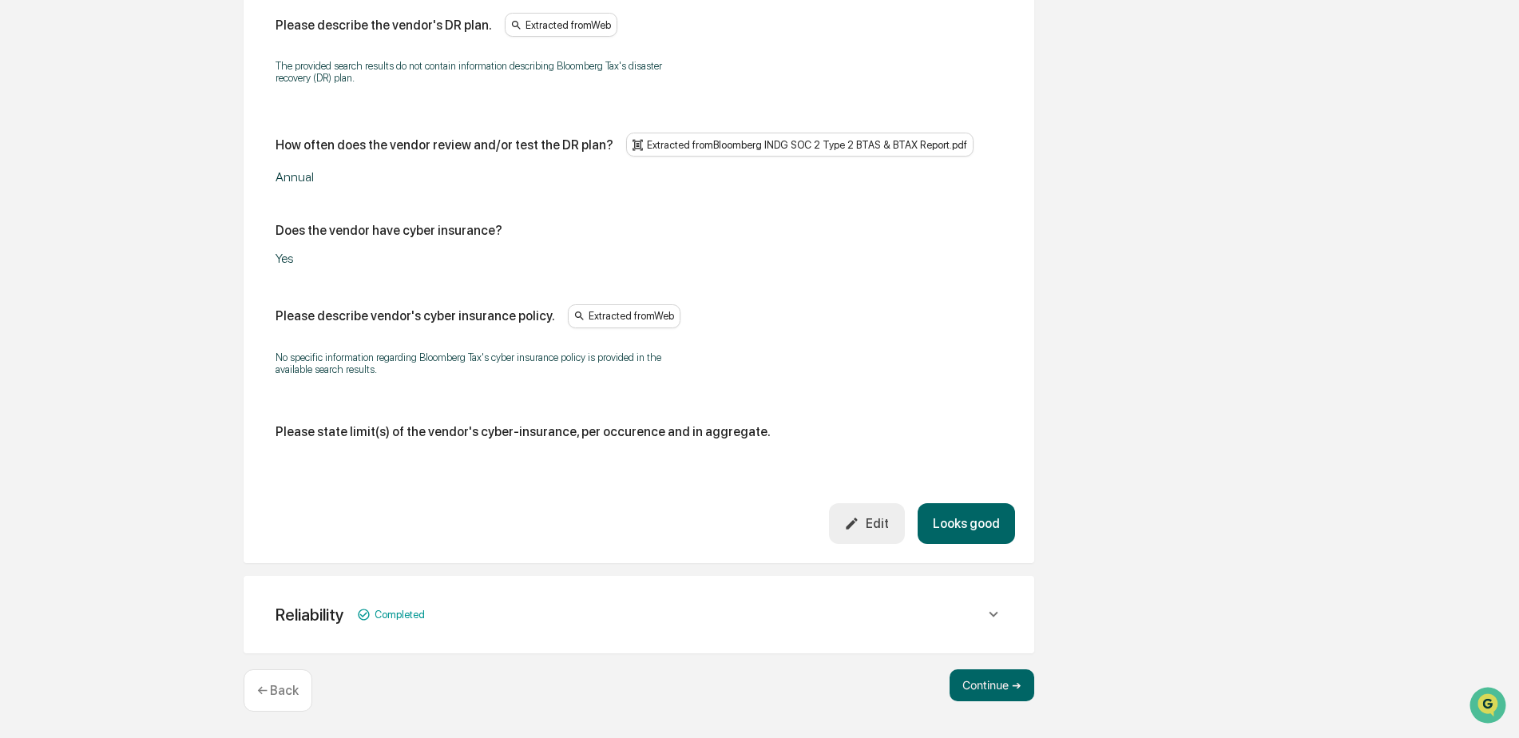
click at [959, 532] on button "Looks good" at bounding box center [966, 523] width 97 height 41
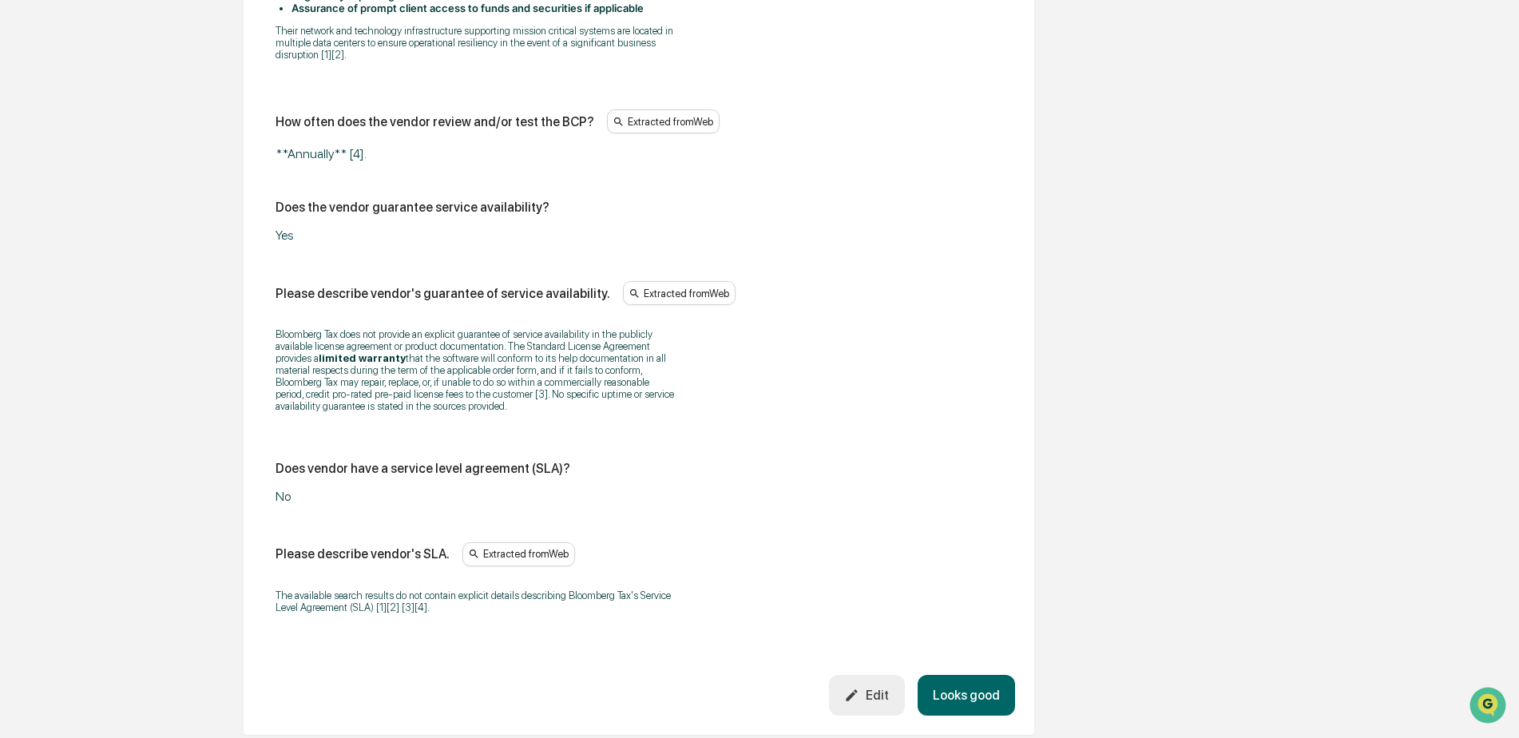
scroll to position [1184, 0]
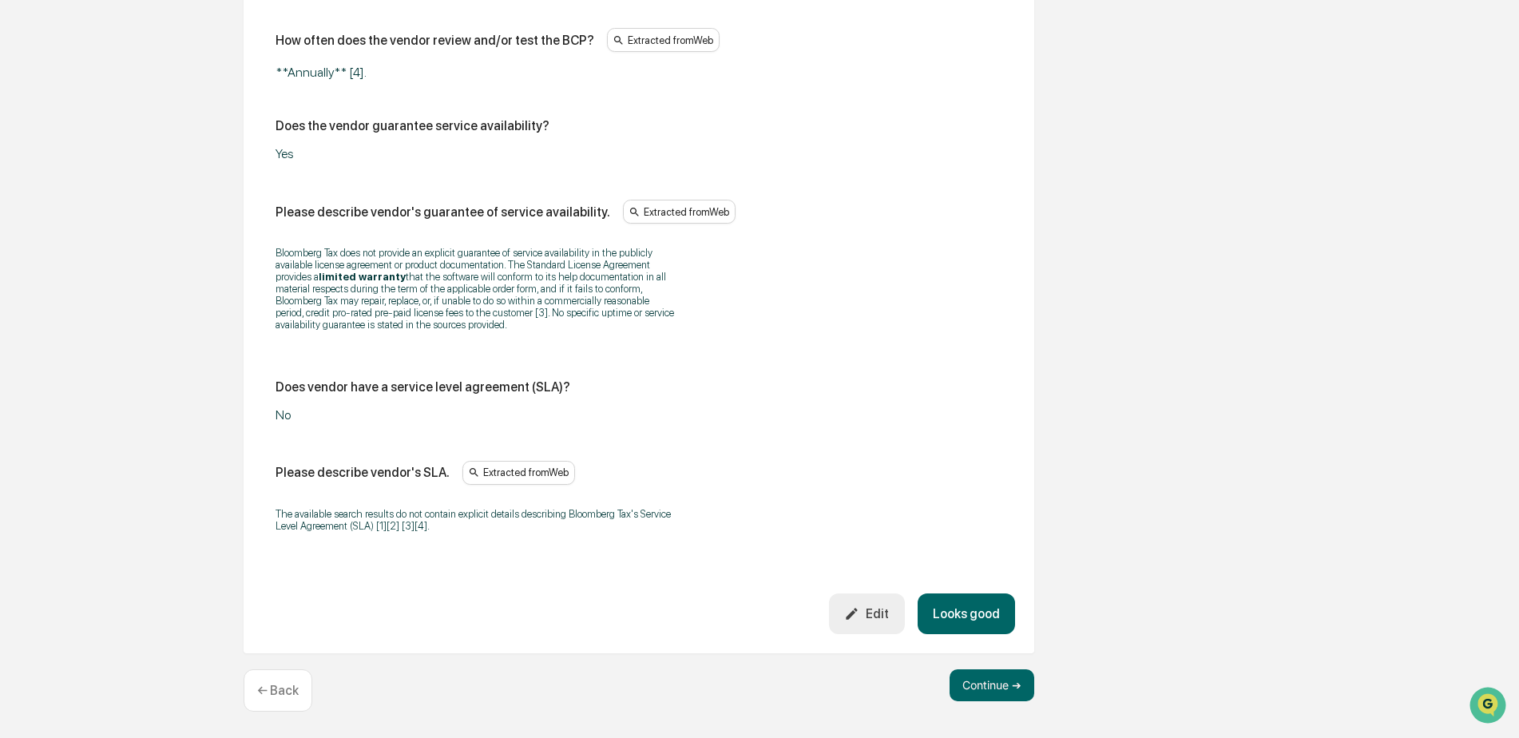
click at [976, 603] on button "Looks good" at bounding box center [966, 614] width 97 height 41
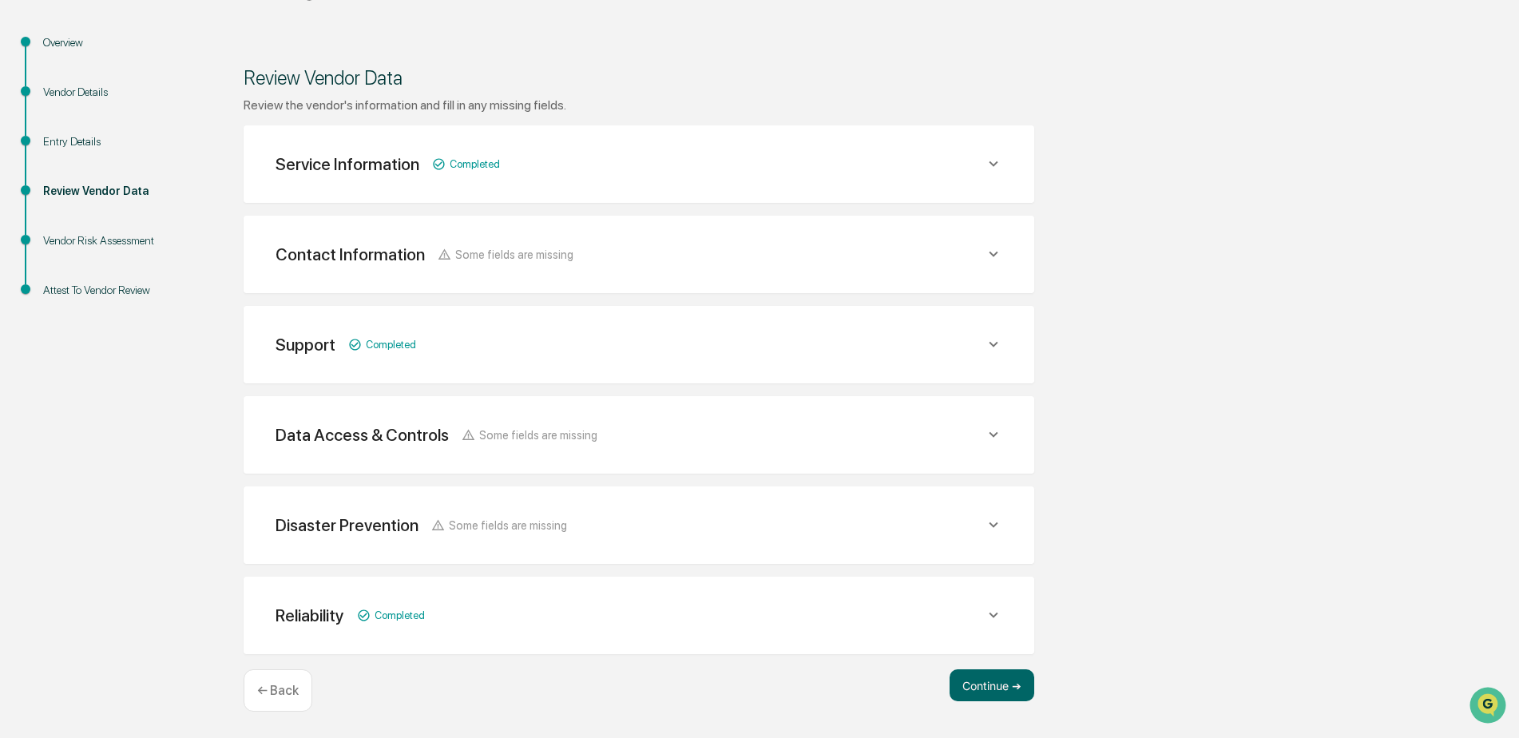
scroll to position [158, 0]
click at [967, 682] on button "Continue ➔" at bounding box center [992, 685] width 85 height 32
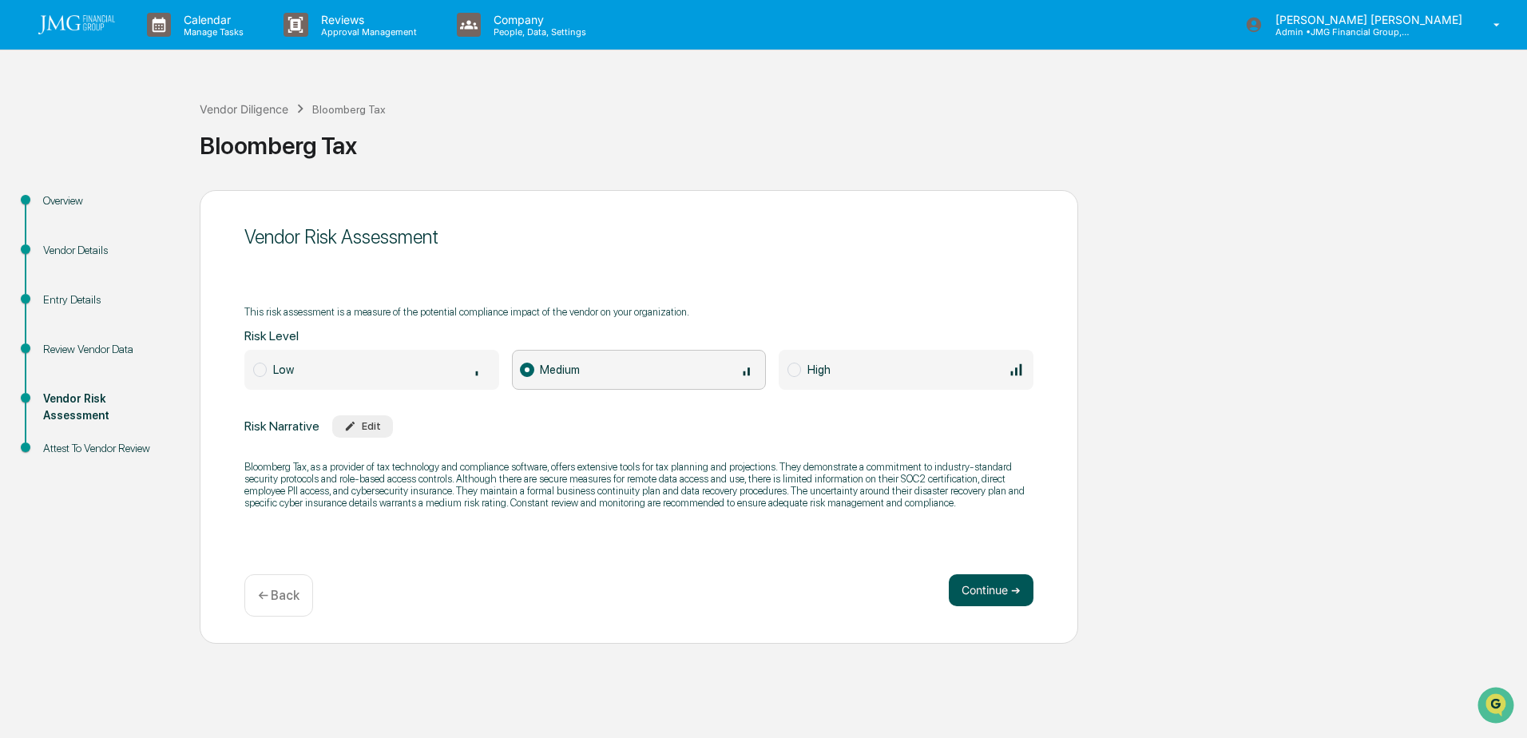
click at [989, 594] on button "Continue ➔" at bounding box center [991, 590] width 85 height 32
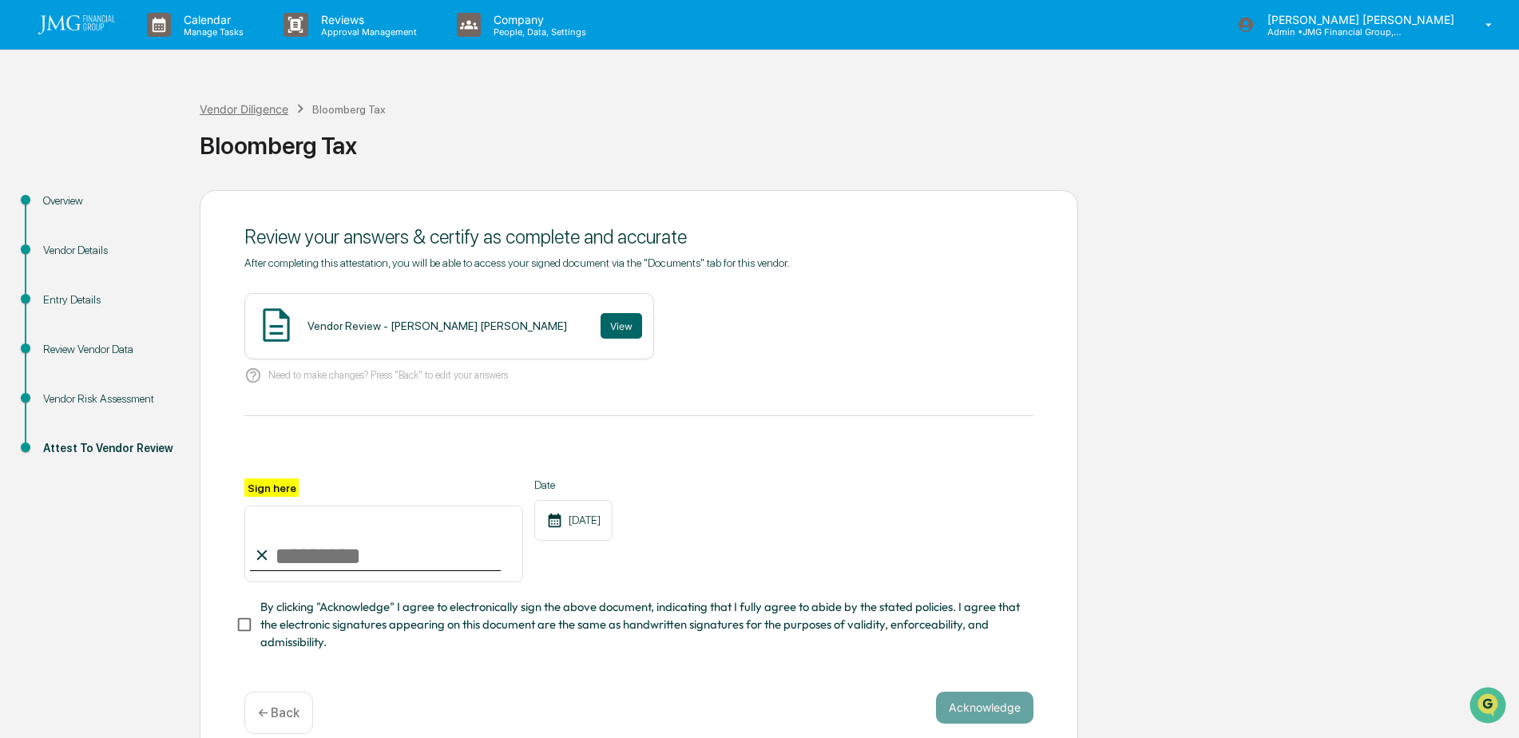
click at [276, 109] on div "Vendor Diligence" at bounding box center [244, 109] width 89 height 14
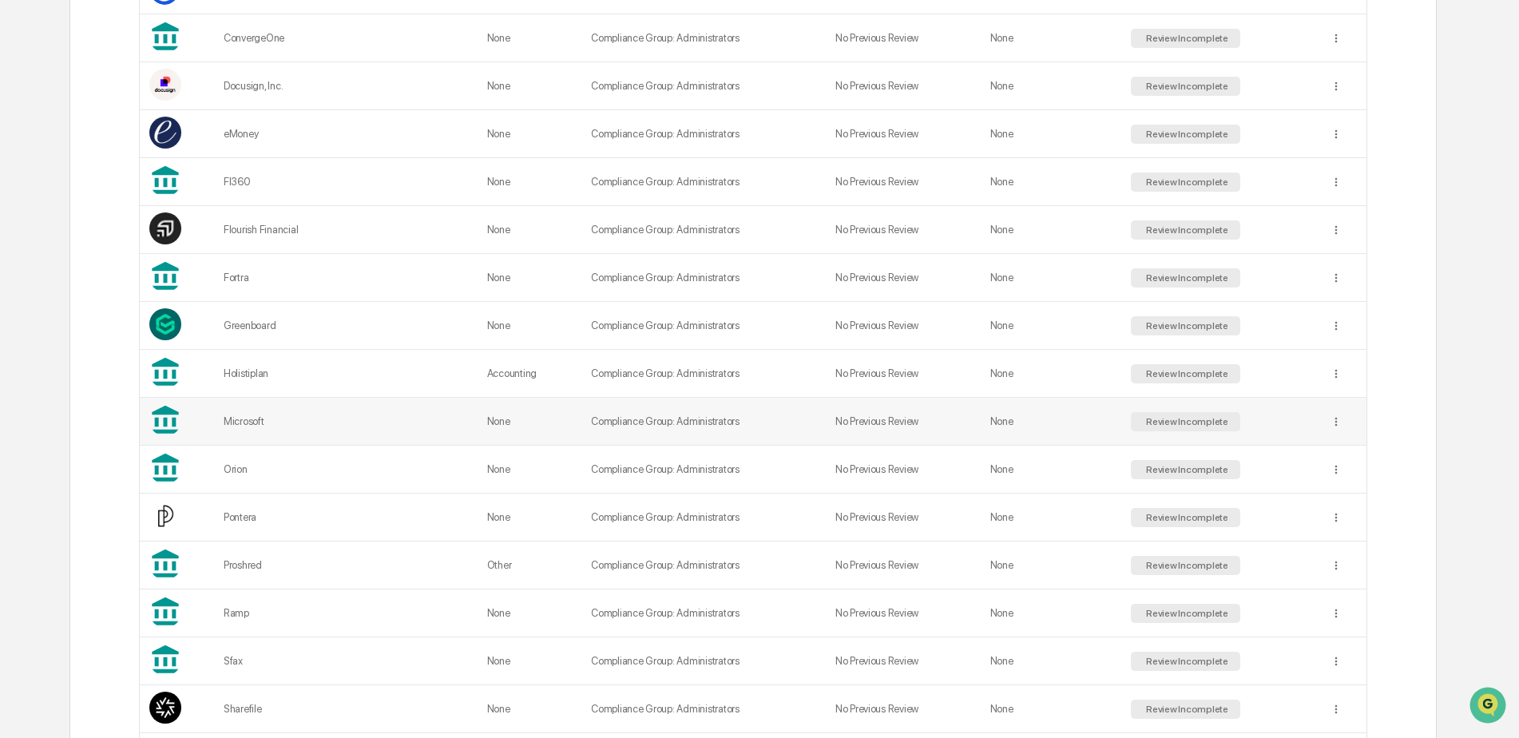
scroll to position [799, 0]
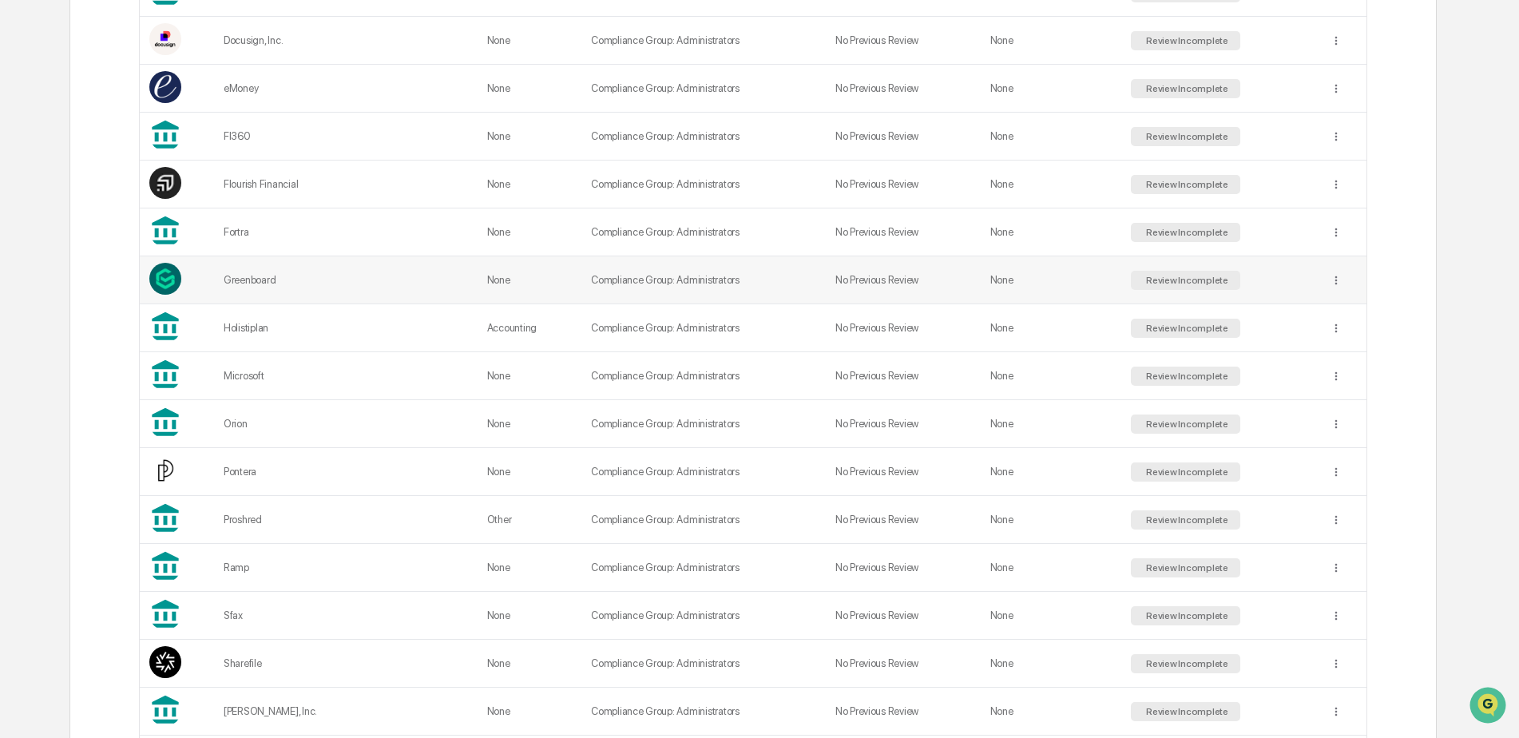
click at [264, 282] on div "Greenboard" at bounding box center [346, 280] width 244 height 12
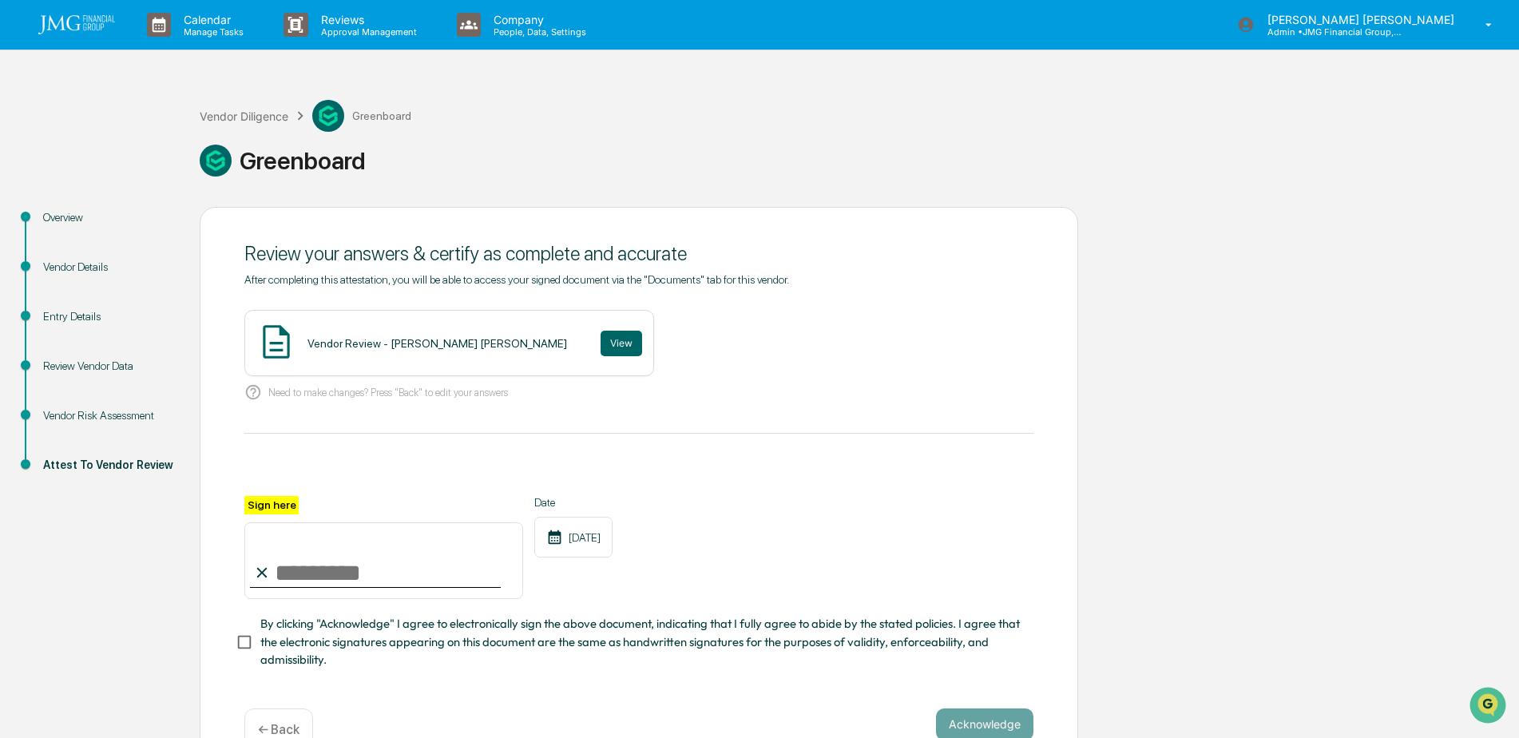
click at [97, 414] on div "Vendor Risk Assessment" at bounding box center [108, 415] width 131 height 17
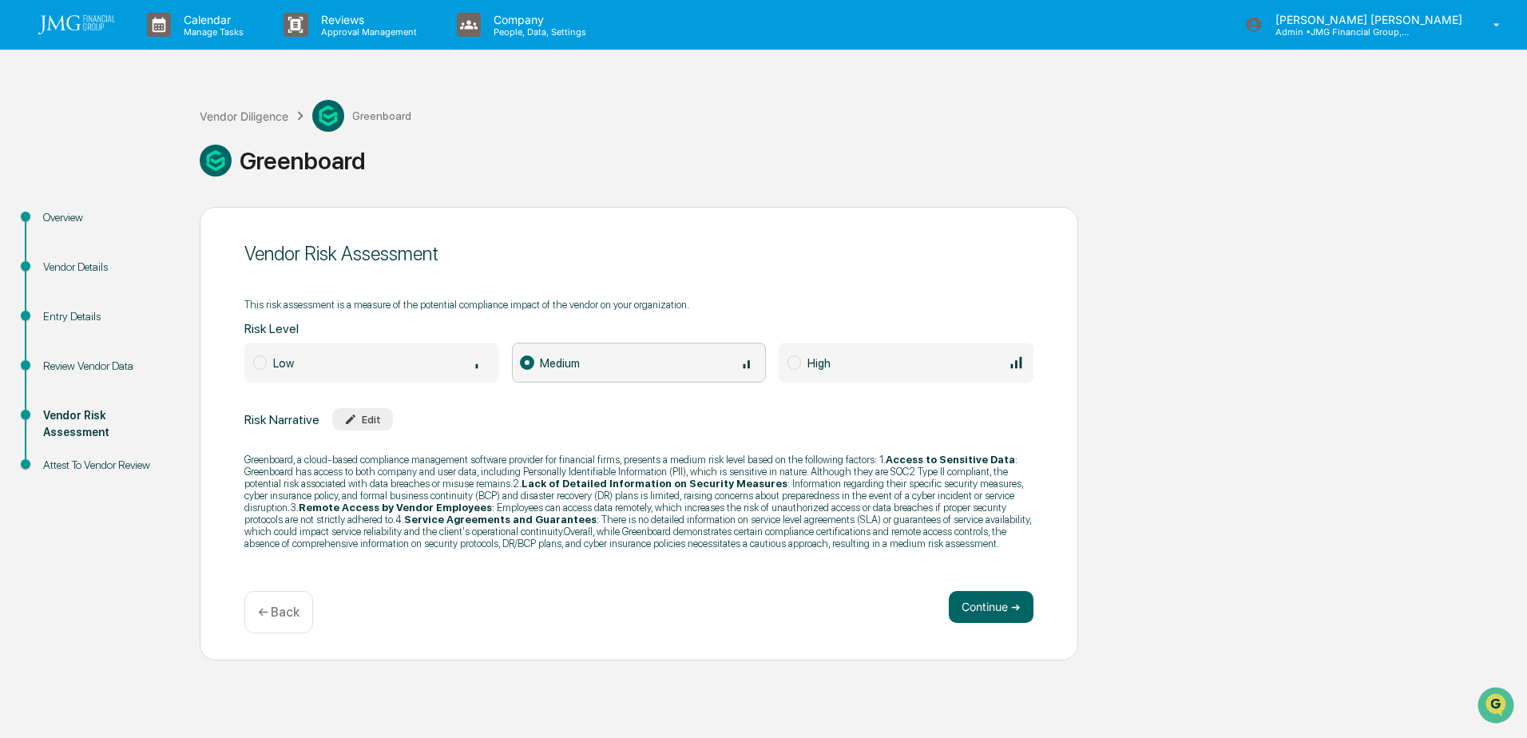
click at [59, 220] on div "Overview" at bounding box center [108, 217] width 131 height 17
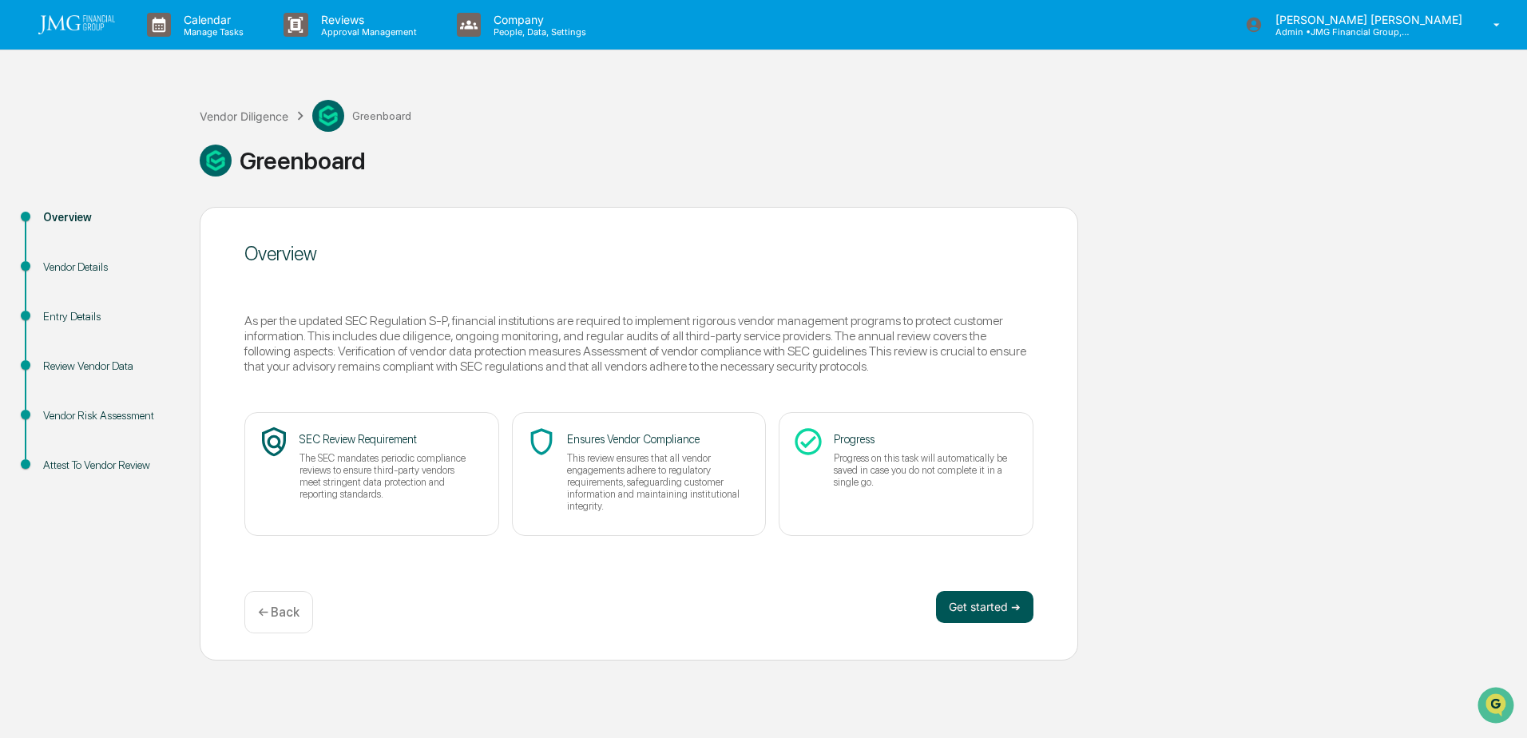
click at [976, 599] on button "Get started ➔" at bounding box center [984, 607] width 97 height 32
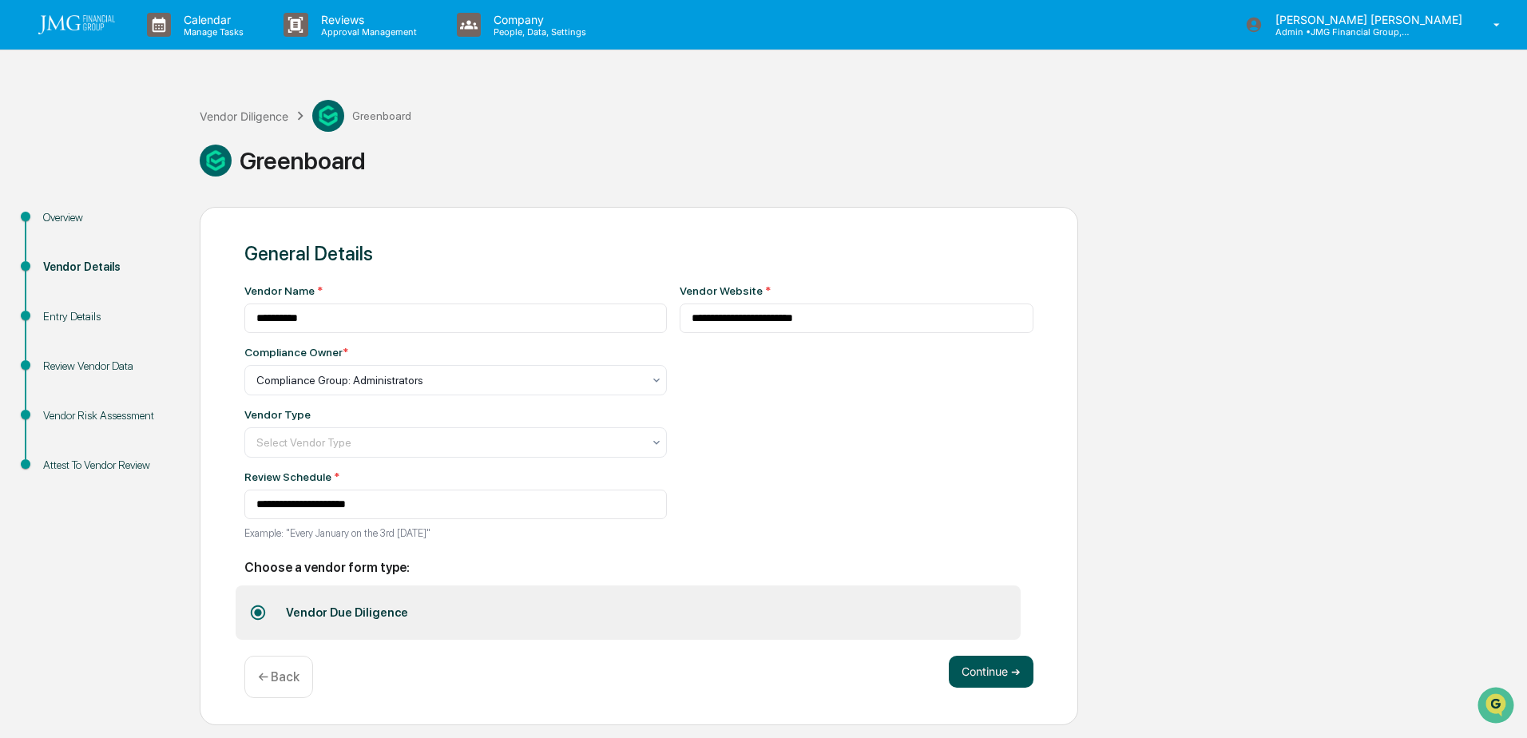
click at [987, 676] on button "Continue ➔" at bounding box center [991, 672] width 85 height 32
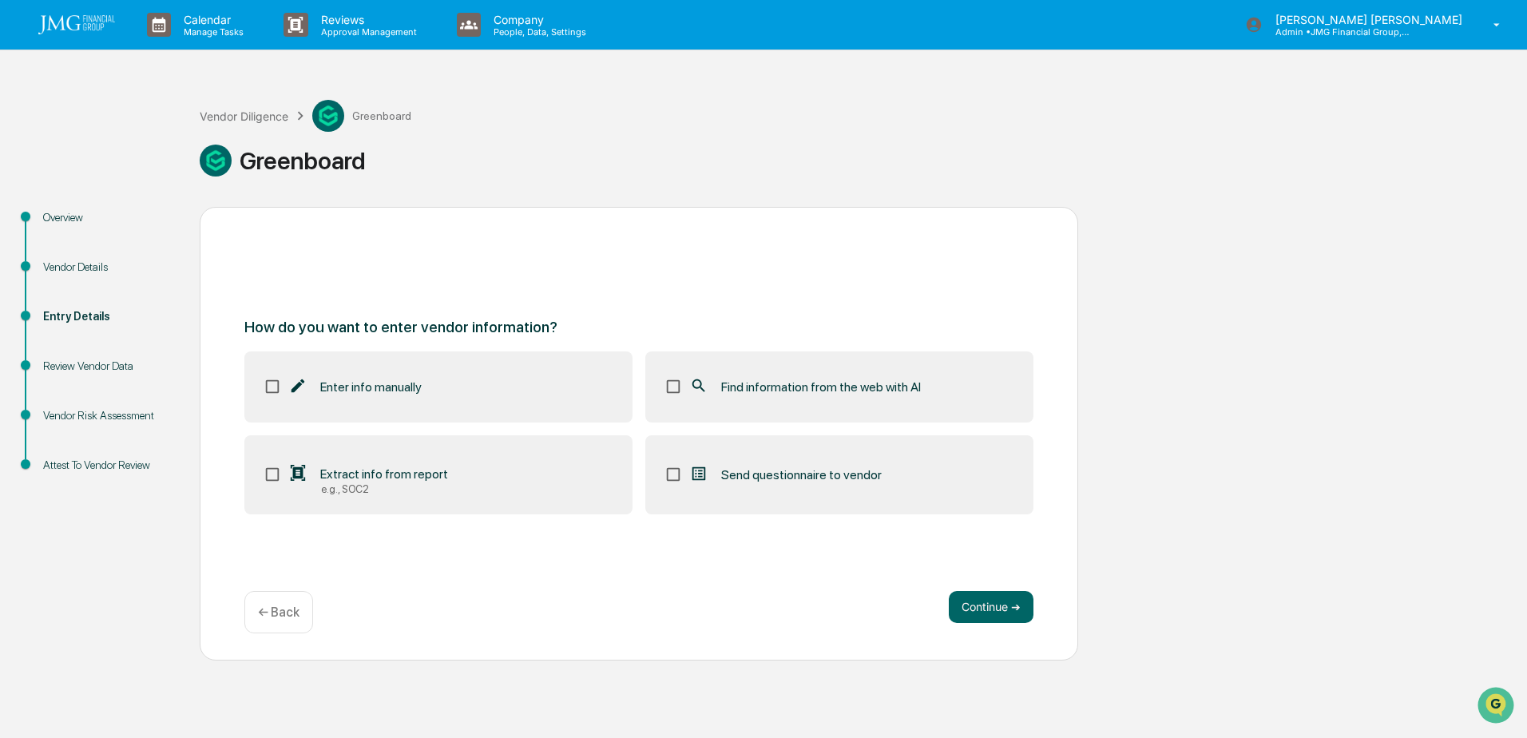
click at [742, 391] on span "Find information from the web with AI" at bounding box center [821, 386] width 200 height 15
click at [406, 482] on div "Extract info from report" at bounding box center [368, 473] width 160 height 19
click at [964, 598] on button "Continue ➔" at bounding box center [991, 607] width 85 height 32
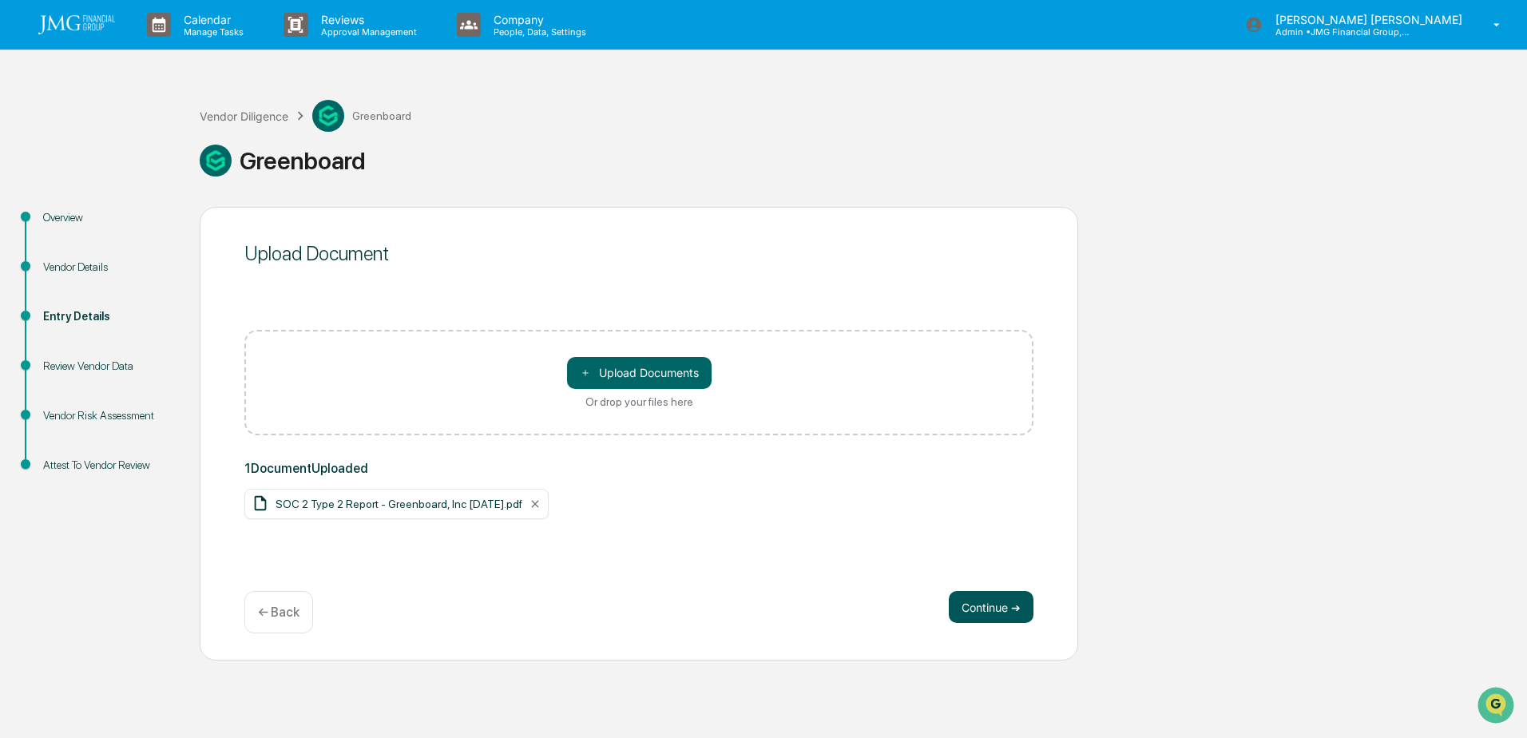
click at [983, 606] on button "Continue ➔" at bounding box center [991, 607] width 85 height 32
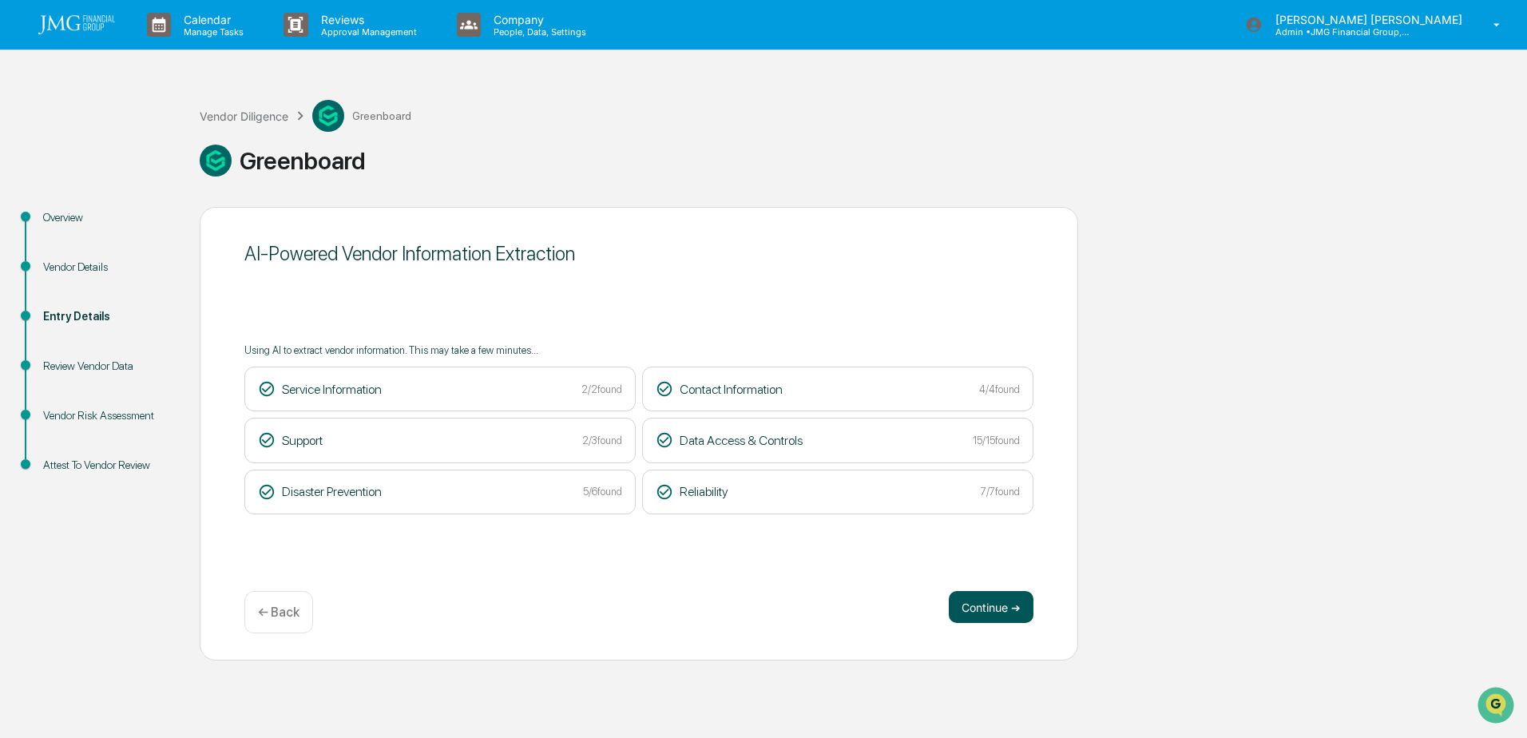
click at [993, 610] on button "Continue ➔" at bounding box center [991, 607] width 85 height 32
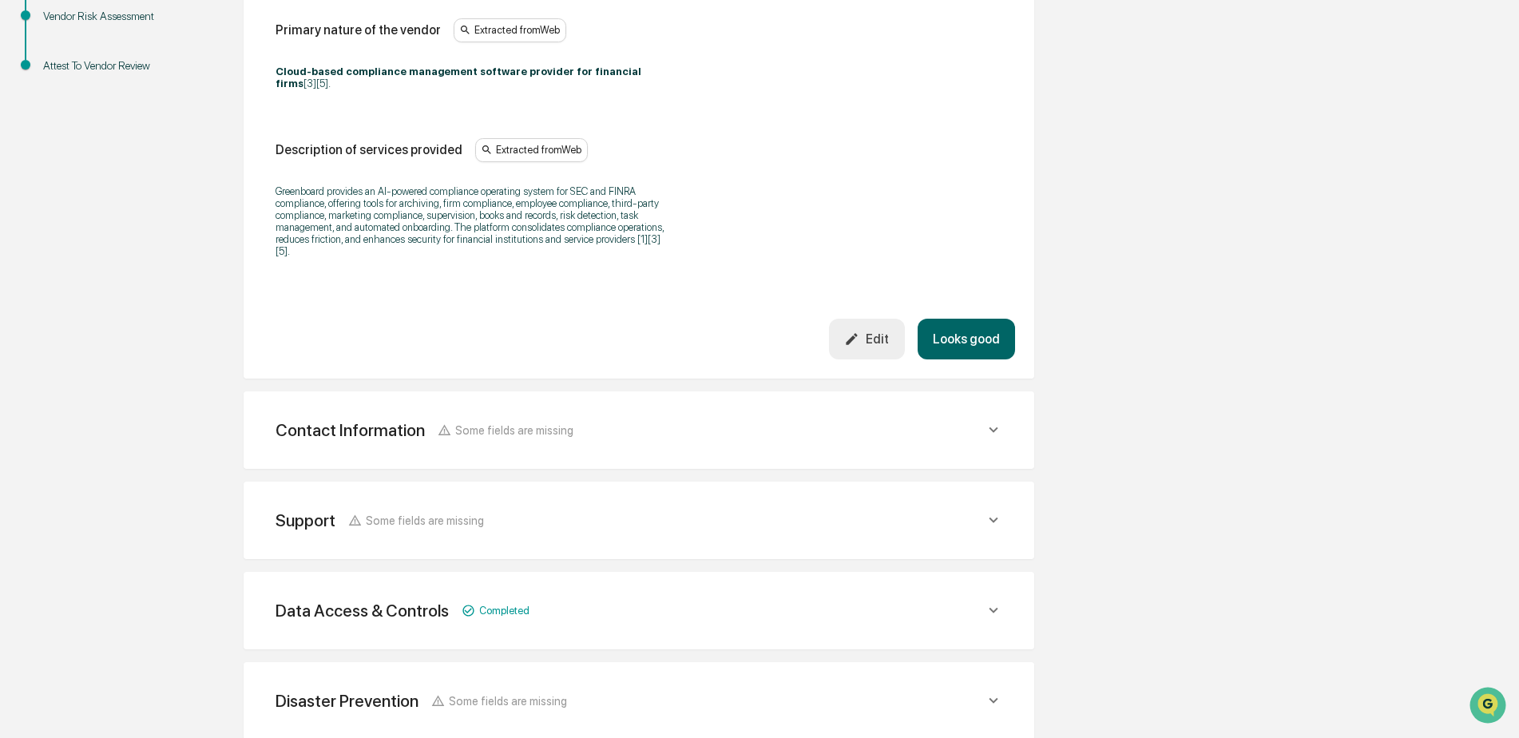
scroll to position [320, 0]
click at [983, 321] on button "Looks good" at bounding box center [966, 339] width 97 height 41
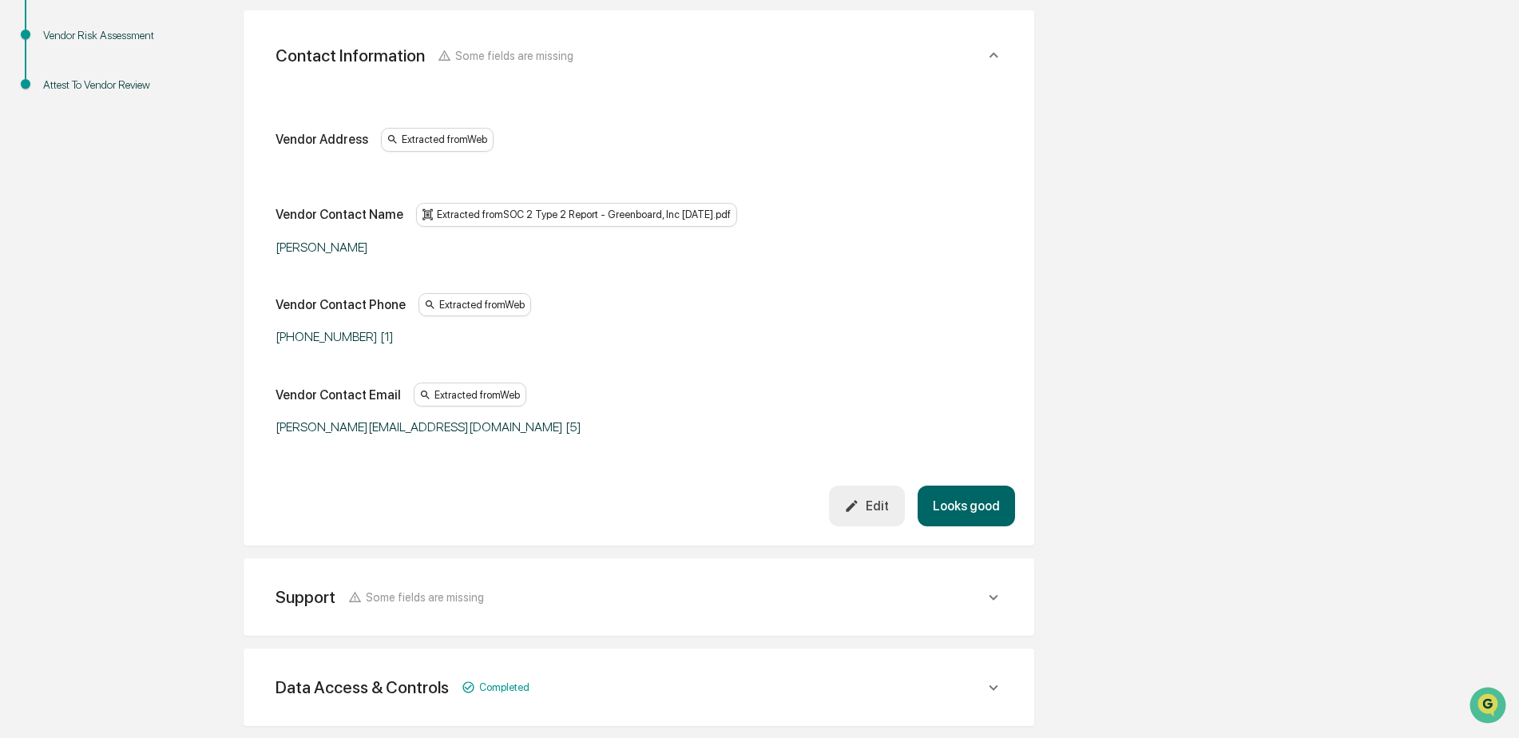
scroll to position [460, 0]
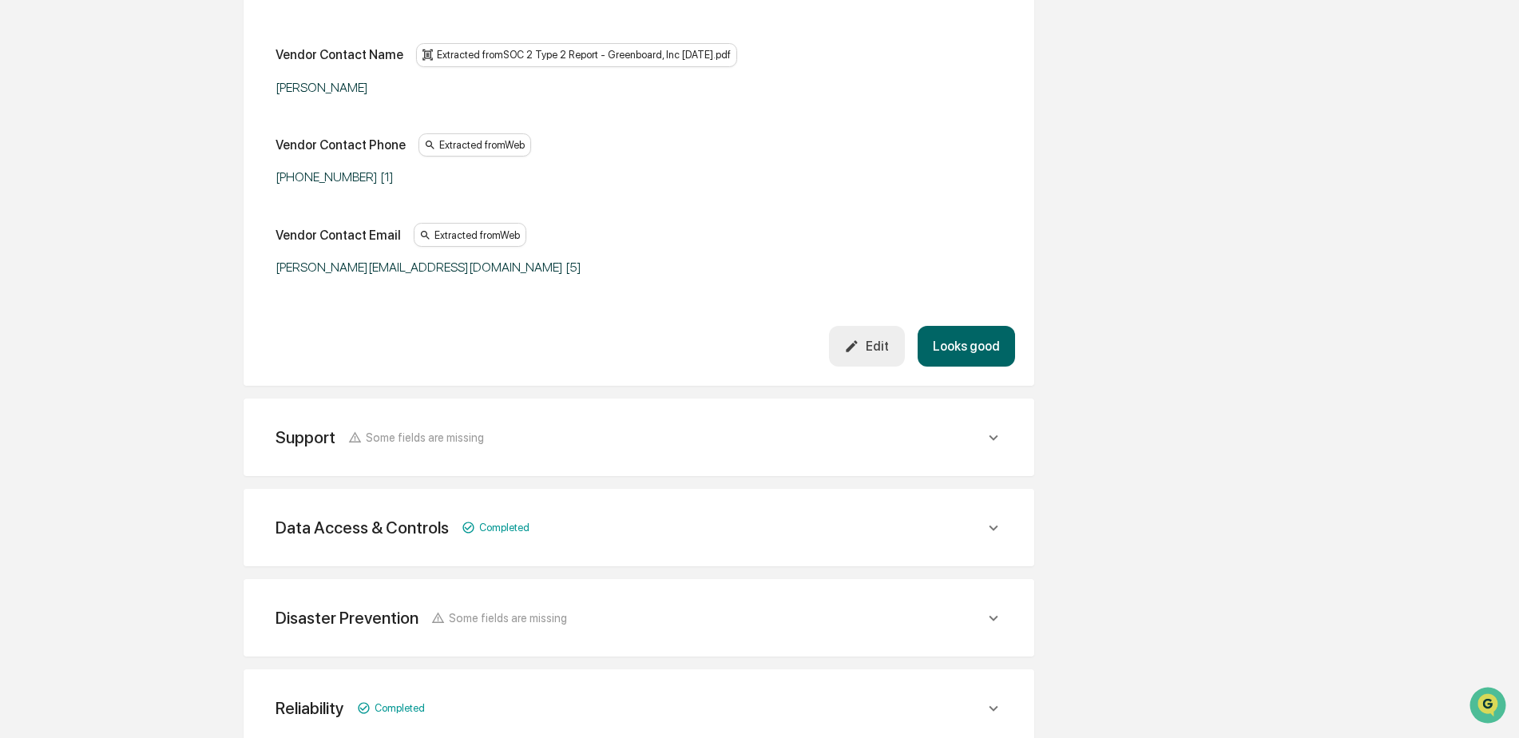
click at [983, 359] on button "Looks good" at bounding box center [966, 346] width 97 height 41
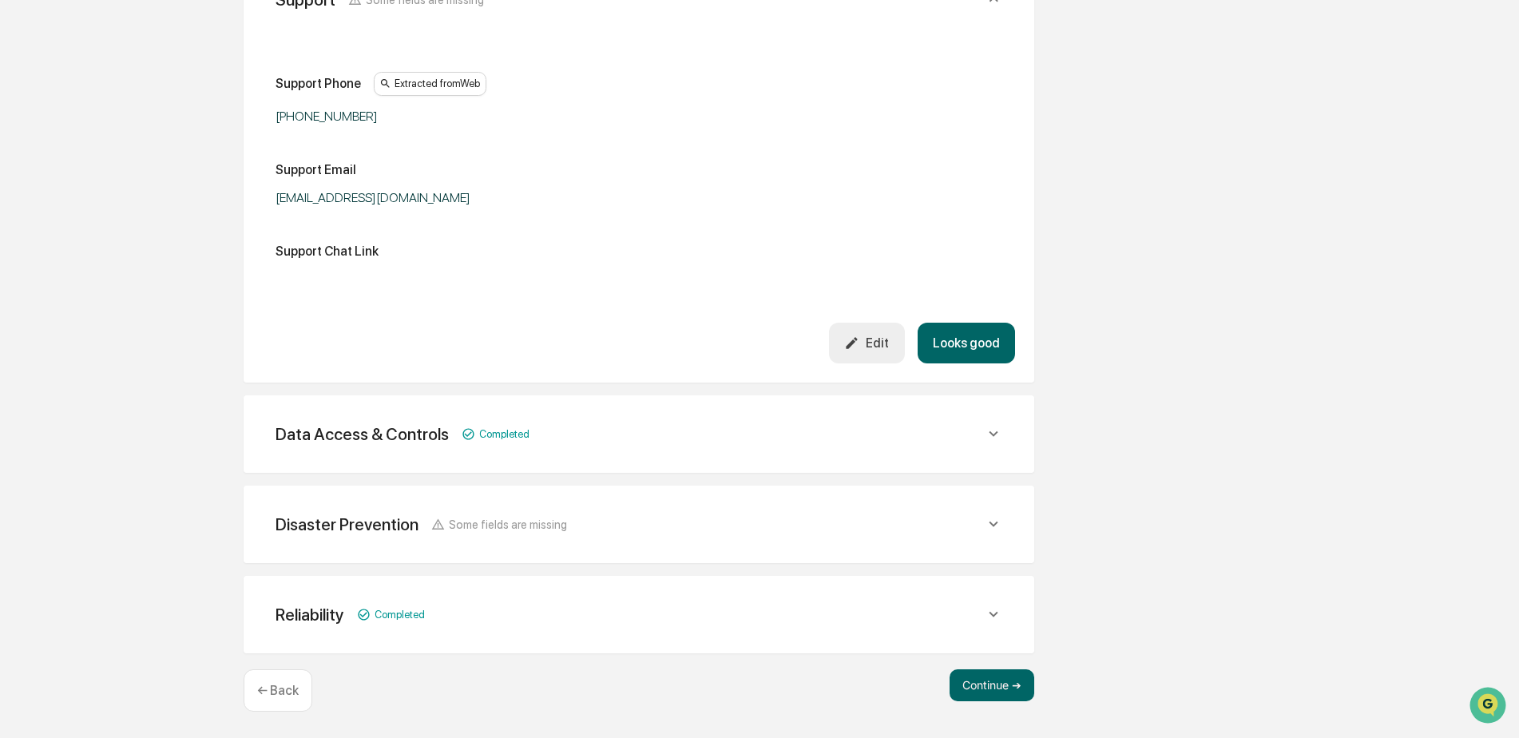
scroll to position [391, 0]
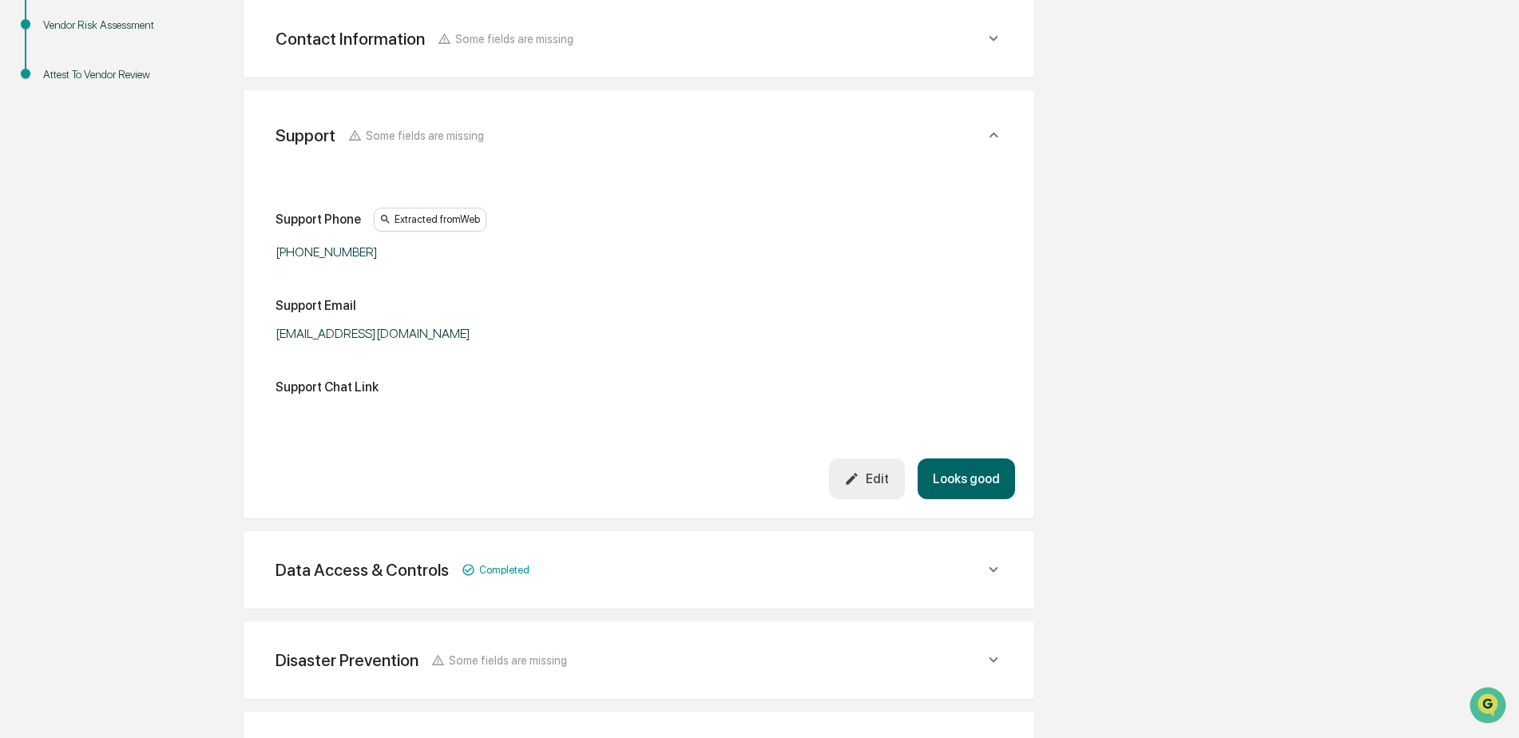
click at [989, 470] on button "Looks good" at bounding box center [966, 479] width 97 height 41
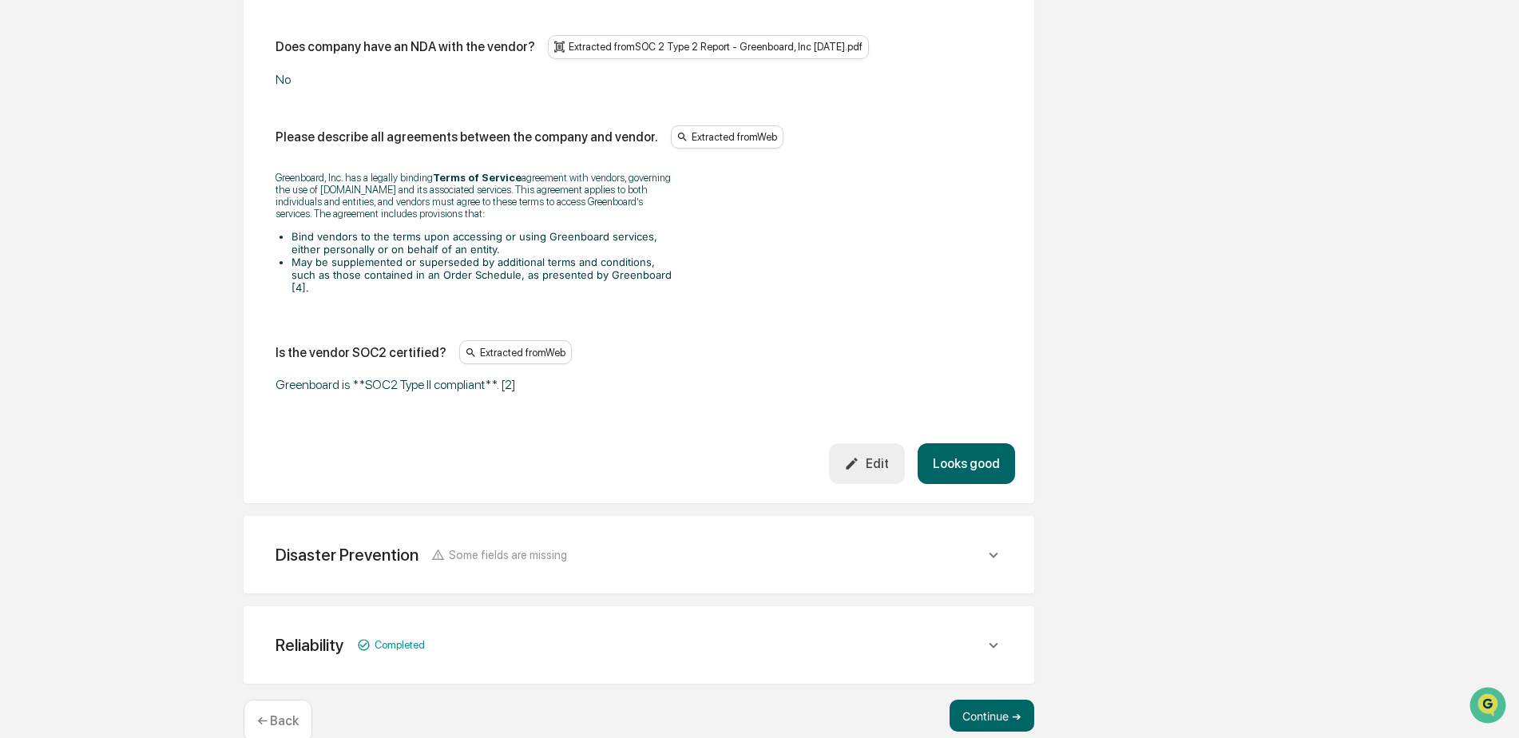
scroll to position [2059, 0]
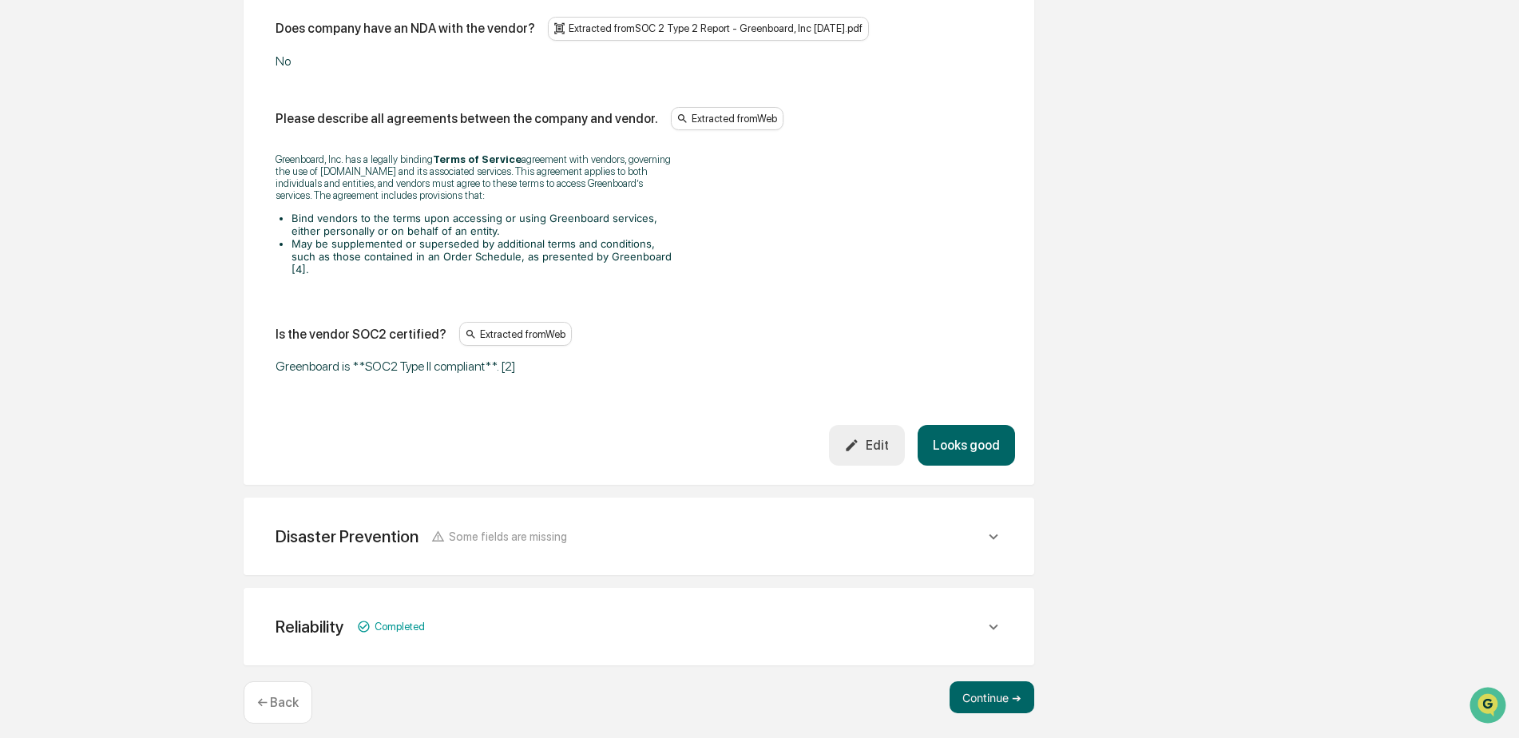
click at [955, 435] on button "Looks good" at bounding box center [966, 445] width 97 height 41
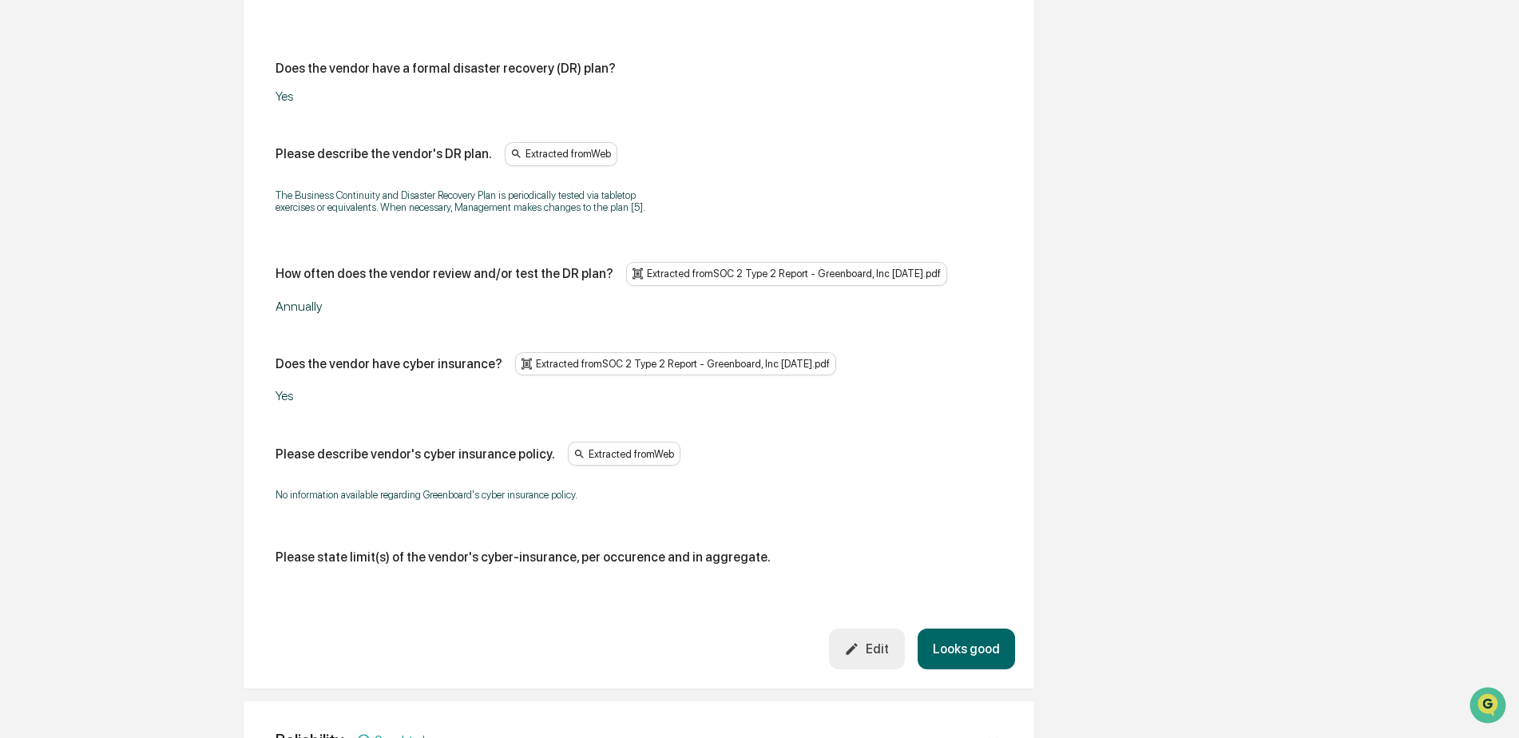
scroll to position [811, 0]
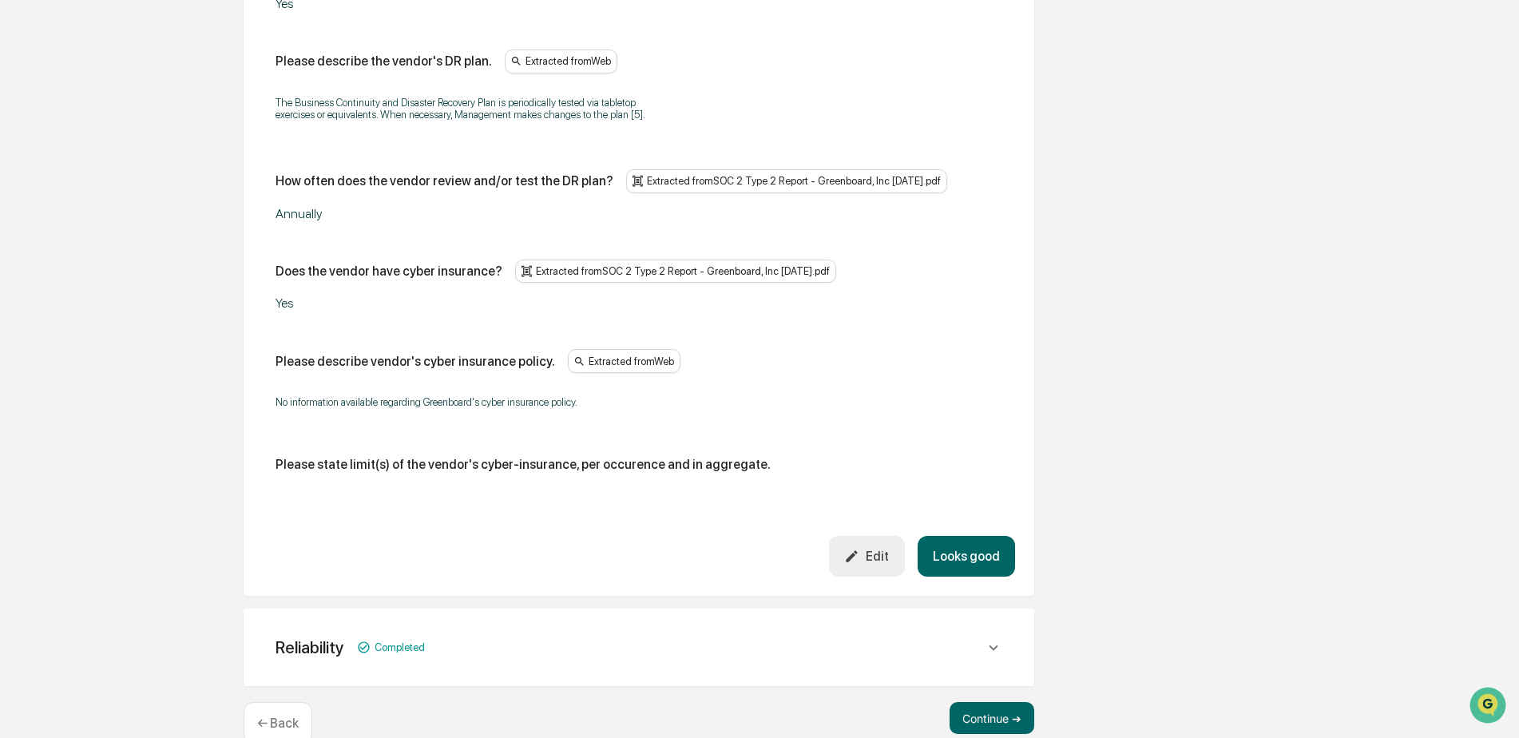
click at [972, 550] on button "Looks good" at bounding box center [966, 556] width 97 height 41
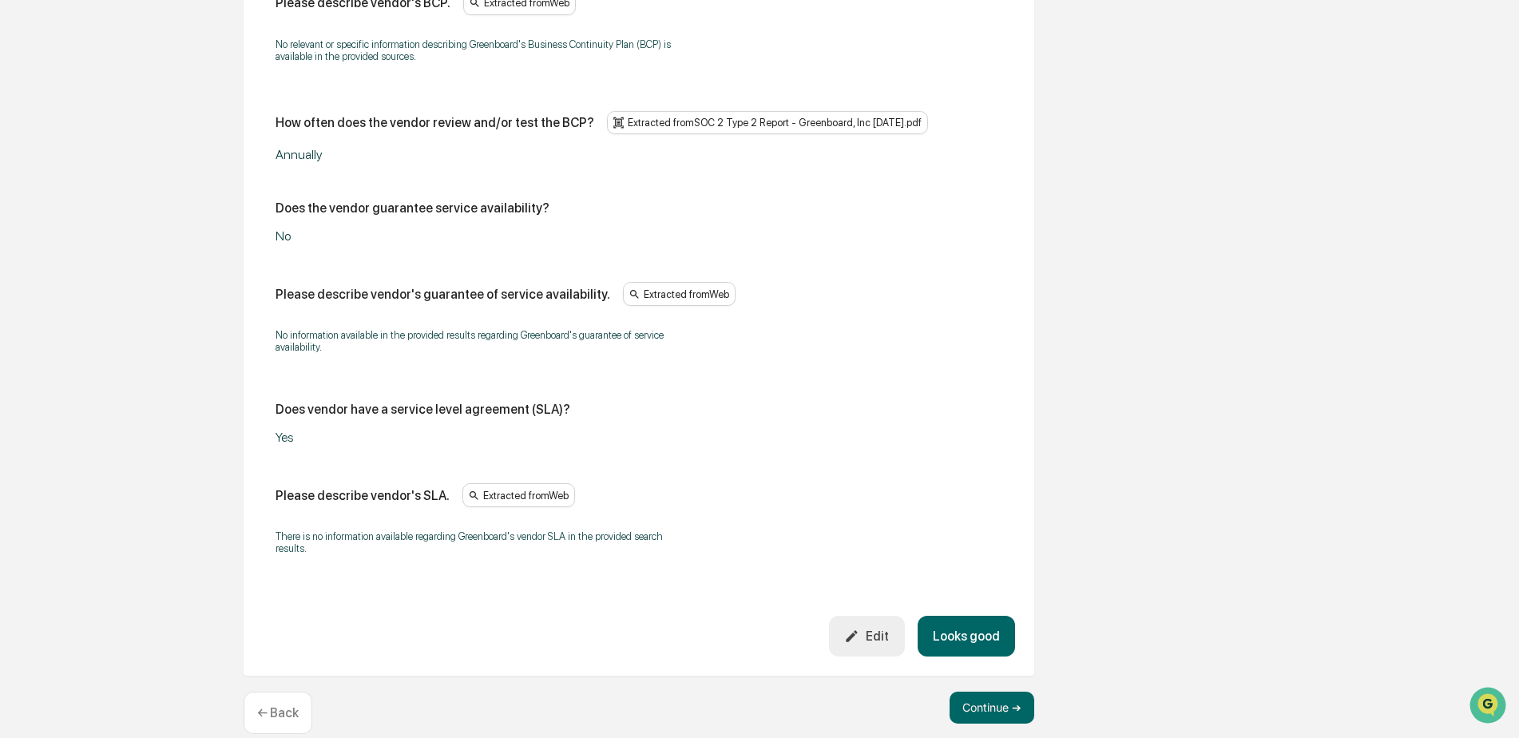
scroll to position [991, 0]
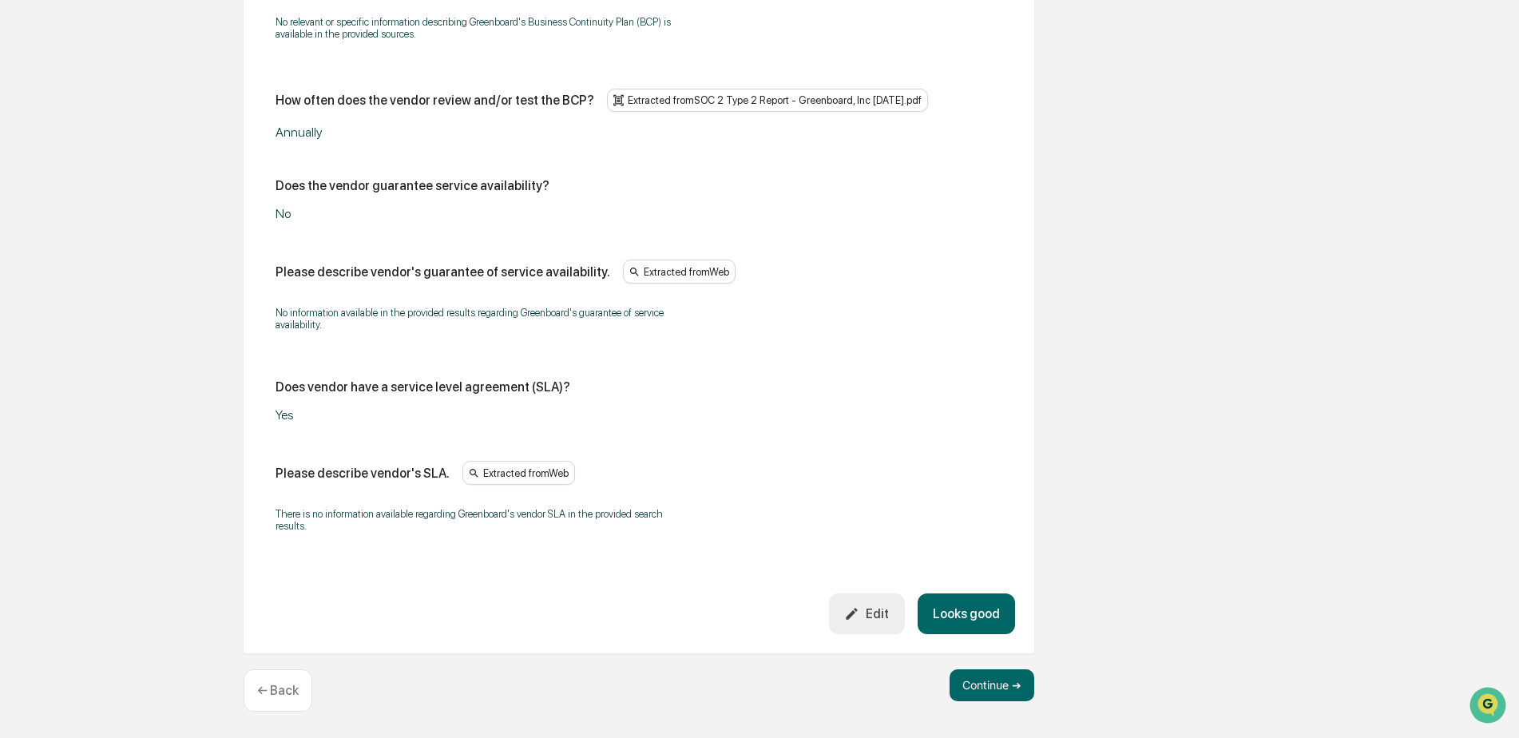
click at [983, 606] on button "Looks good" at bounding box center [966, 614] width 97 height 41
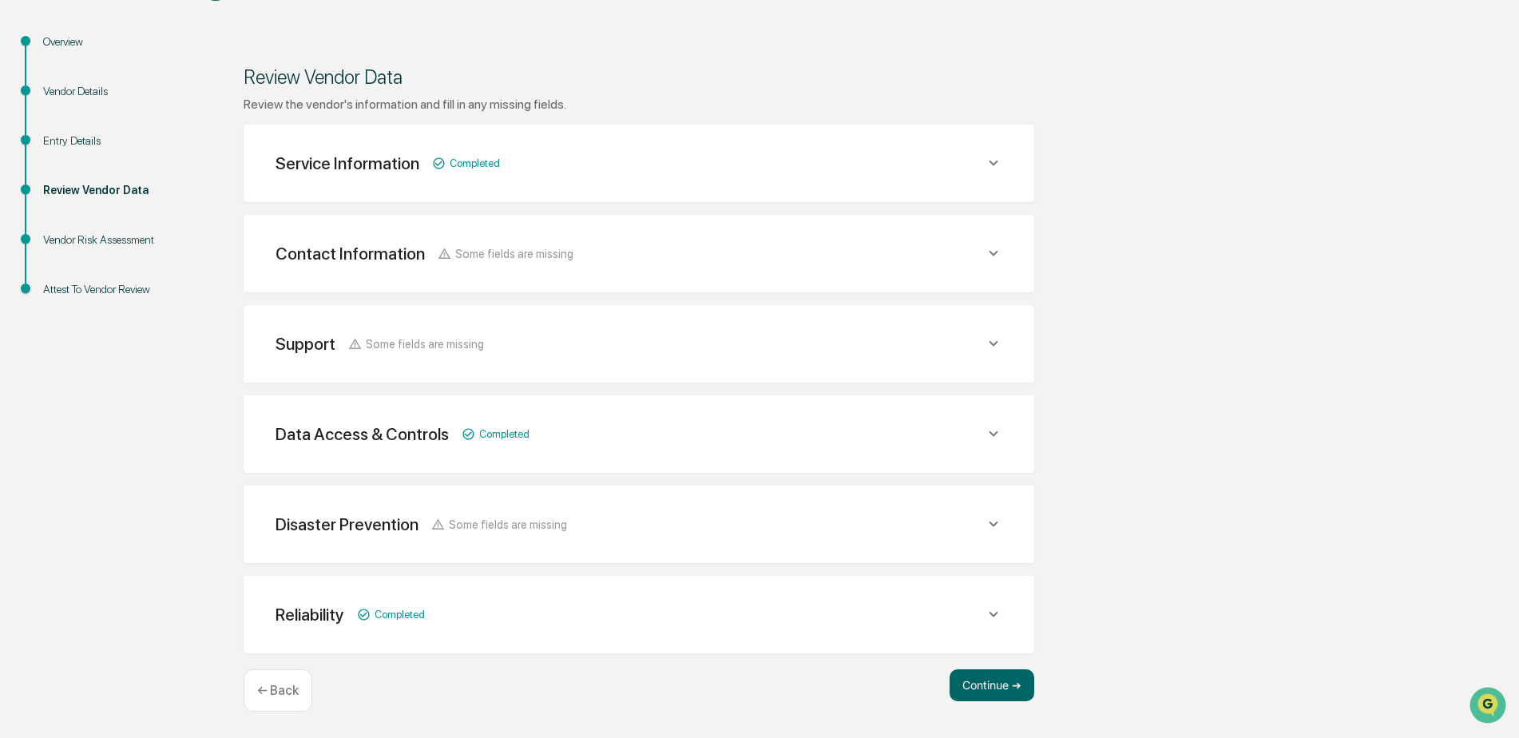
scroll to position [176, 0]
click at [991, 692] on button "Continue ➔" at bounding box center [992, 685] width 85 height 32
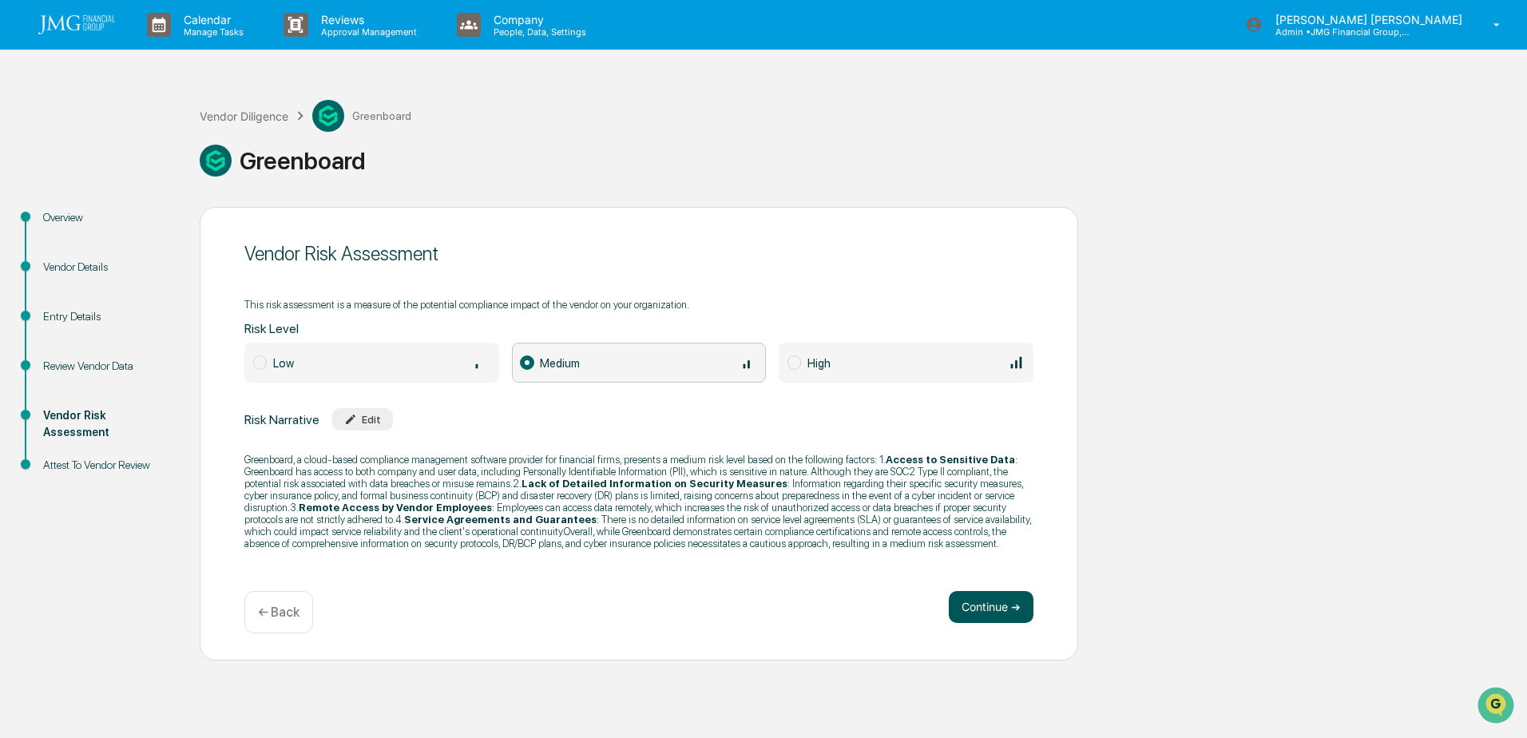
click at [1006, 606] on button "Continue ➔" at bounding box center [991, 607] width 85 height 32
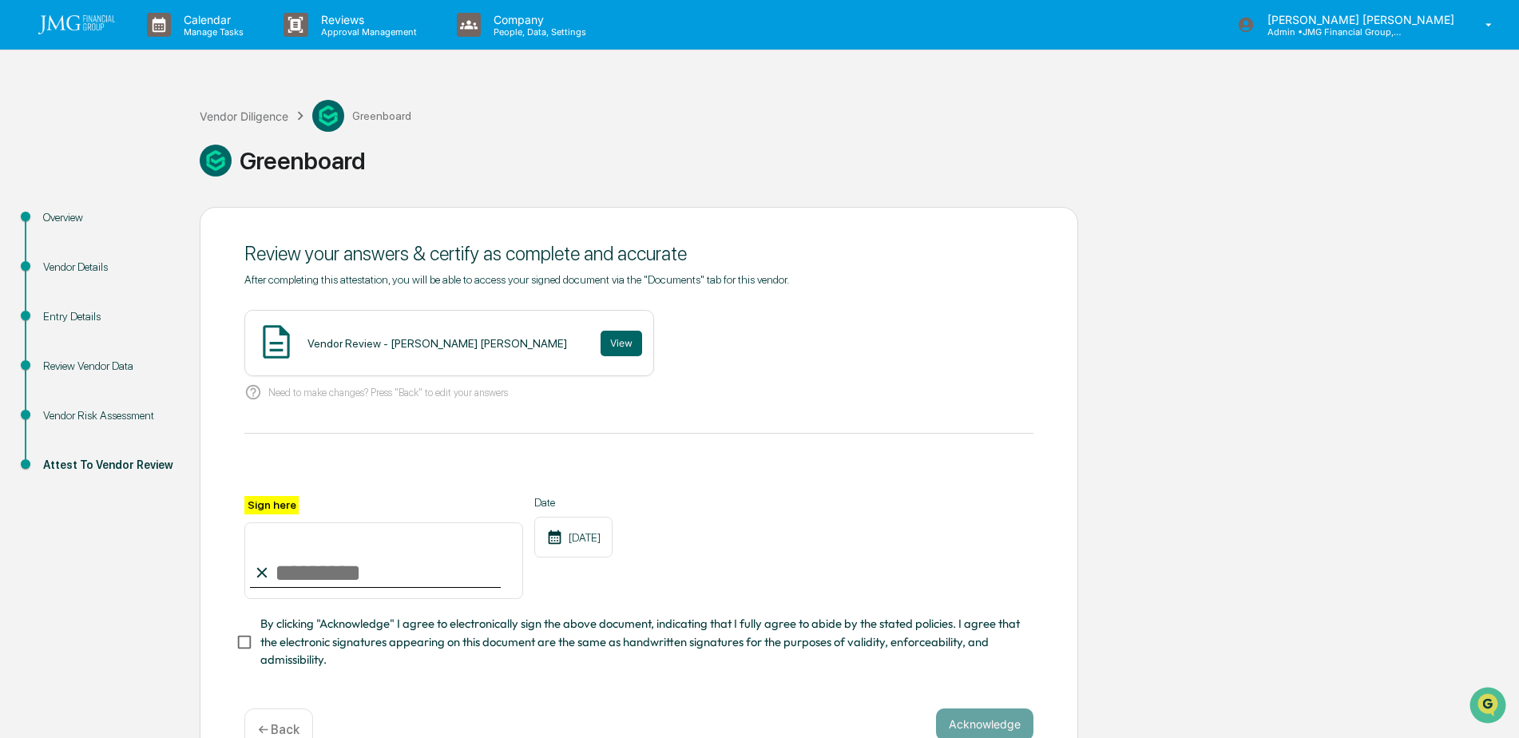
click at [95, 30] on img at bounding box center [76, 24] width 77 height 19
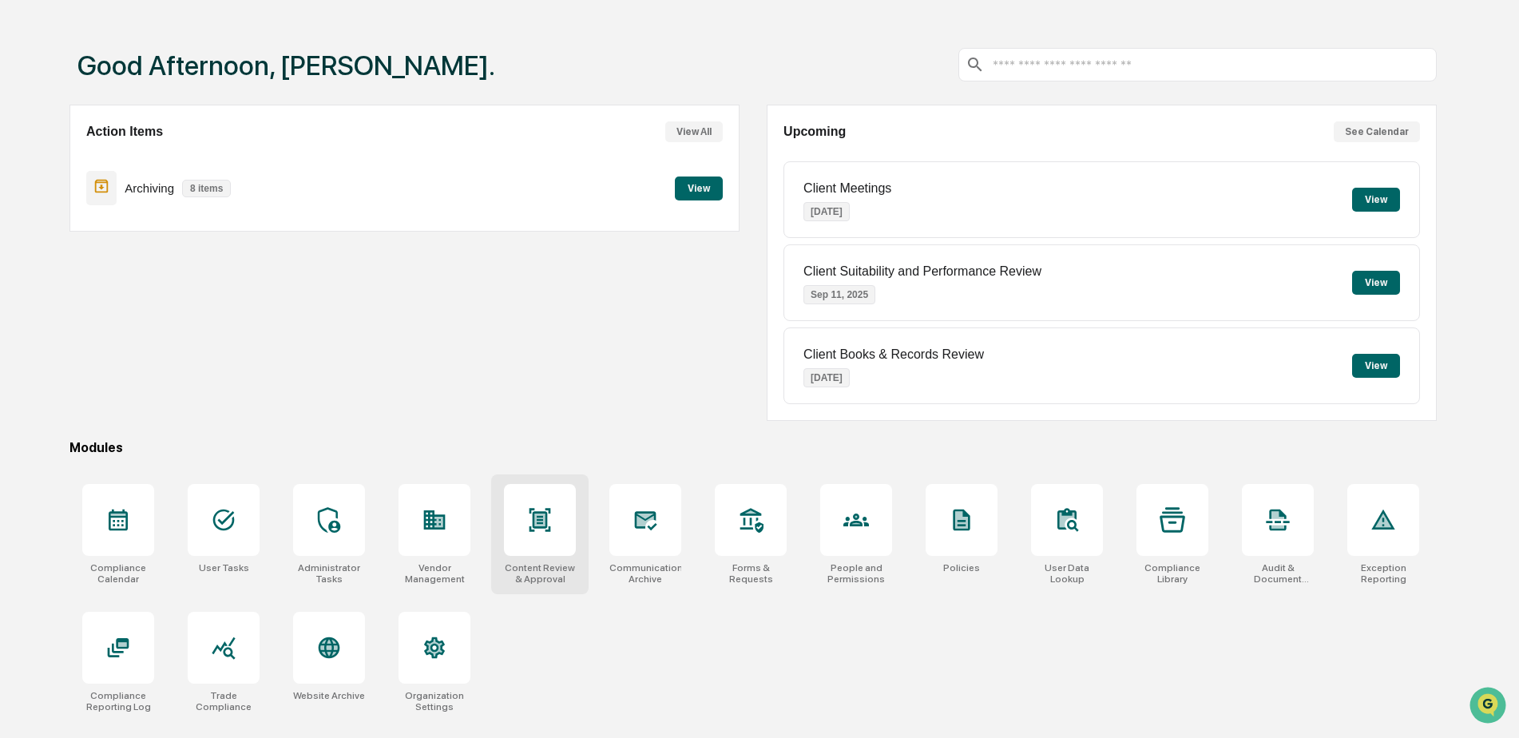
scroll to position [76, 0]
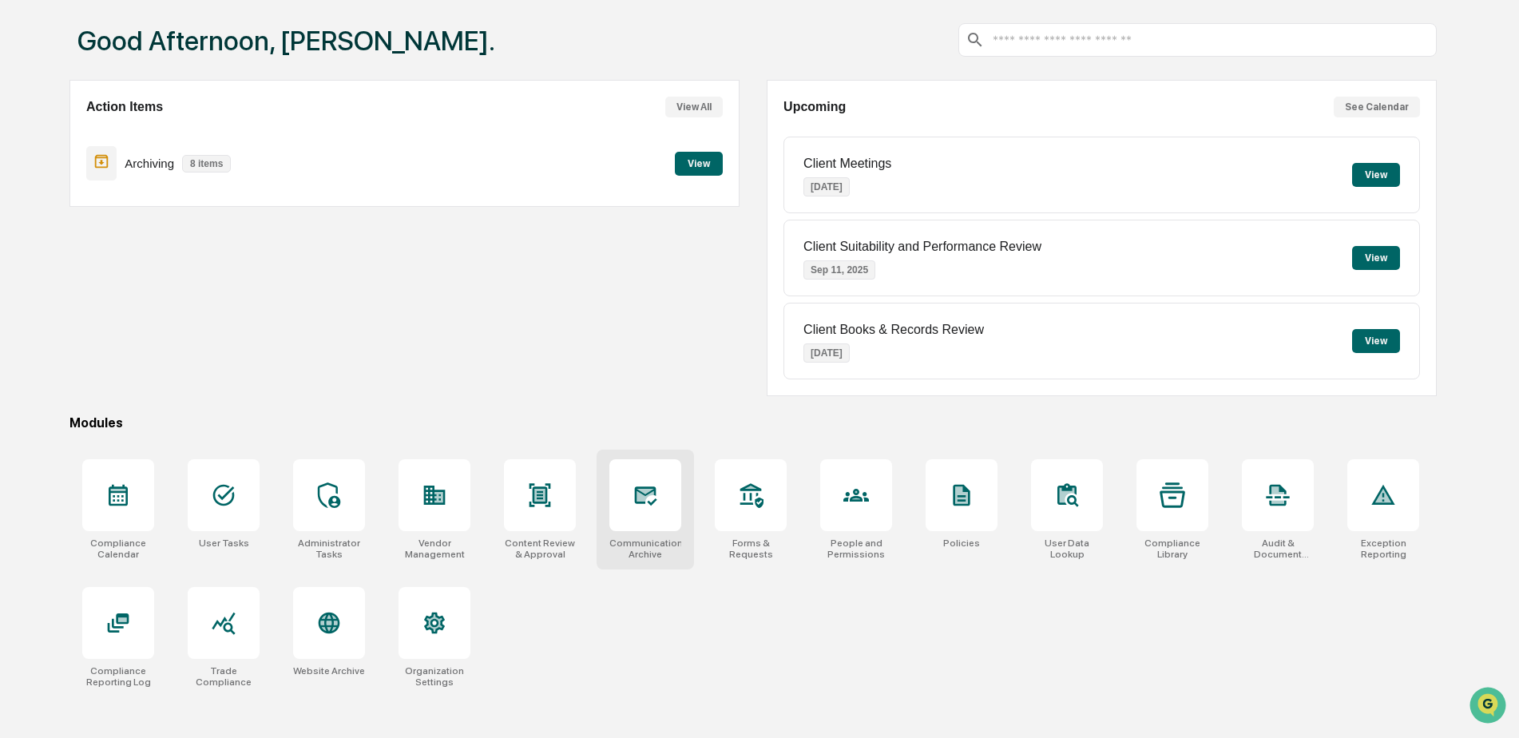
click at [632, 497] on div at bounding box center [646, 495] width 72 height 72
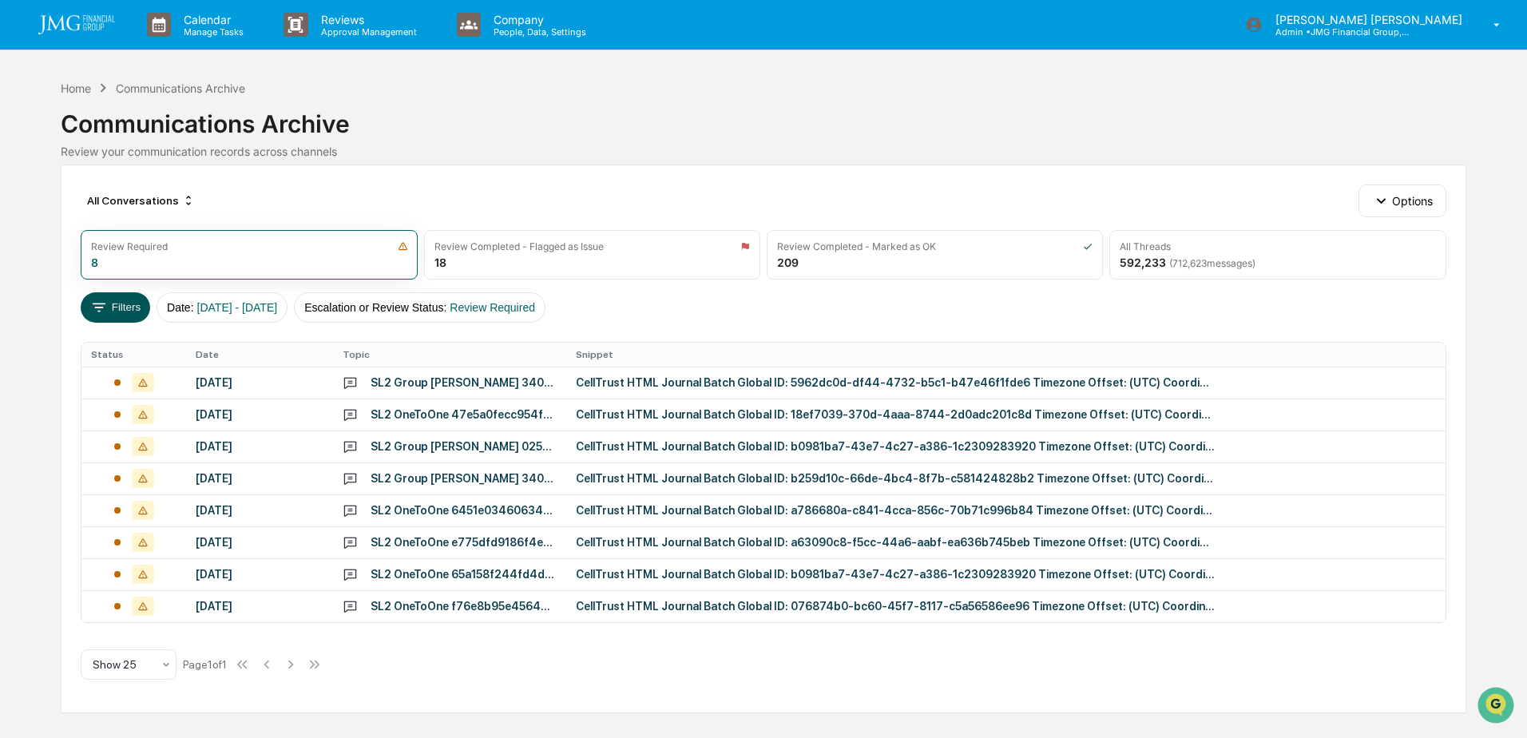
click at [118, 314] on button "Filters" at bounding box center [115, 307] width 69 height 30
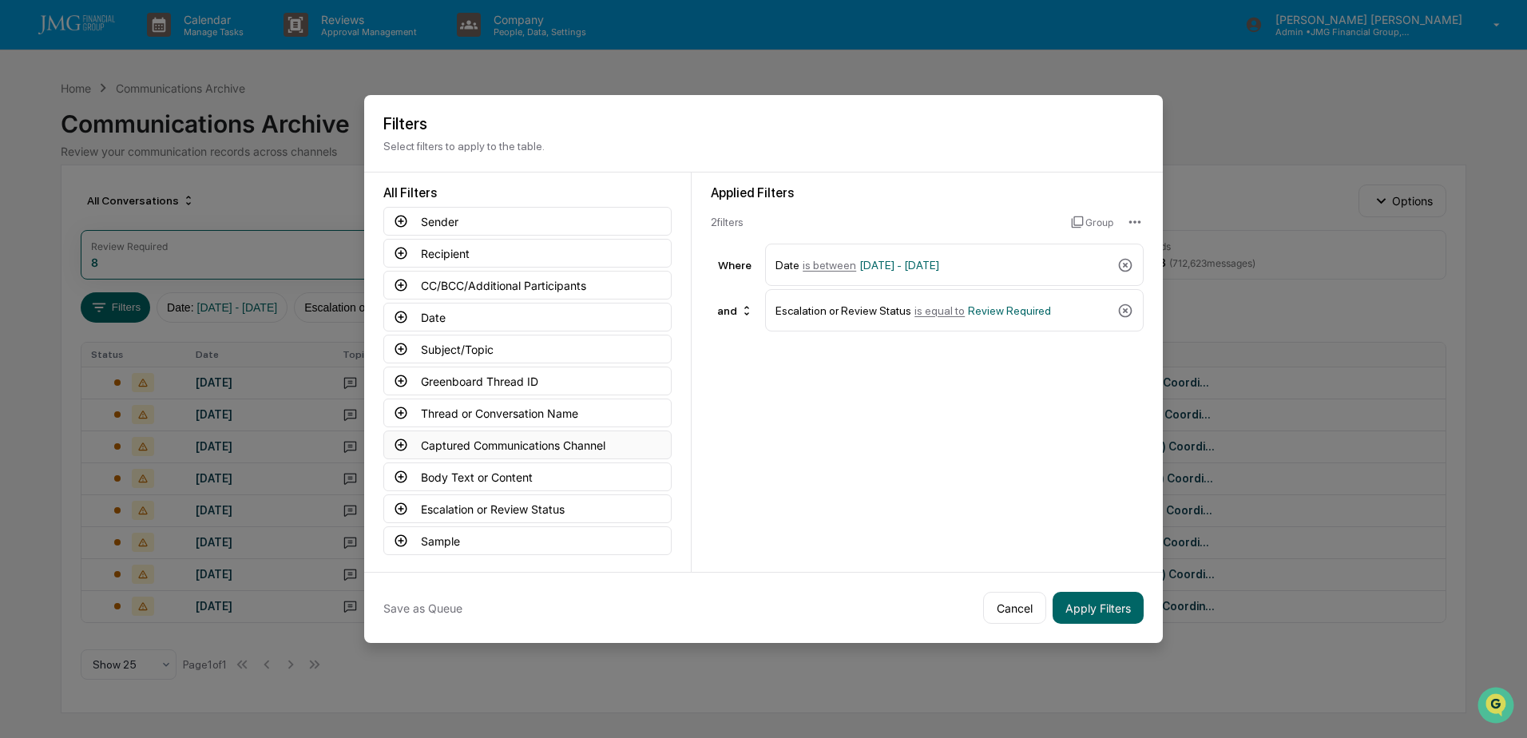
click at [600, 443] on button "Captured Communications Channel" at bounding box center [527, 445] width 288 height 29
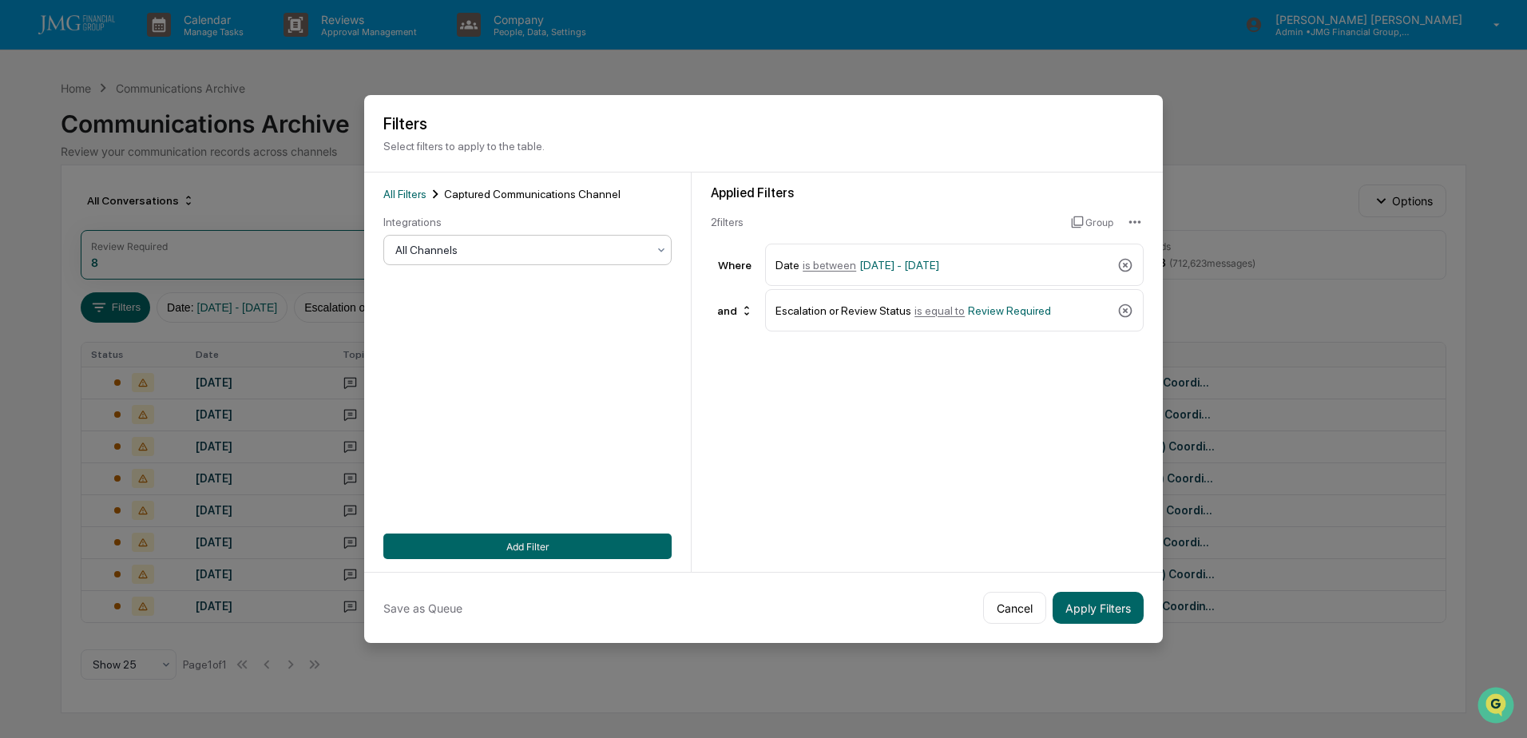
click at [617, 260] on div "All Channels" at bounding box center [521, 250] width 268 height 22
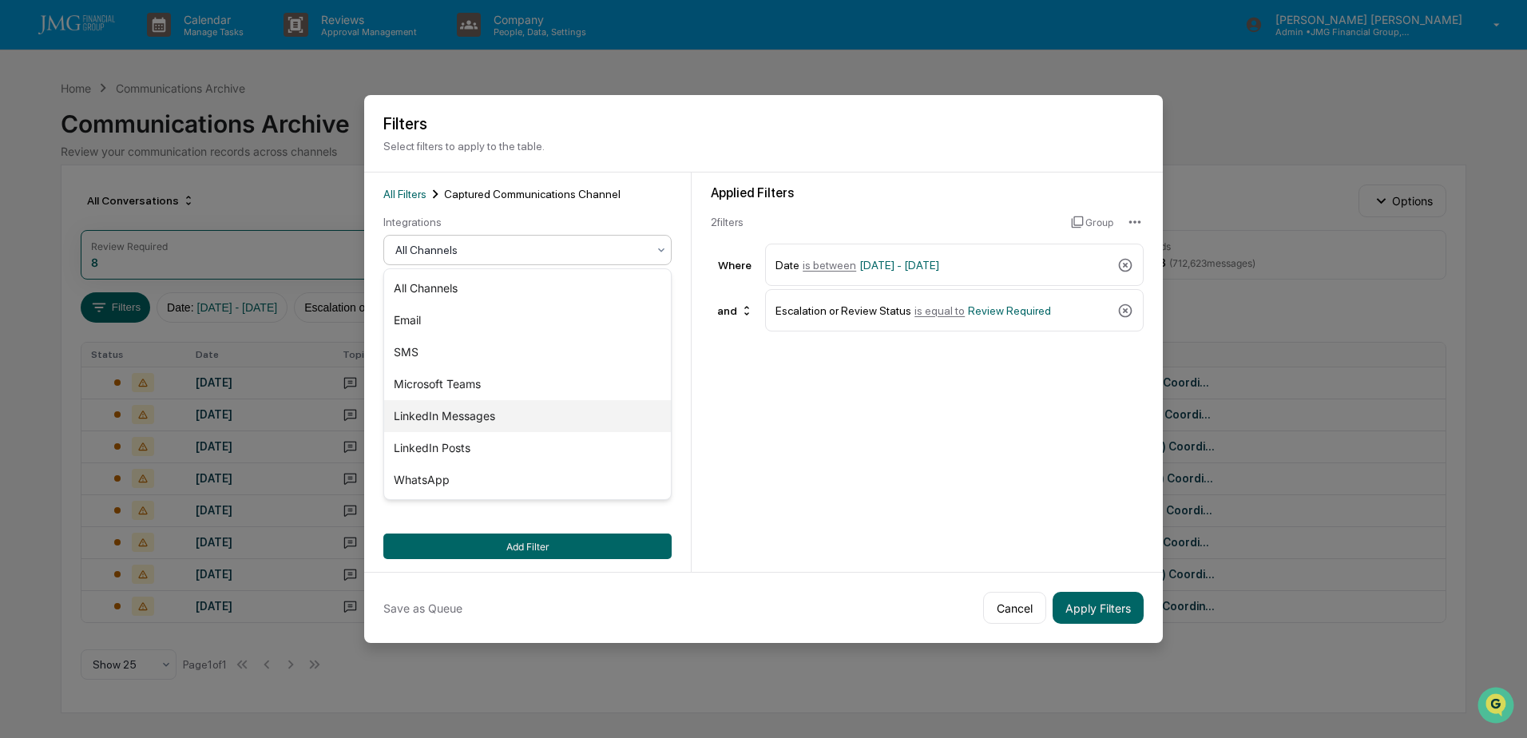
click at [496, 415] on div "LinkedIn Messages" at bounding box center [527, 416] width 287 height 32
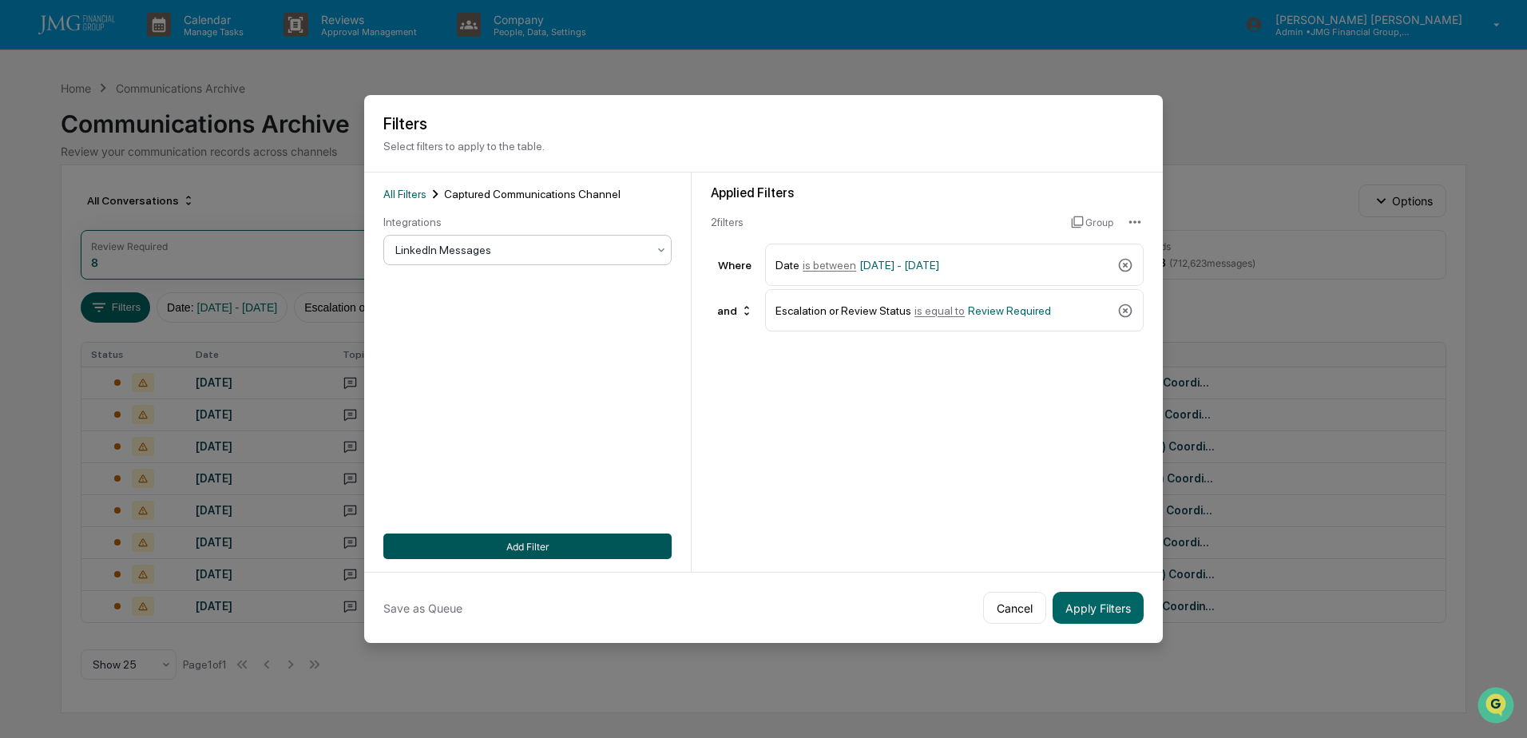
click at [554, 548] on button "Add Filter" at bounding box center [527, 547] width 288 height 26
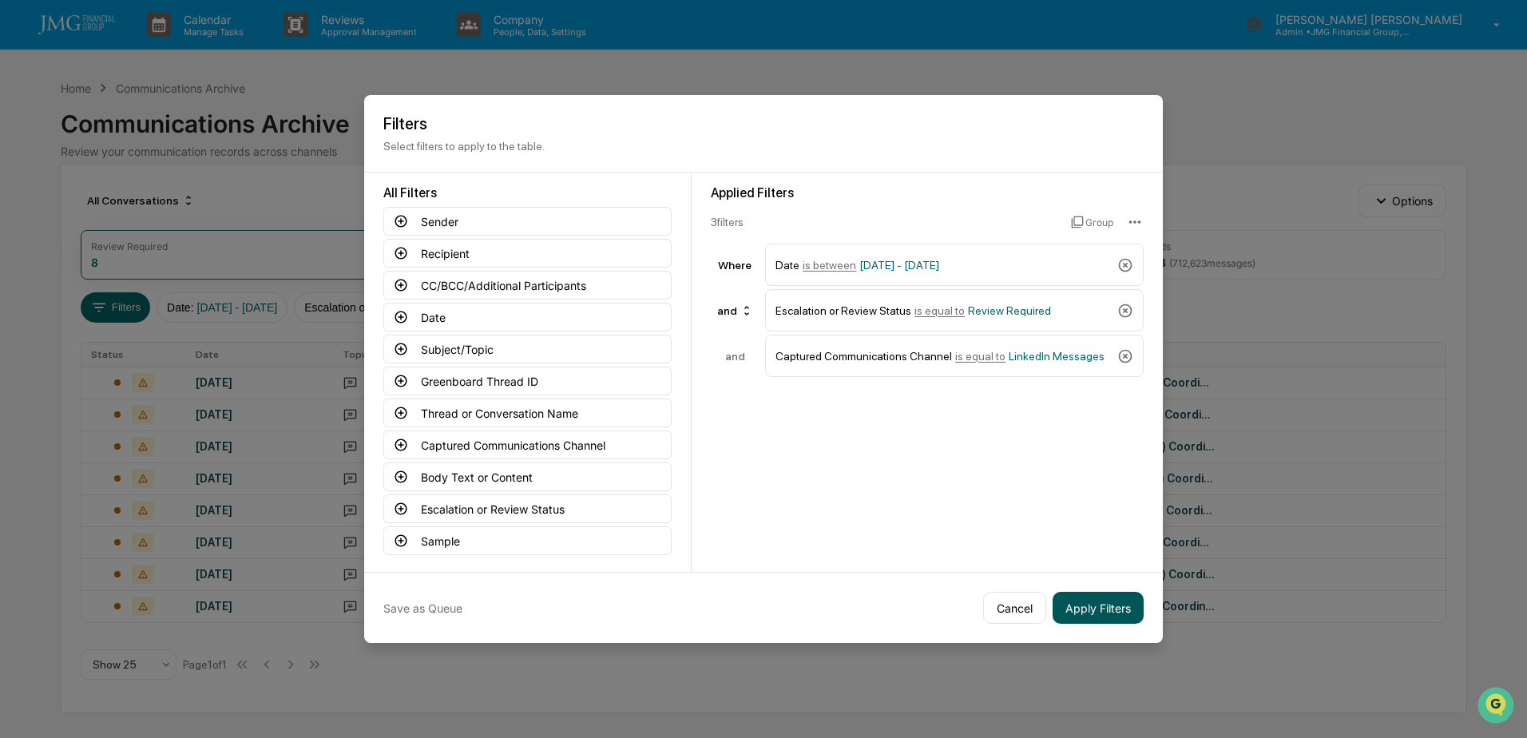
click at [1088, 599] on button "Apply Filters" at bounding box center [1098, 608] width 91 height 32
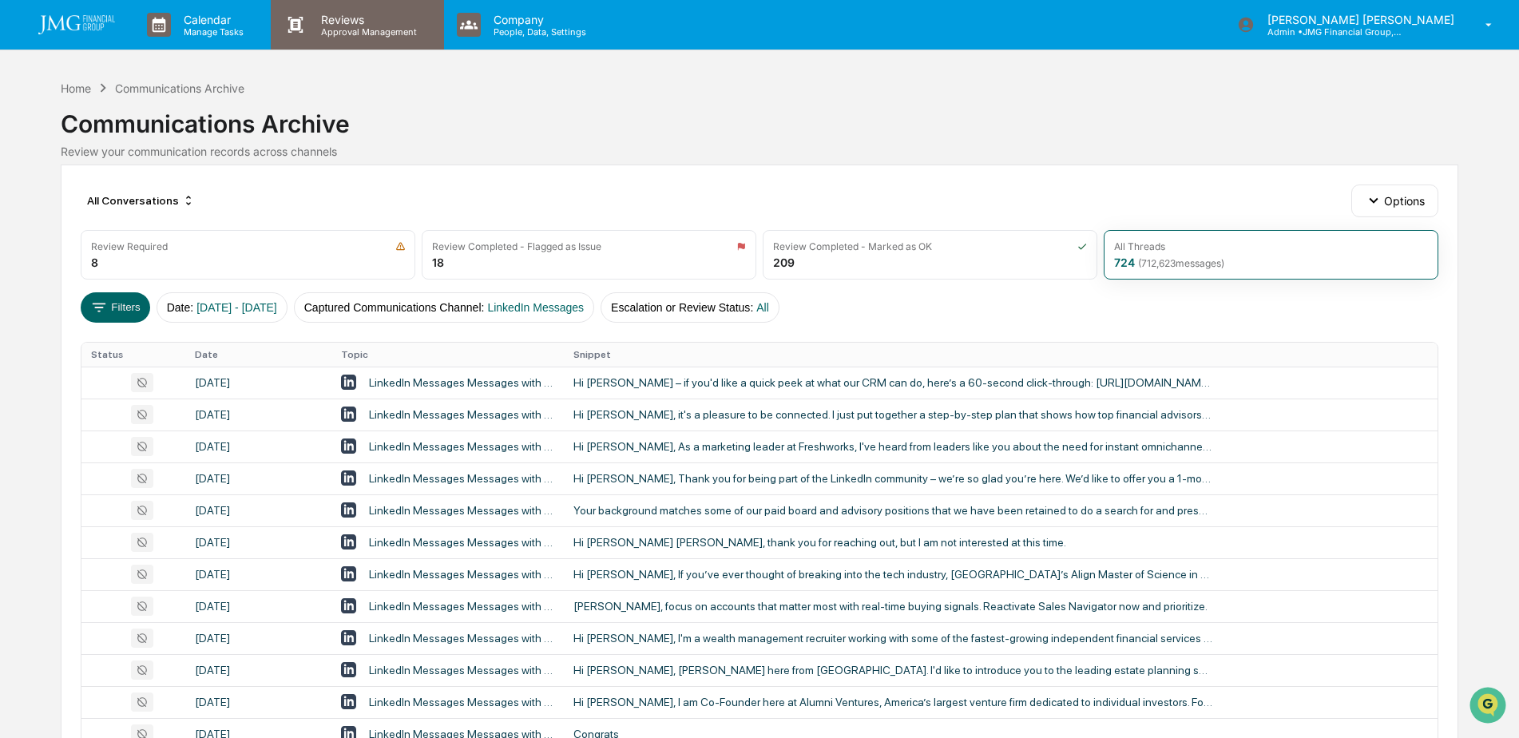
click at [388, 45] on div "Reviews Approval Management" at bounding box center [357, 25] width 173 height 50
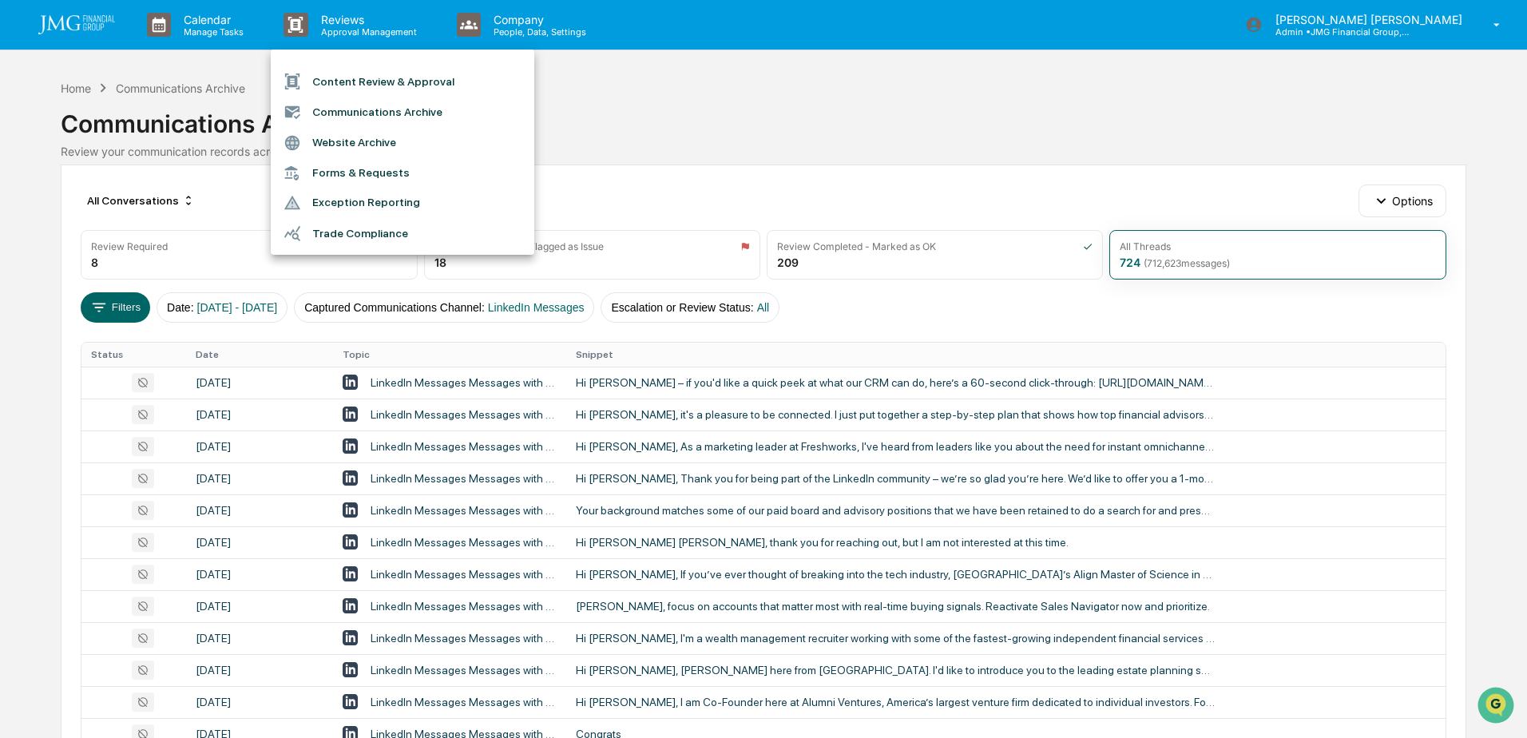
click at [447, 89] on li "Content Review & Approval" at bounding box center [403, 81] width 264 height 30
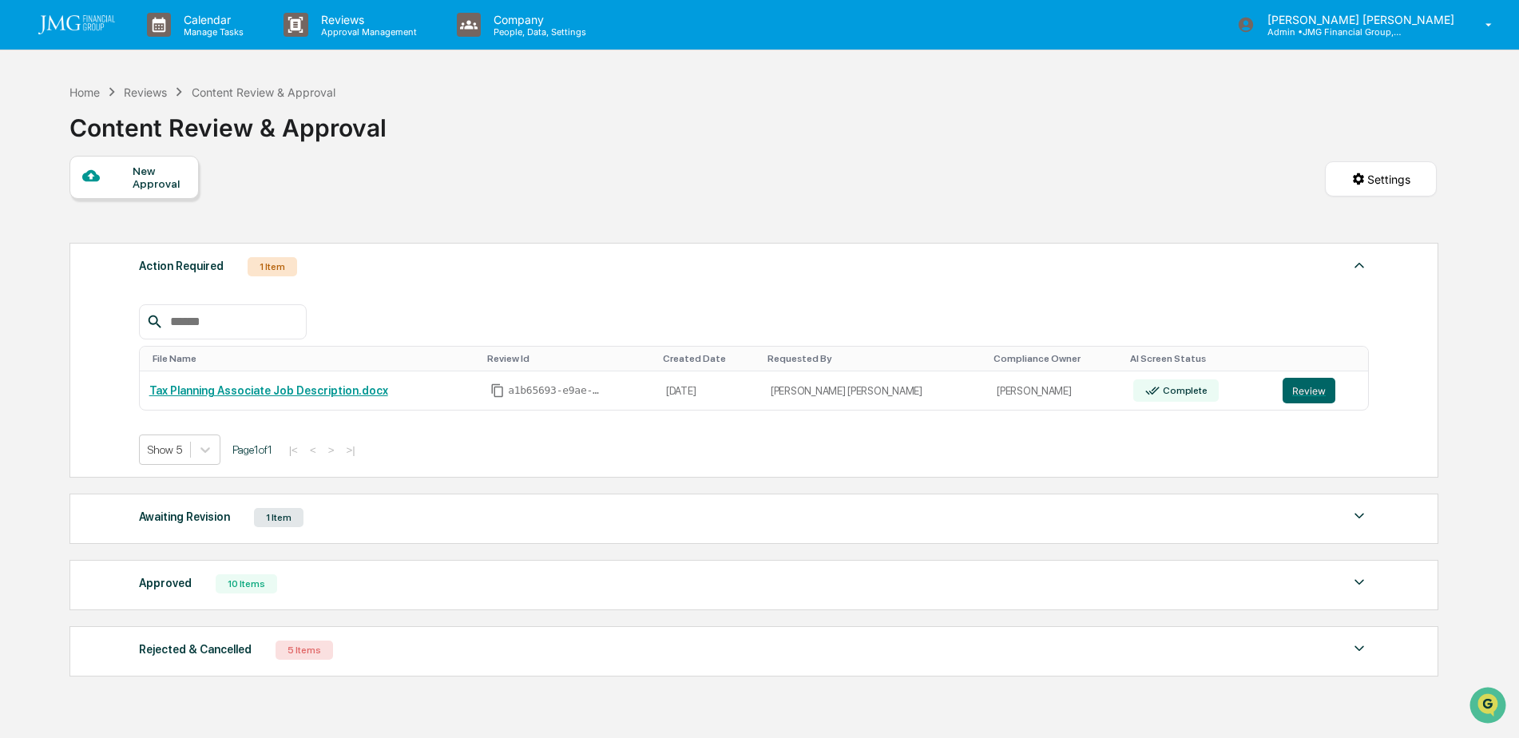
click at [771, 583] on div "Approved 10 Items" at bounding box center [754, 584] width 1231 height 22
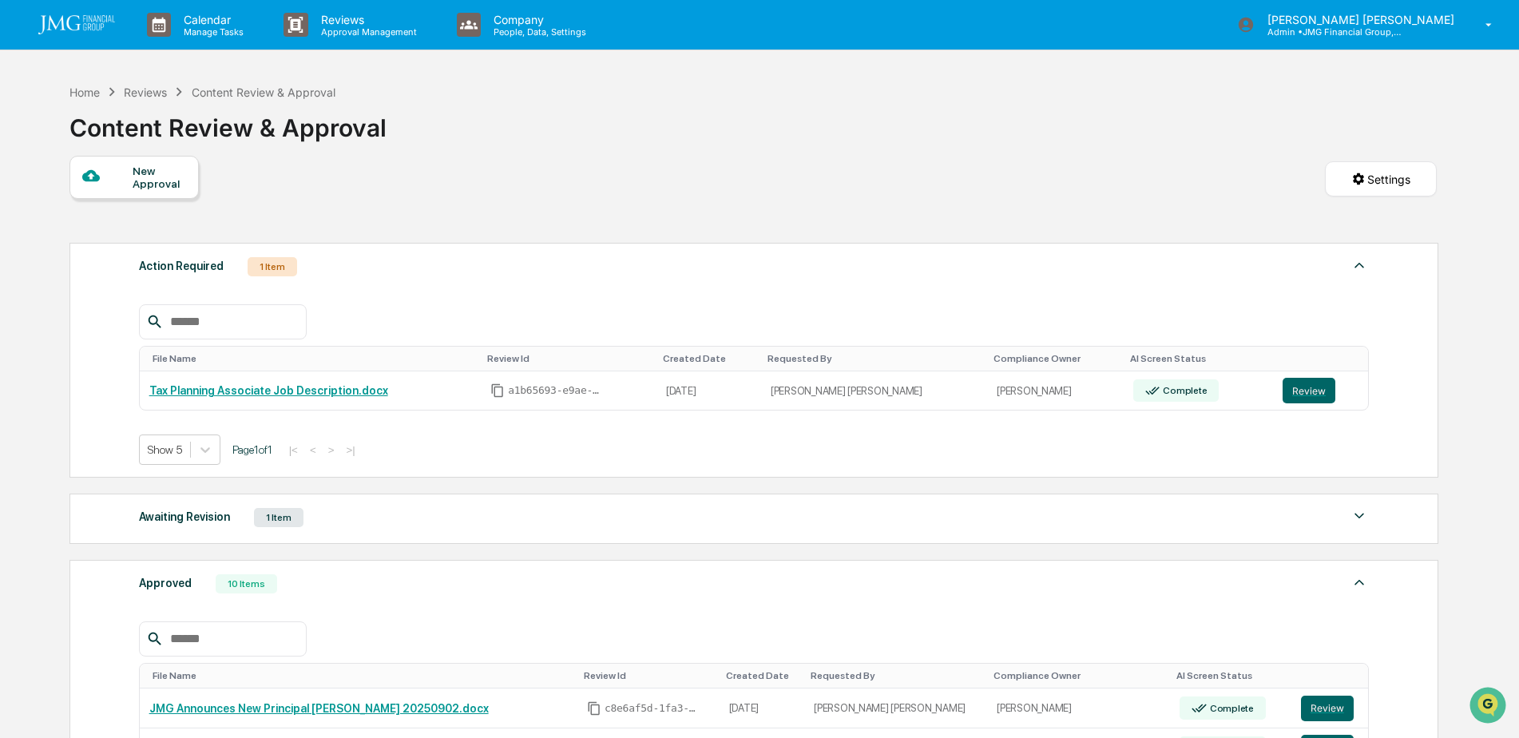
click at [79, 34] on img at bounding box center [76, 24] width 77 height 19
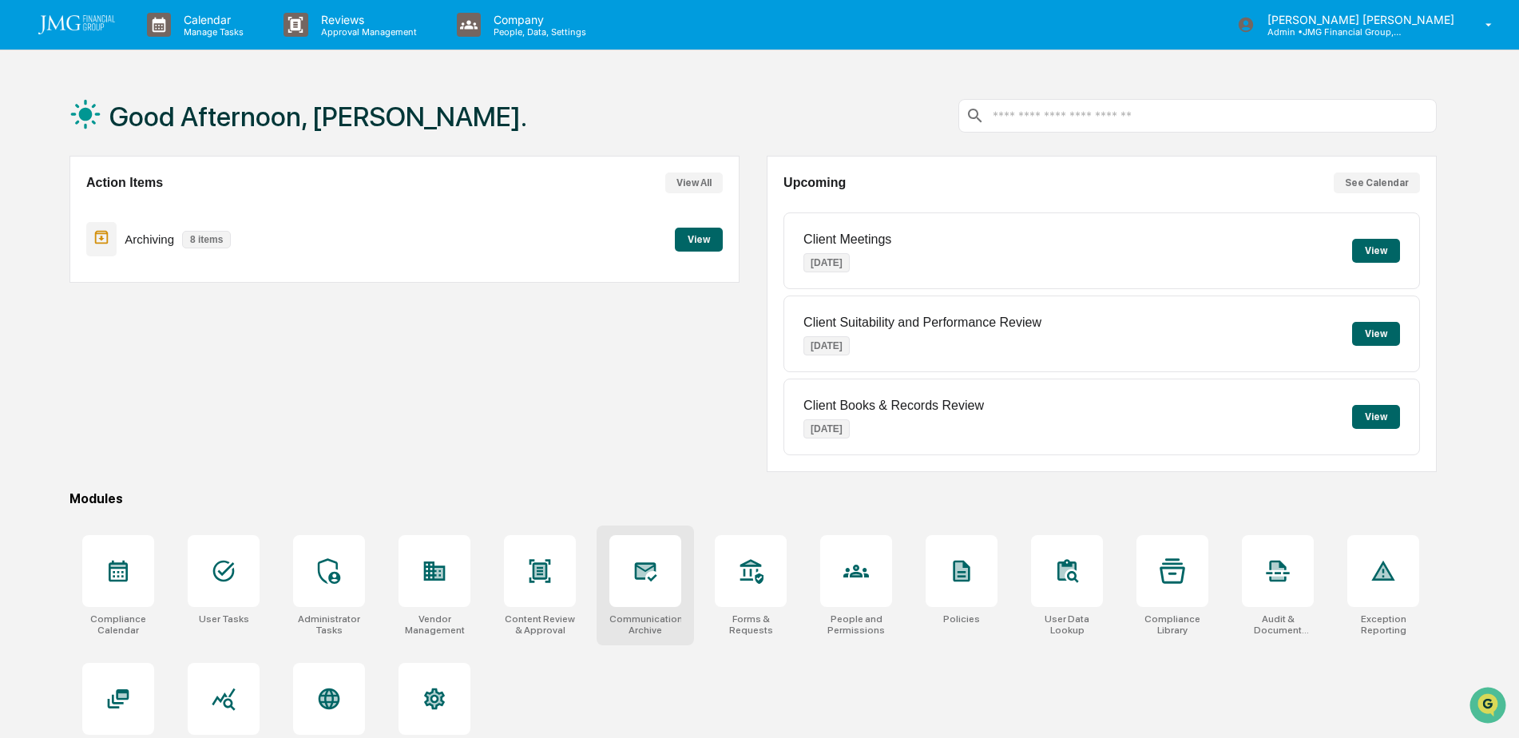
click at [655, 571] on icon at bounding box center [646, 571] width 22 height 19
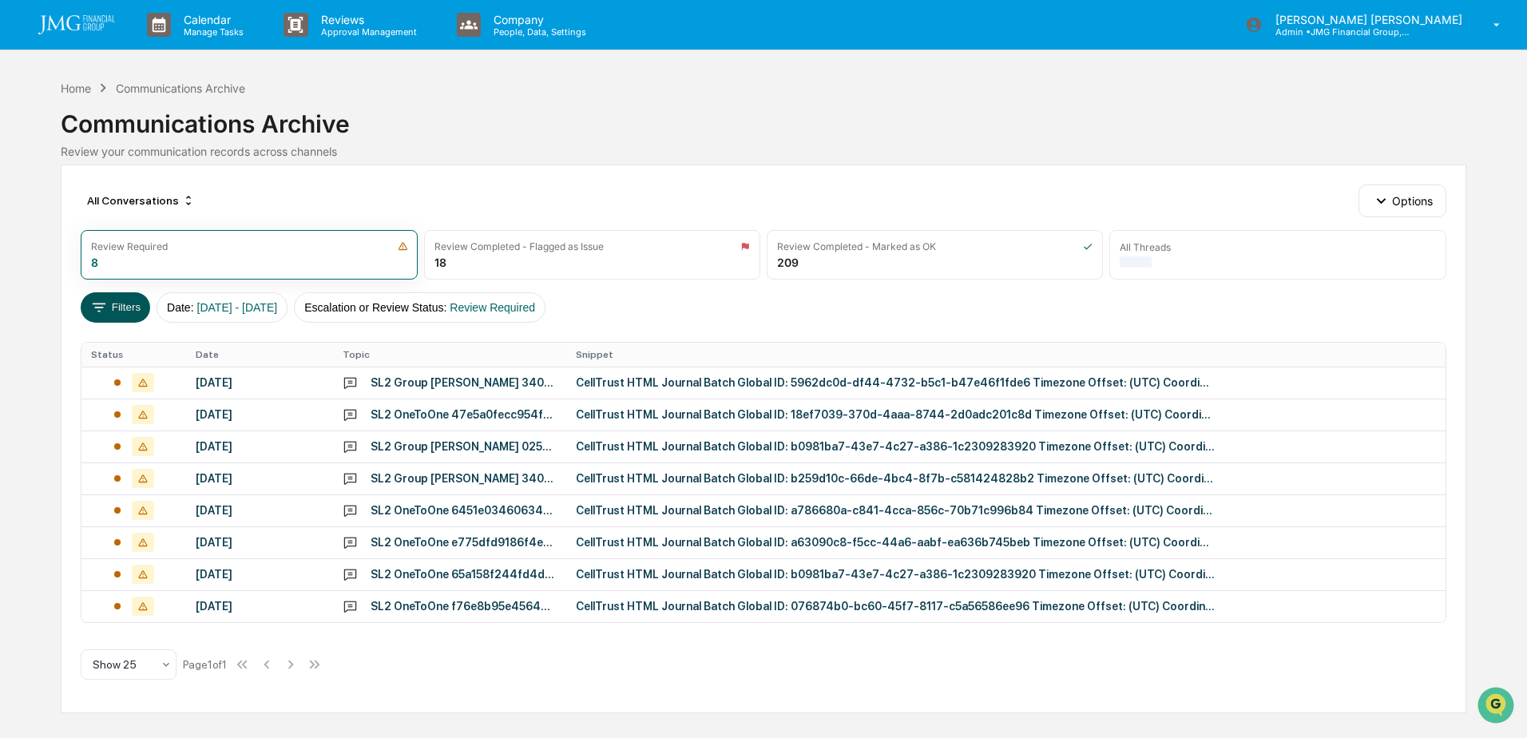
click at [120, 306] on button "Filters" at bounding box center [115, 307] width 69 height 30
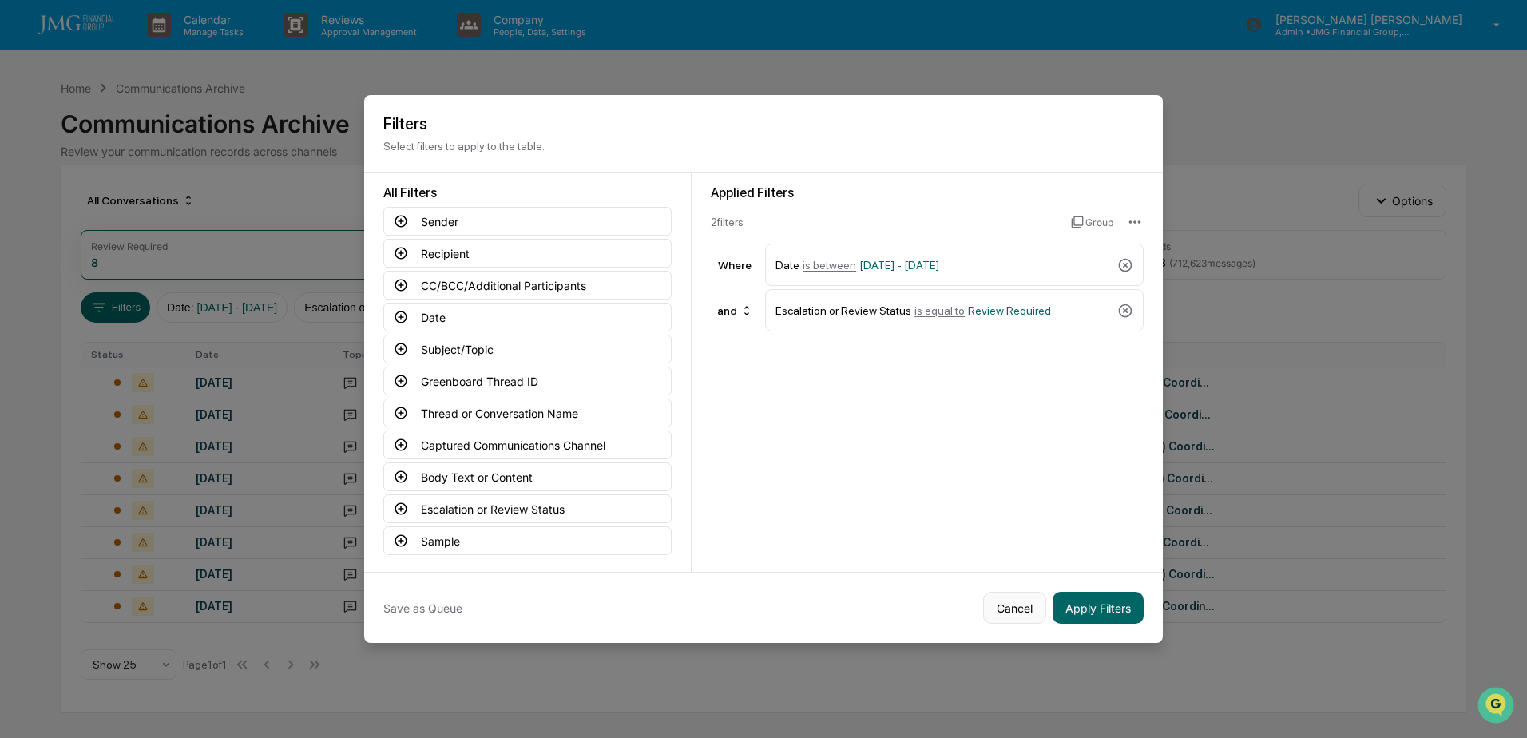
click at [1003, 608] on button "Cancel" at bounding box center [1014, 608] width 63 height 32
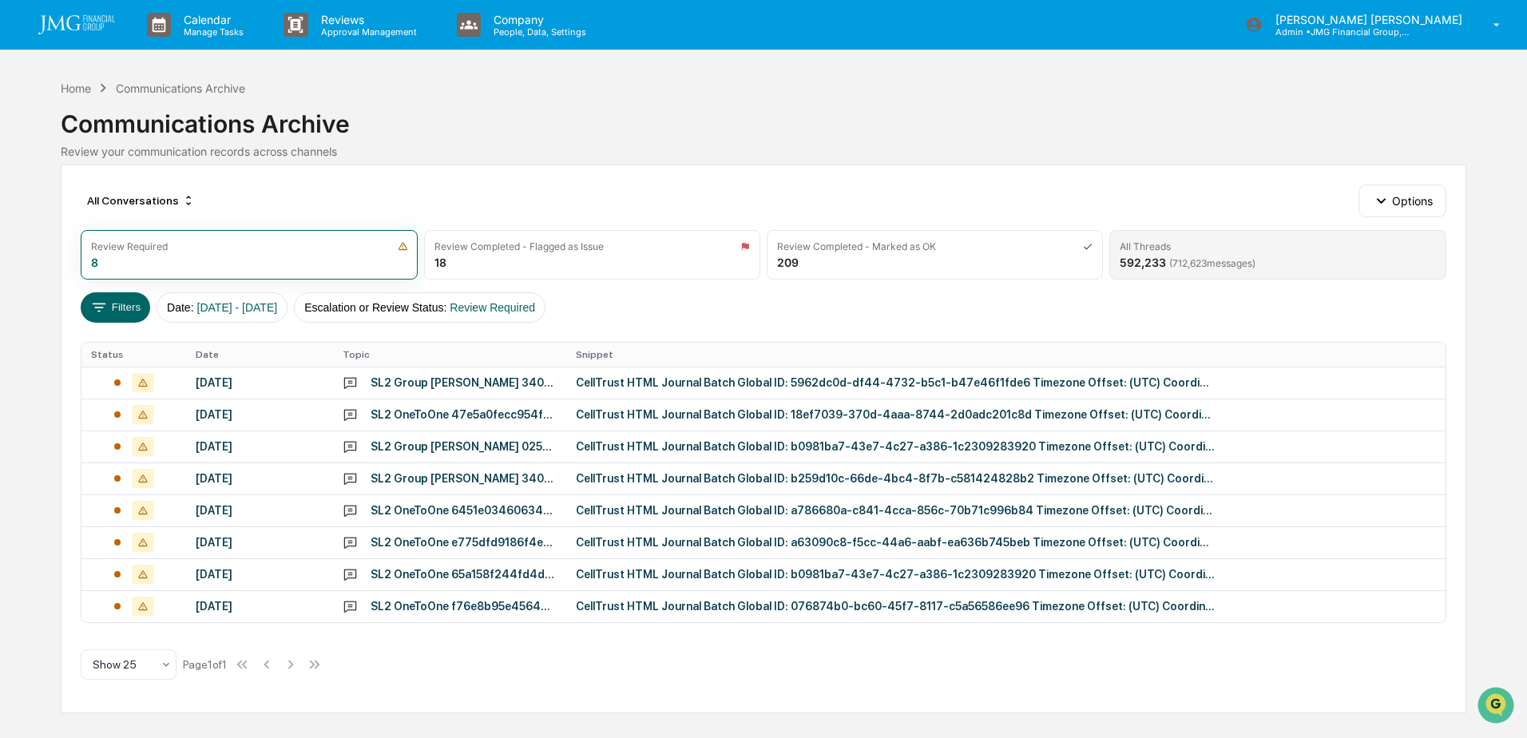
click at [1144, 249] on div "All Threads" at bounding box center [1145, 246] width 51 height 12
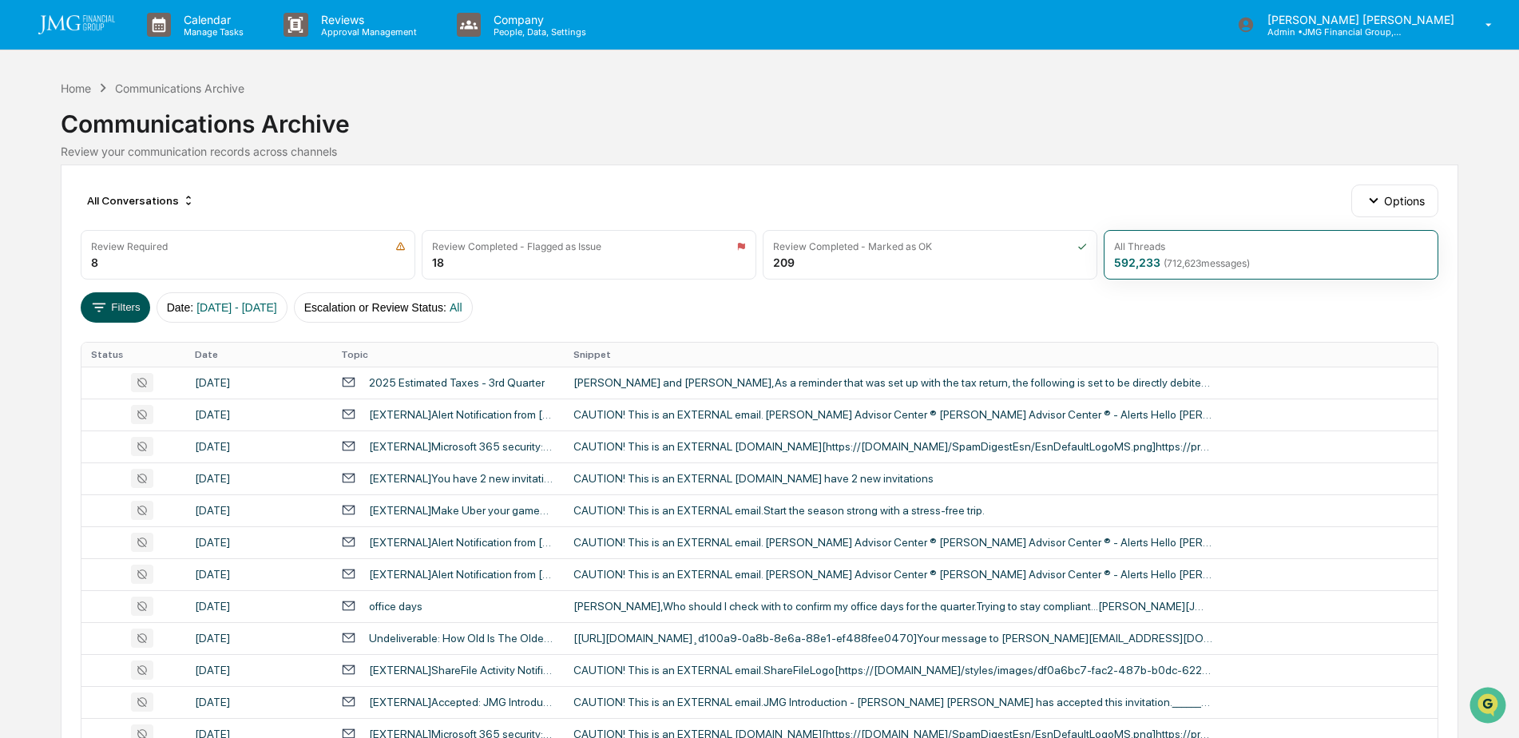
click at [108, 312] on icon at bounding box center [99, 308] width 18 height 18
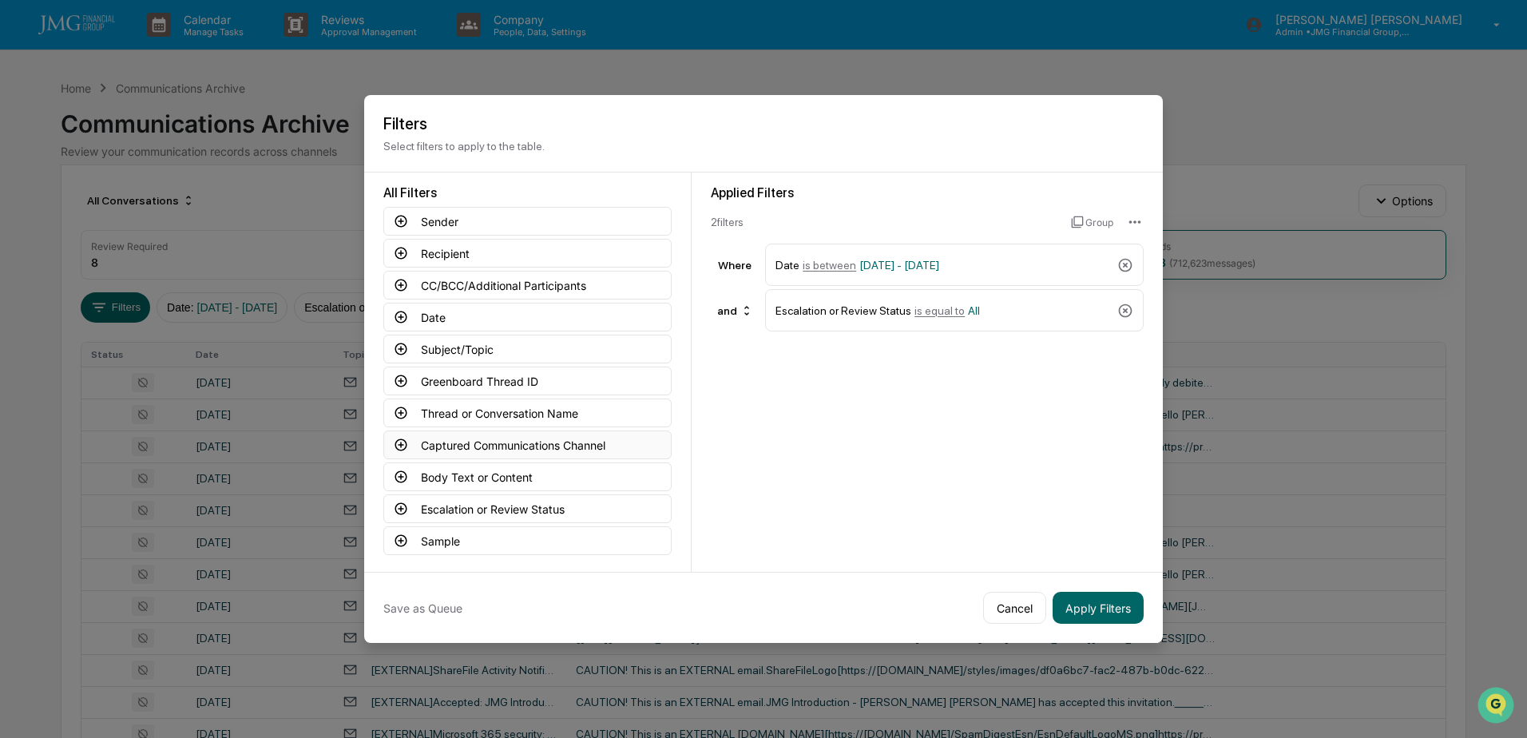
click at [518, 441] on button "Captured Communications Channel" at bounding box center [527, 445] width 288 height 29
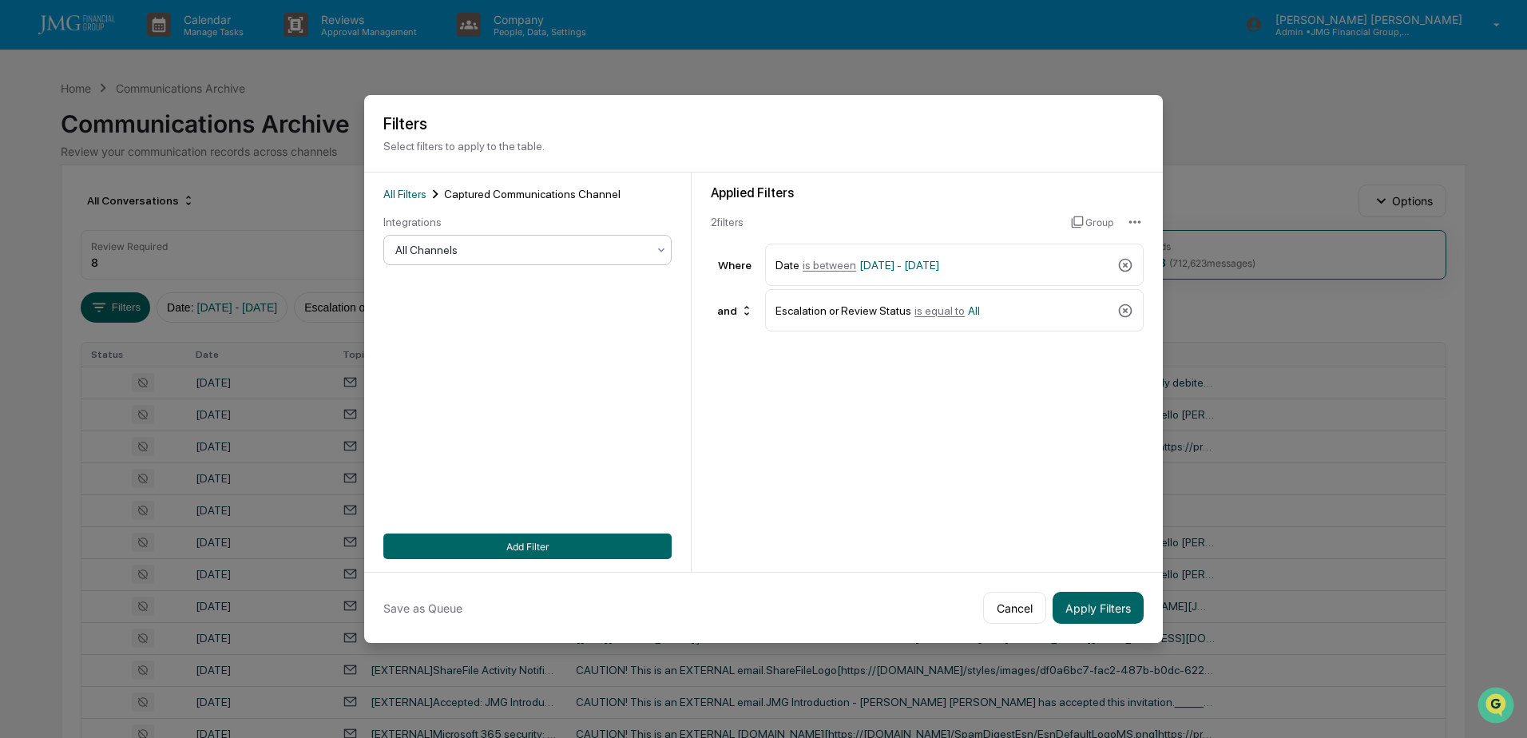
click at [560, 252] on div at bounding box center [521, 250] width 252 height 16
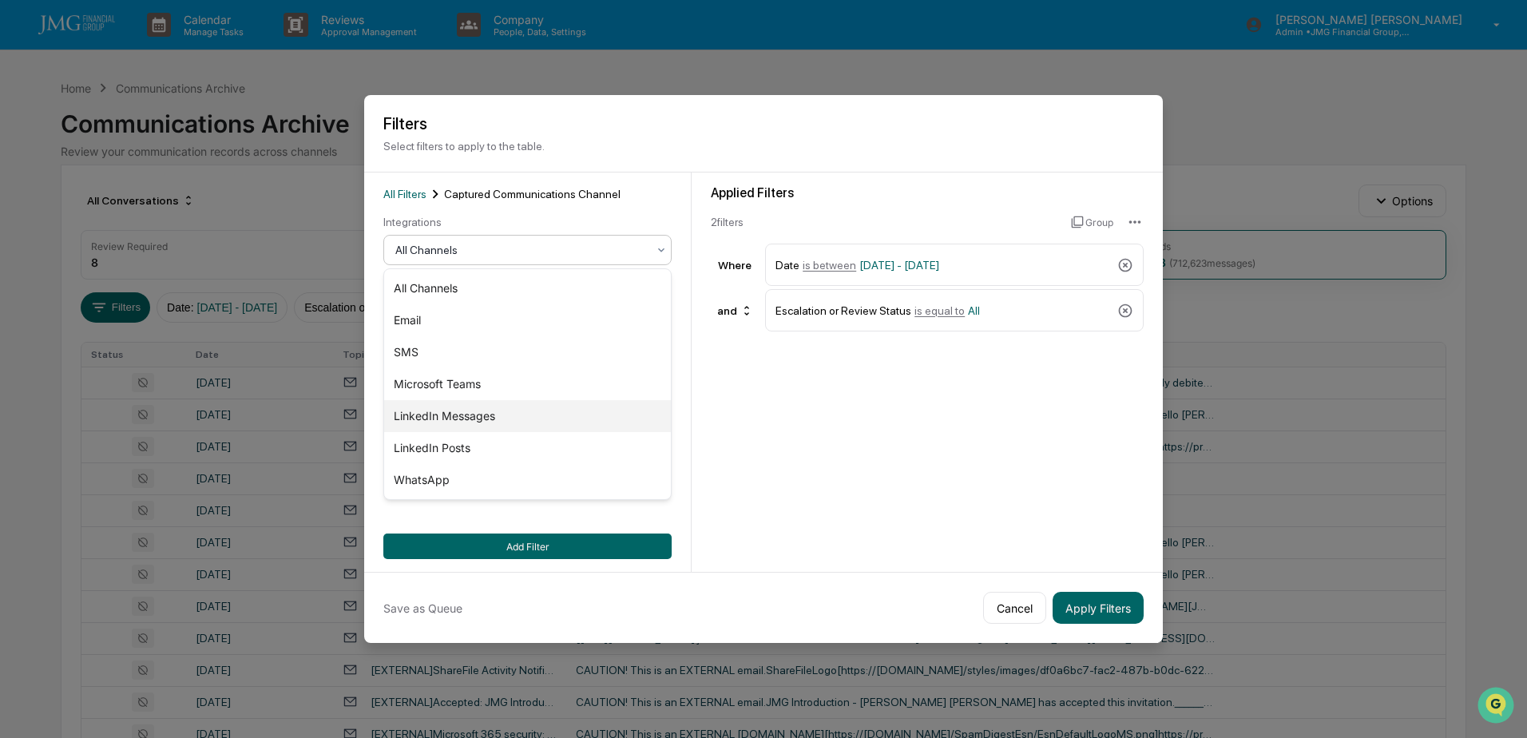
click at [510, 412] on div "LinkedIn Messages" at bounding box center [527, 416] width 287 height 32
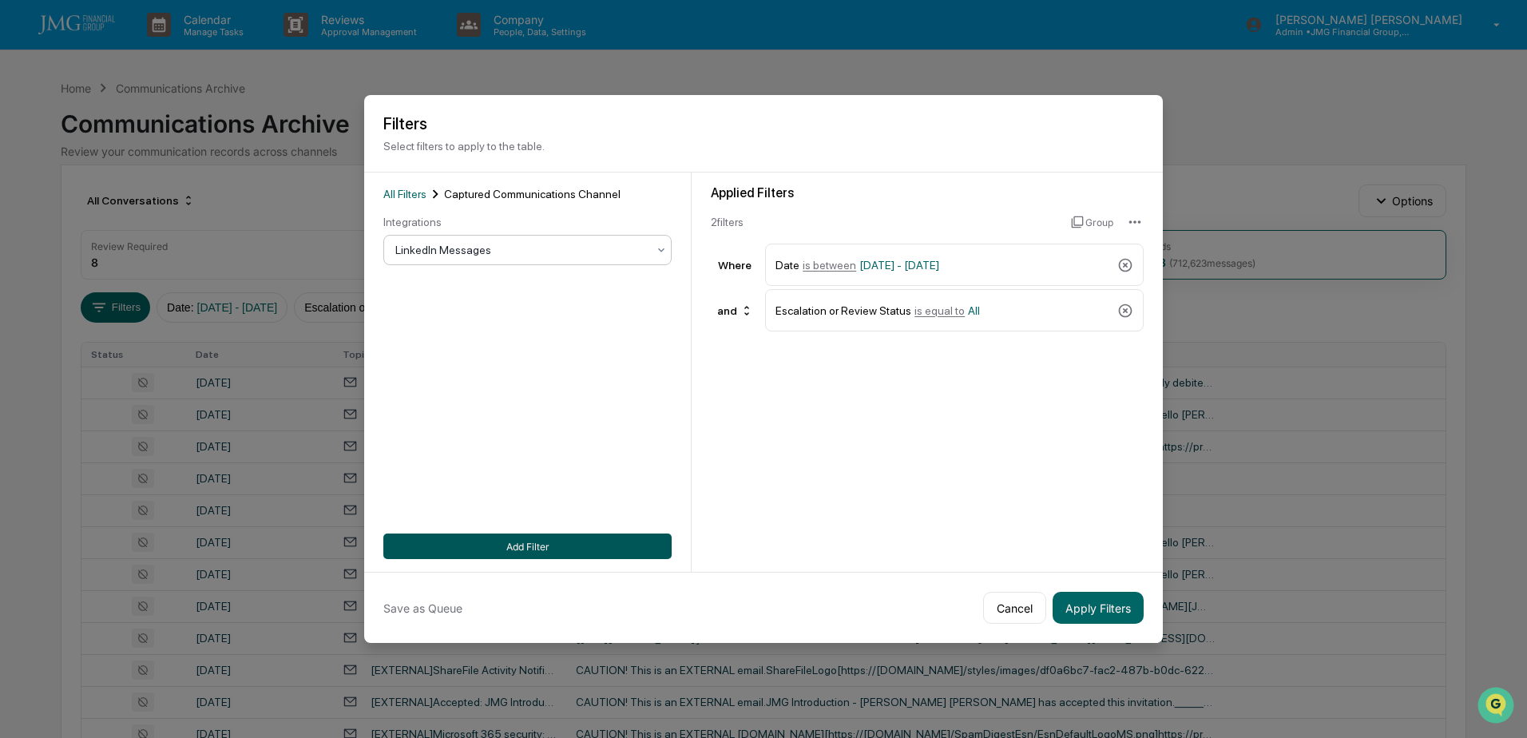
click at [578, 547] on button "Add Filter" at bounding box center [527, 547] width 288 height 26
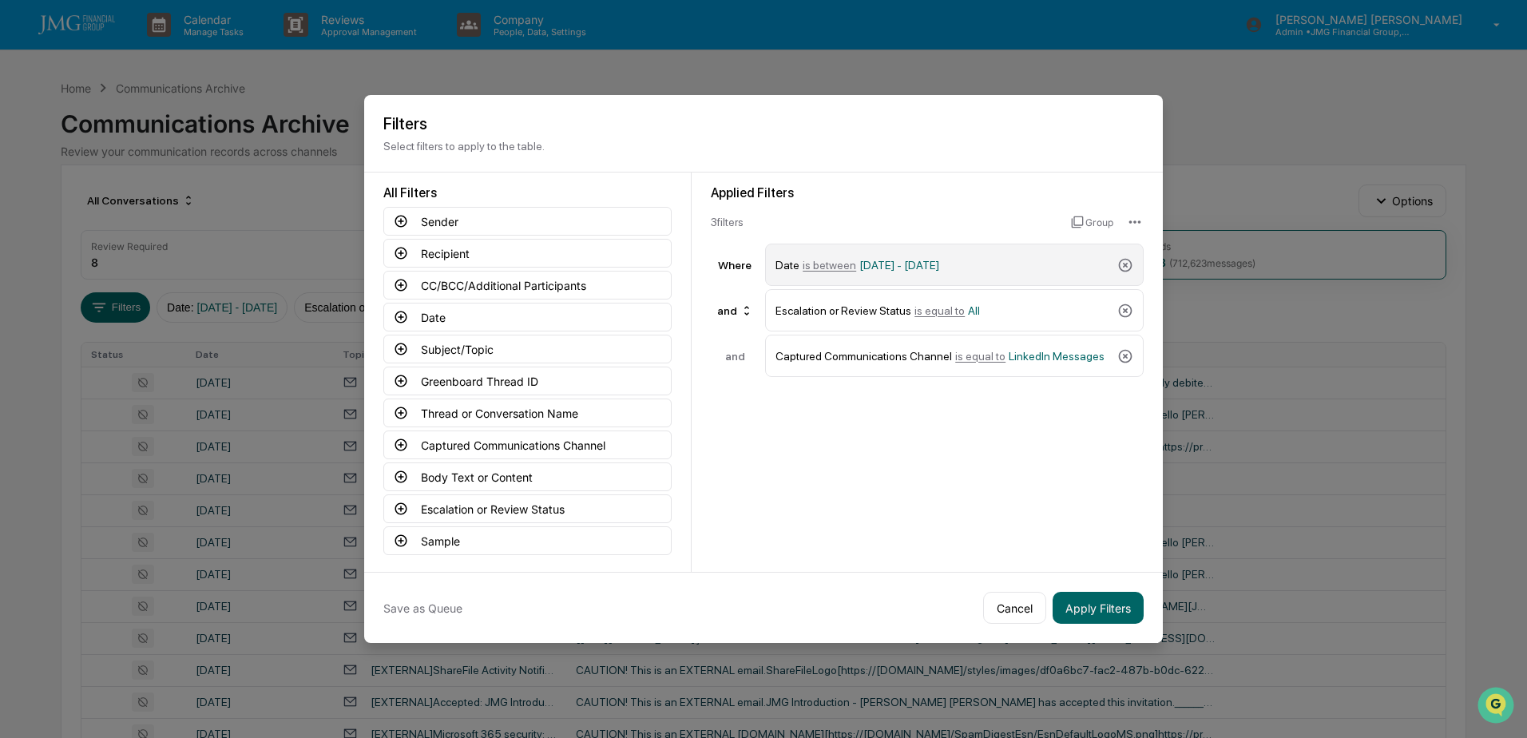
click at [905, 264] on span "01/01/2024 - 12/31/2025" at bounding box center [900, 265] width 80 height 13
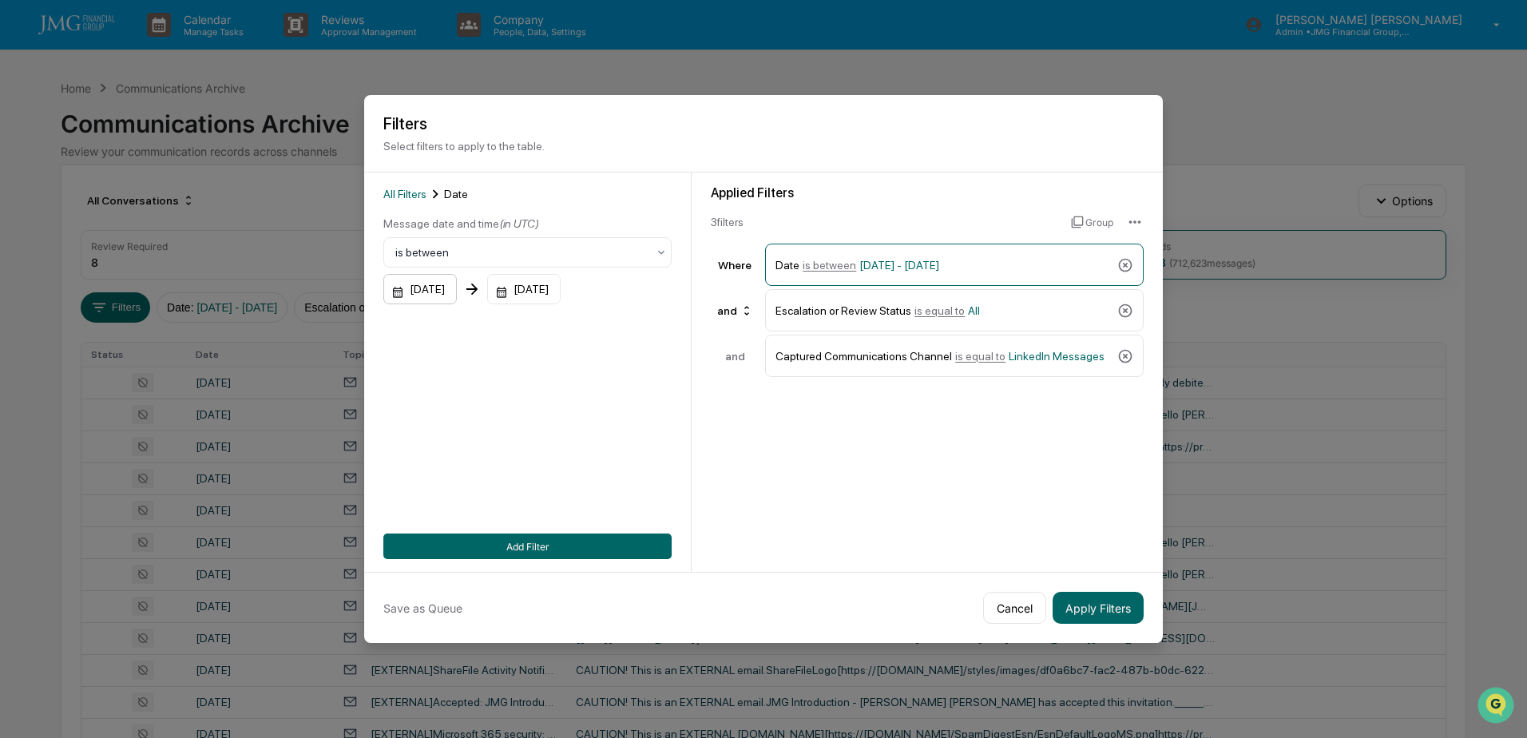
click at [457, 295] on div "01/01/2024" at bounding box center [419, 289] width 73 height 30
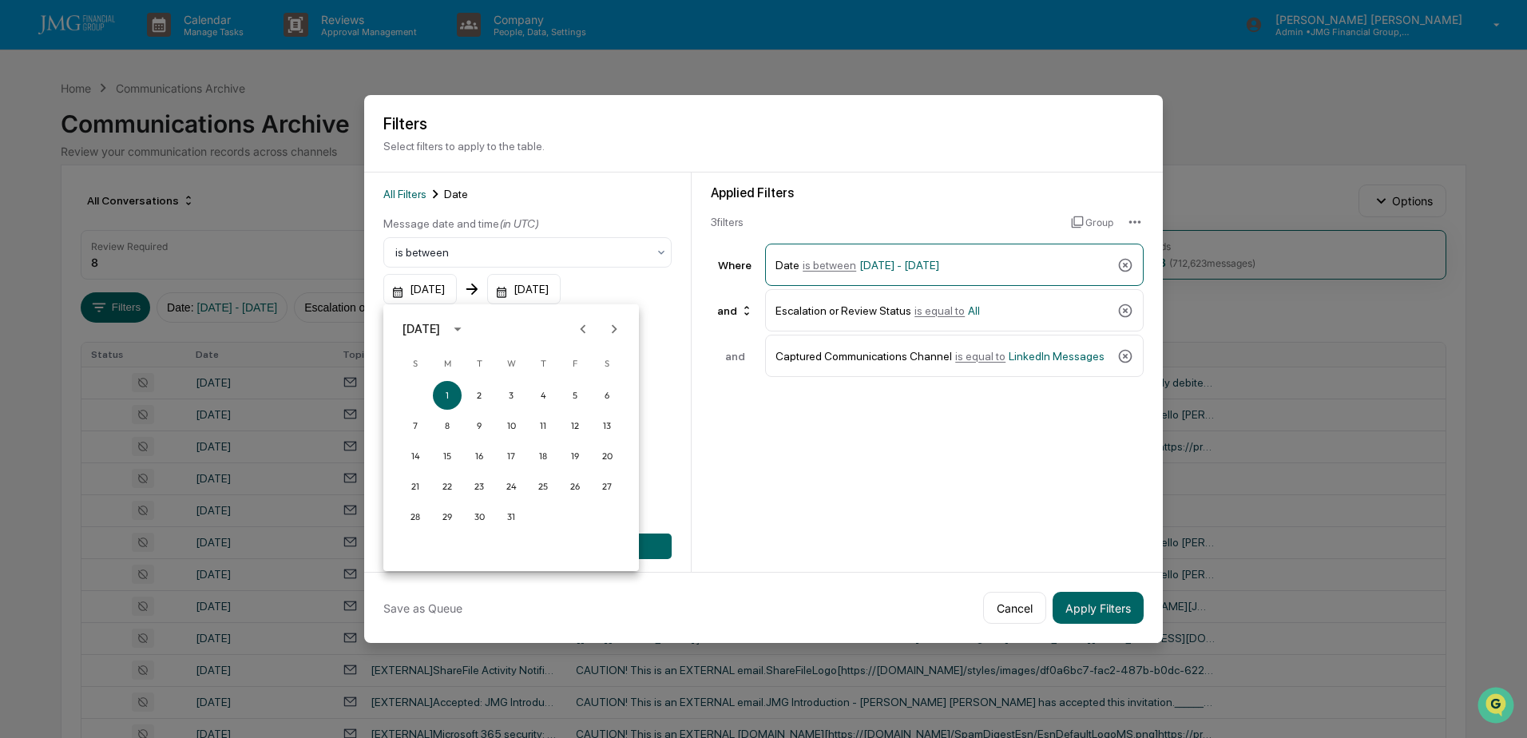
click at [613, 328] on icon "Next month" at bounding box center [615, 329] width 18 height 18
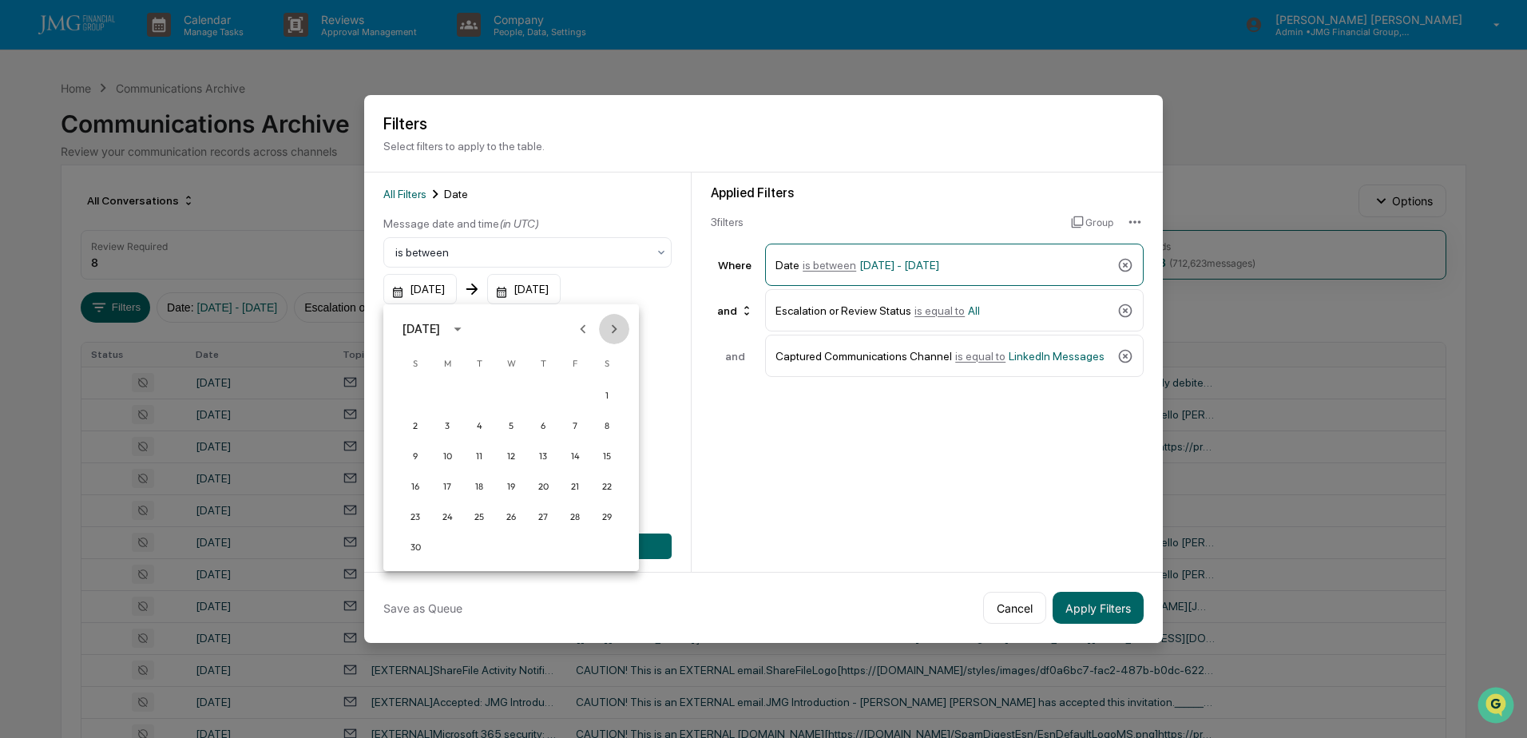
click at [613, 328] on icon "Next month" at bounding box center [615, 329] width 18 height 18
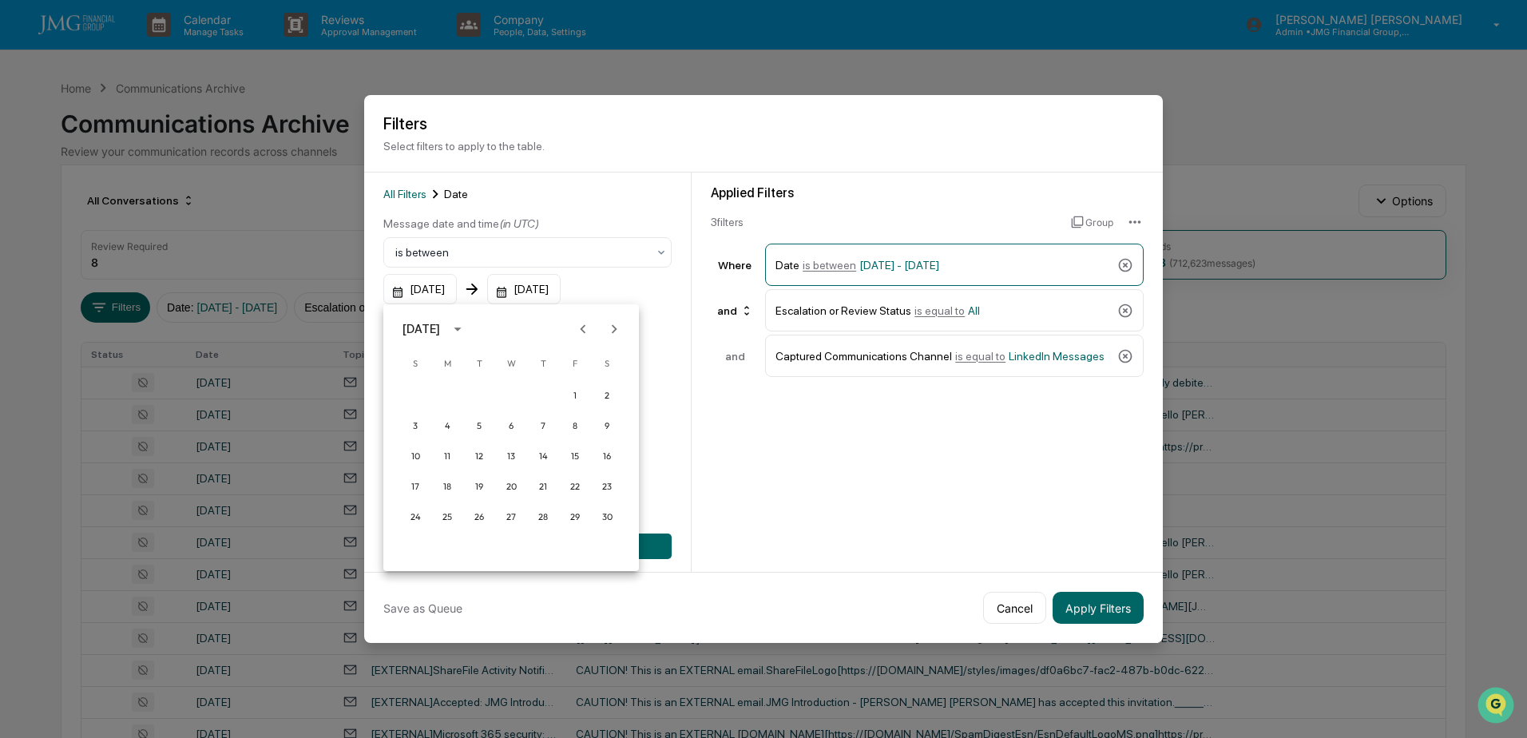
click at [613, 328] on icon "Next month" at bounding box center [615, 329] width 18 height 18
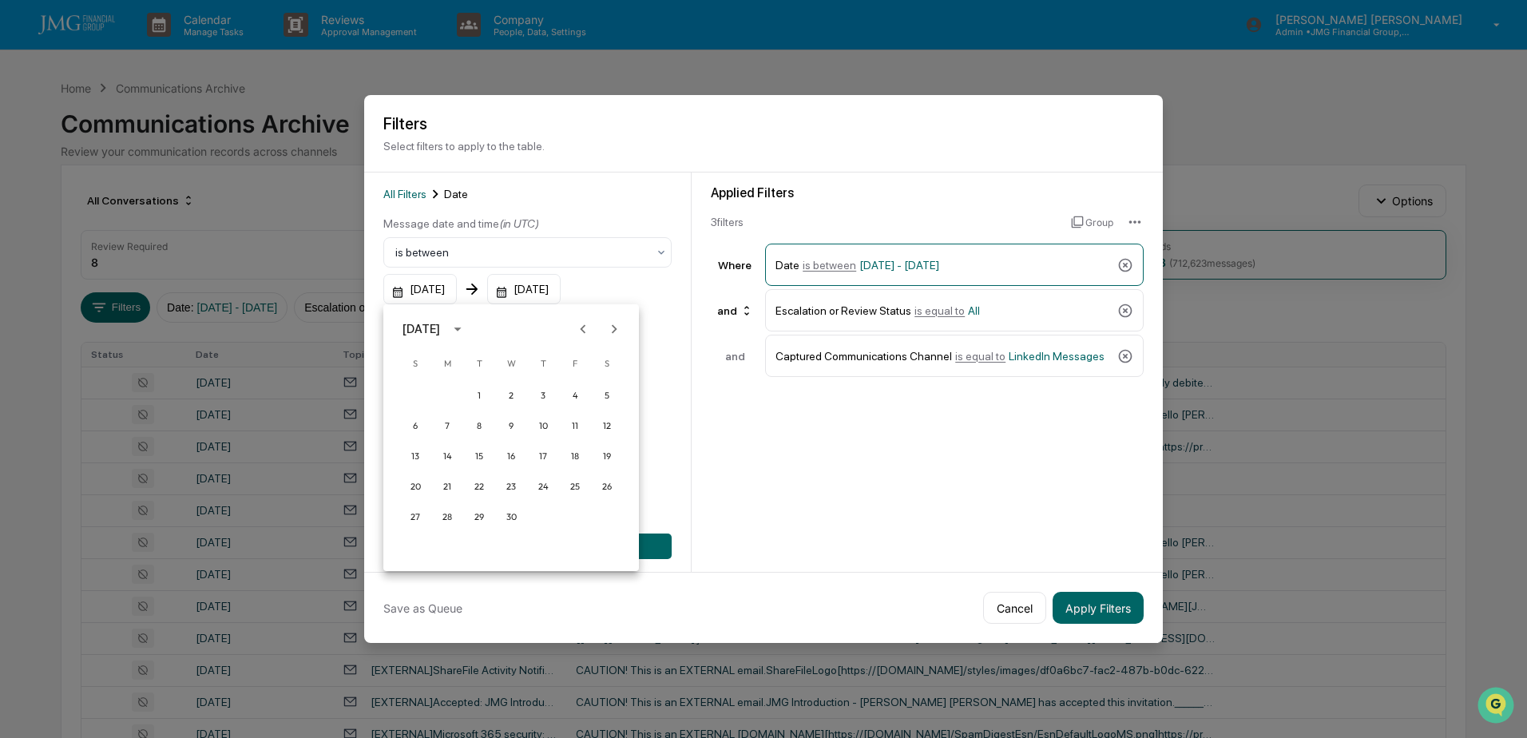
click at [613, 328] on icon "Next month" at bounding box center [615, 329] width 18 height 18
click at [418, 516] on button "24" at bounding box center [415, 516] width 29 height 29
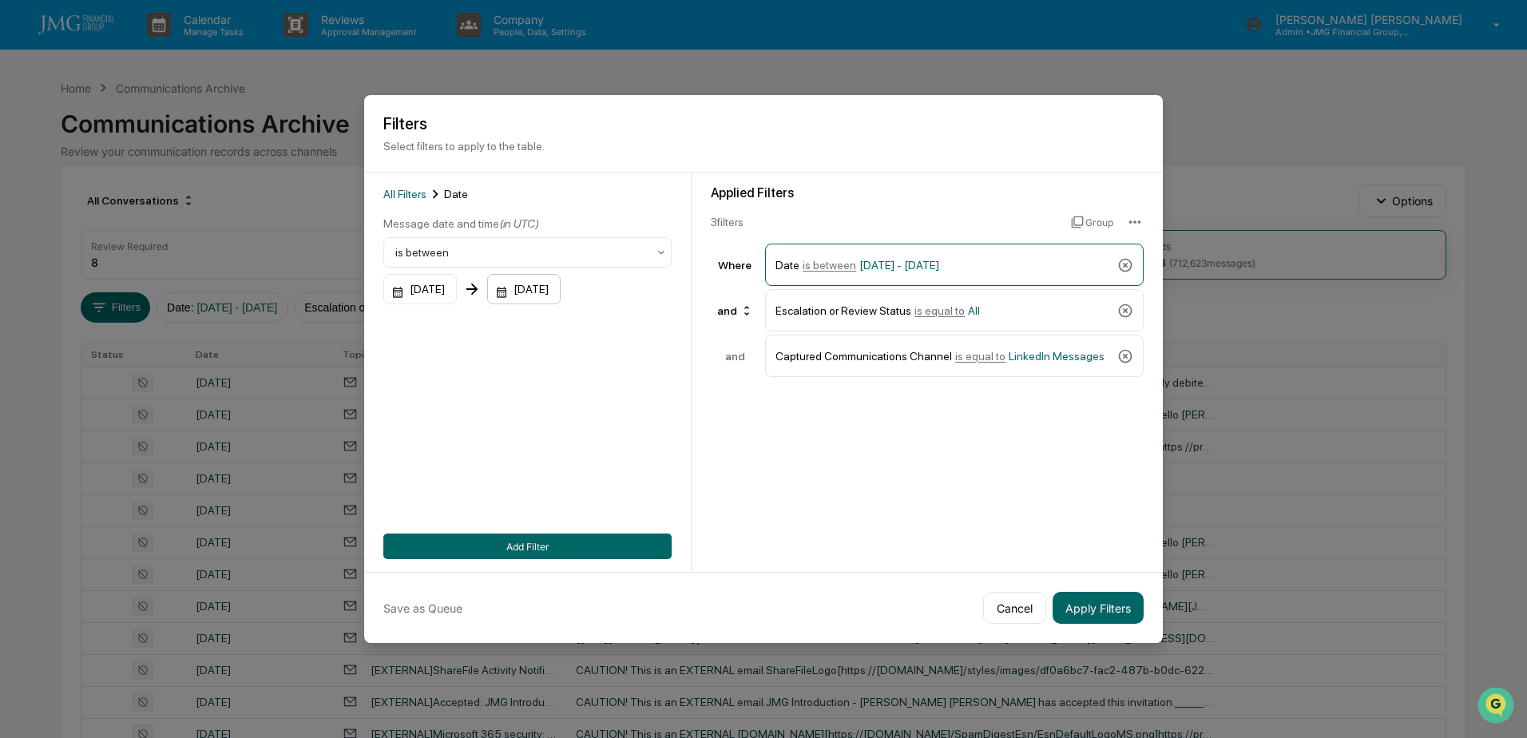
click at [561, 295] on div "12/31/2025" at bounding box center [523, 289] width 73 height 30
click at [708, 329] on icon "Previous month" at bounding box center [712, 329] width 18 height 18
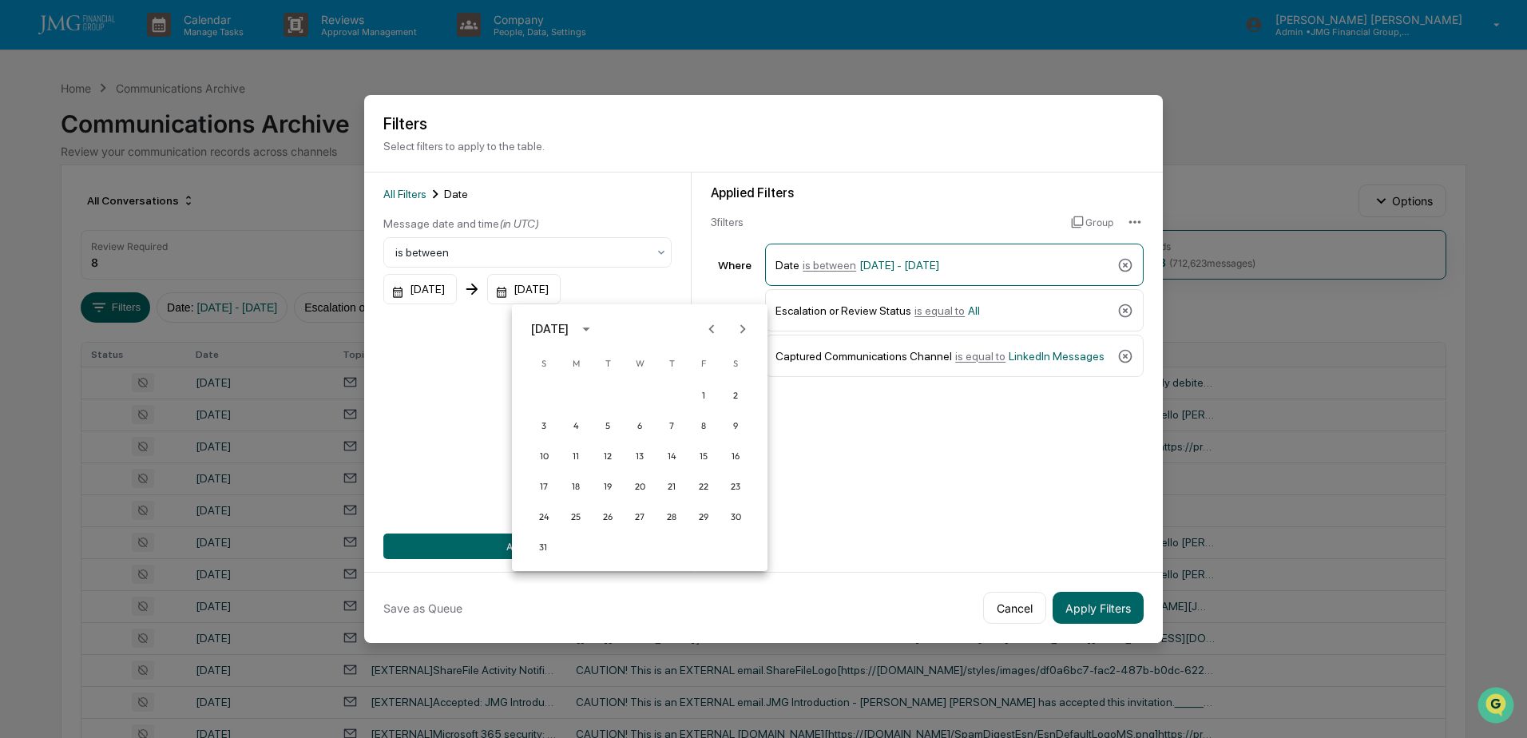
click at [708, 329] on icon "Previous month" at bounding box center [712, 329] width 18 height 18
click at [735, 328] on icon "Next month" at bounding box center [743, 329] width 18 height 18
click at [613, 515] on button "26" at bounding box center [608, 516] width 29 height 29
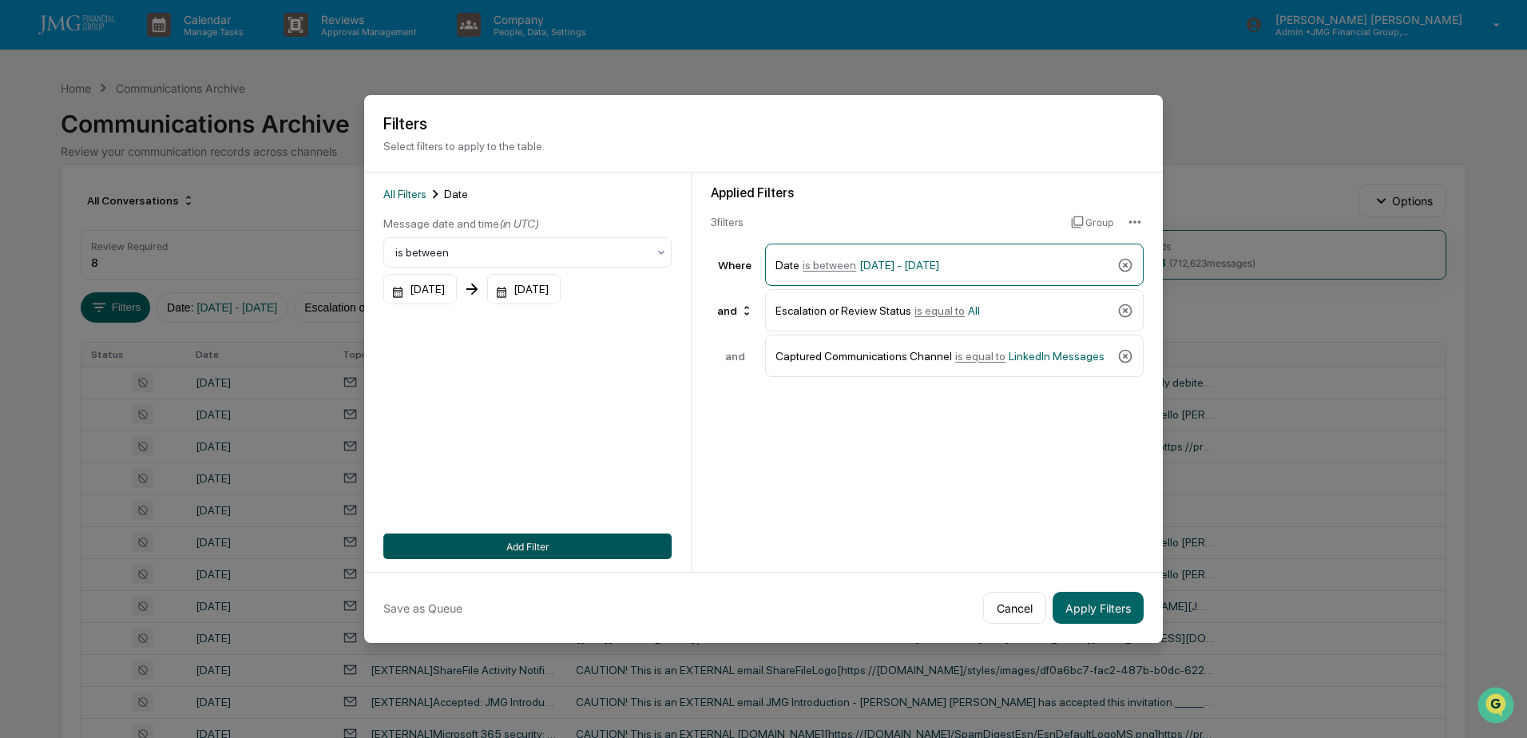
click at [572, 547] on button "Add Filter" at bounding box center [527, 547] width 288 height 26
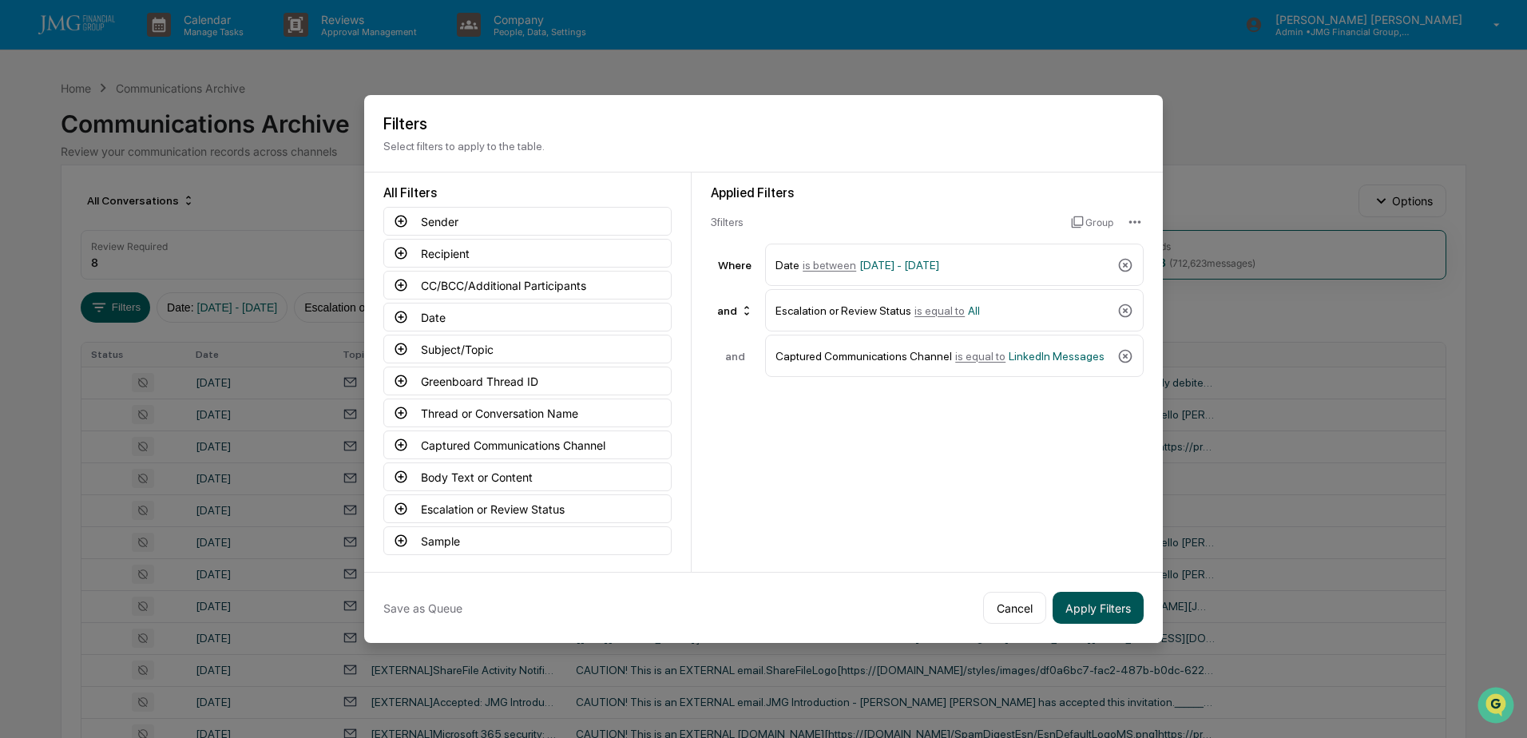
click at [1092, 600] on button "Apply Filters" at bounding box center [1098, 608] width 91 height 32
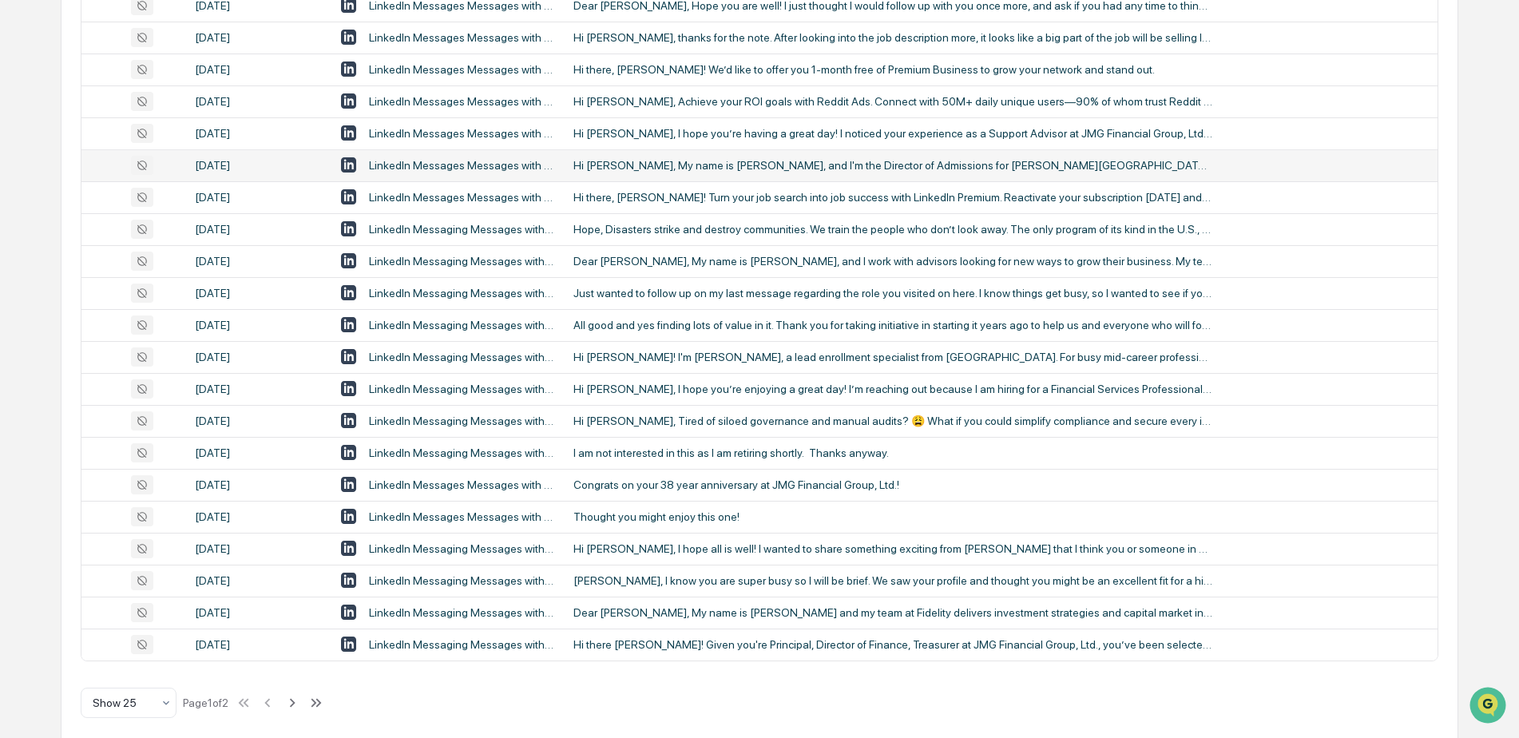
scroll to position [518, 0]
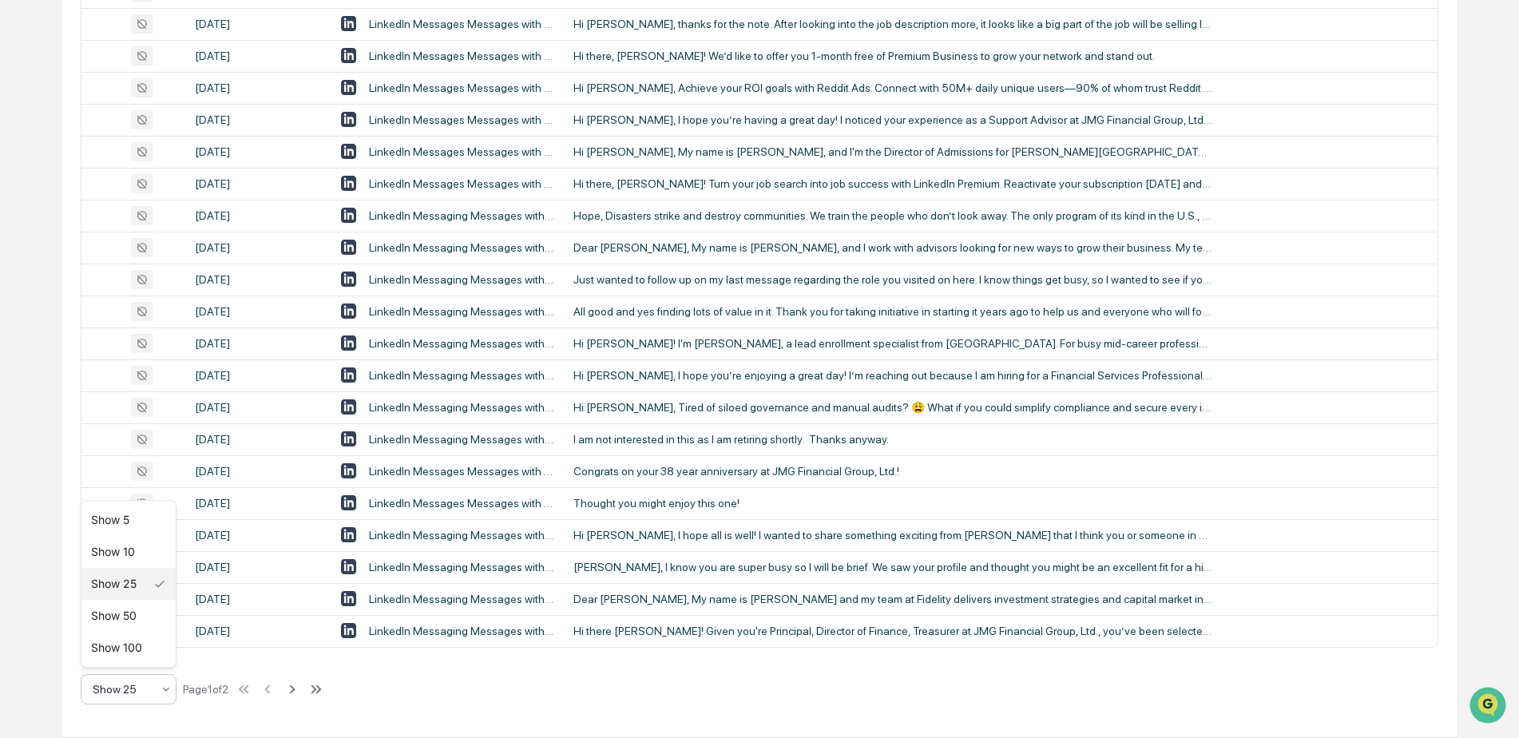
click at [155, 697] on div "Show 25" at bounding box center [122, 689] width 75 height 22
click at [127, 617] on div "Show 50" at bounding box center [128, 616] width 94 height 32
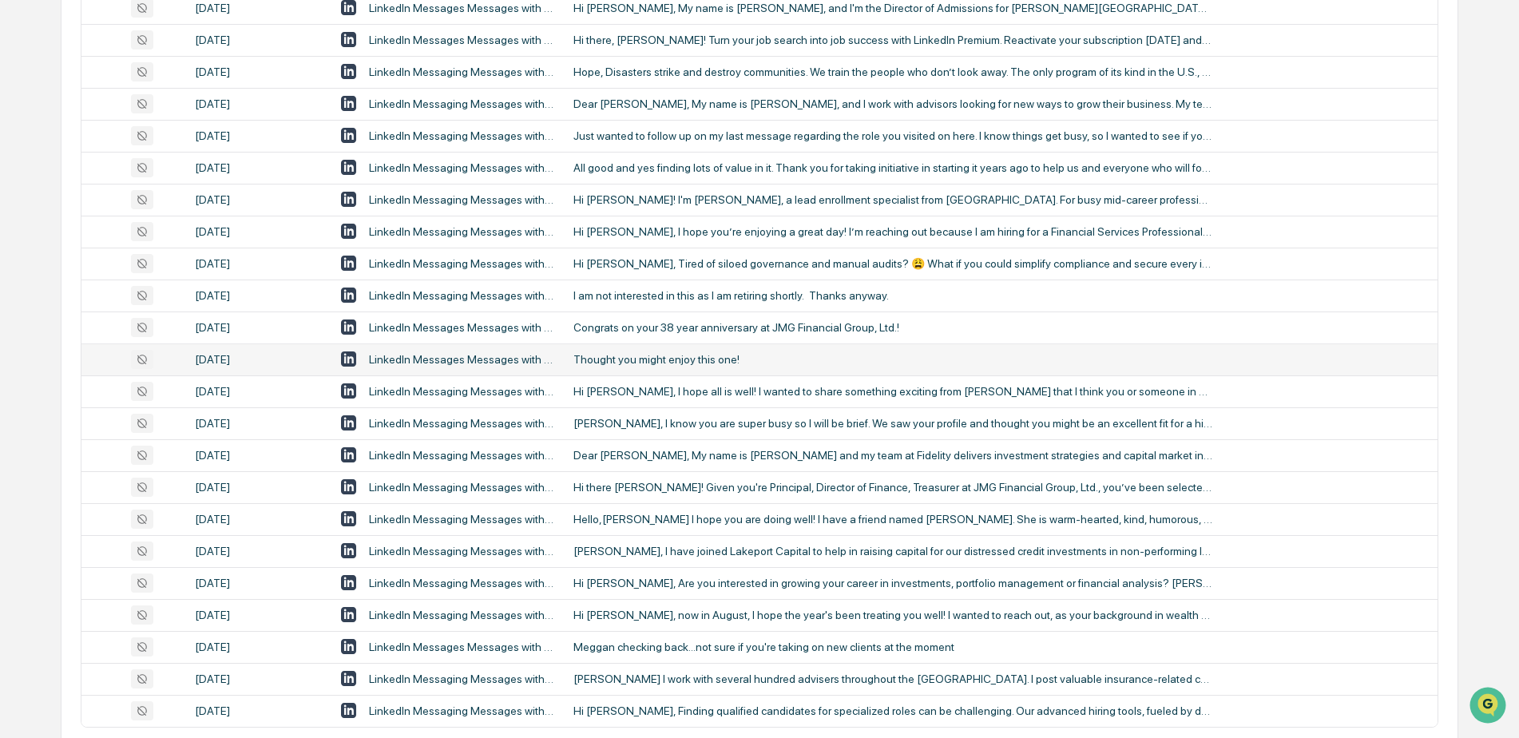
scroll to position [742, 0]
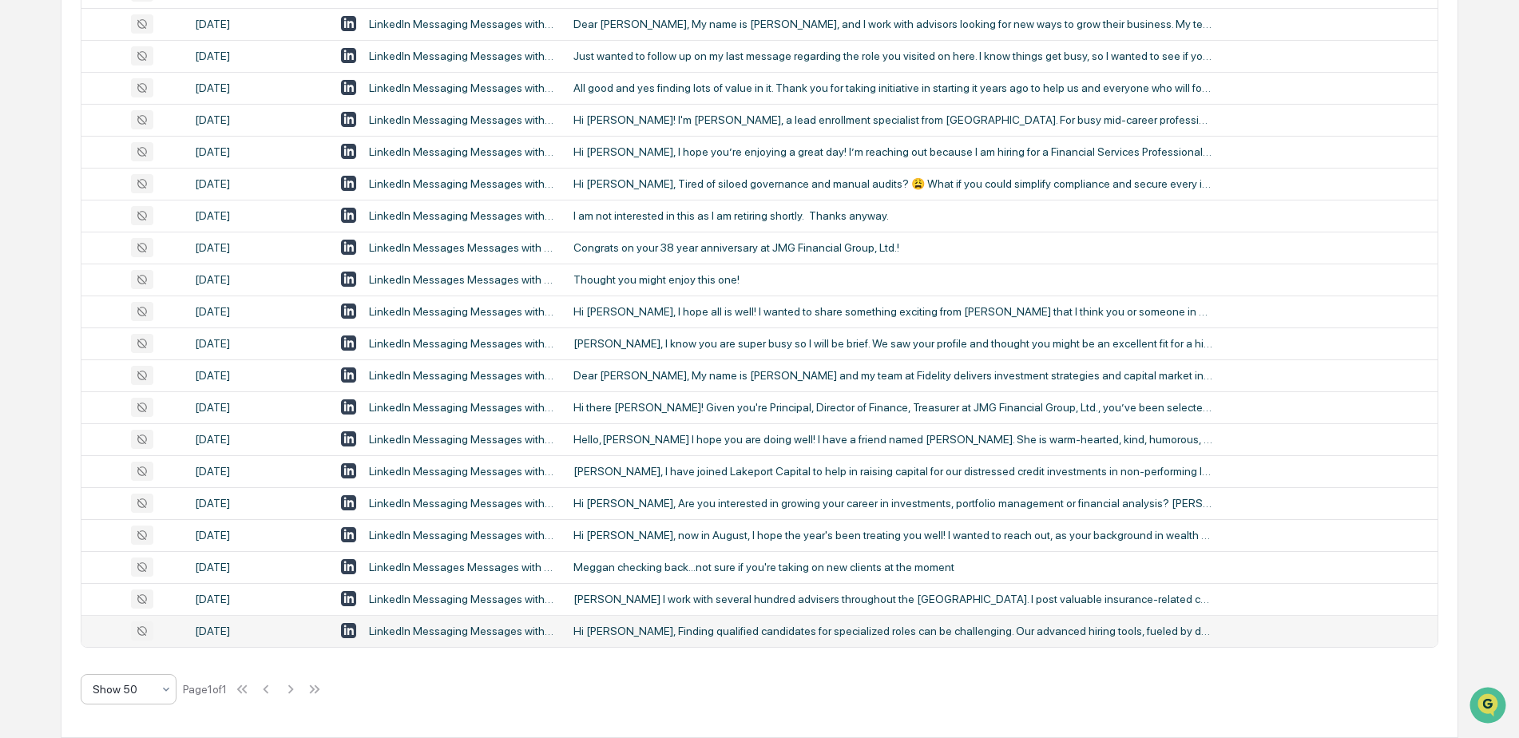
click at [662, 628] on div "Hi Kate, Finding qualified candidates for specialized roles can be challenging.…" at bounding box center [893, 631] width 639 height 13
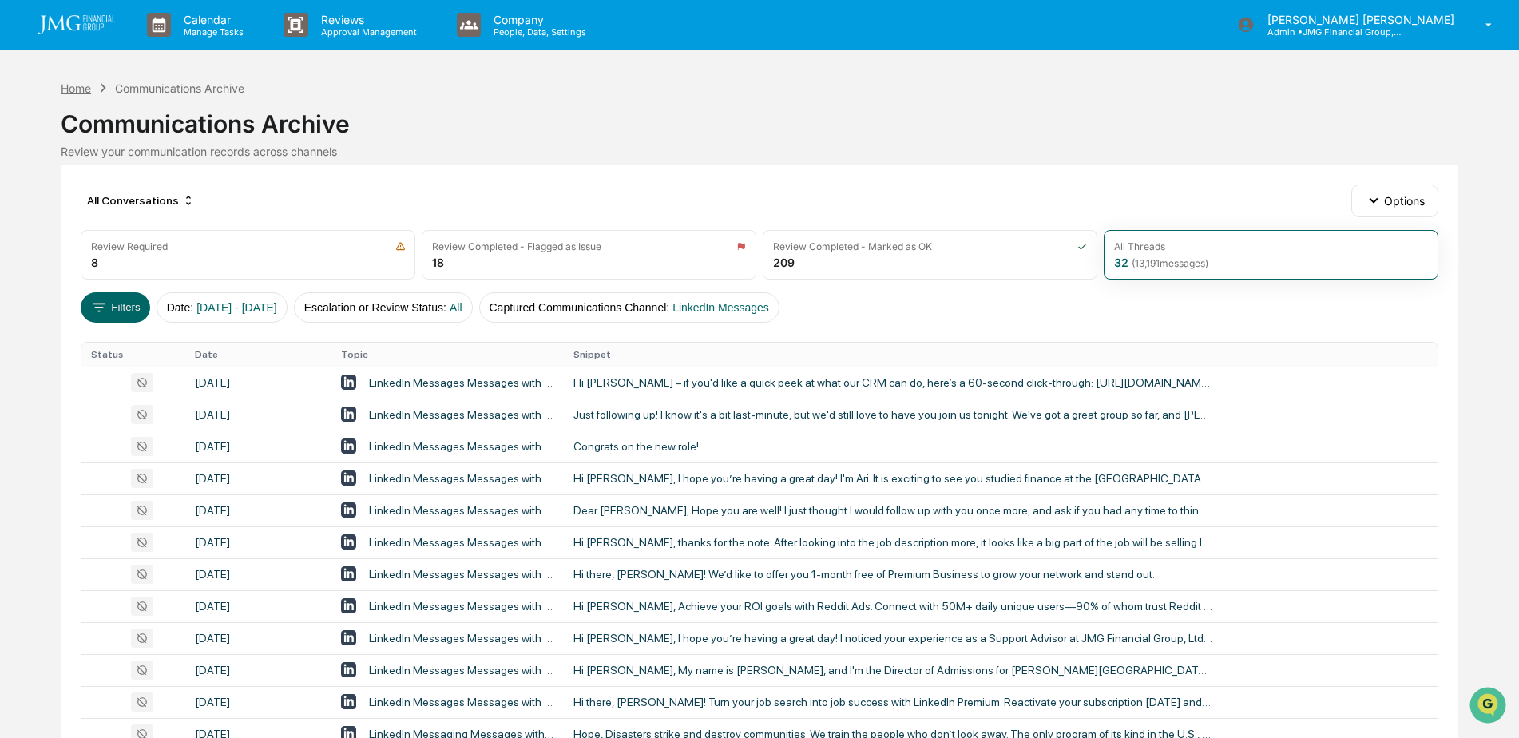
click at [80, 92] on div "Home" at bounding box center [76, 88] width 30 height 14
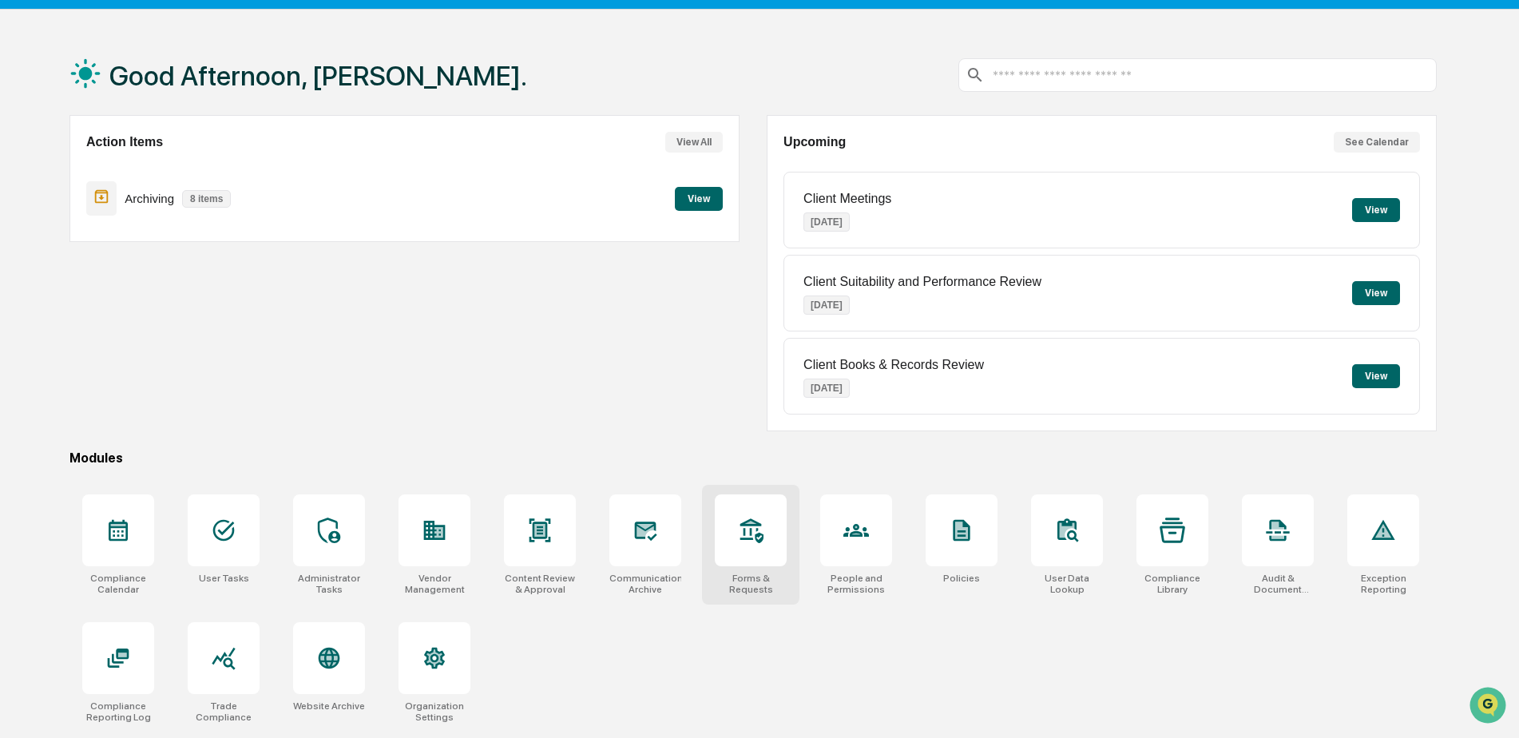
scroll to position [76, 0]
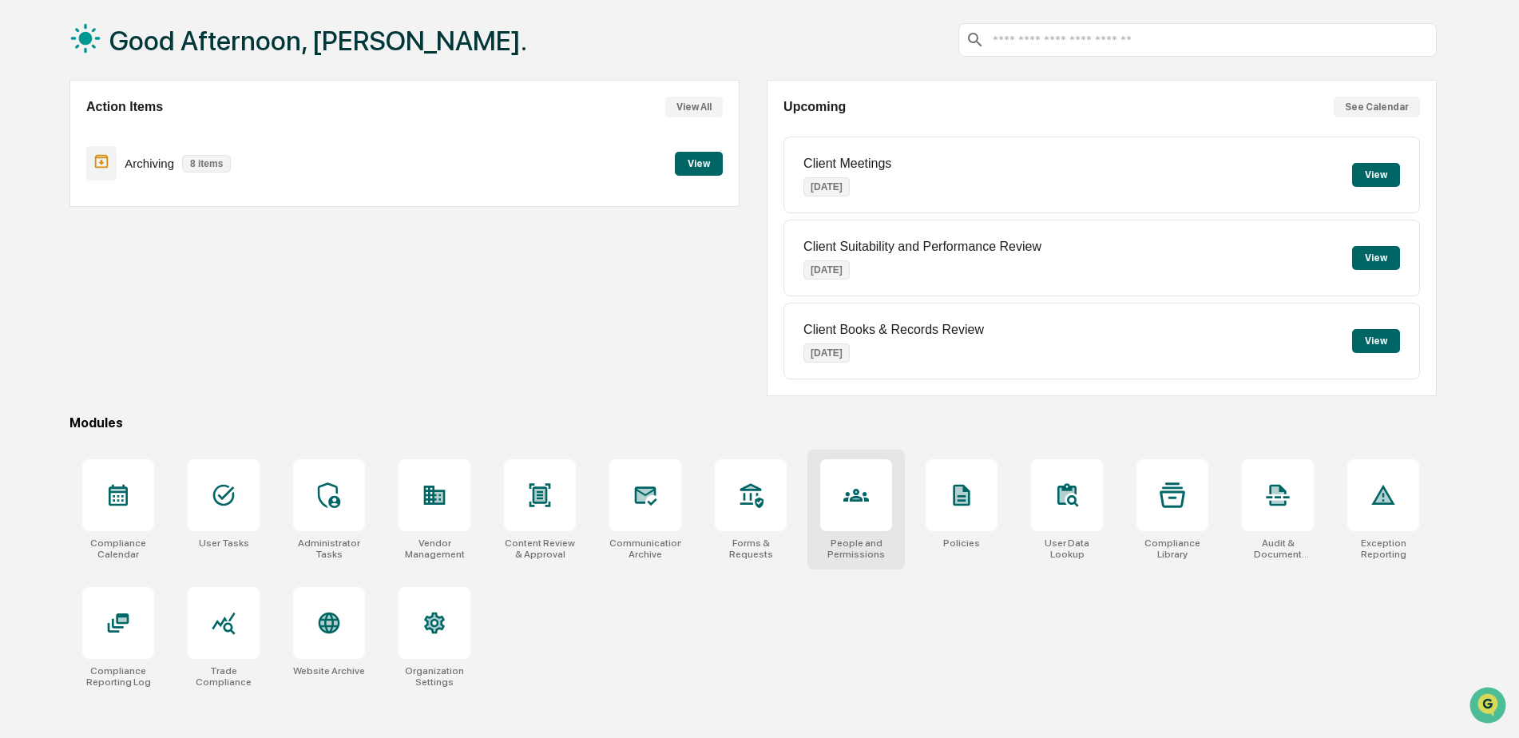
click at [834, 530] on div at bounding box center [856, 495] width 72 height 72
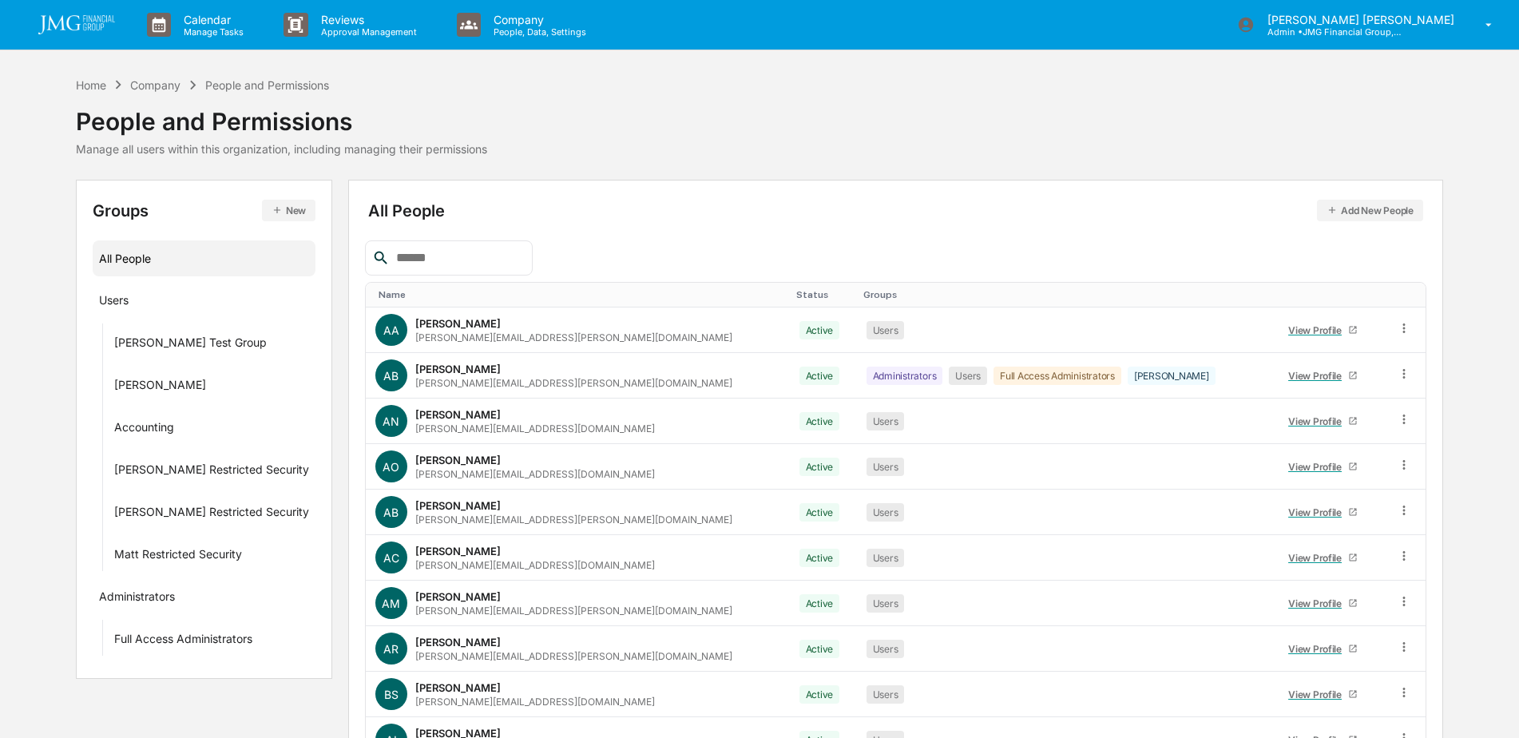
click at [441, 263] on input "text" at bounding box center [458, 258] width 136 height 21
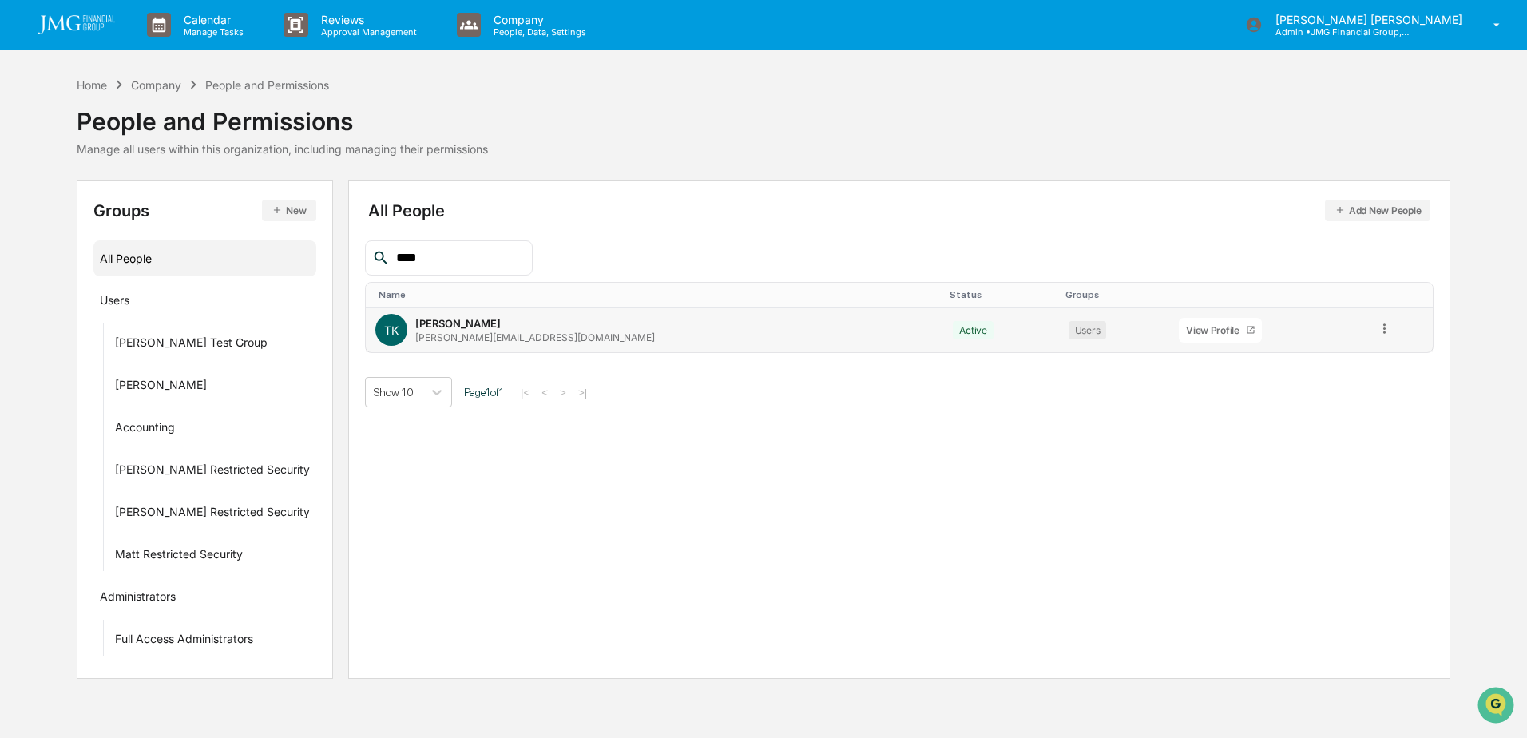
type input "****"
click at [1179, 329] on link "View Profile" at bounding box center [1220, 330] width 83 height 25
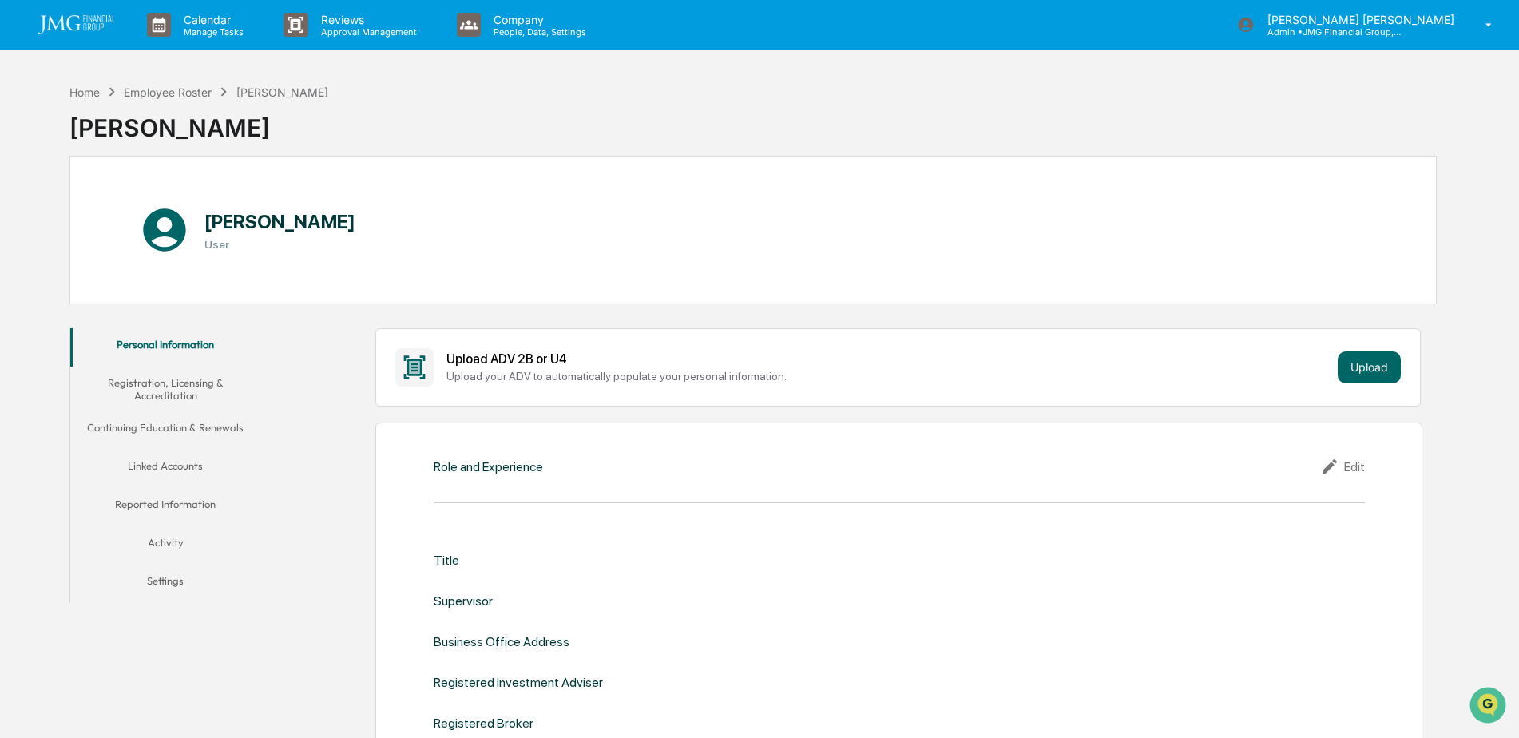
click at [183, 463] on button "Linked Accounts" at bounding box center [165, 469] width 191 height 38
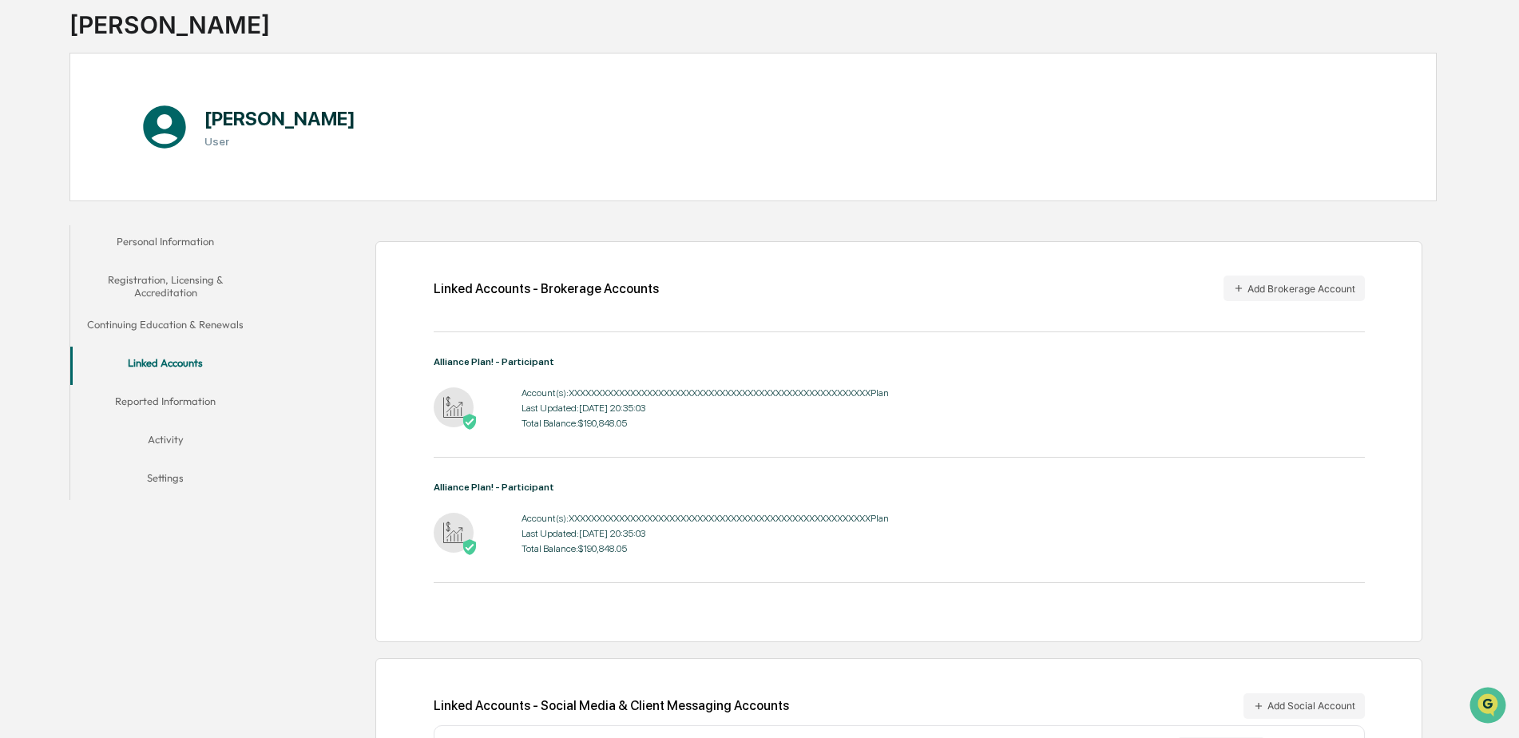
scroll to position [102, 0]
click at [174, 31] on div "Tony Kozaili" at bounding box center [198, 19] width 259 height 42
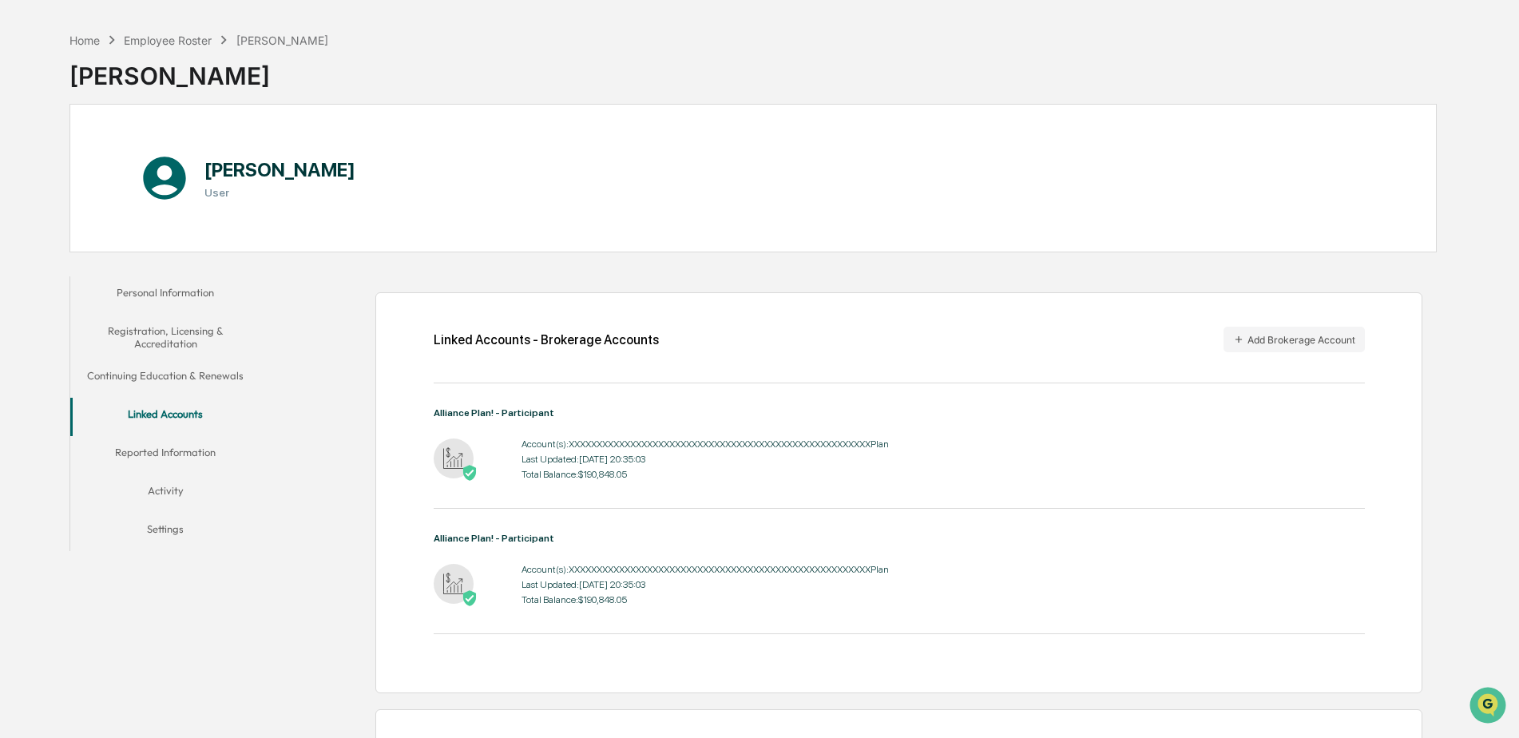
scroll to position [0, 0]
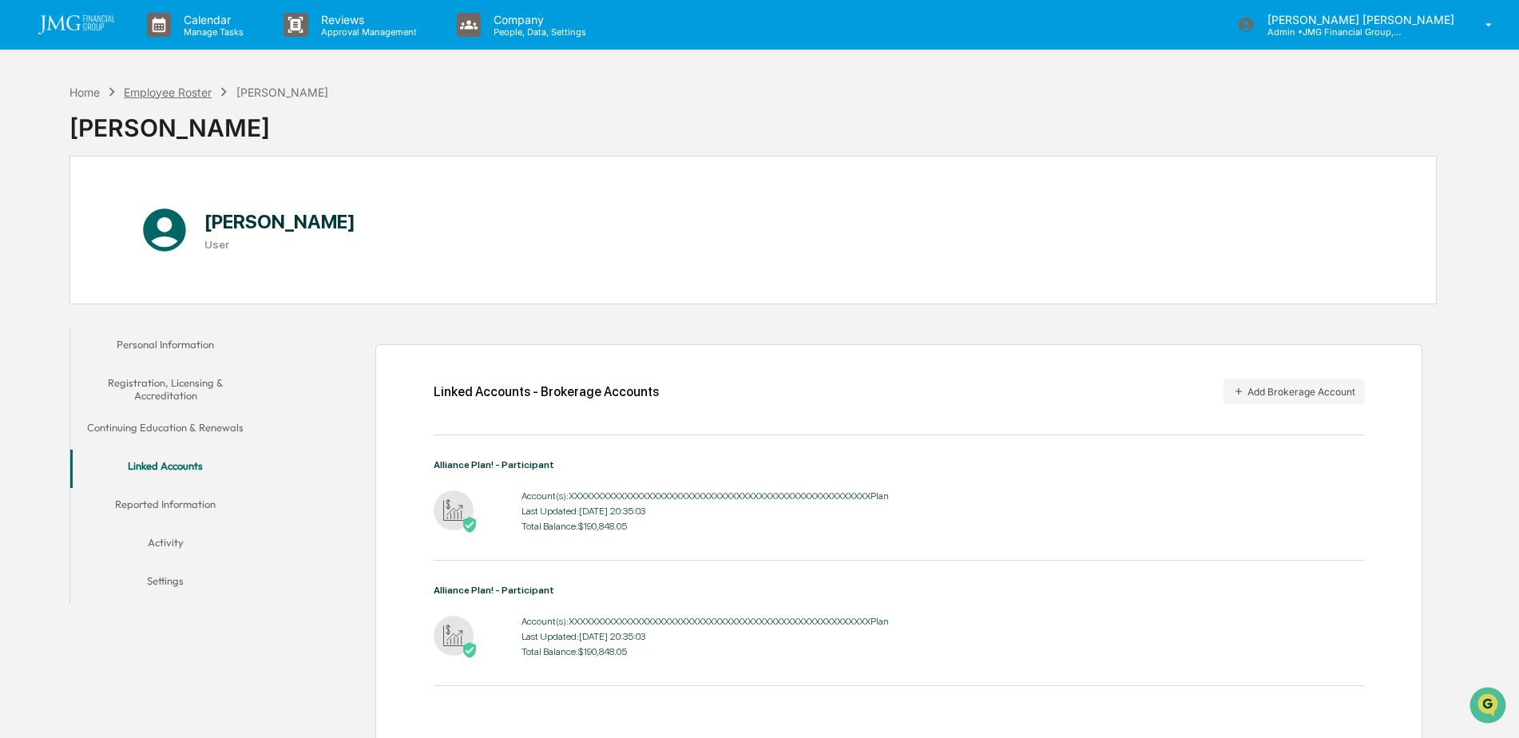
click at [161, 93] on div "Employee Roster" at bounding box center [168, 92] width 88 height 14
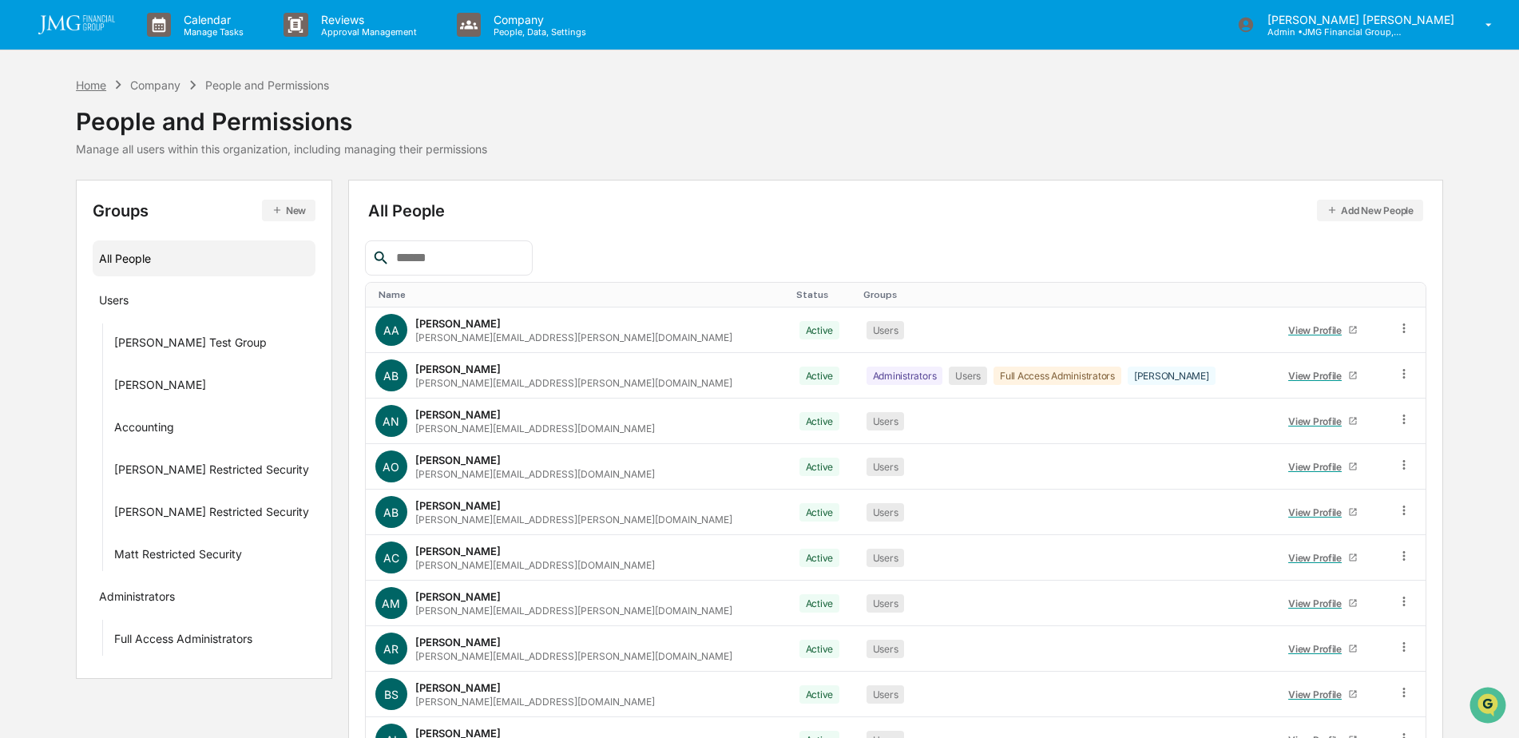
click at [104, 80] on div "Home" at bounding box center [91, 85] width 30 height 14
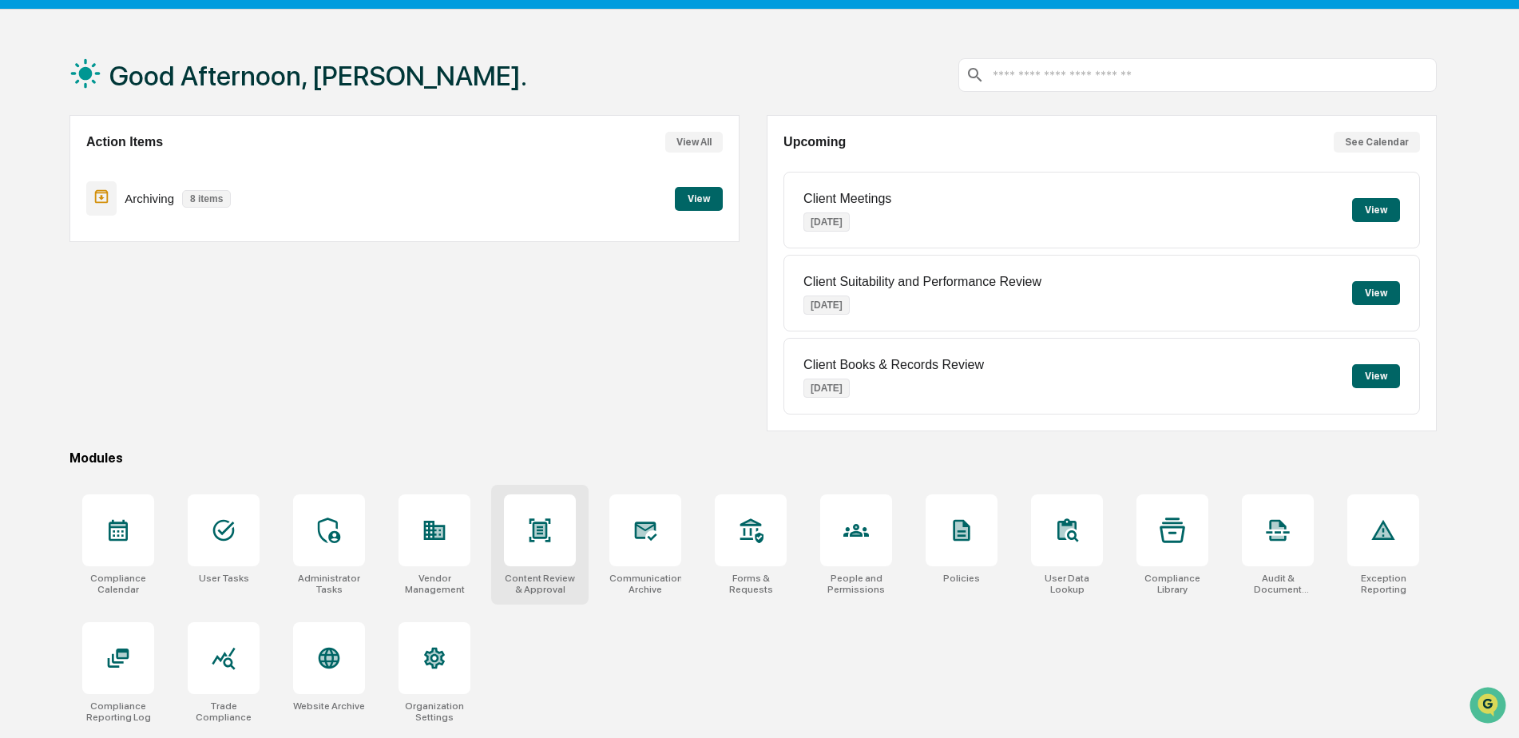
scroll to position [76, 0]
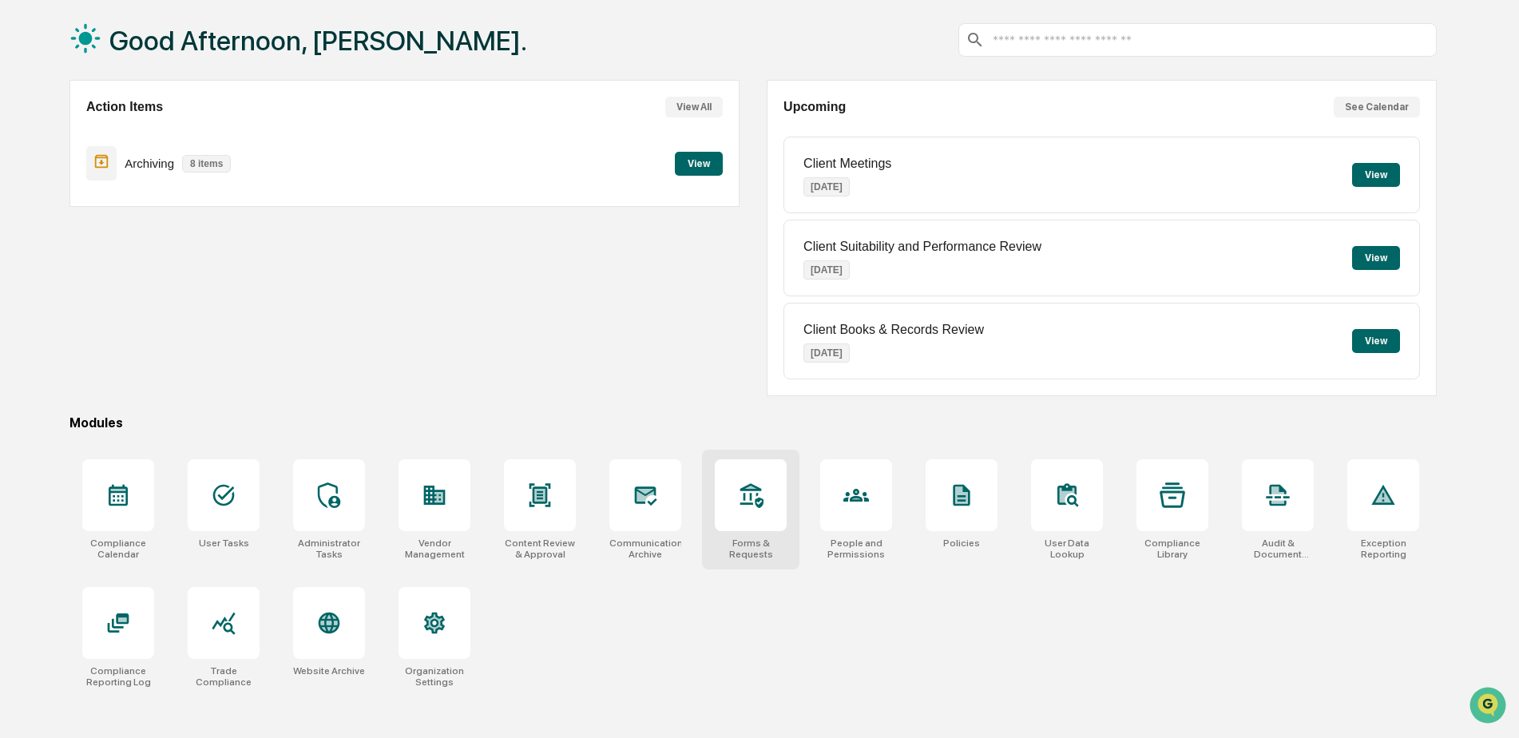
click at [748, 514] on div at bounding box center [751, 495] width 72 height 72
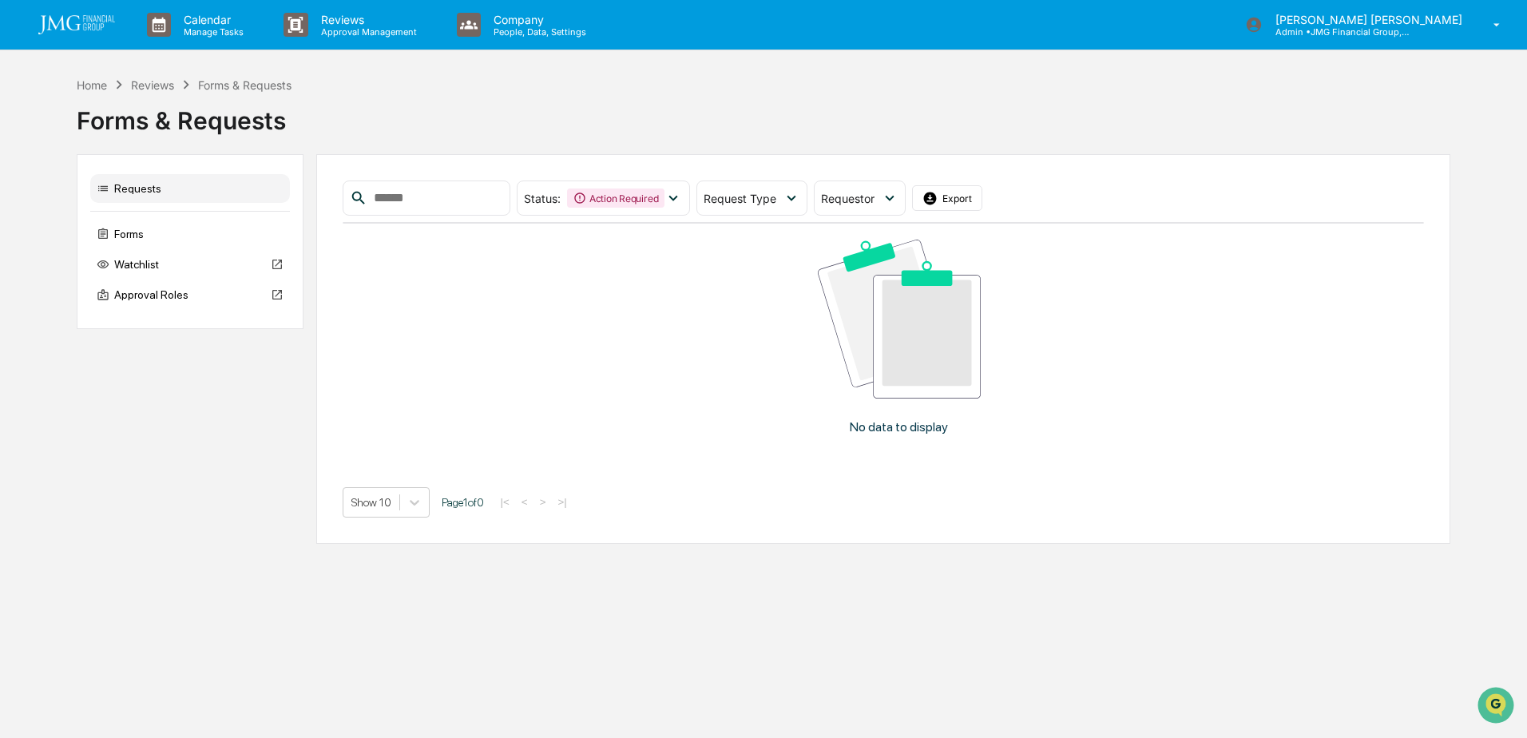
drag, startPoint x: 100, startPoint y: 22, endPoint x: 107, endPoint y: 51, distance: 29.6
click at [100, 22] on img at bounding box center [76, 24] width 77 height 19
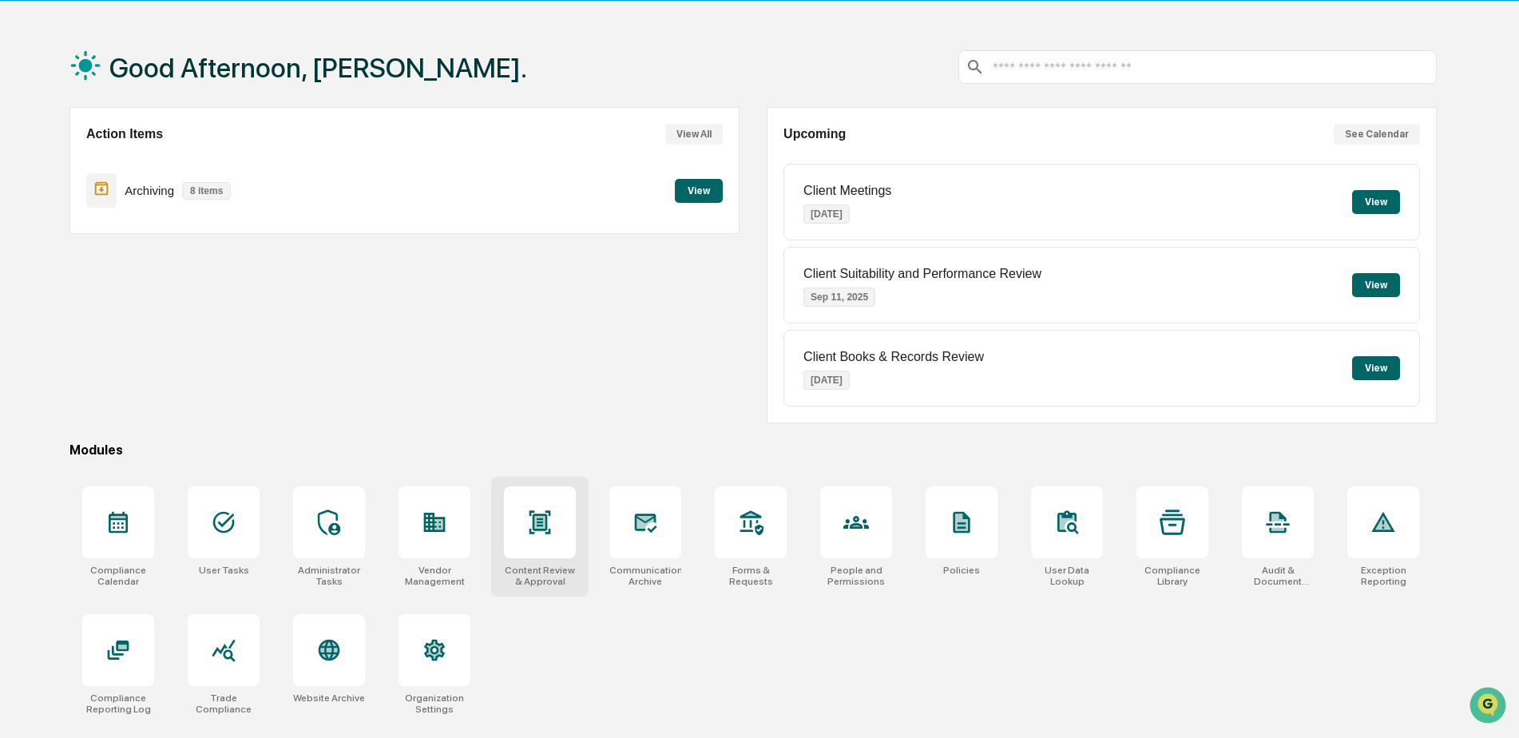
scroll to position [76, 0]
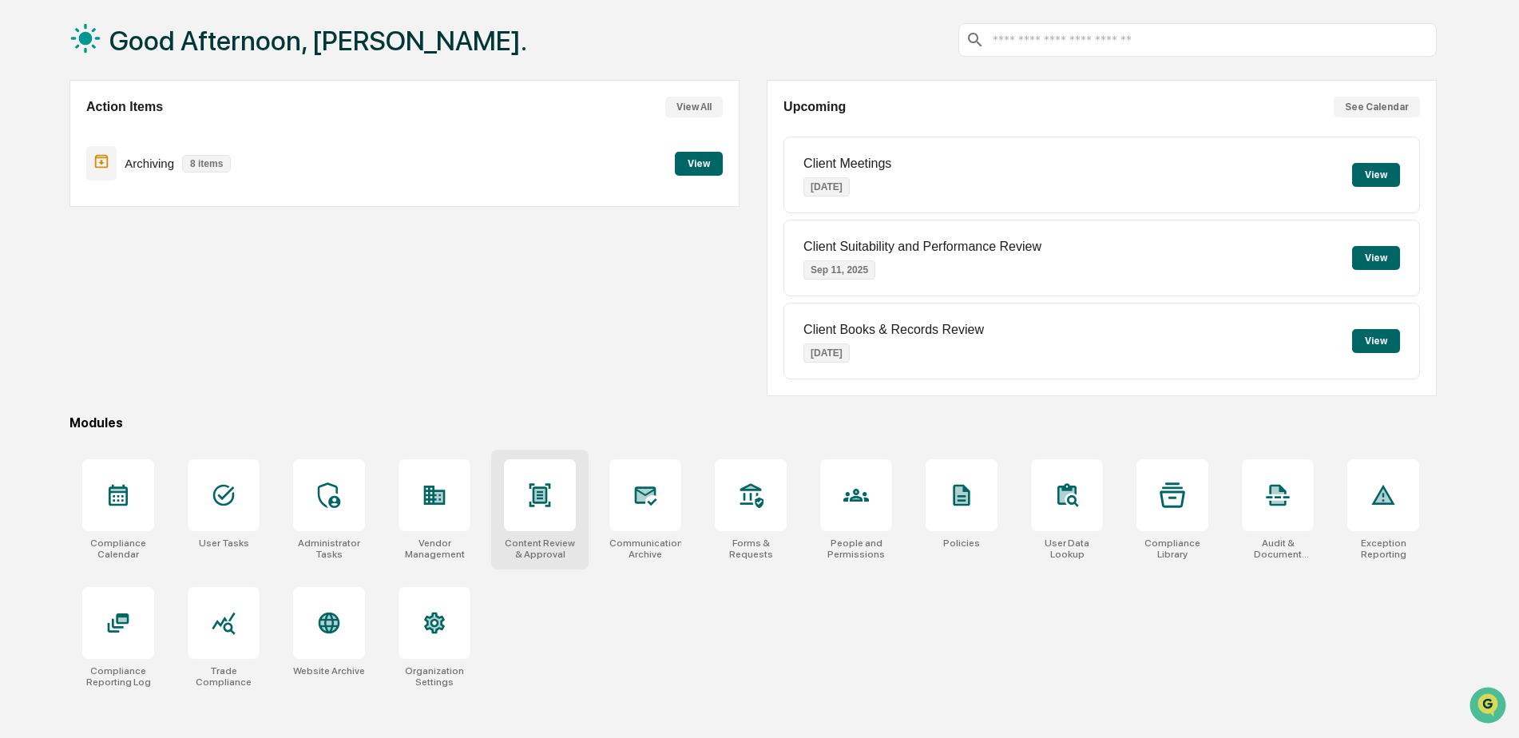
click at [546, 500] on icon at bounding box center [541, 494] width 22 height 23
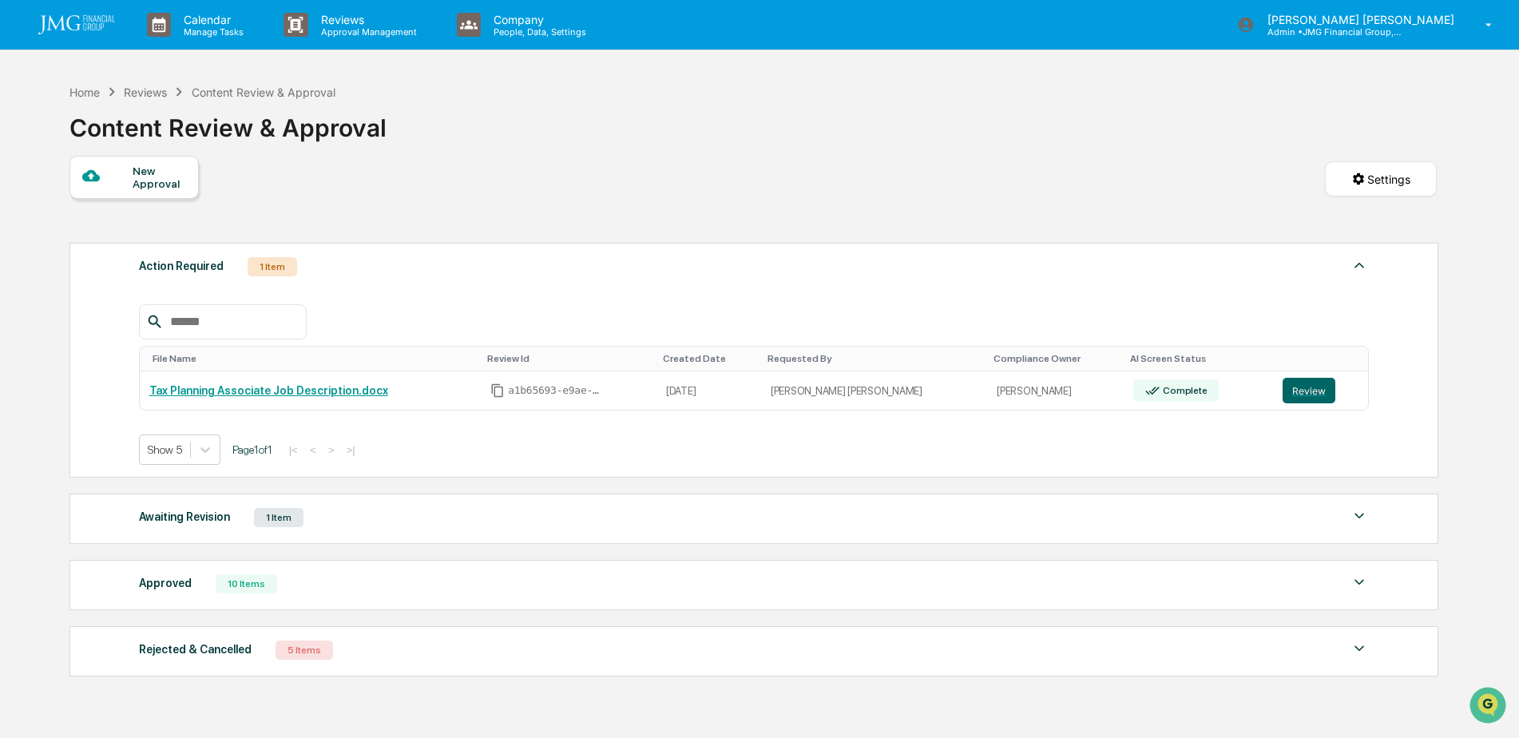
click at [1352, 578] on img at bounding box center [1359, 582] width 19 height 19
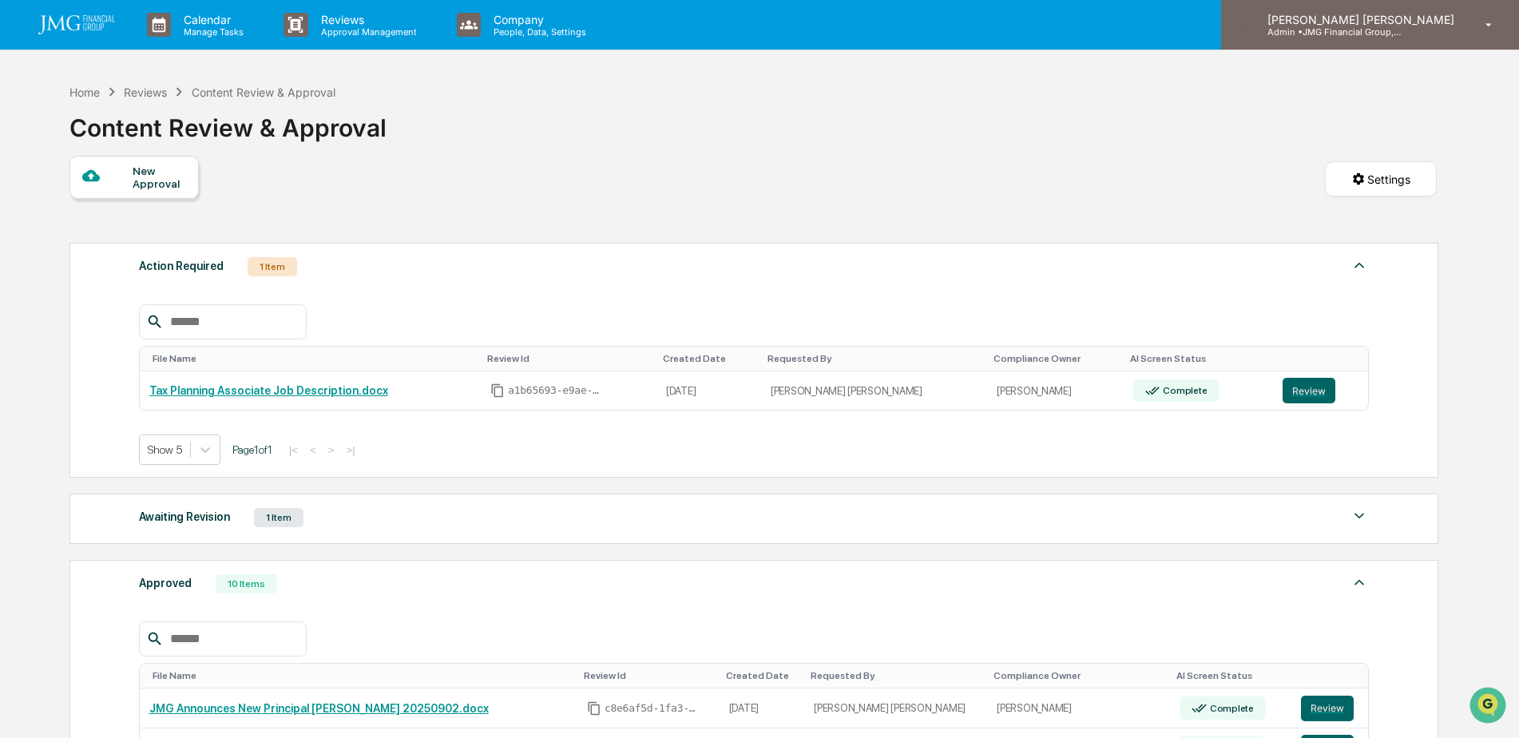
click at [1404, 29] on p "Admin • JMG Financial Group, Ltd." at bounding box center [1329, 31] width 149 height 11
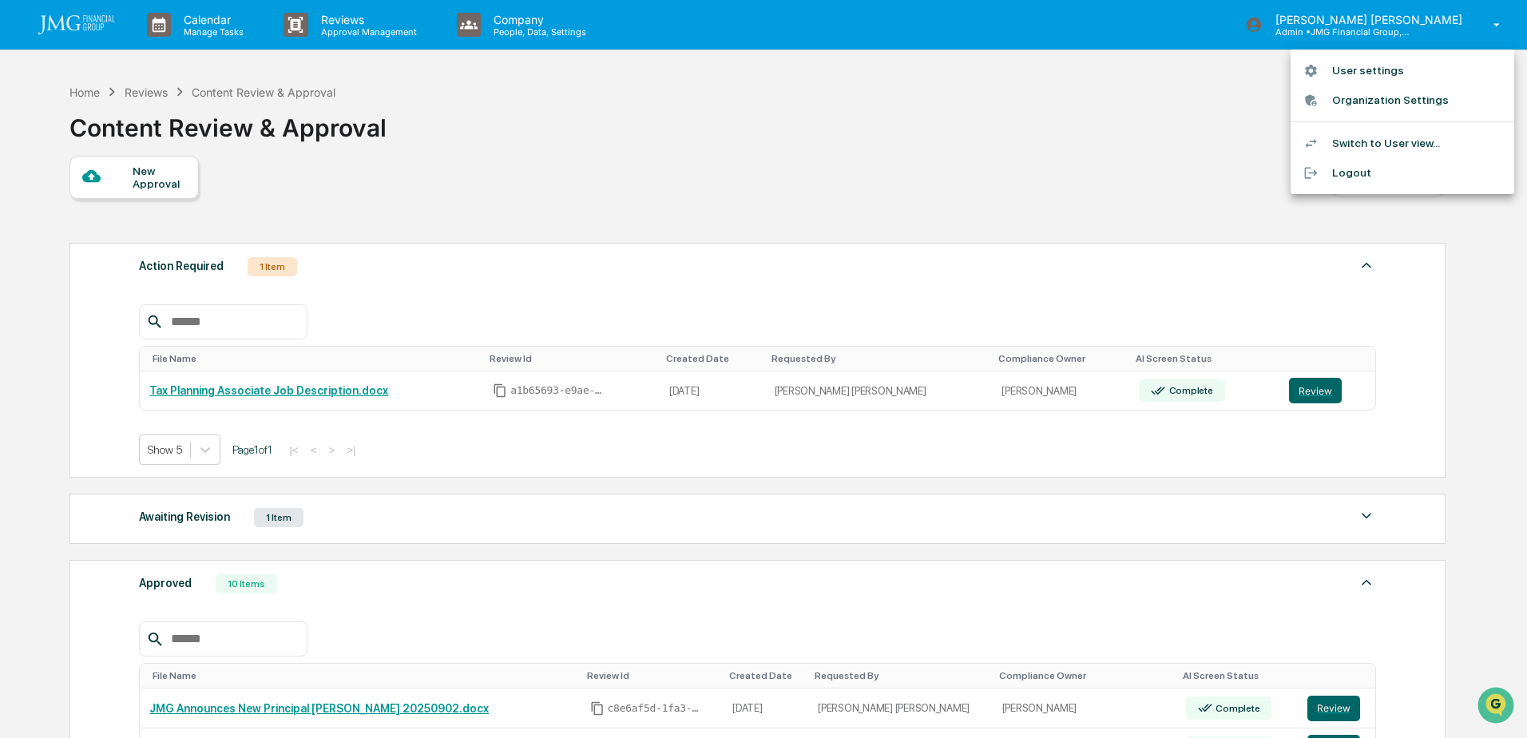
click at [796, 147] on div at bounding box center [763, 369] width 1527 height 738
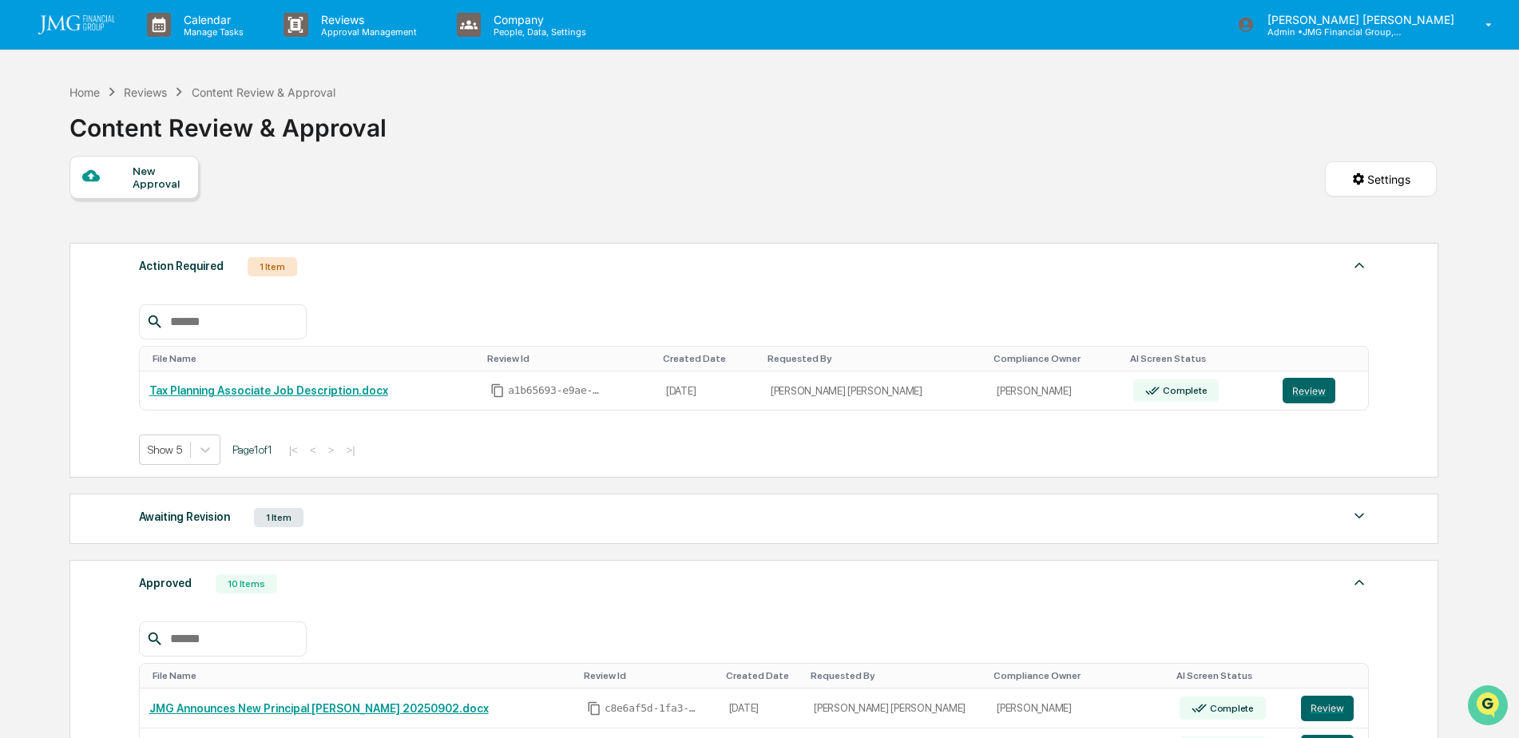
click at [1487, 710] on icon "Open customer support" at bounding box center [1488, 725] width 40 height 40
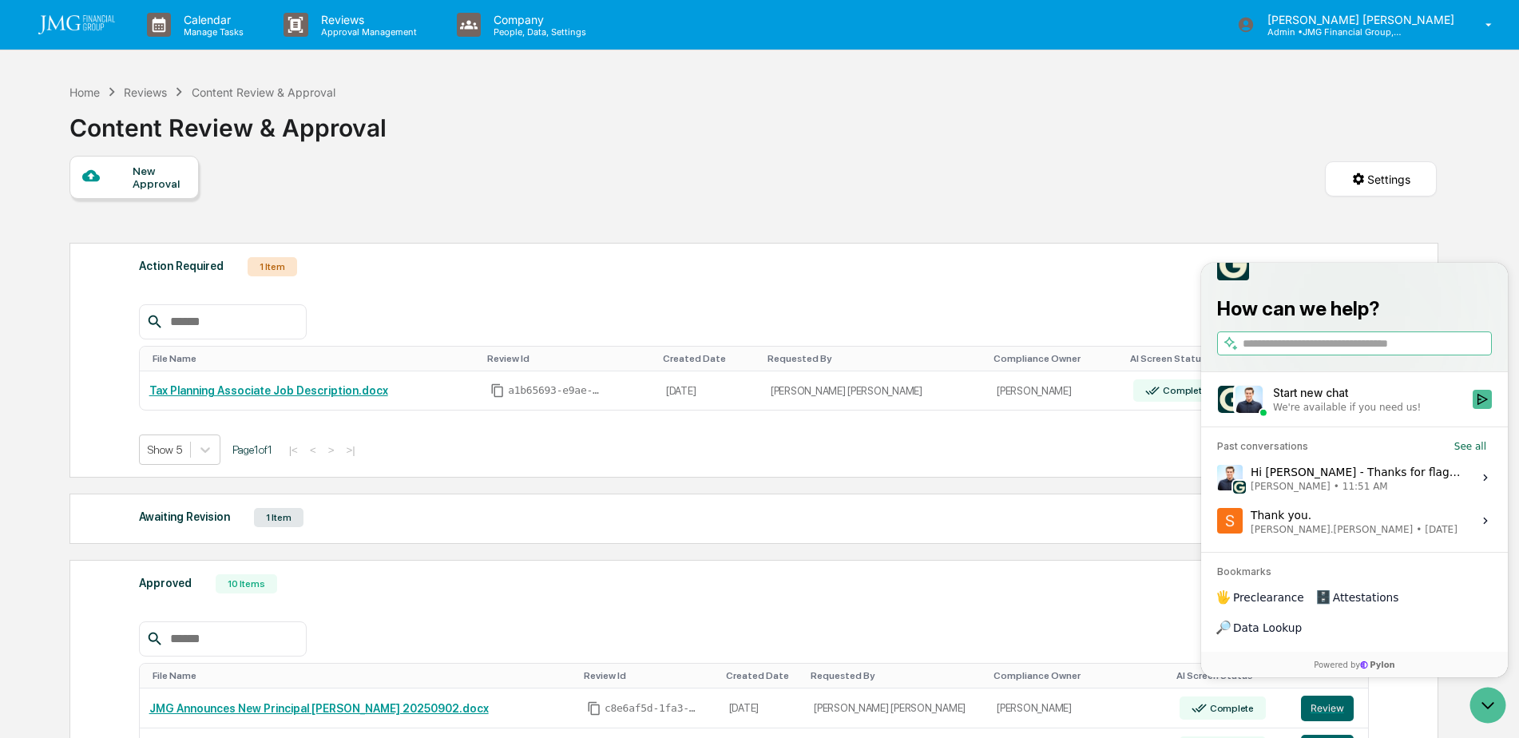
click at [1408, 414] on div "We're available if you need us!" at bounding box center [1368, 407] width 190 height 13
click at [1473, 409] on button "Start new chat We're available if you need us!" at bounding box center [1482, 399] width 19 height 19
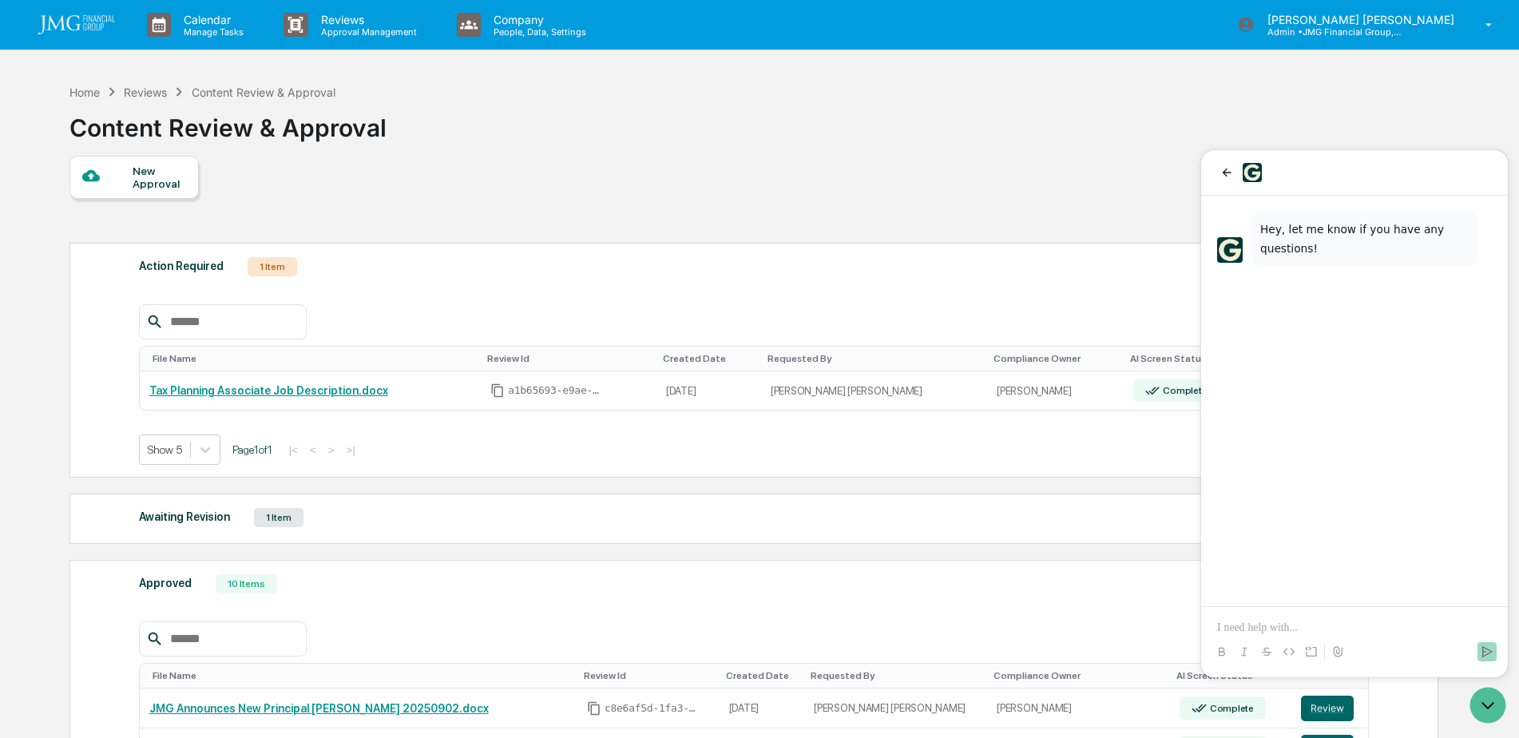
click at [1255, 626] on p at bounding box center [1354, 628] width 275 height 16
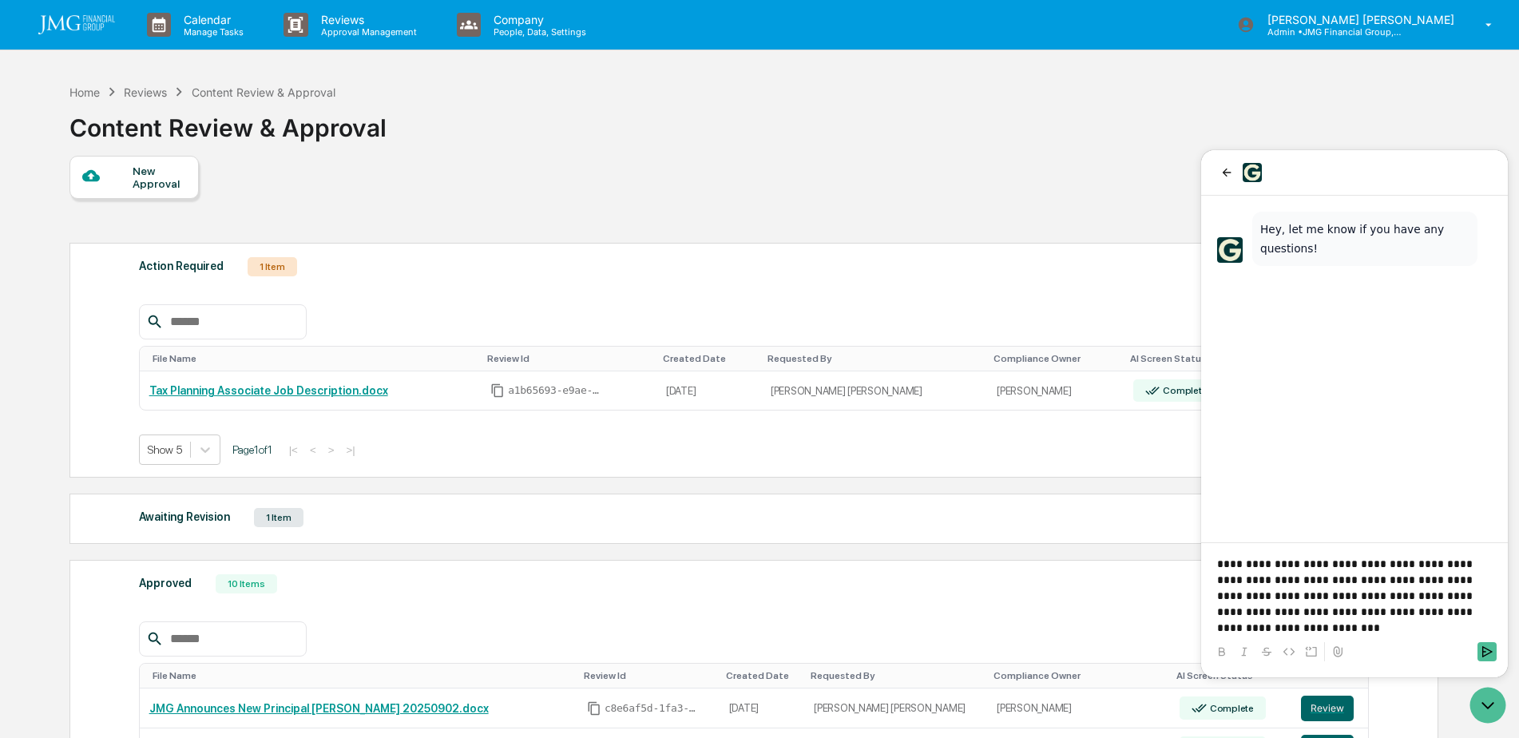
click at [1494, 652] on button "Send" at bounding box center [1487, 651] width 19 height 19
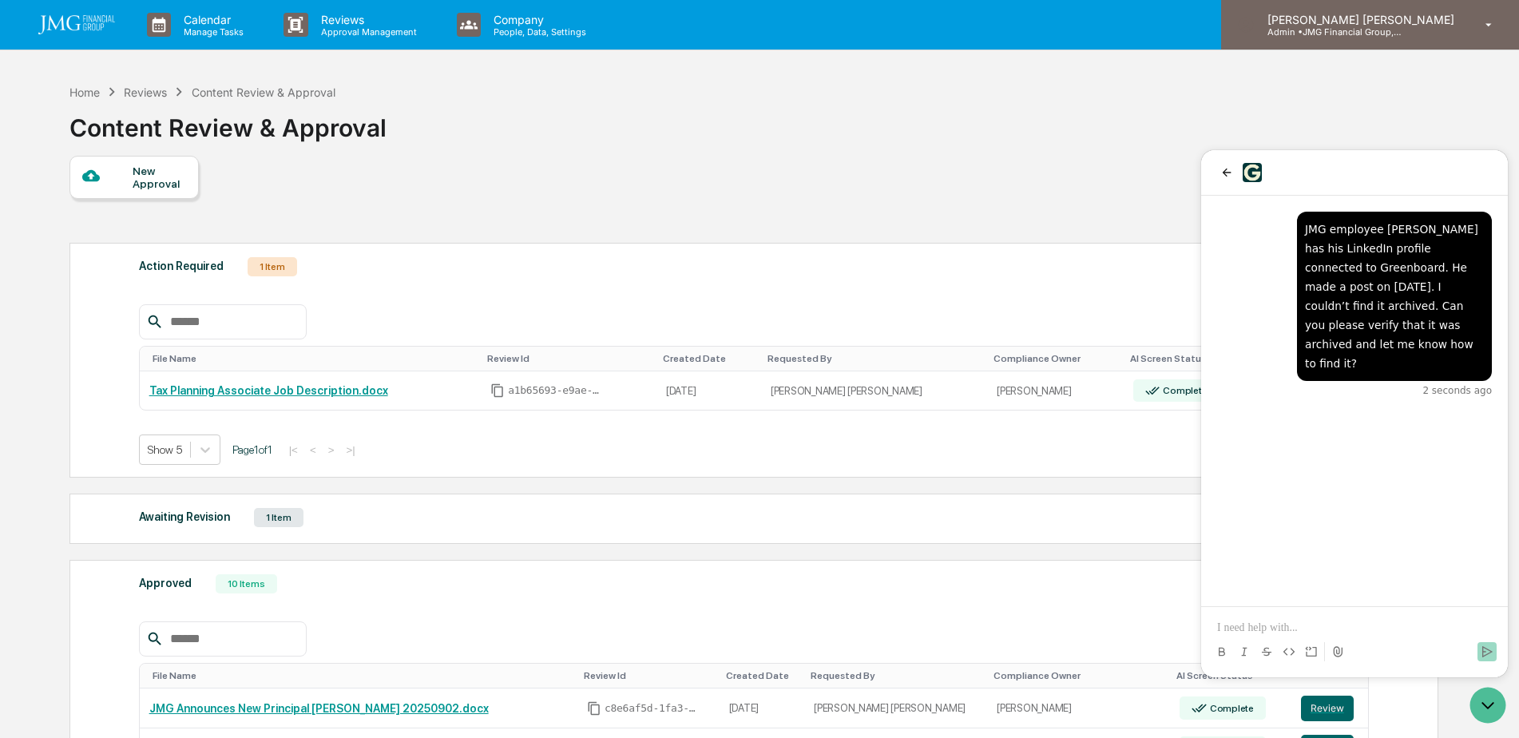
click at [1404, 35] on p "Admin • JMG Financial Group, Ltd." at bounding box center [1329, 31] width 149 height 11
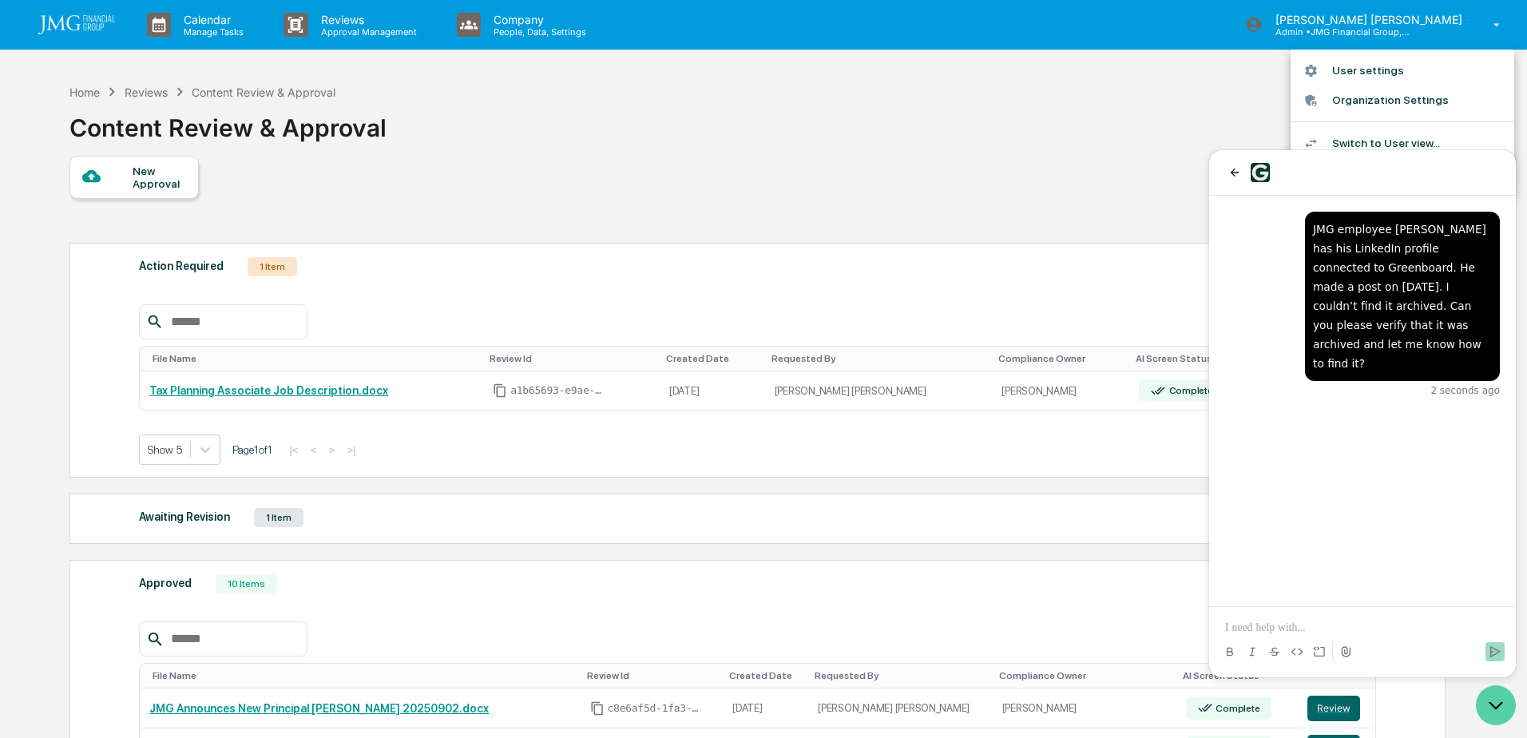
click at [1495, 709] on icon "Open customer support" at bounding box center [1497, 706] width 12 height 6
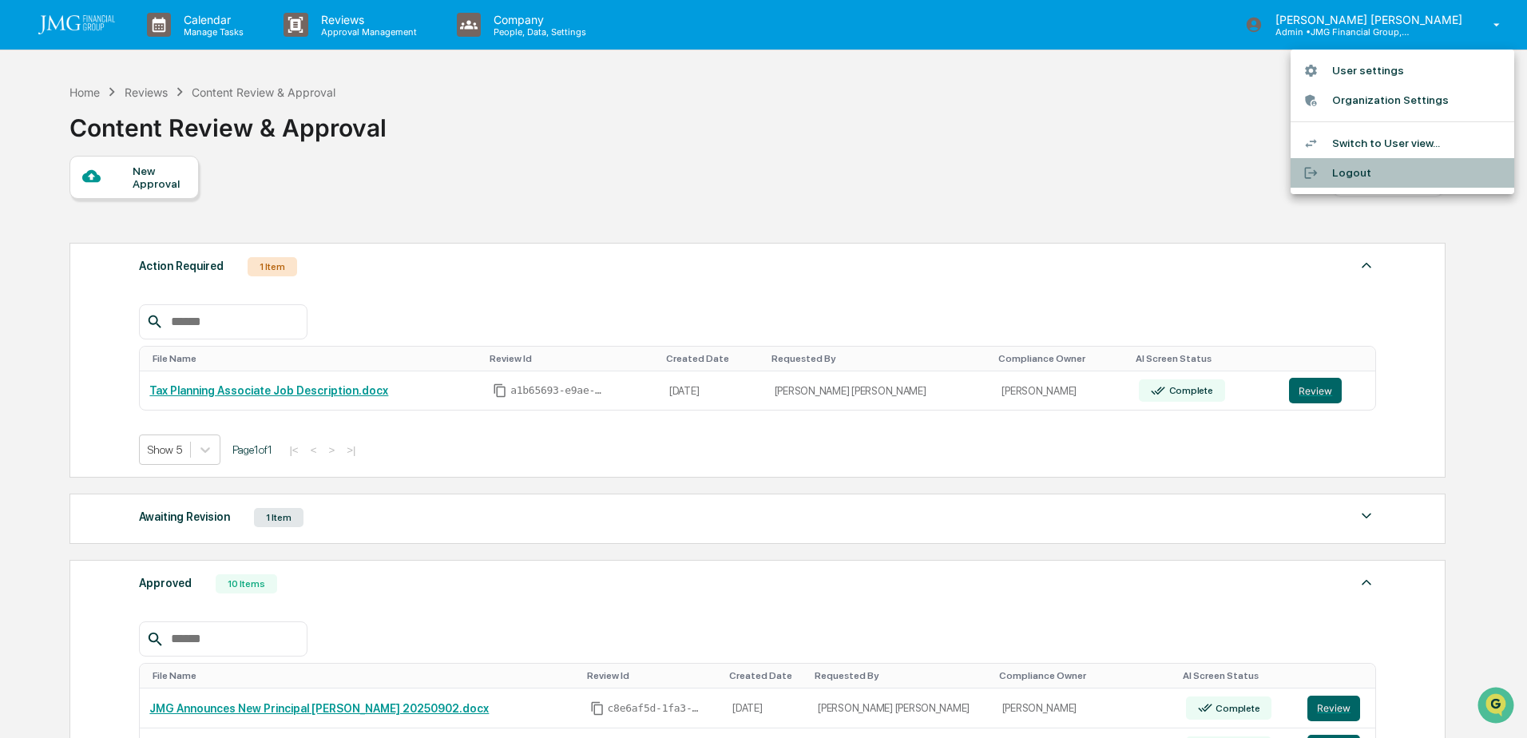
click at [1351, 181] on li "Logout" at bounding box center [1403, 173] width 224 height 30
